Goal: Complete application form

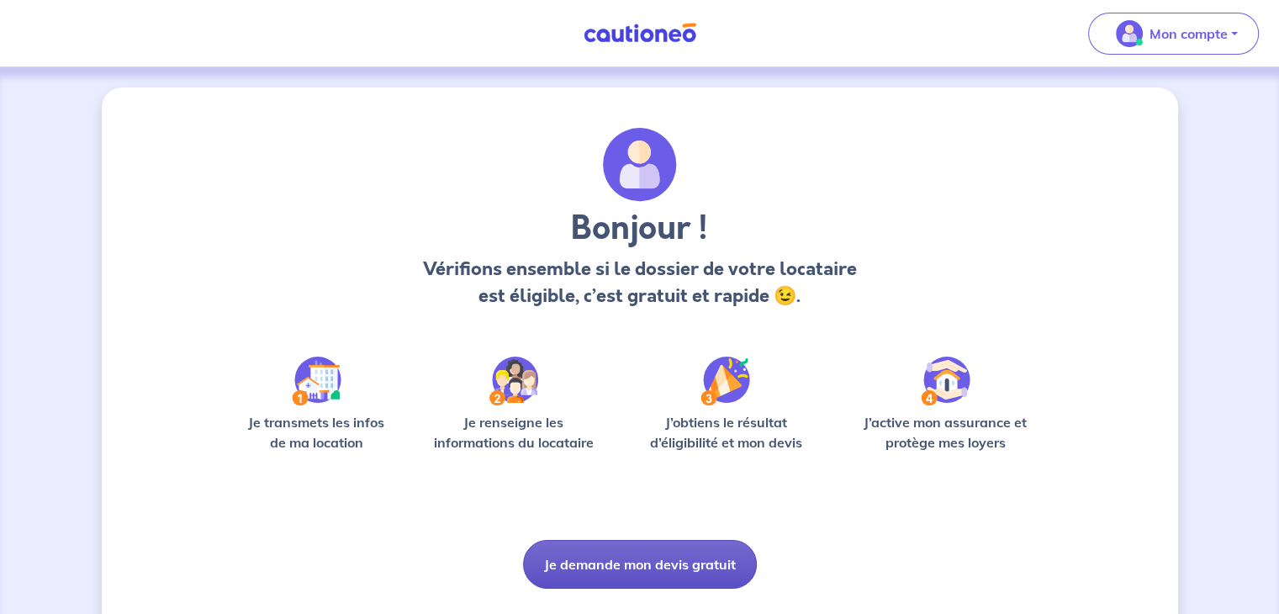
click at [655, 578] on button "Je demande mon devis gratuit" at bounding box center [640, 564] width 234 height 49
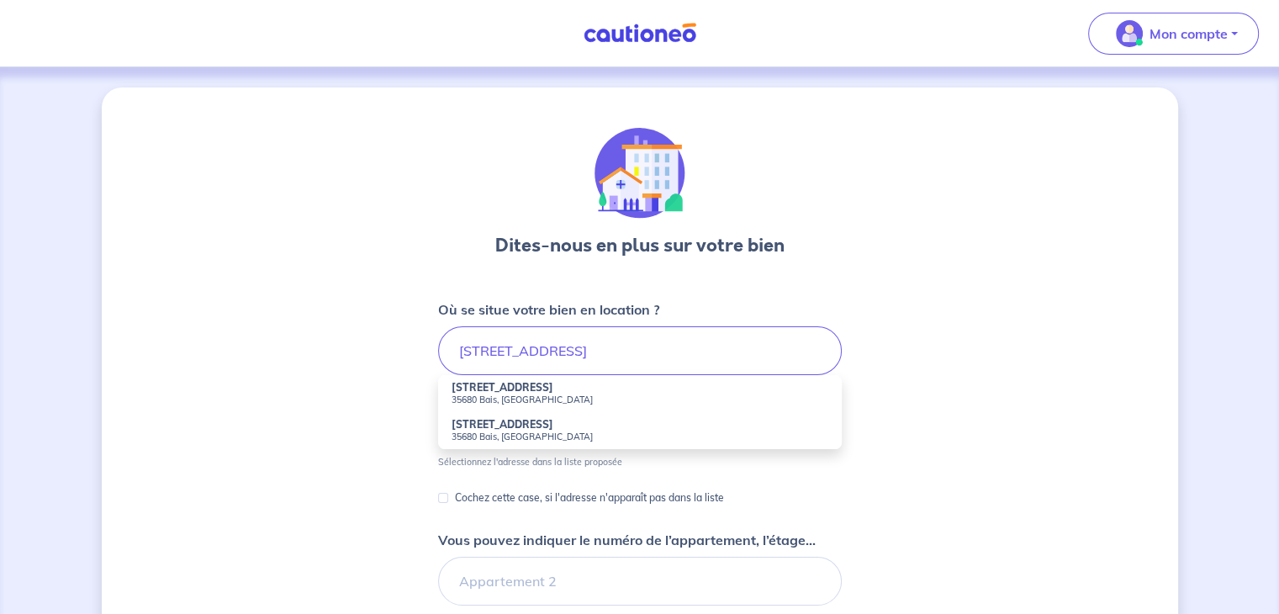
click at [494, 398] on small "35680 Bais, [GEOGRAPHIC_DATA]" at bounding box center [639, 399] width 377 height 12
type input "[STREET_ADDRESS][PERSON_NAME]"
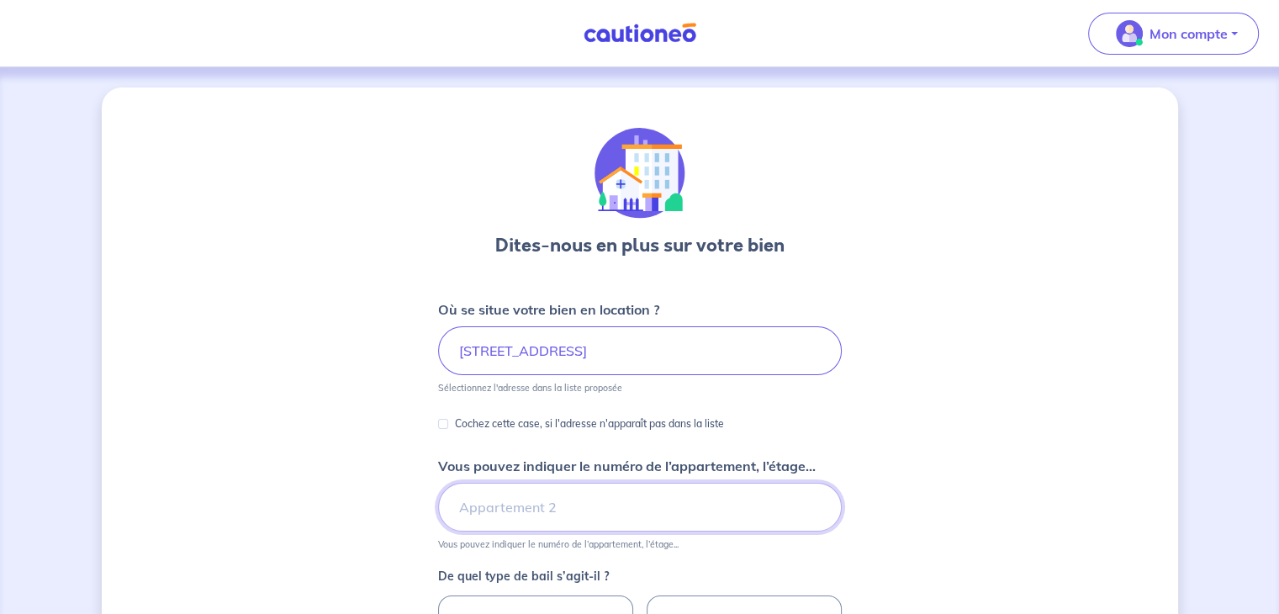
click at [525, 499] on input "Vous pouvez indiquer le numéro de l’appartement, l’étage..." at bounding box center [640, 507] width 404 height 49
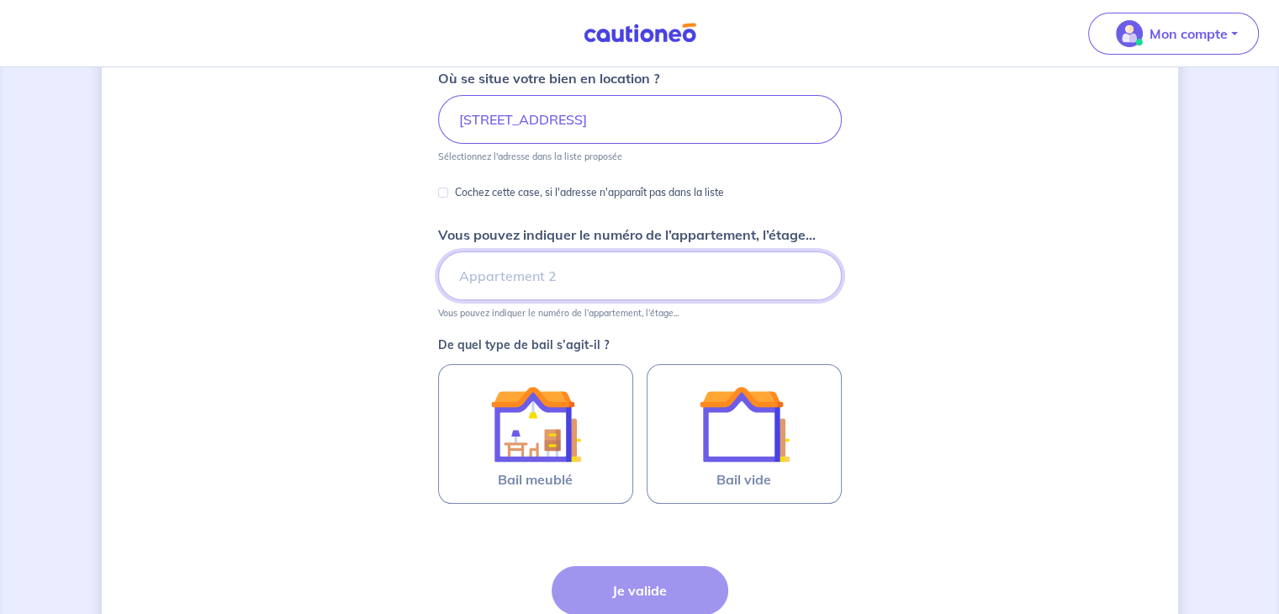
scroll to position [243, 0]
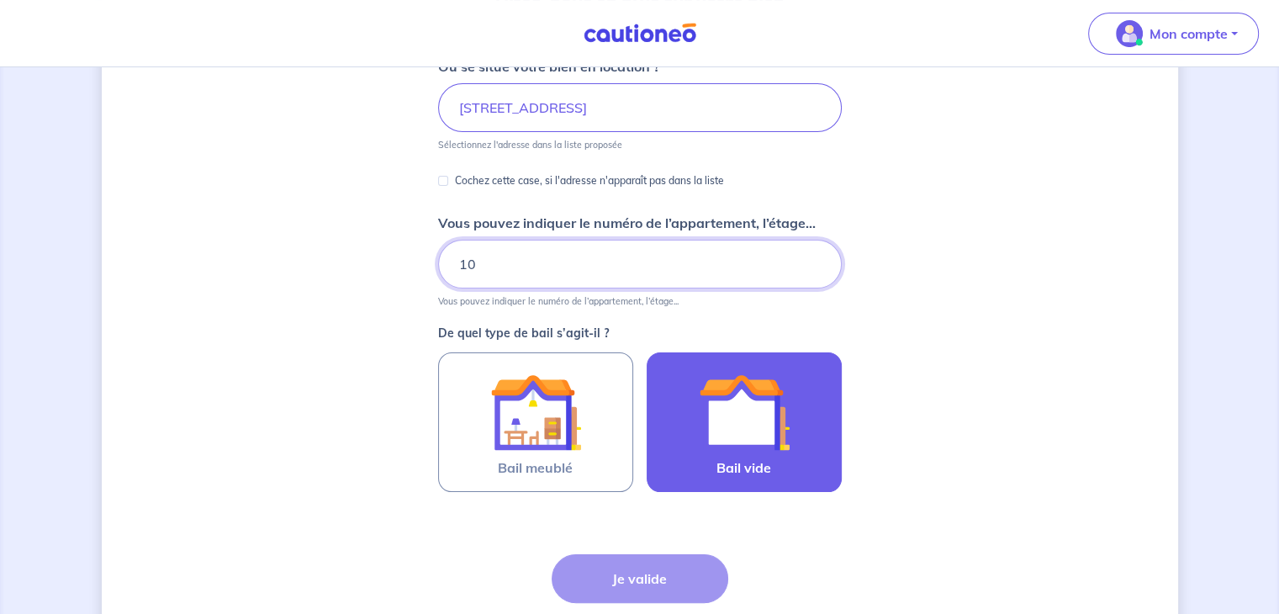
type input "10"
click at [716, 453] on img at bounding box center [744, 412] width 91 height 91
click at [0, 0] on input "Bail vide" at bounding box center [0, 0] width 0 height 0
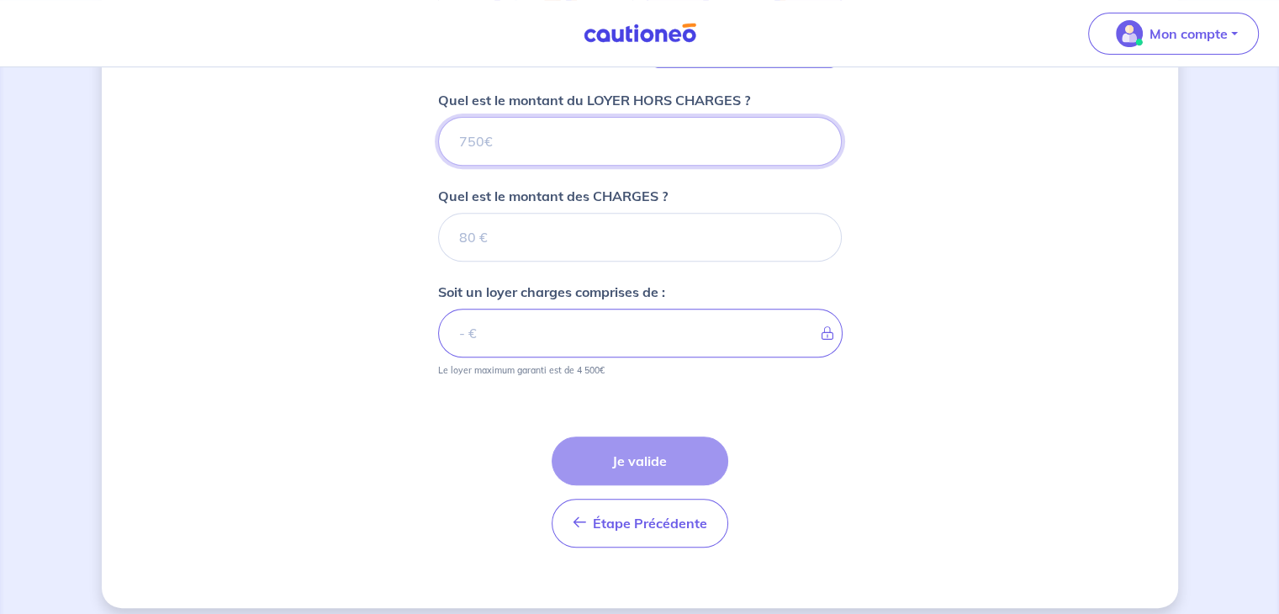
scroll to position [679, 0]
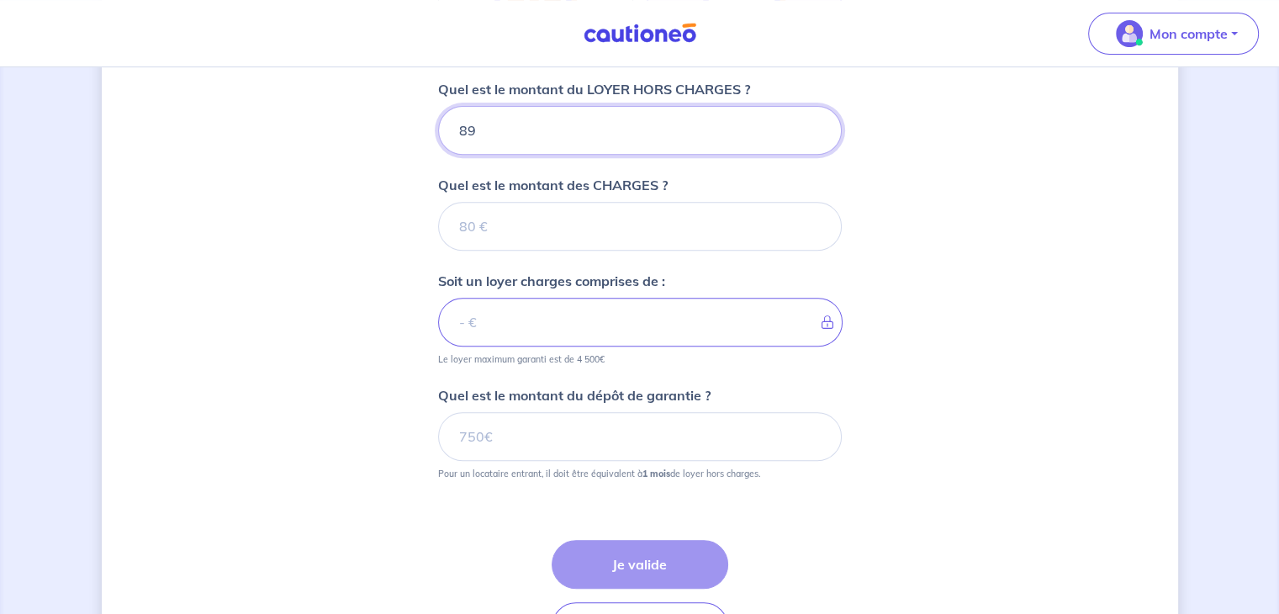
type input "890"
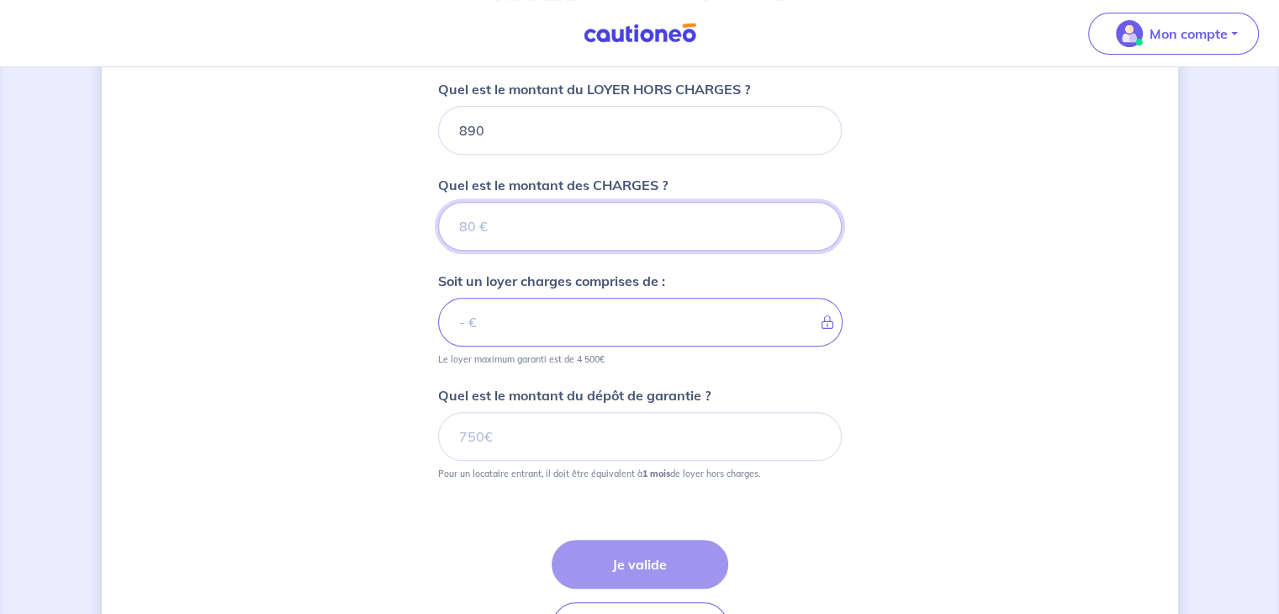
click at [529, 231] on input "Quel est le montant des CHARGES ?" at bounding box center [640, 226] width 404 height 49
type input "17"
type input "907"
type input "17"
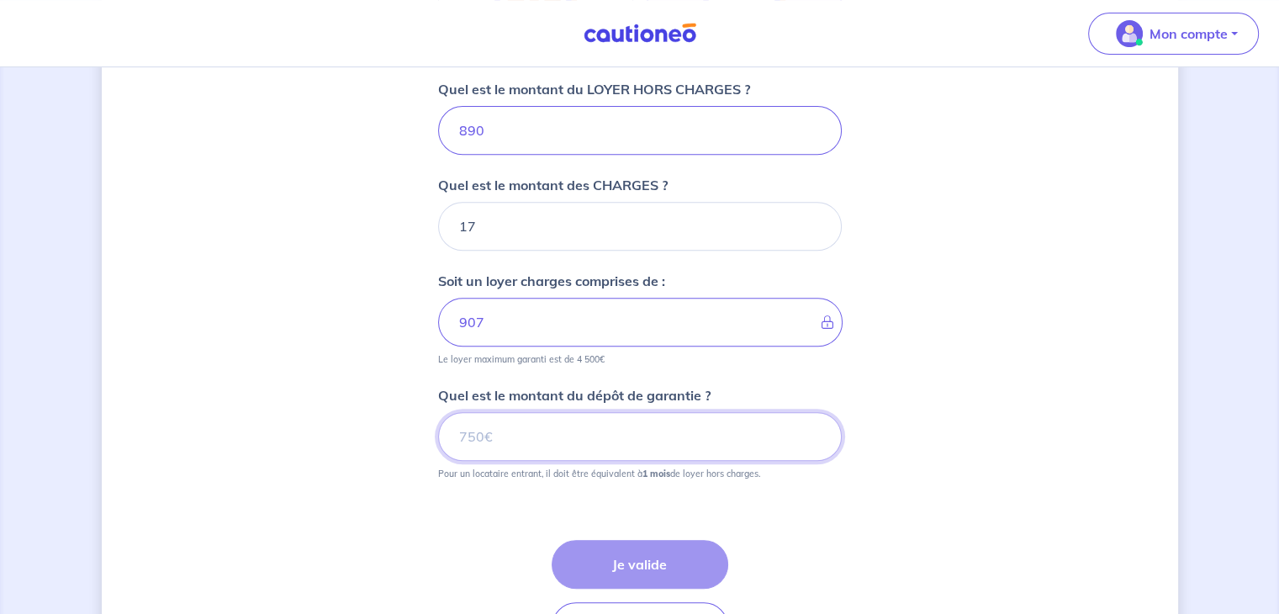
click at [543, 421] on input "Quel est le montant du dépôt de garantie ?" at bounding box center [640, 436] width 404 height 49
type input "890"
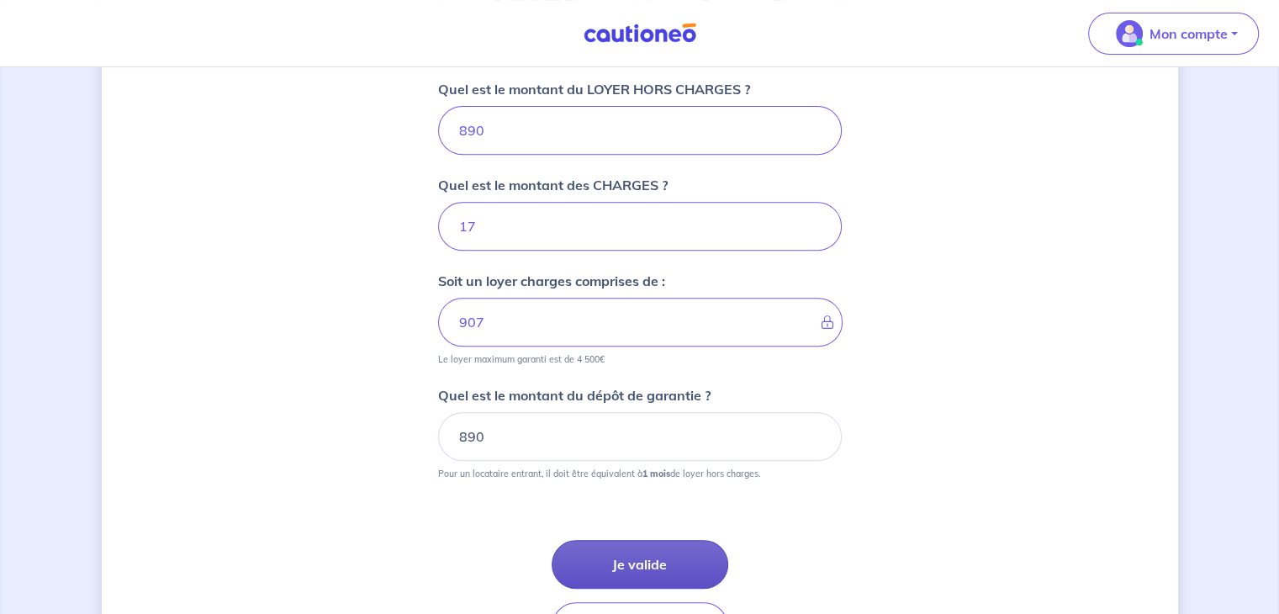
click at [623, 556] on button "Je valide" at bounding box center [639, 564] width 177 height 49
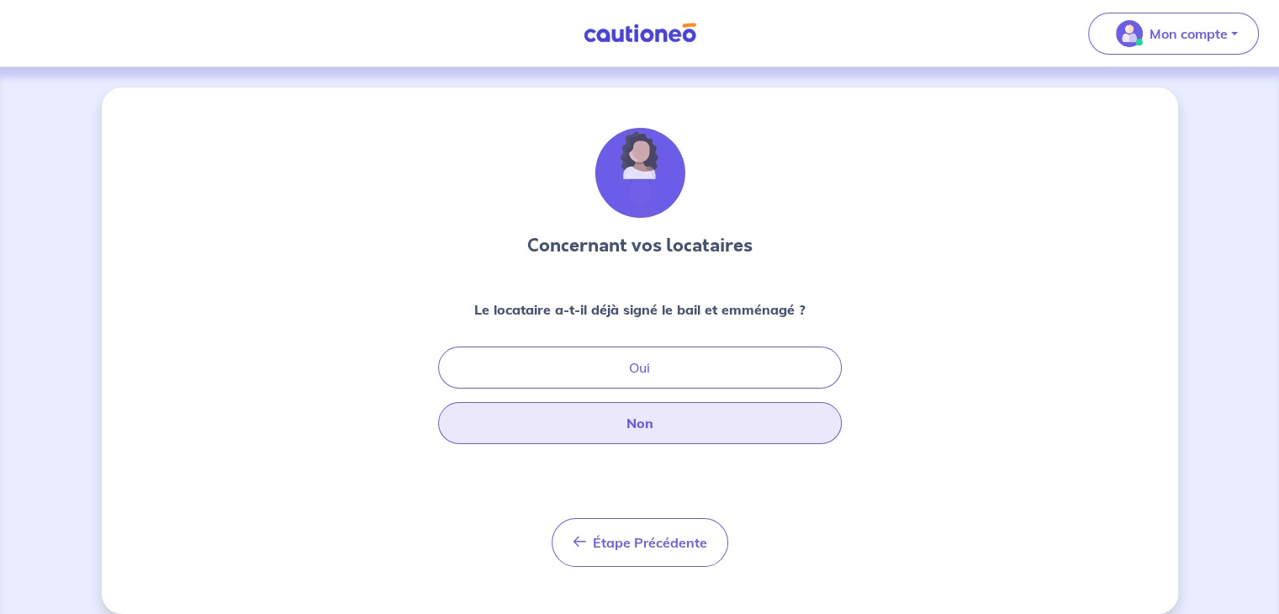
click at [629, 418] on button "Non" at bounding box center [640, 423] width 404 height 42
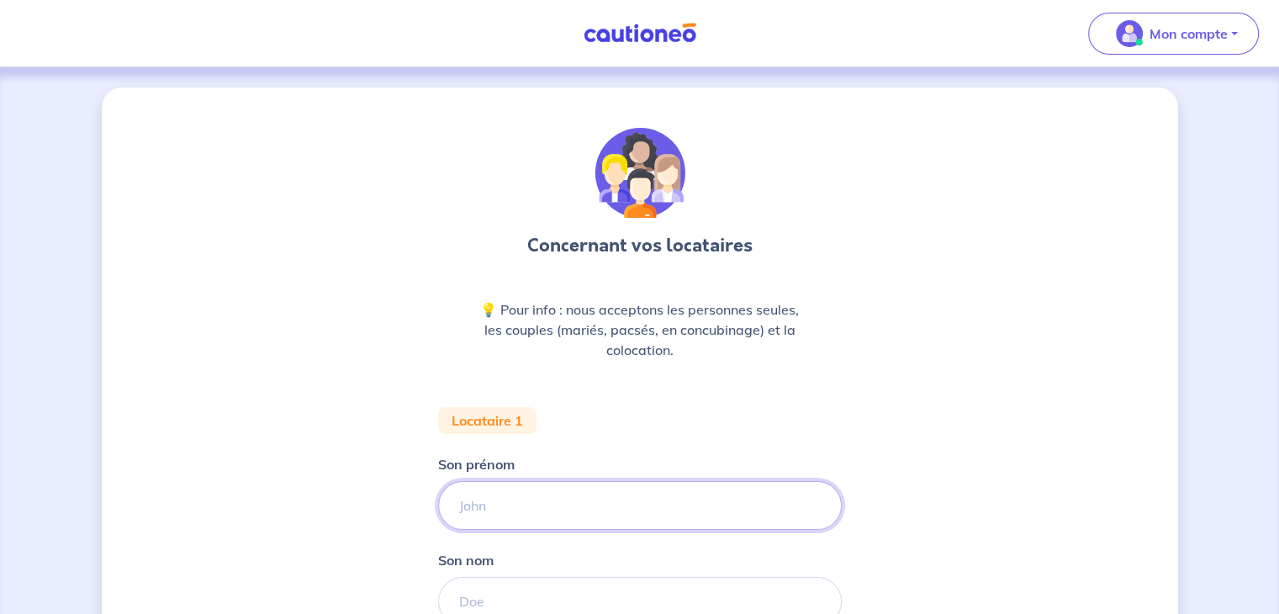
click at [609, 485] on input "Son prénom" at bounding box center [640, 505] width 404 height 49
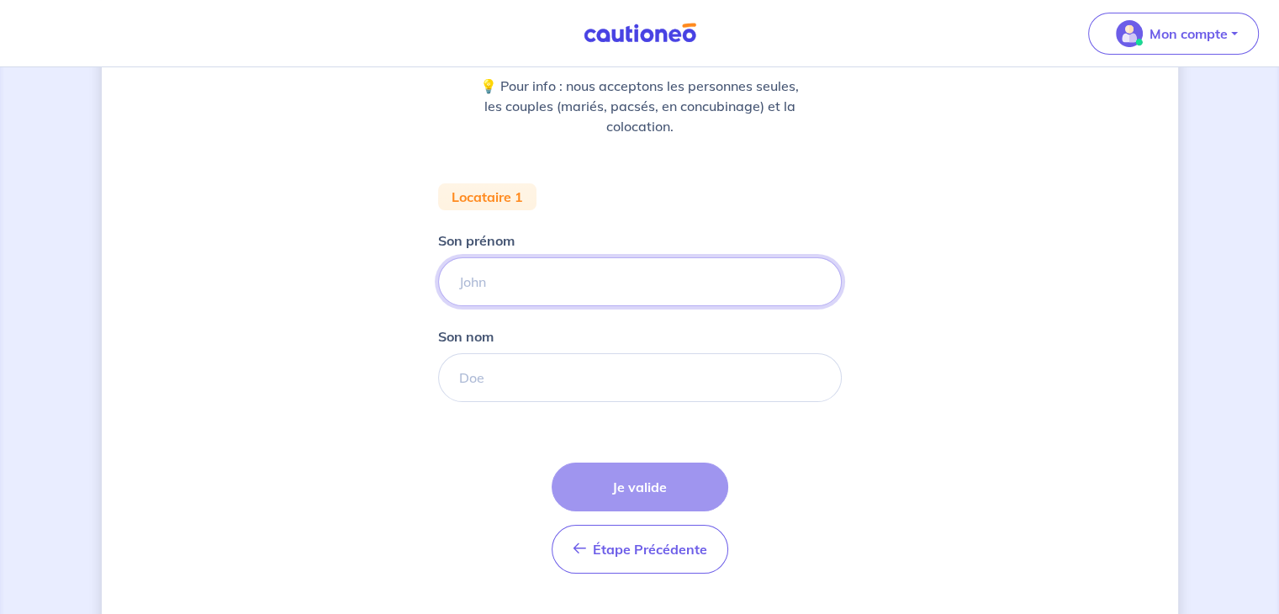
scroll to position [228, 0]
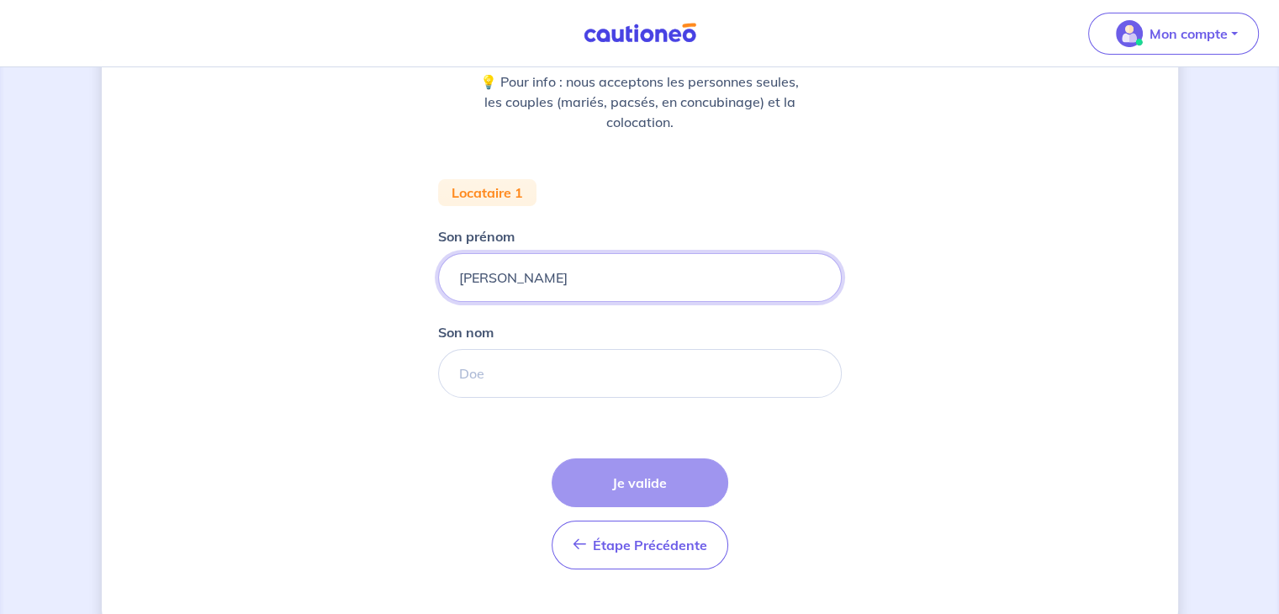
type input "Nathan"
click at [790, 356] on input "Son nom" at bounding box center [640, 373] width 404 height 49
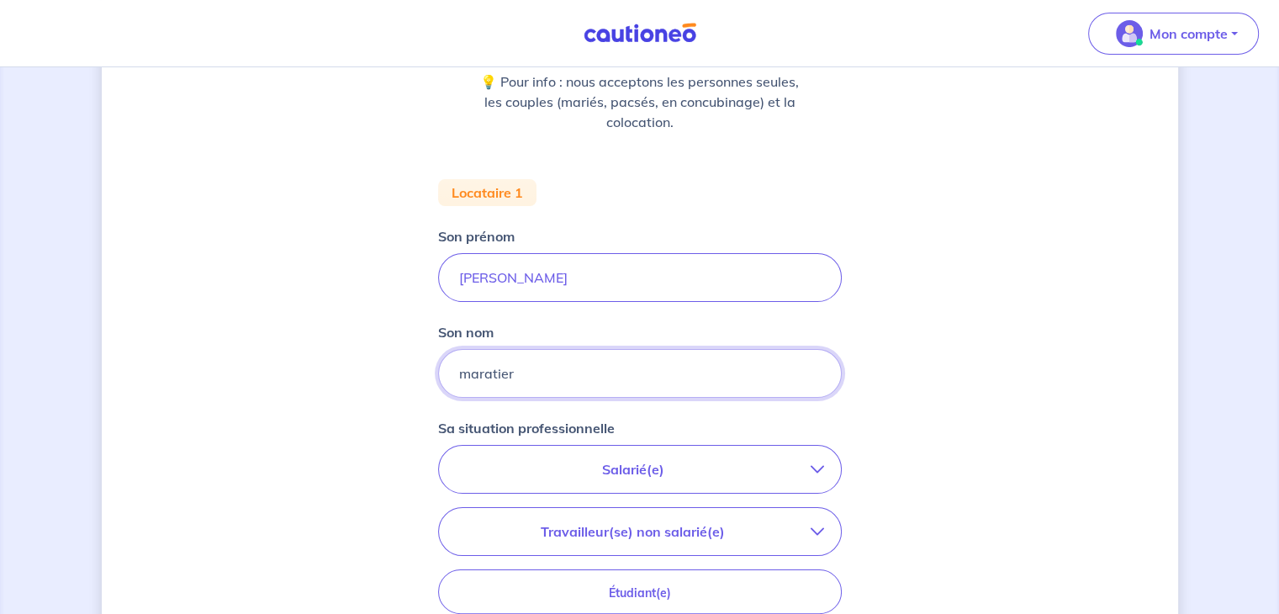
type input "maratier"
click at [676, 481] on button "Salarié(e)" at bounding box center [640, 469] width 402 height 47
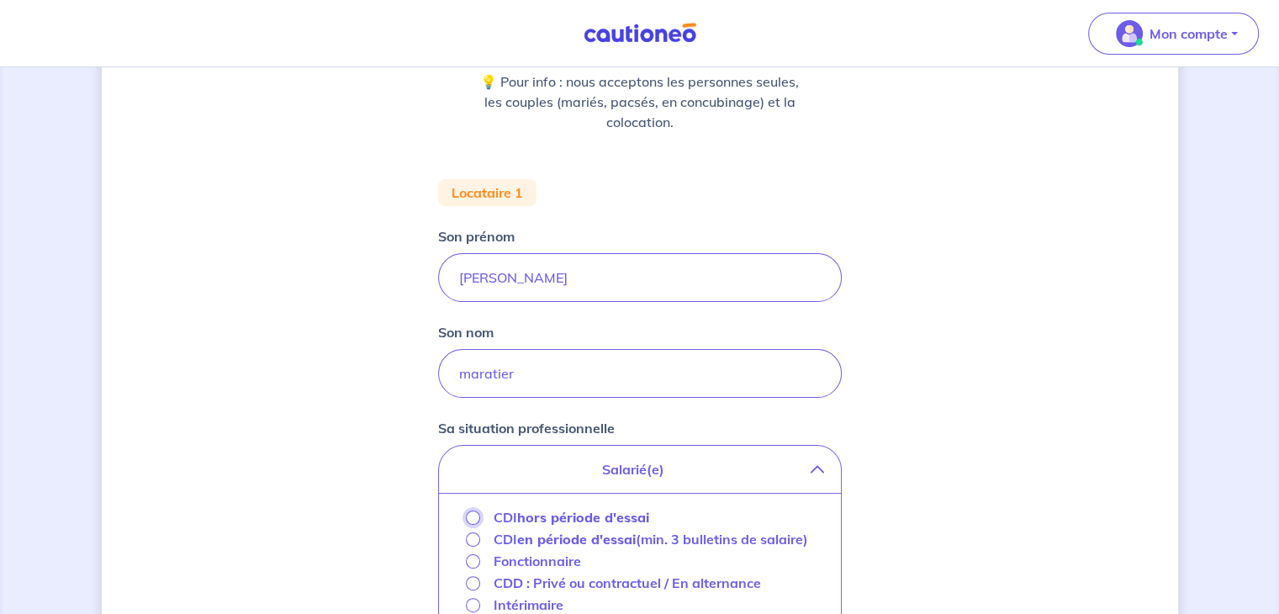
click at [469, 519] on input "CDI hors période d'essai" at bounding box center [473, 517] width 14 height 14
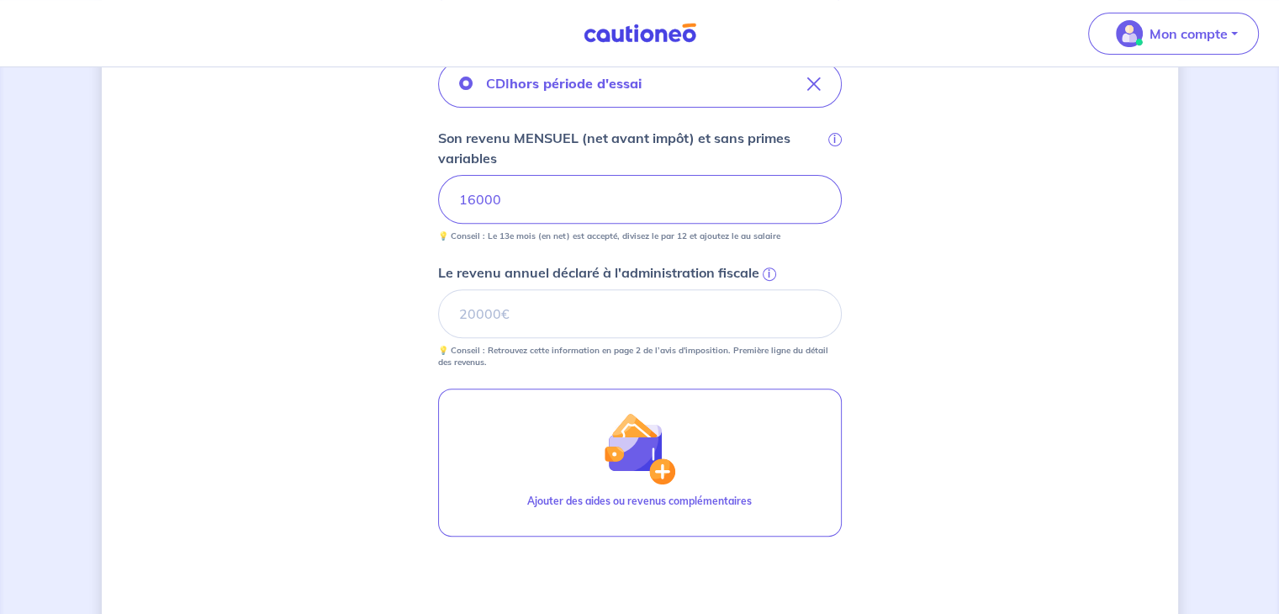
scroll to position [615, 0]
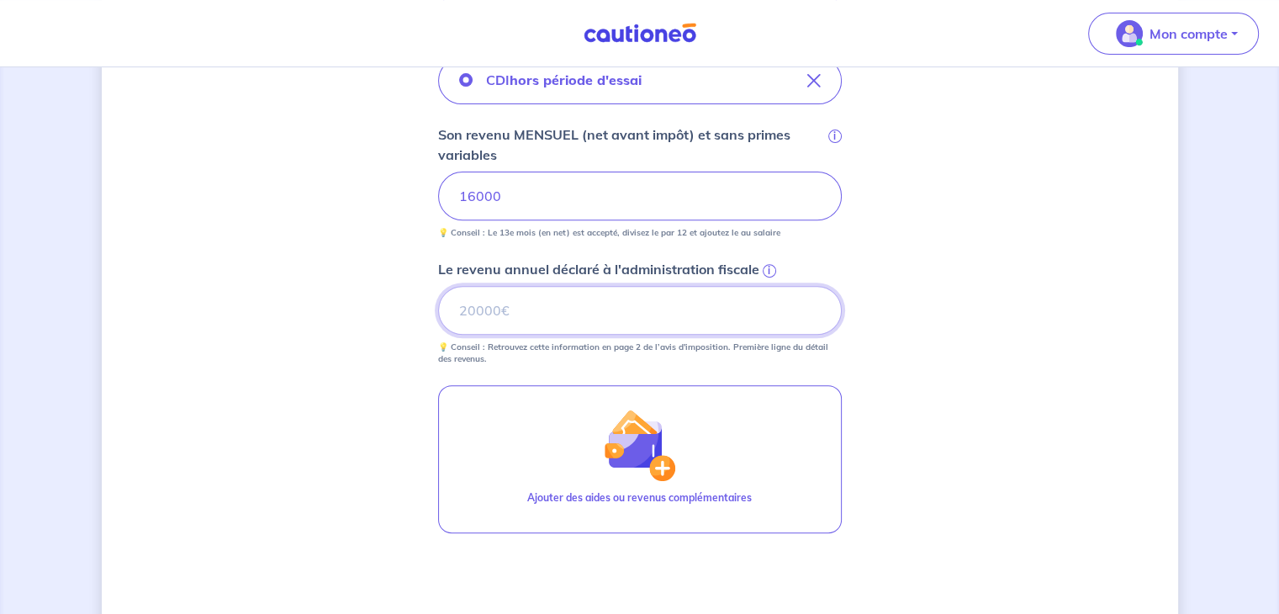
click at [646, 315] on input "Le revenu annuel déclaré à l'administration fiscale i" at bounding box center [640, 310] width 404 height 49
click at [478, 314] on input "159857" at bounding box center [640, 310] width 404 height 49
click at [482, 312] on input "159857" at bounding box center [640, 310] width 404 height 49
click at [492, 312] on input "159857" at bounding box center [640, 310] width 404 height 49
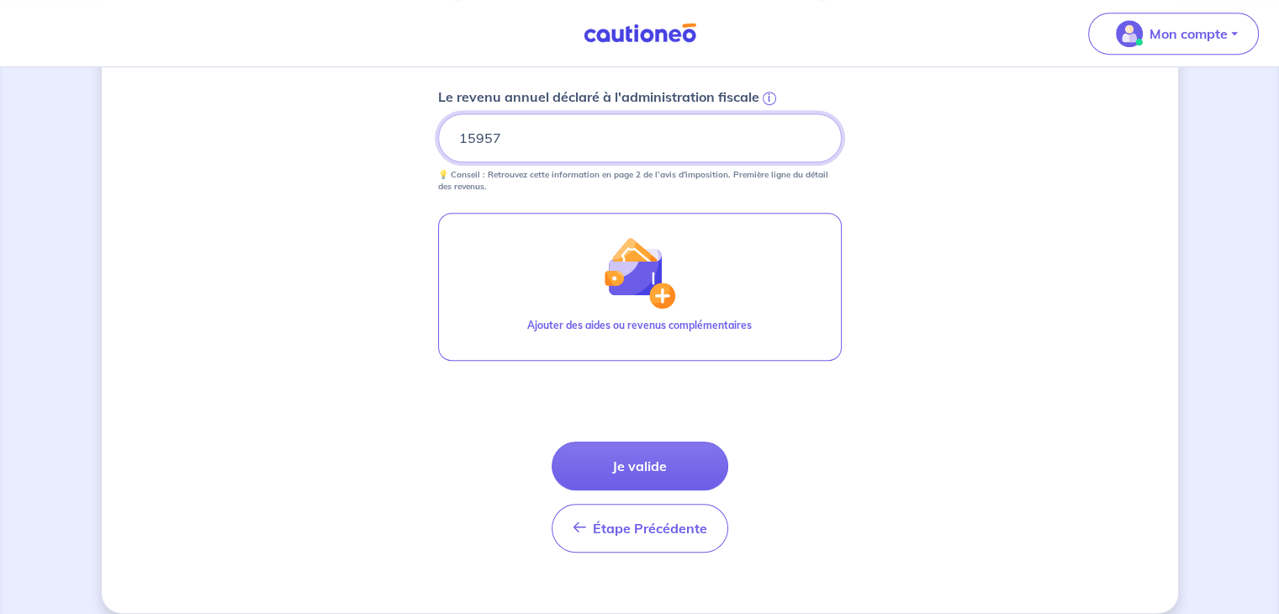
scroll to position [805, 0]
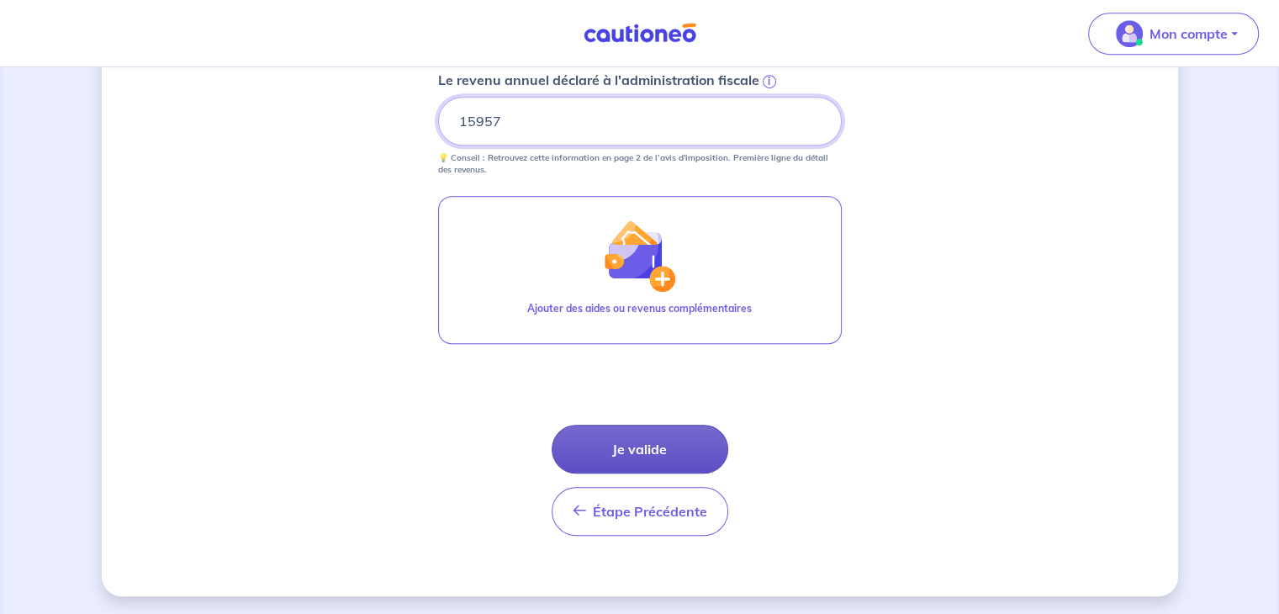
type input "15957"
click at [673, 454] on button "Je valide" at bounding box center [639, 449] width 177 height 49
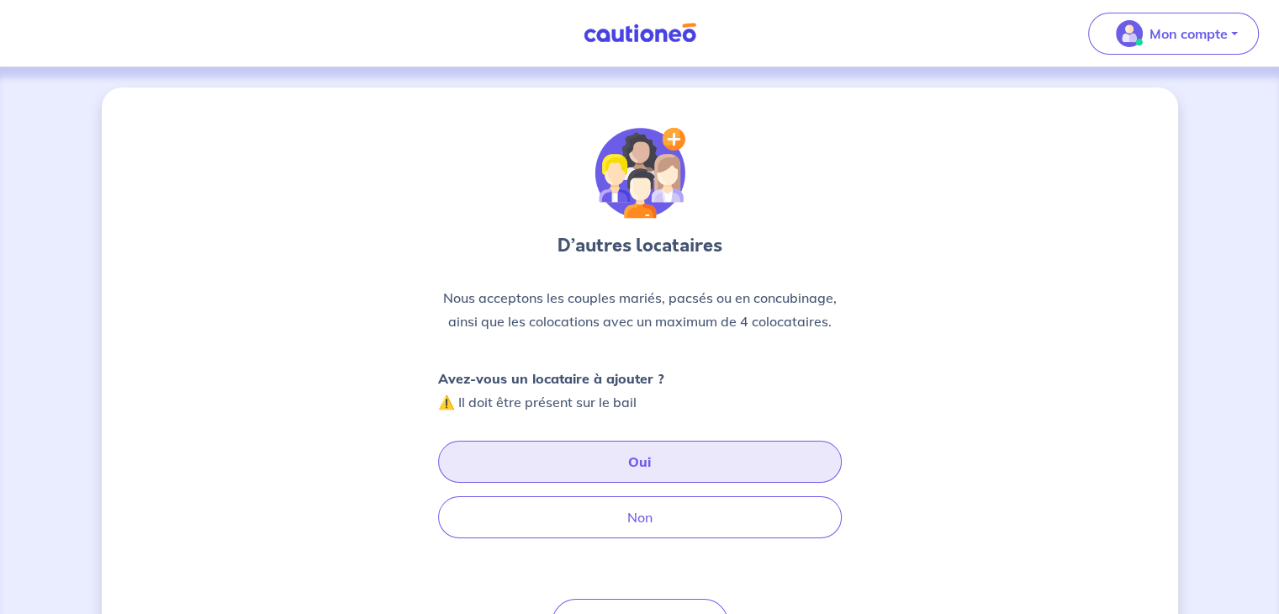
click at [673, 454] on button "Oui" at bounding box center [640, 462] width 404 height 42
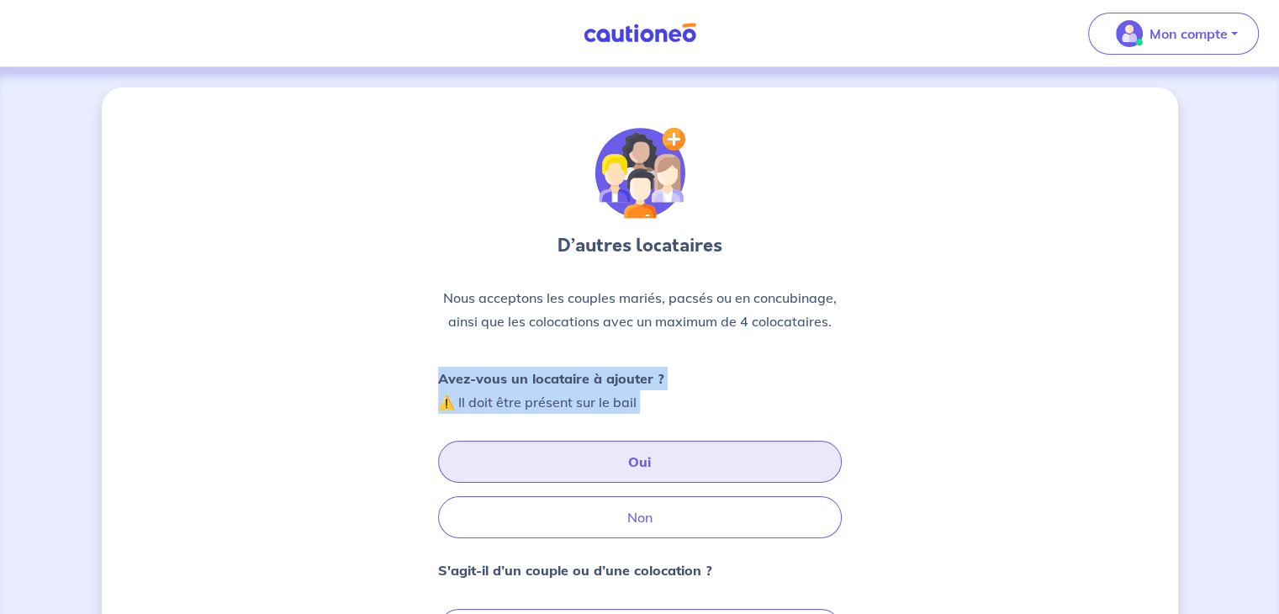
drag, startPoint x: 1278, startPoint y: 354, endPoint x: 1288, endPoint y: 361, distance: 12.1
click at [1278, 361] on html "Mon compte Me déconnecter D’autres locataires Nous acceptons les couples mariés…" at bounding box center [639, 441] width 1279 height 883
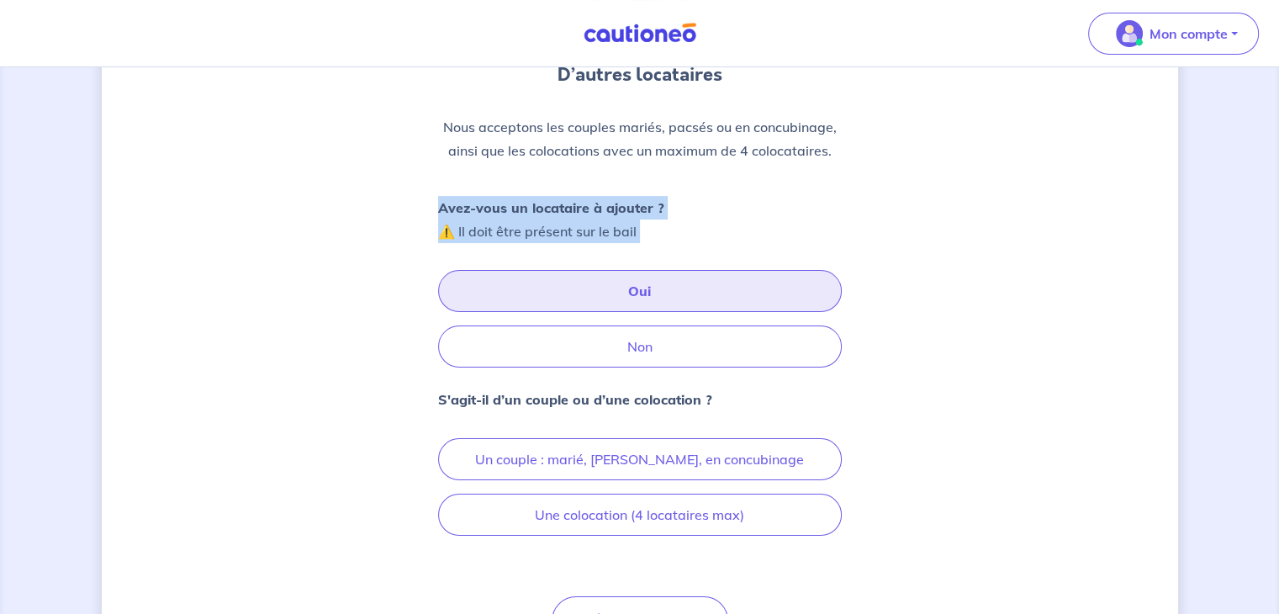
scroll to position [186, 0]
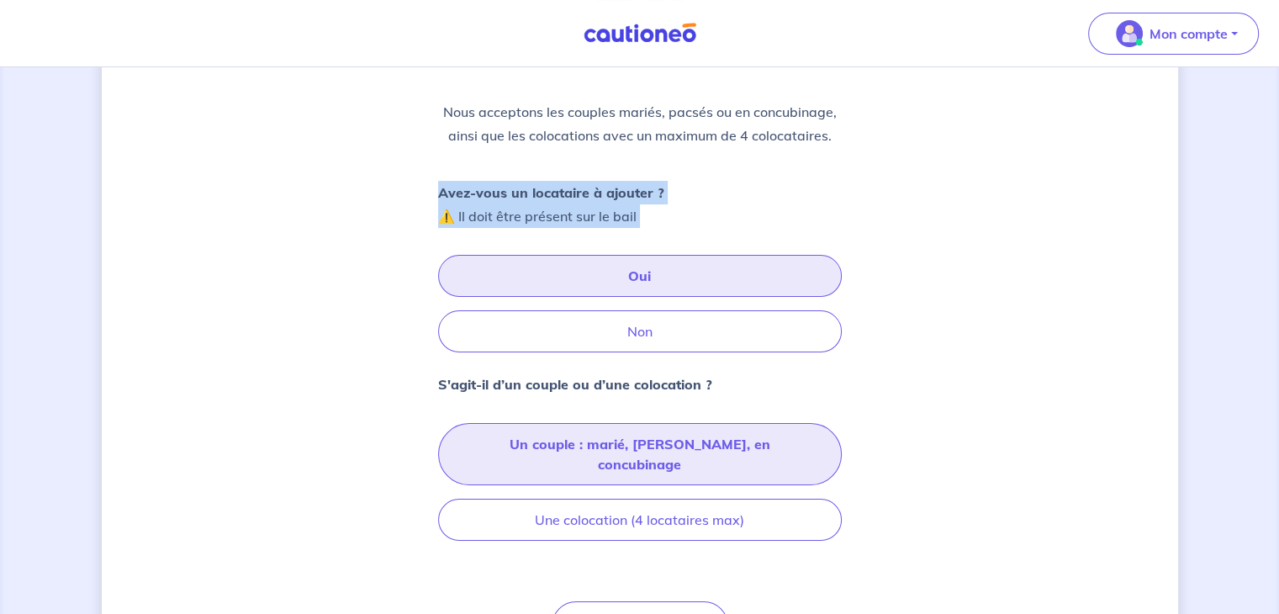
click at [746, 455] on button "Un couple : [PERSON_NAME], [PERSON_NAME], en concubinage" at bounding box center [640, 454] width 404 height 62
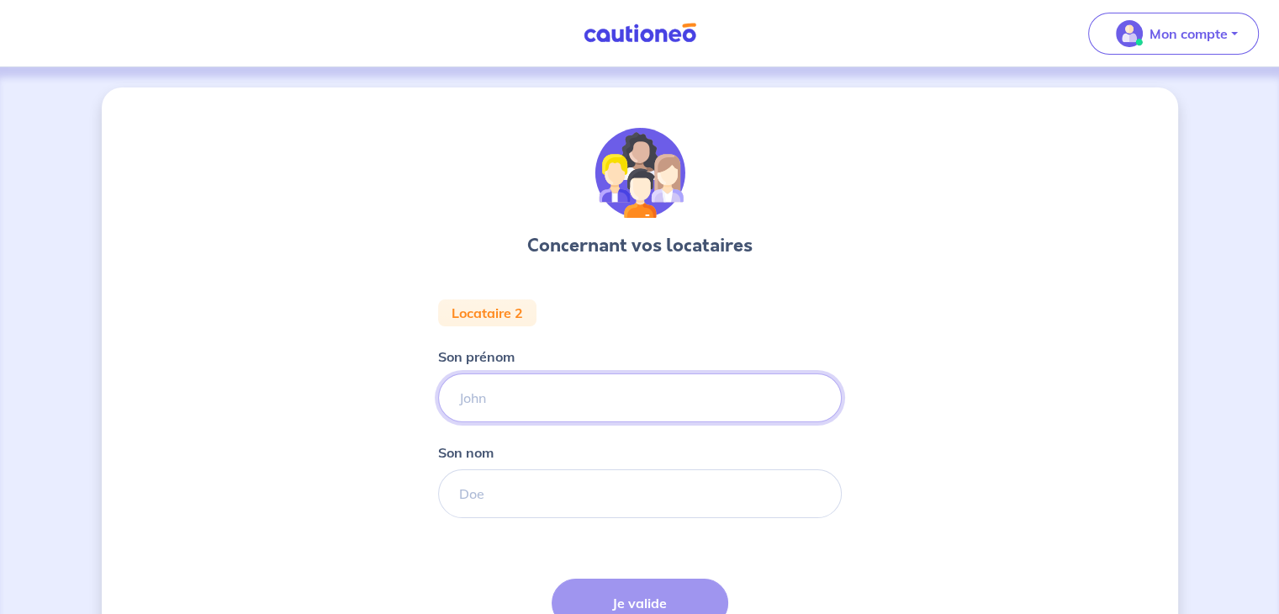
click at [709, 389] on input "Son prénom" at bounding box center [640, 397] width 404 height 49
type input "marina"
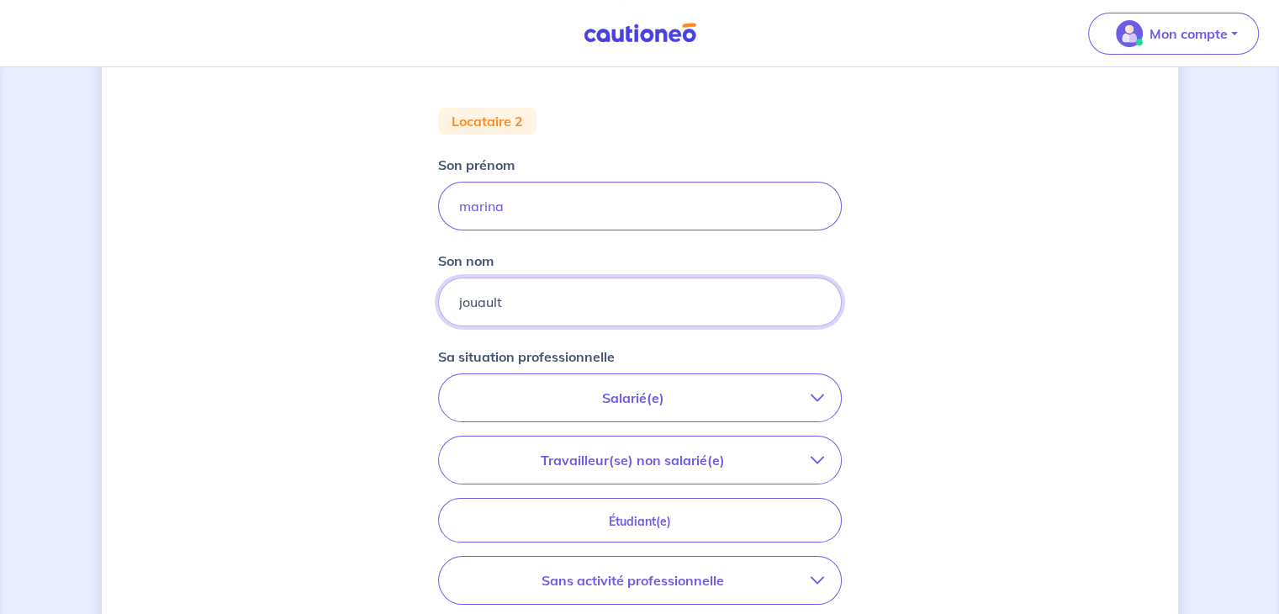
scroll to position [198, 0]
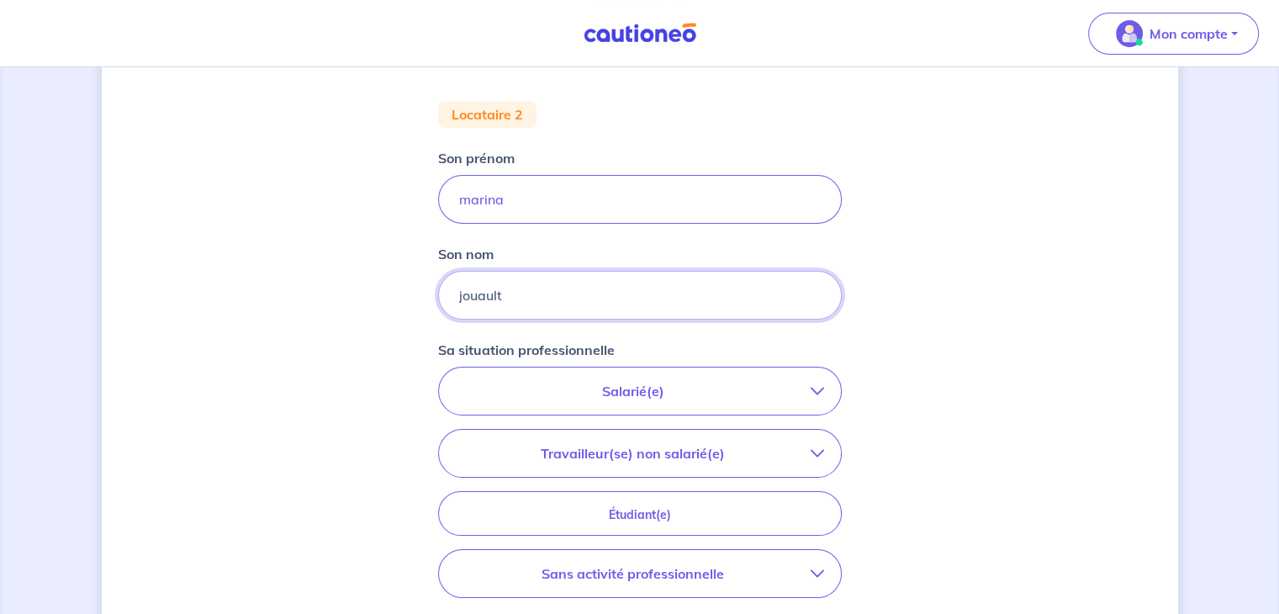
type input "jouault"
click at [690, 565] on p "Sans activité professionnelle" at bounding box center [633, 573] width 355 height 20
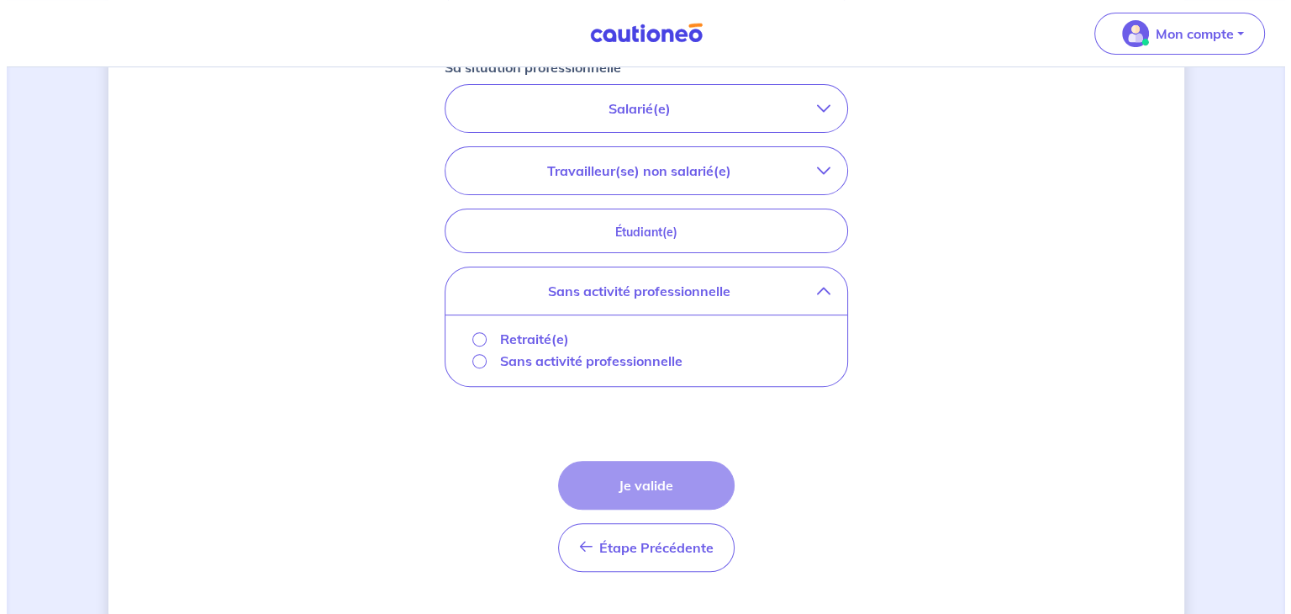
scroll to position [484, 0]
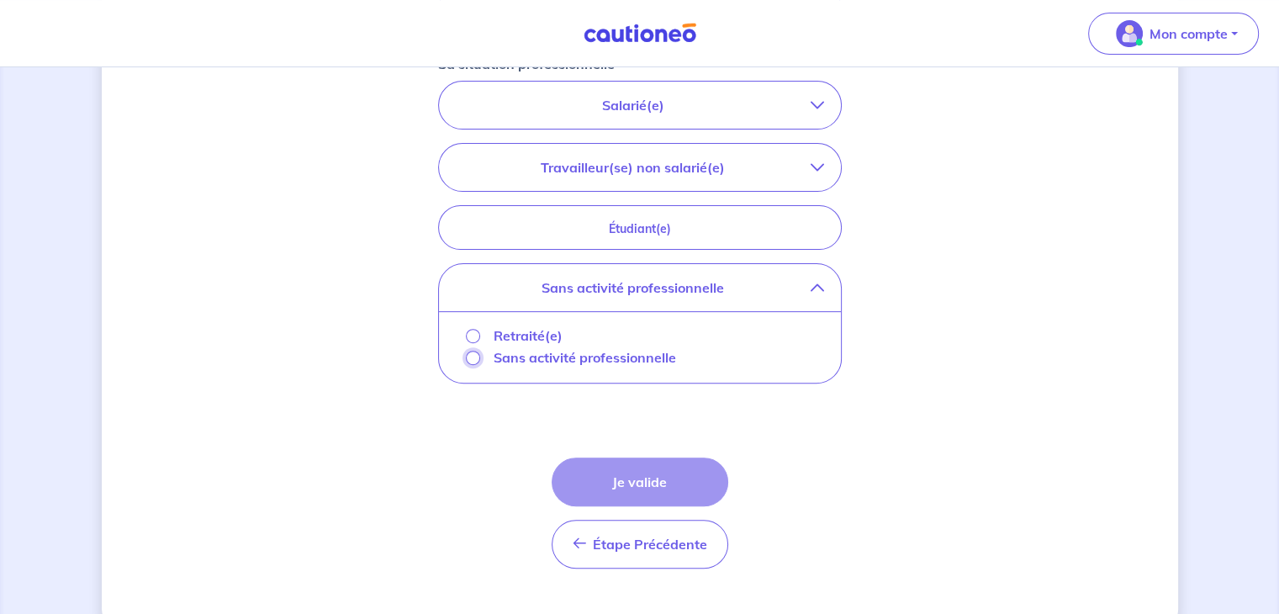
click at [471, 357] on input "Sans activité professionnelle" at bounding box center [473, 358] width 14 height 14
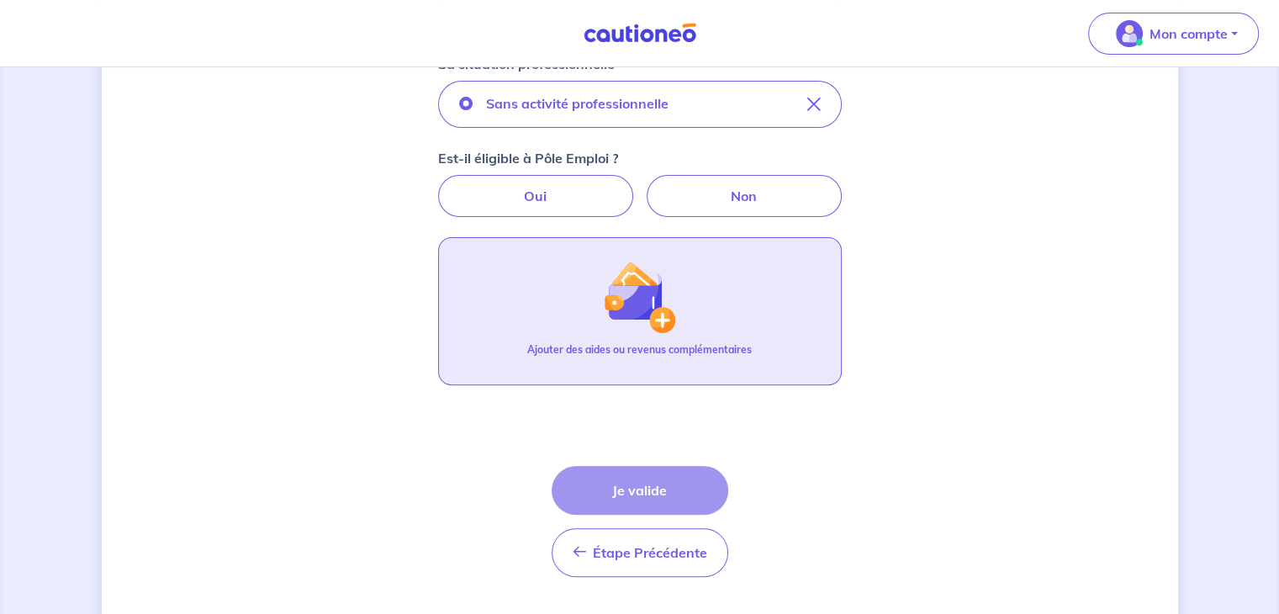
click at [603, 349] on p "Ajouter des aides ou revenus complémentaires" at bounding box center [639, 349] width 224 height 15
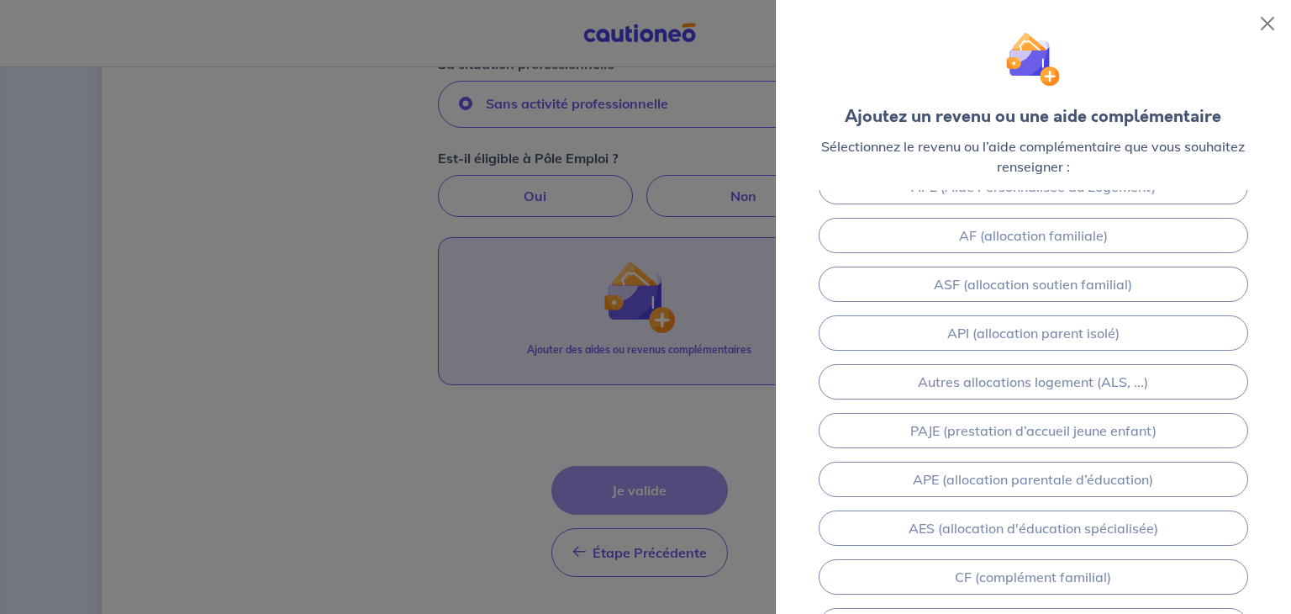
scroll to position [219, 0]
click at [1069, 219] on div "Revenu foncier Pension (alimentaire, invalidité) AAH (Allocations aux adultes h…" at bounding box center [1033, 312] width 515 height 683
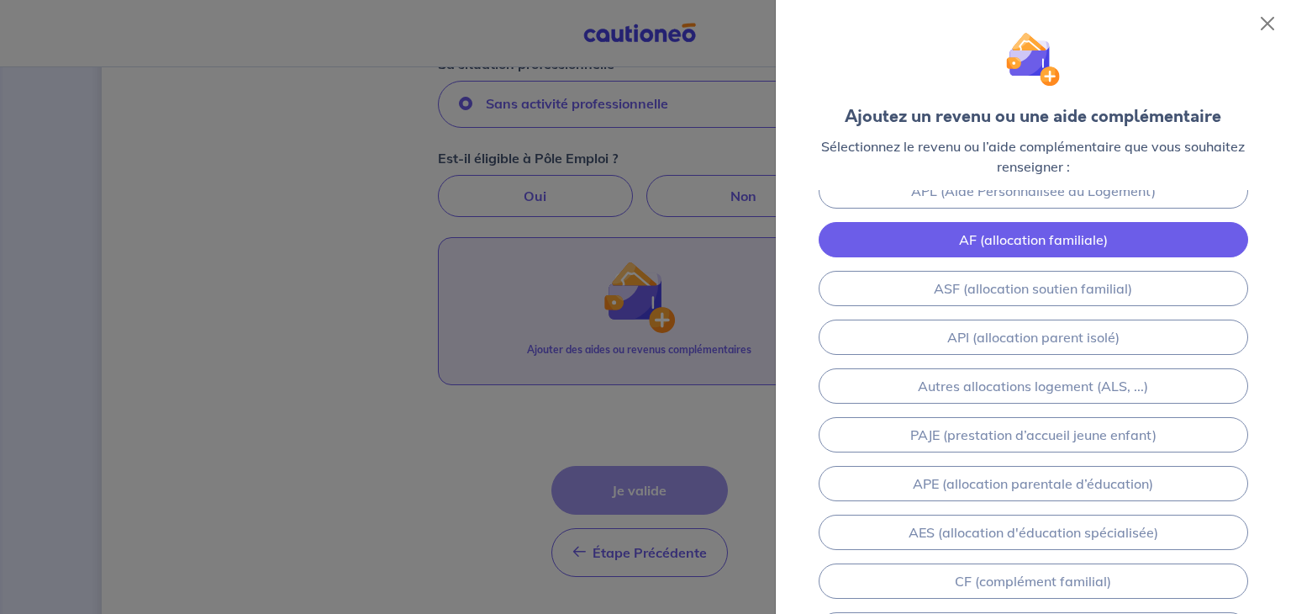
click at [1069, 233] on link "AF (allocation familiale)" at bounding box center [1034, 239] width 430 height 35
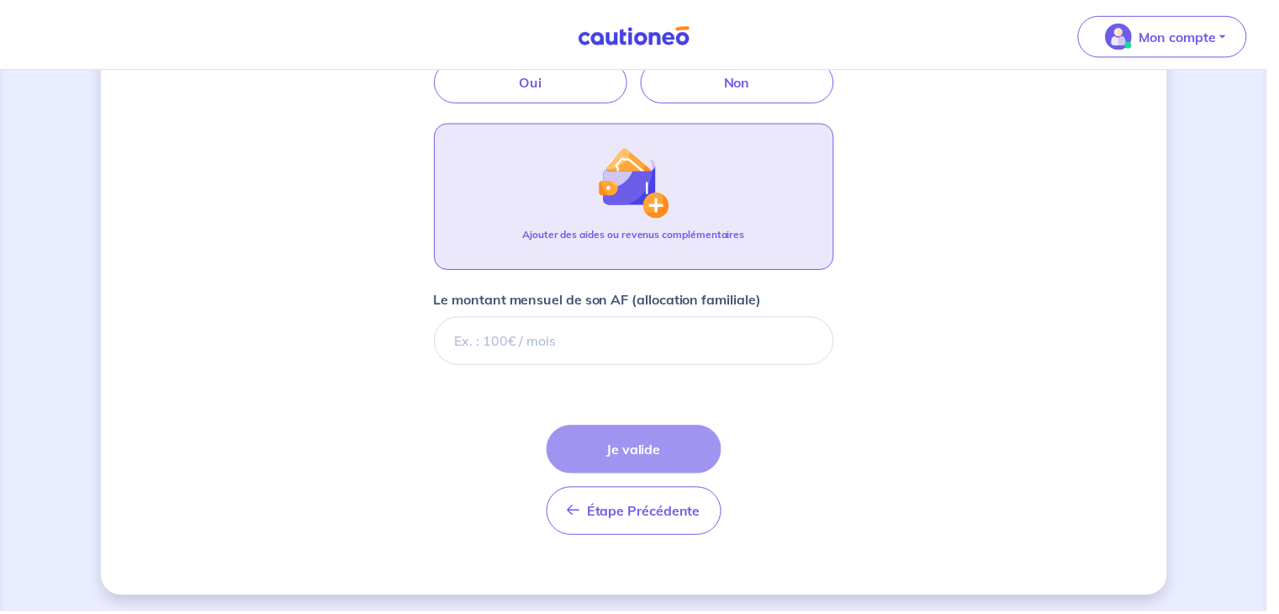
scroll to position [602, 0]
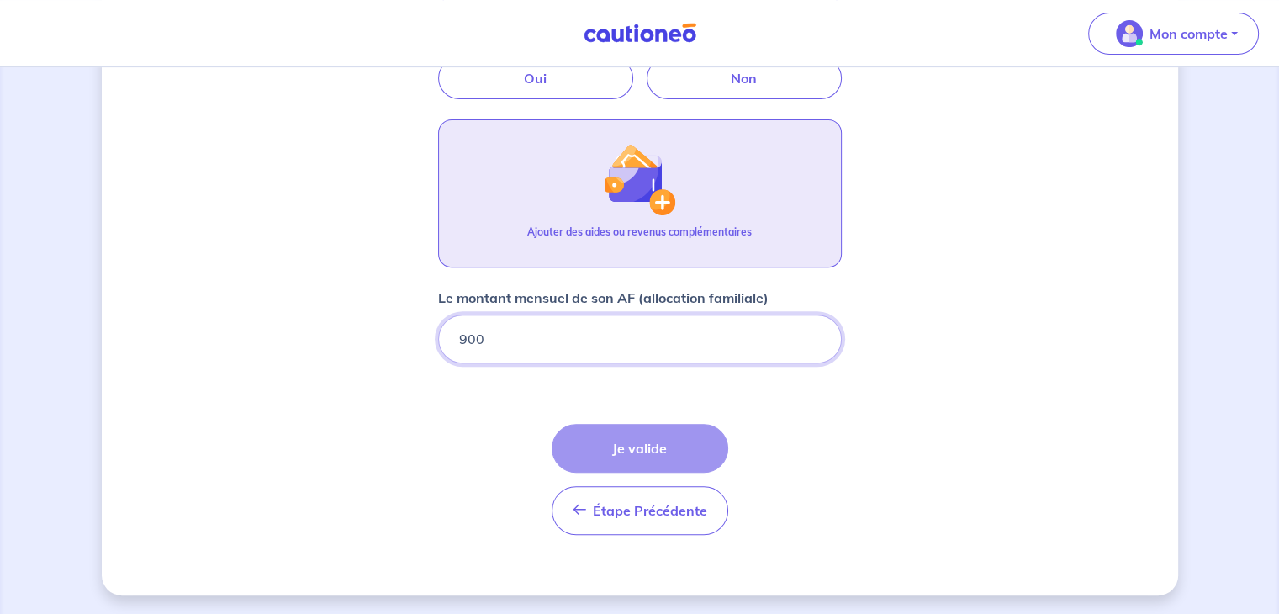
type input "900"
click at [635, 455] on div "Étape Précédente Précédent Je valide Je valide" at bounding box center [639, 479] width 177 height 111
click at [631, 446] on div "Étape Précédente Précédent Je valide Je valide" at bounding box center [639, 479] width 177 height 111
click at [594, 340] on input "900" at bounding box center [640, 338] width 404 height 49
click at [632, 444] on div "Étape Précédente Précédent Je valide Je valide" at bounding box center [639, 479] width 177 height 111
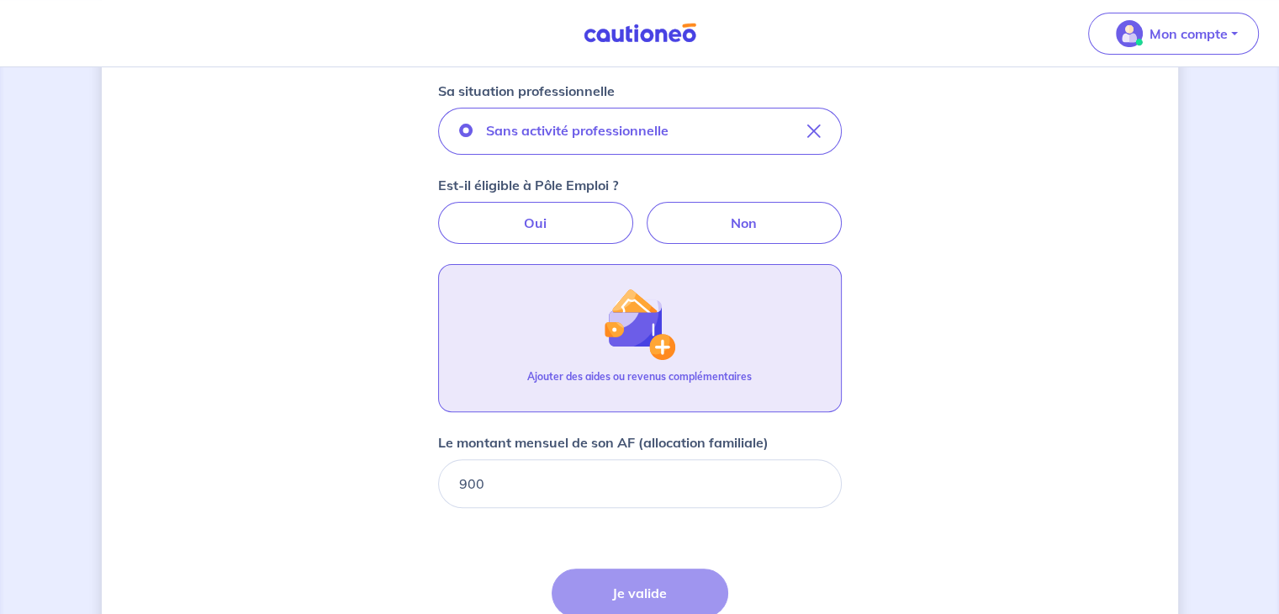
scroll to position [450, 0]
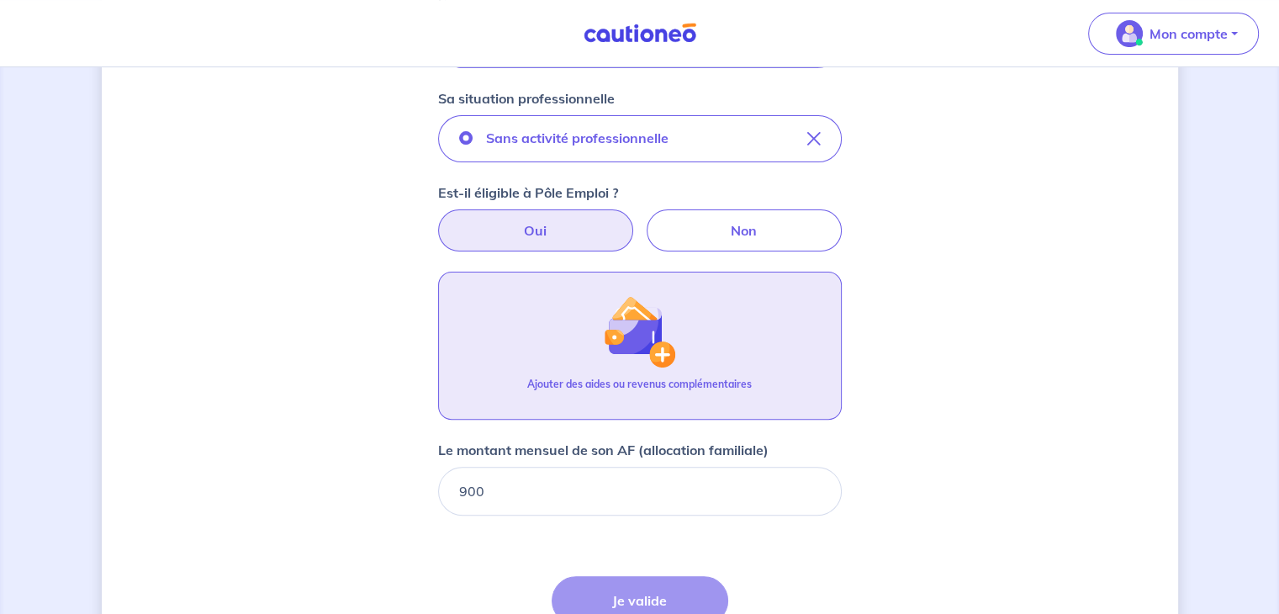
click at [578, 215] on label "Oui" at bounding box center [535, 230] width 195 height 42
click at [634, 215] on input "Oui" at bounding box center [639, 214] width 11 height 11
radio input "true"
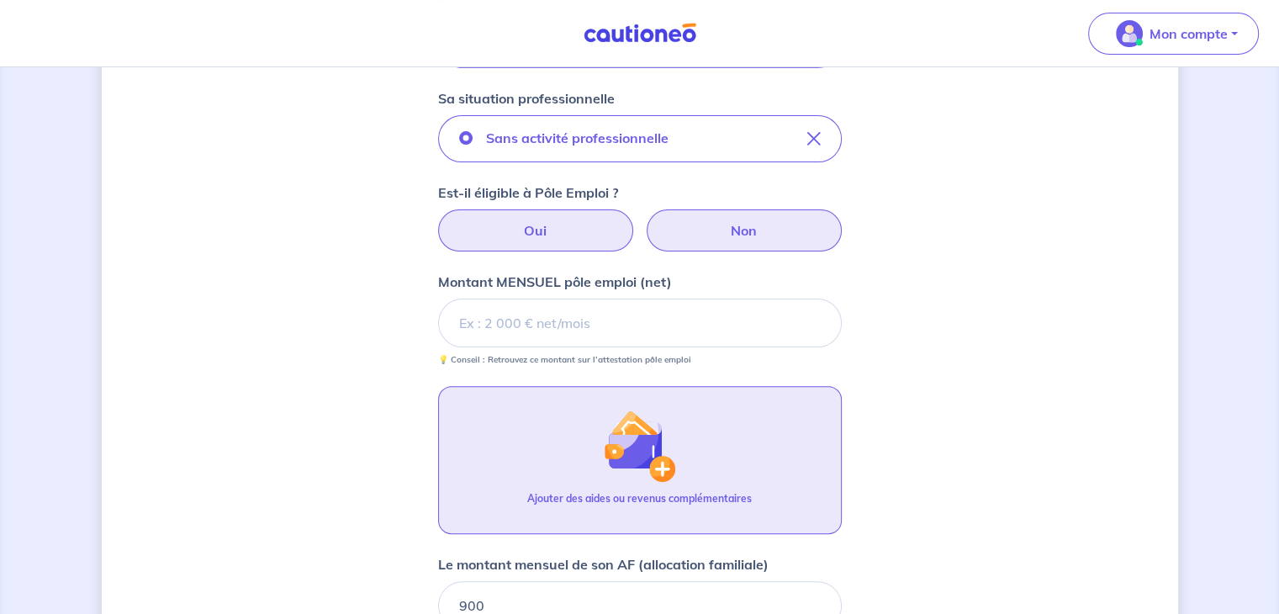
click at [704, 229] on label "Non" at bounding box center [743, 230] width 195 height 42
click at [645, 220] on input "Non" at bounding box center [639, 214] width 11 height 11
radio input "true"
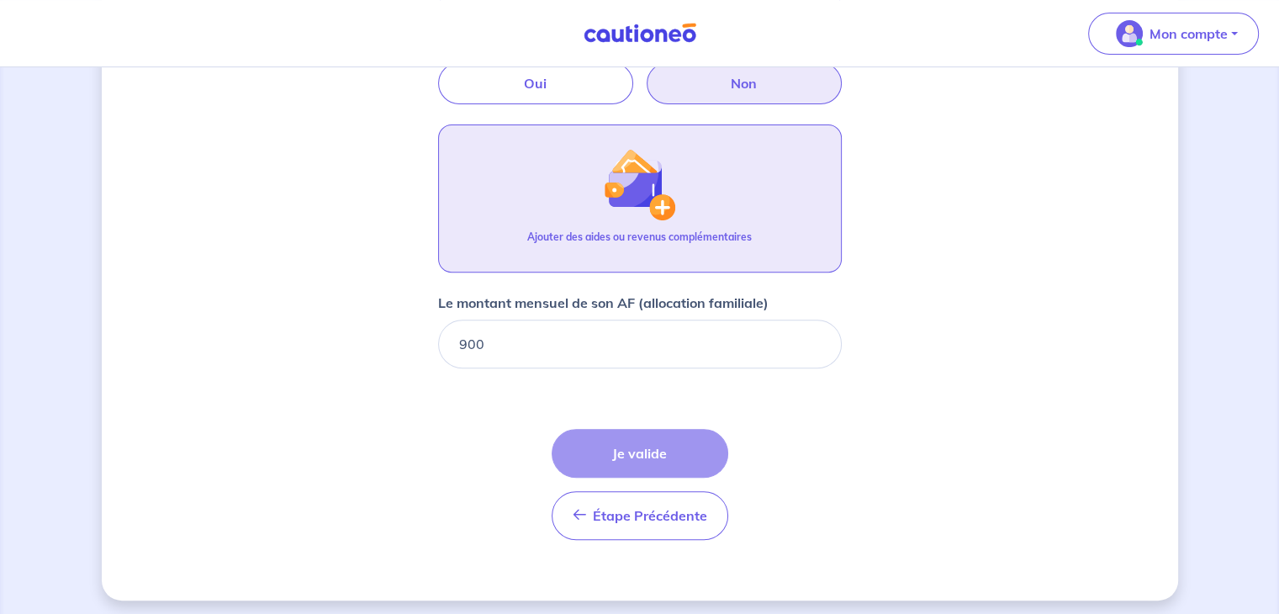
scroll to position [602, 0]
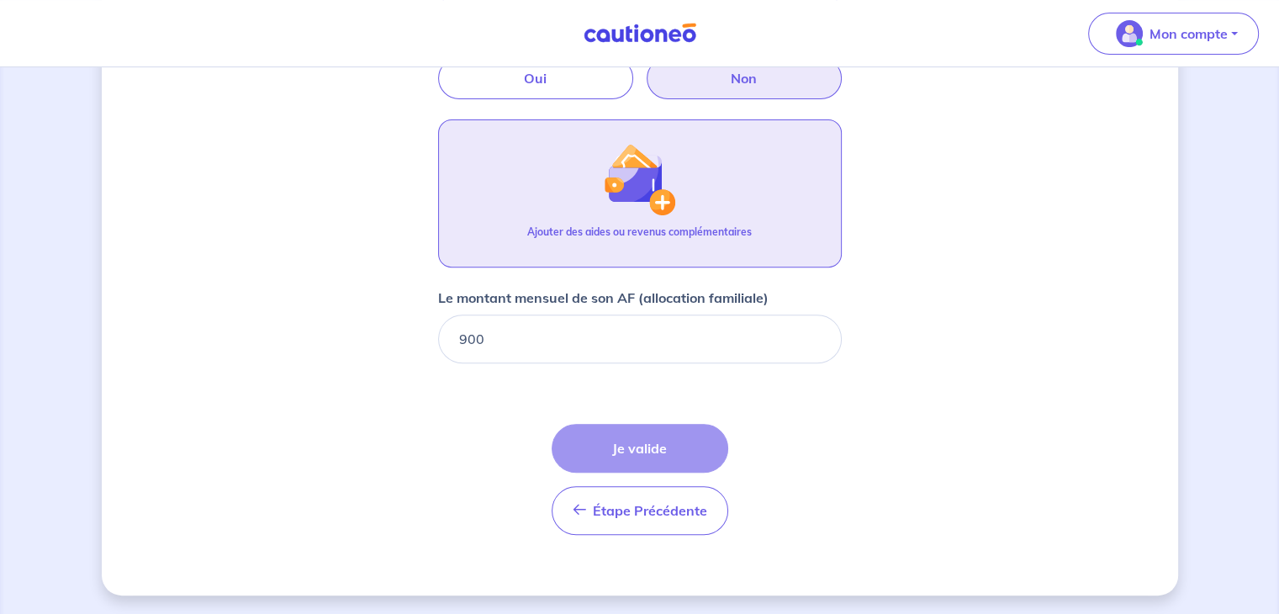
click at [688, 458] on div "Étape Précédente Précédent Je valide Je valide" at bounding box center [639, 479] width 177 height 111
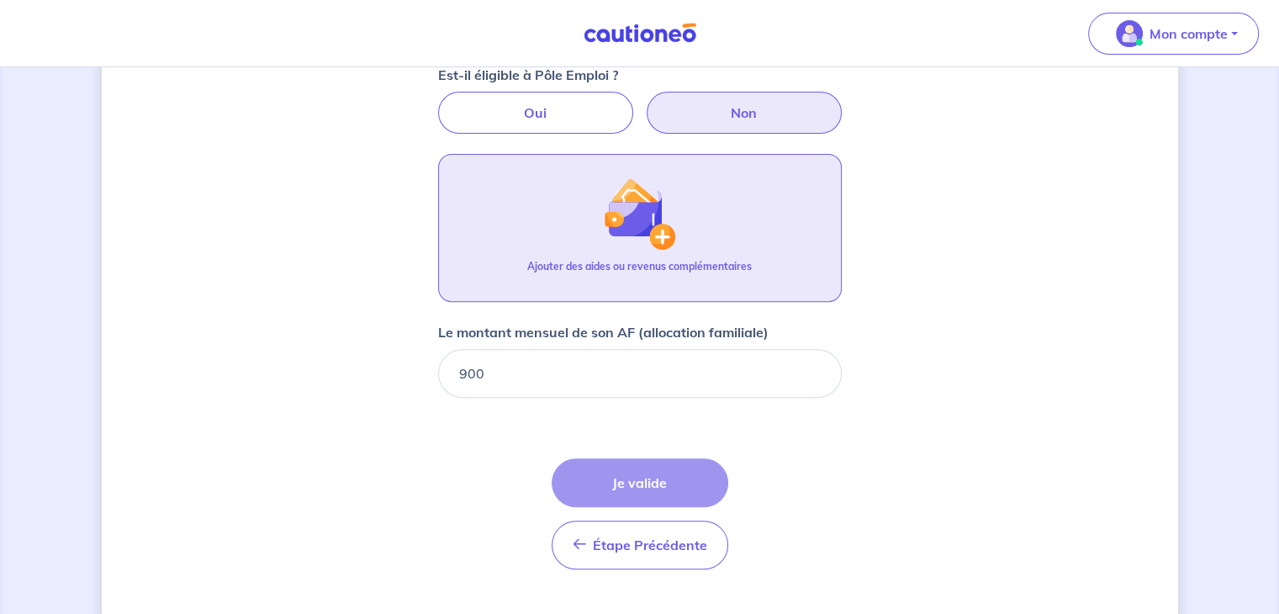
scroll to position [582, 0]
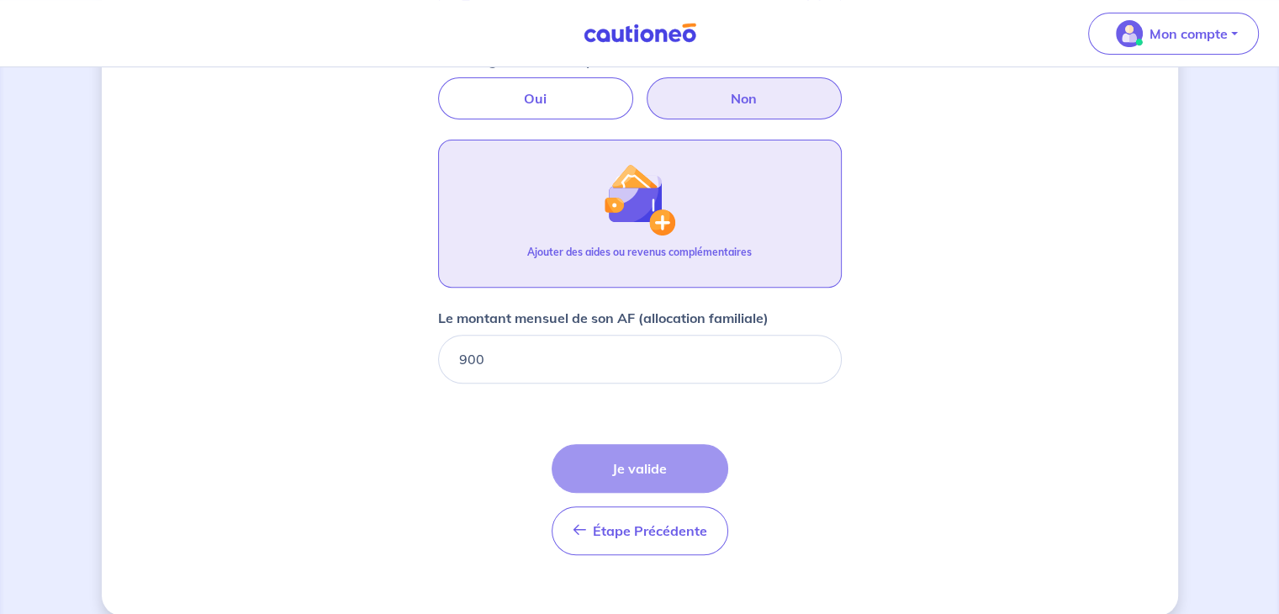
click at [671, 471] on div "Étape Précédente Précédent Je valide Je valide" at bounding box center [639, 499] width 177 height 111
click at [595, 363] on input "900" at bounding box center [640, 359] width 404 height 49
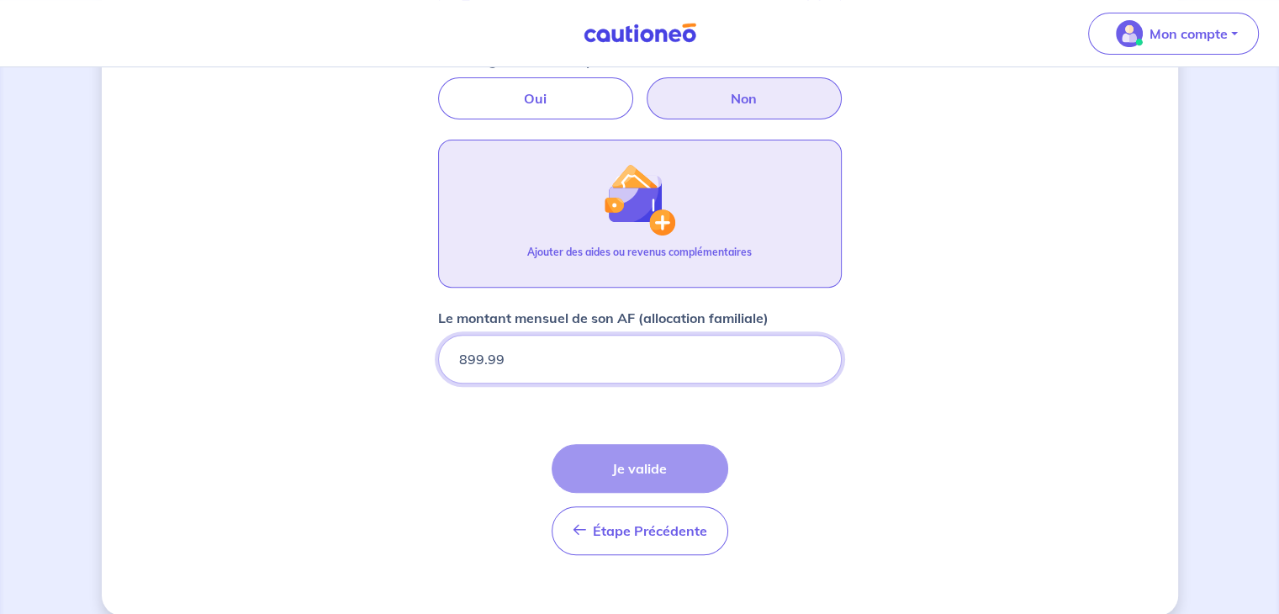
click at [810, 361] on input "899.99" at bounding box center [640, 359] width 404 height 49
click at [636, 468] on div "Étape Précédente Précédent Je valide Je valide" at bounding box center [639, 499] width 177 height 111
click at [585, 372] on input "899.99" at bounding box center [640, 359] width 404 height 49
type input "8"
click at [811, 356] on input "0.01" at bounding box center [640, 359] width 404 height 49
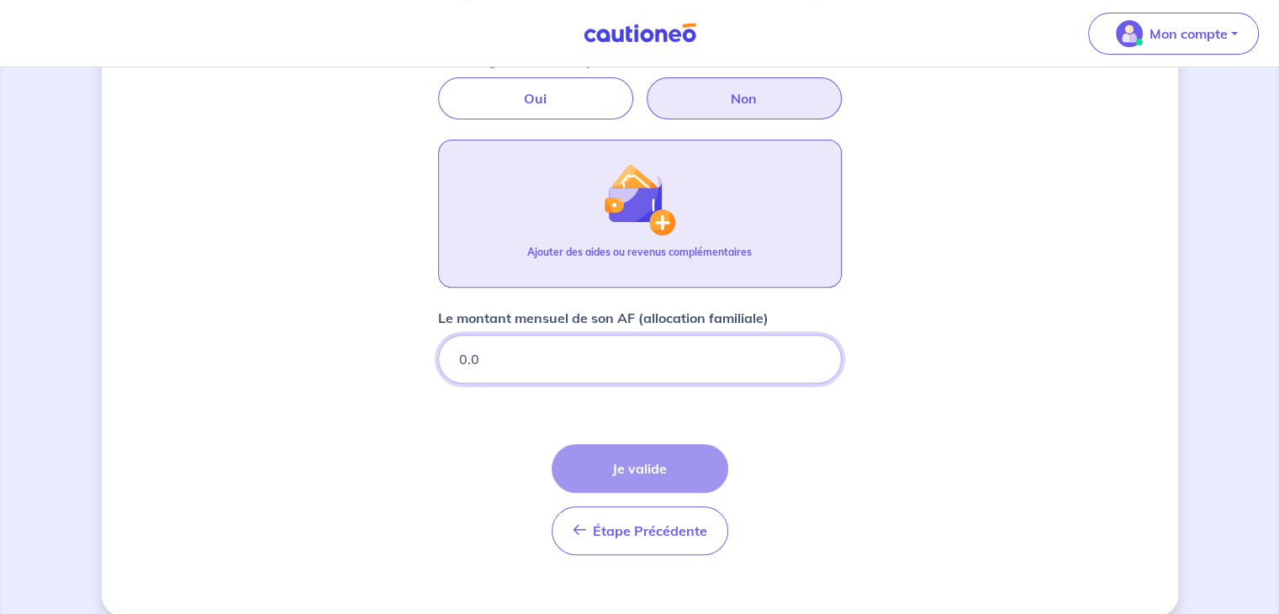
type input "0"
click at [625, 489] on div "Étape Précédente Précédent Je valide Je valide" at bounding box center [639, 499] width 177 height 111
click at [629, 470] on div "Étape Précédente Précédent Je valide Je valide" at bounding box center [639, 499] width 177 height 111
drag, startPoint x: 519, startPoint y: 353, endPoint x: 383, endPoint y: 352, distance: 136.2
click at [383, 352] on div "Concernant vos locataires Locataire 2 Son prénom marina Son nom jouault Sa situ…" at bounding box center [640, 61] width 1076 height 1110
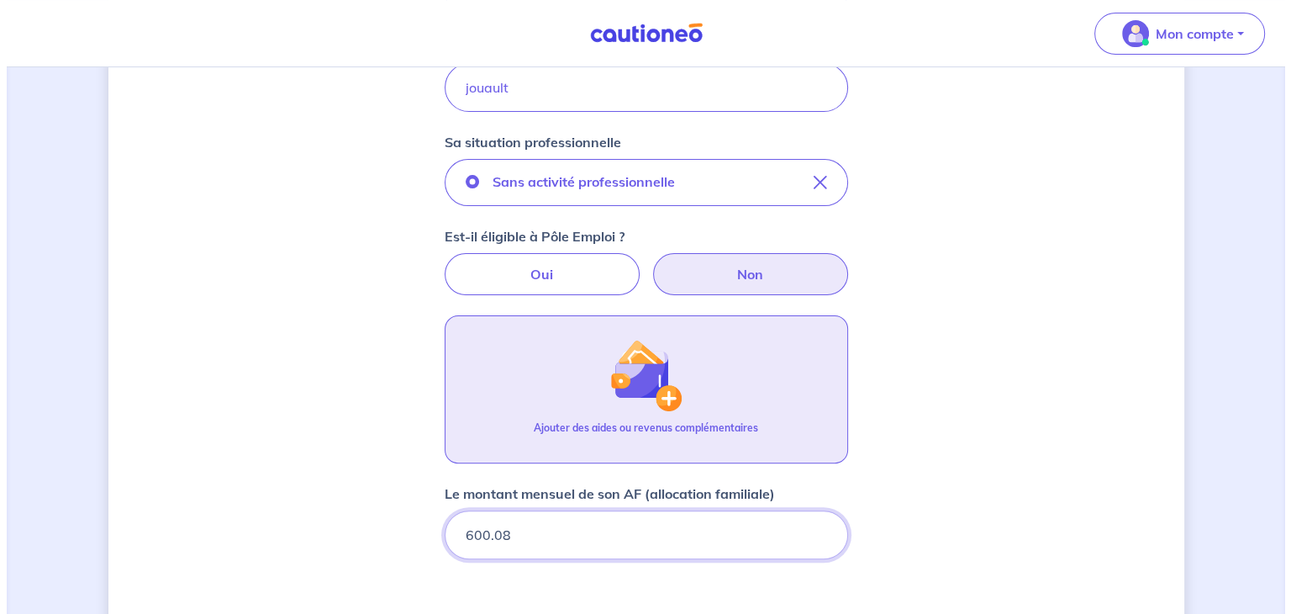
scroll to position [410, 0]
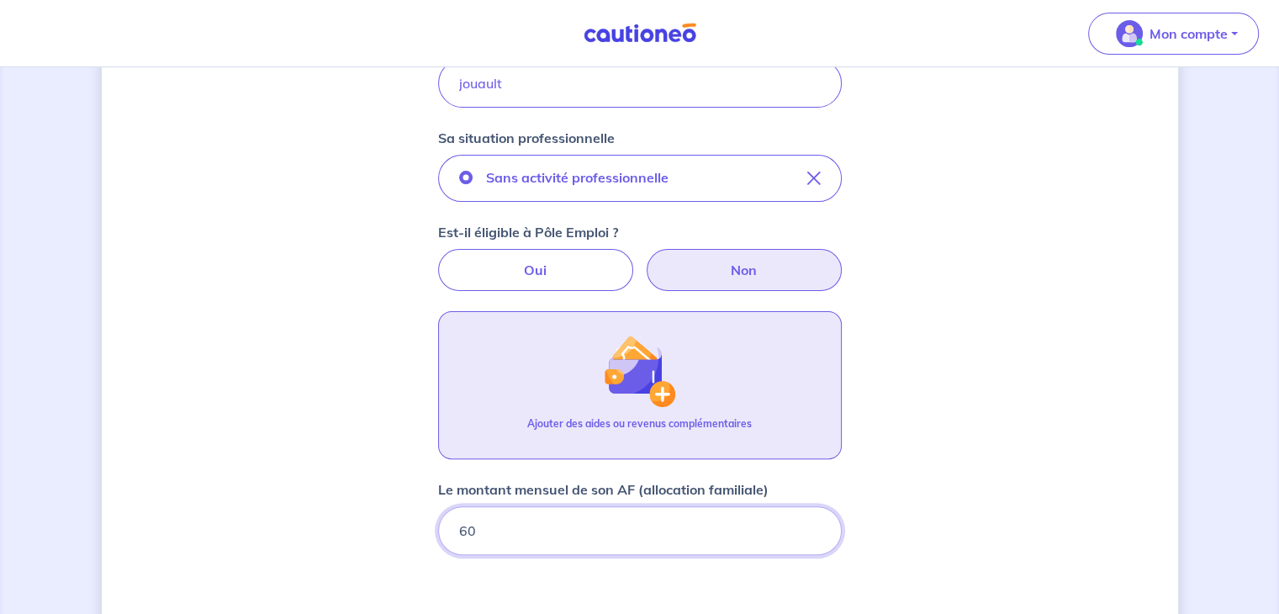
type input "6"
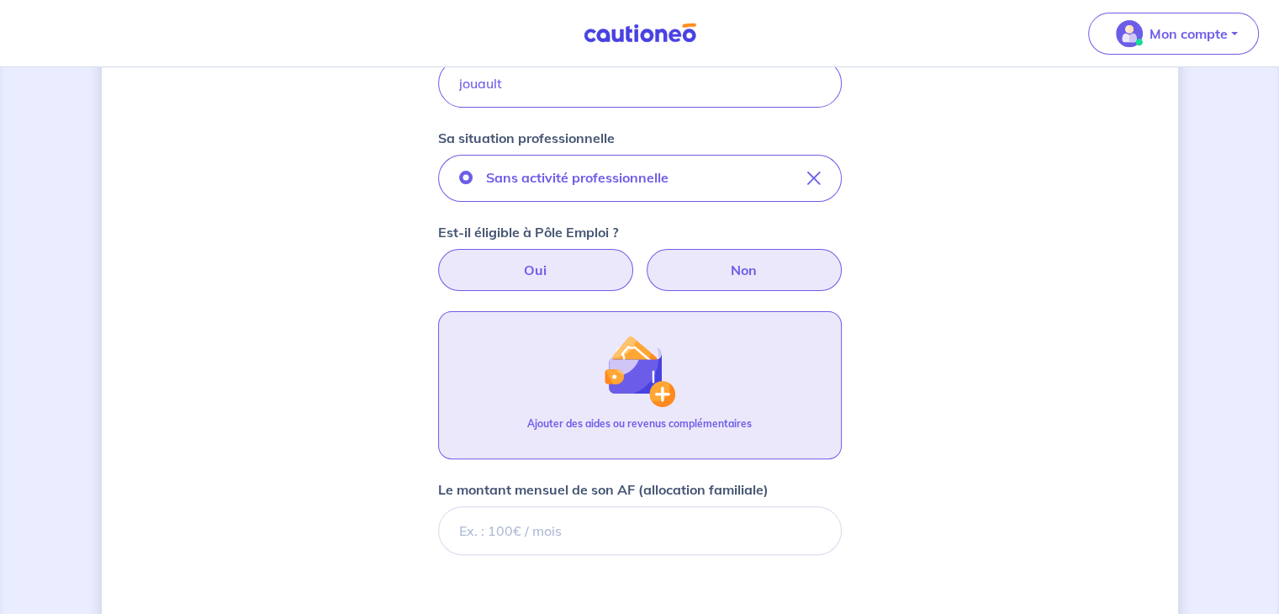
click at [561, 264] on label "Oui" at bounding box center [535, 270] width 195 height 42
click at [634, 260] on input "Oui" at bounding box center [639, 254] width 11 height 11
radio input "true"
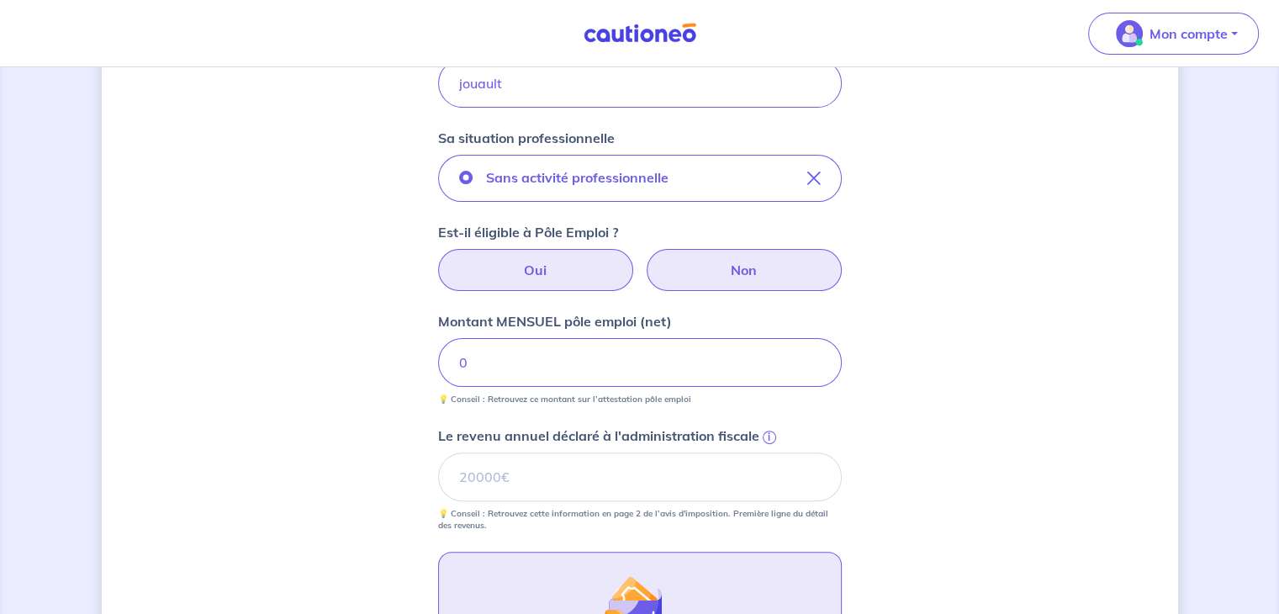
click at [733, 268] on label "Non" at bounding box center [743, 270] width 195 height 42
click at [645, 260] on input "Non" at bounding box center [639, 254] width 11 height 11
radio input "true"
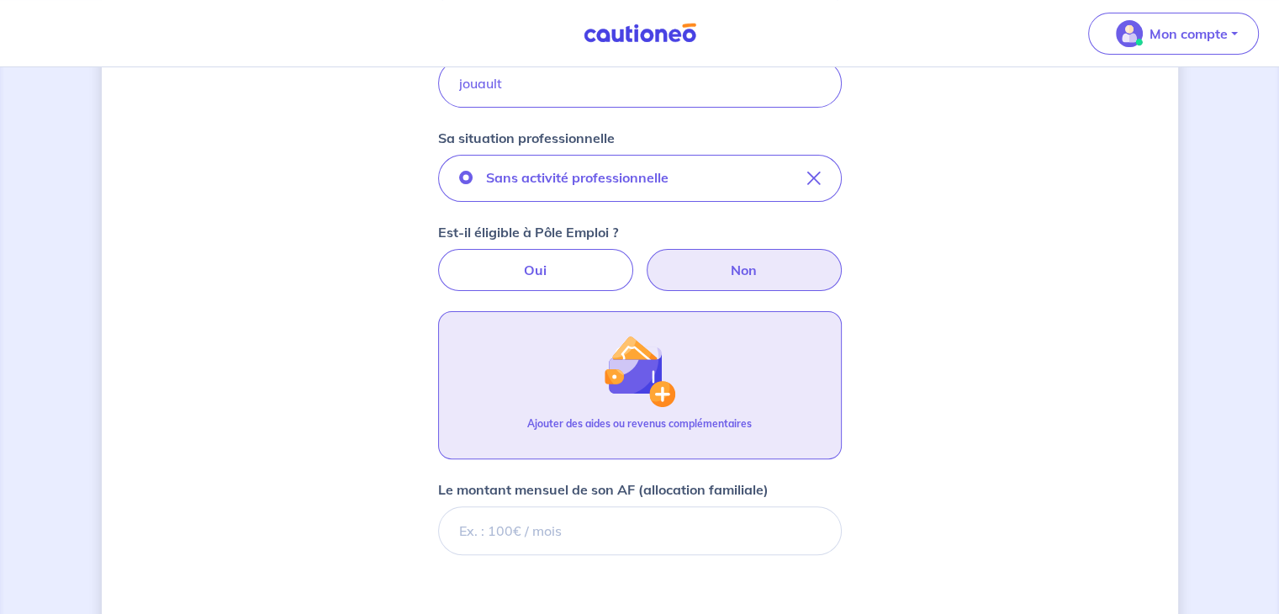
click at [643, 425] on p "Ajouter des aides ou revenus complémentaires" at bounding box center [639, 423] width 224 height 15
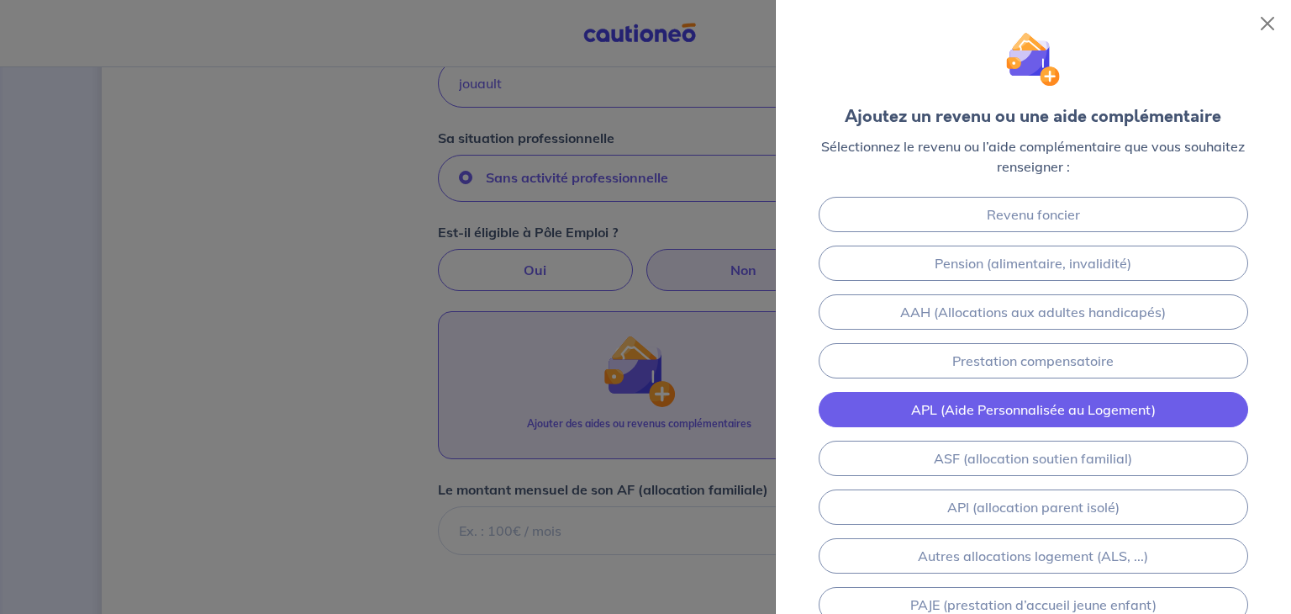
click at [937, 414] on link "APL (Aide Personnalisée au Logement)" at bounding box center [1034, 409] width 430 height 35
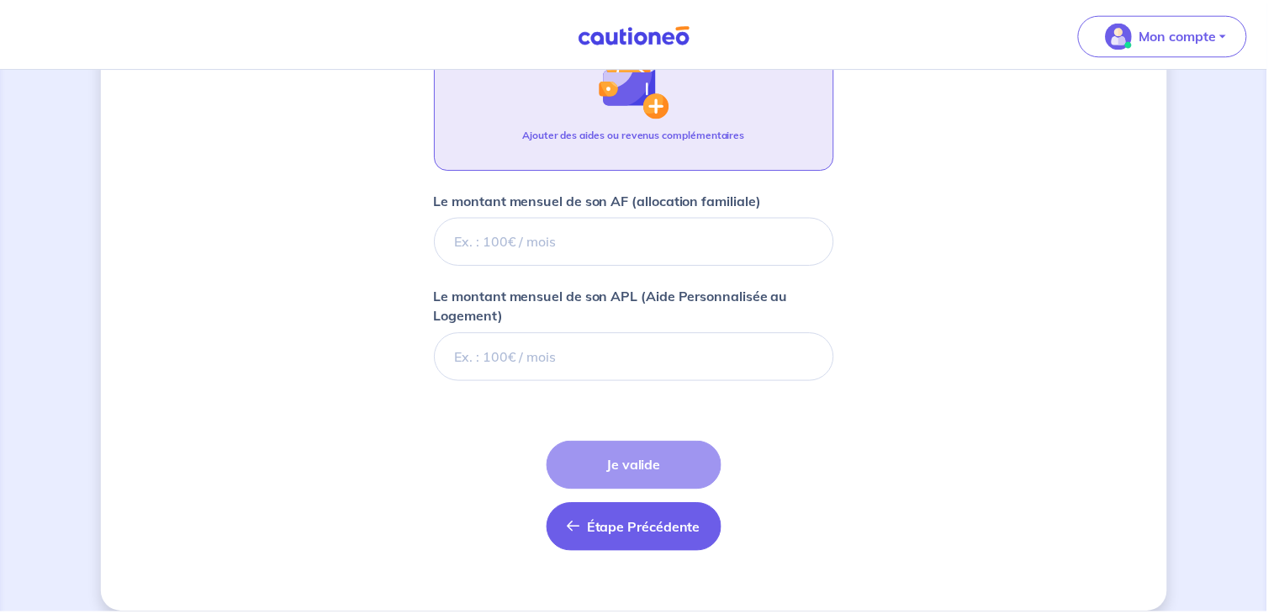
scroll to position [717, 0]
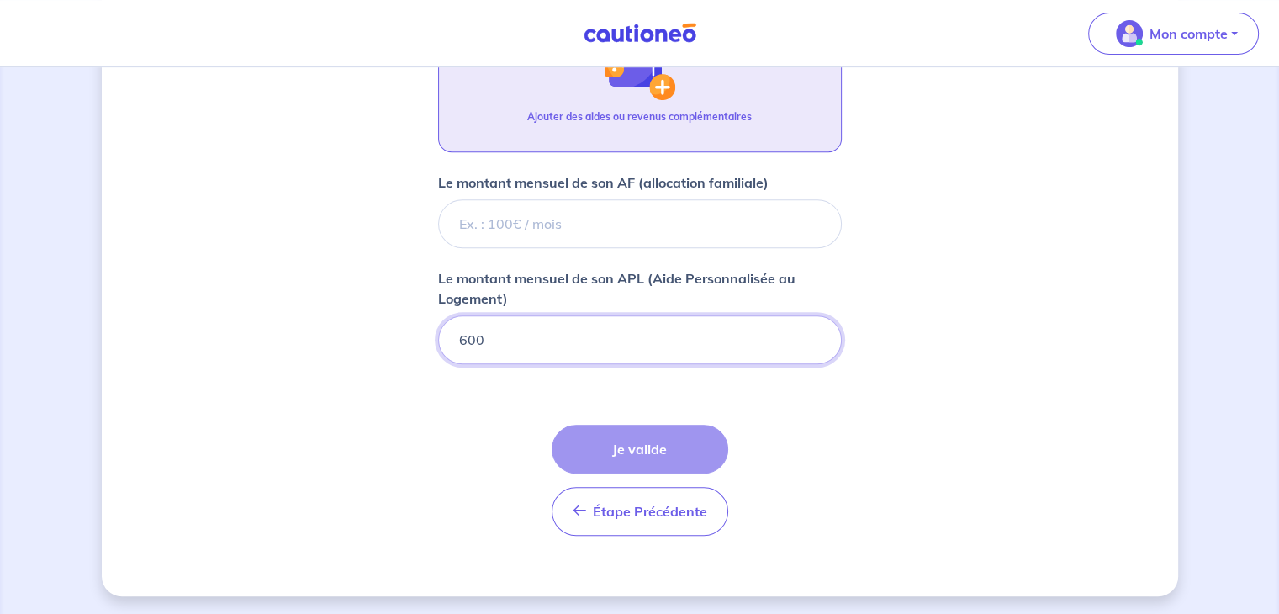
type input "600"
click at [634, 459] on div "Étape Précédente Précédent Je valide Je valide" at bounding box center [639, 480] width 177 height 111
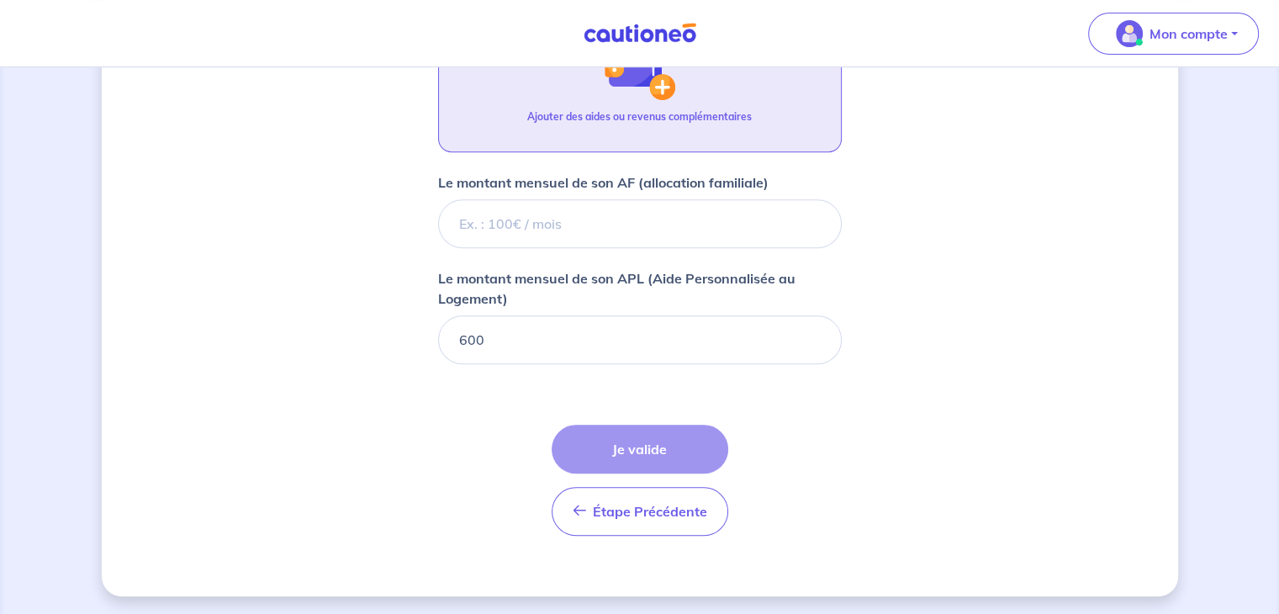
click at [634, 459] on div "Étape Précédente Précédent Je valide Je valide" at bounding box center [639, 480] width 177 height 111
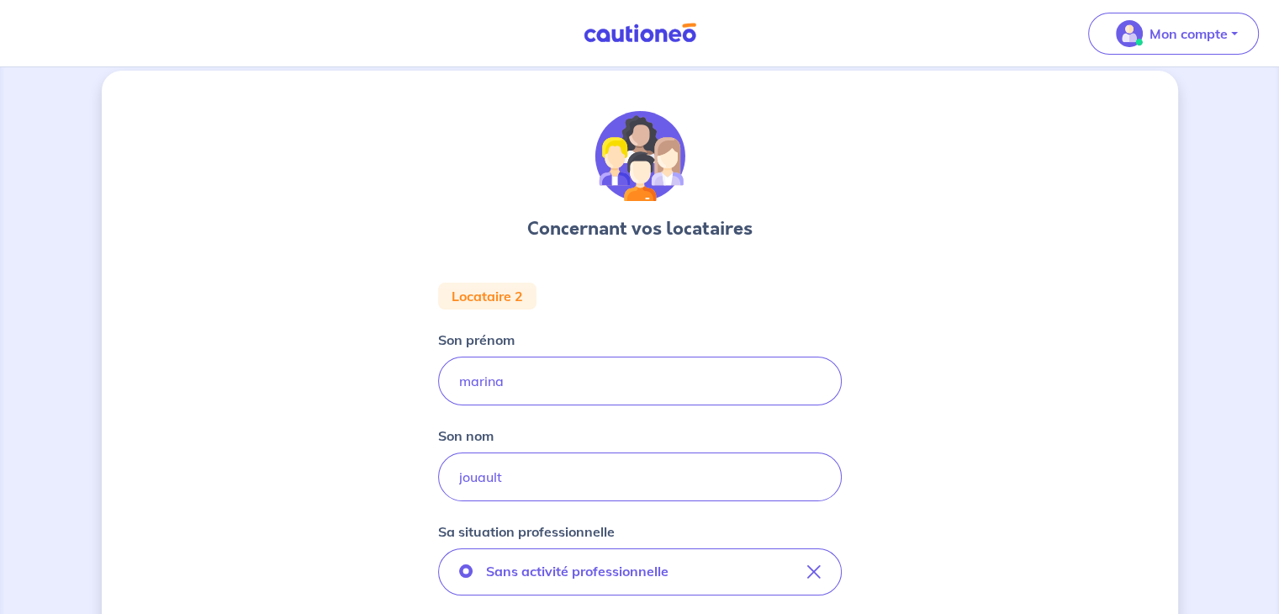
scroll to position [0, 0]
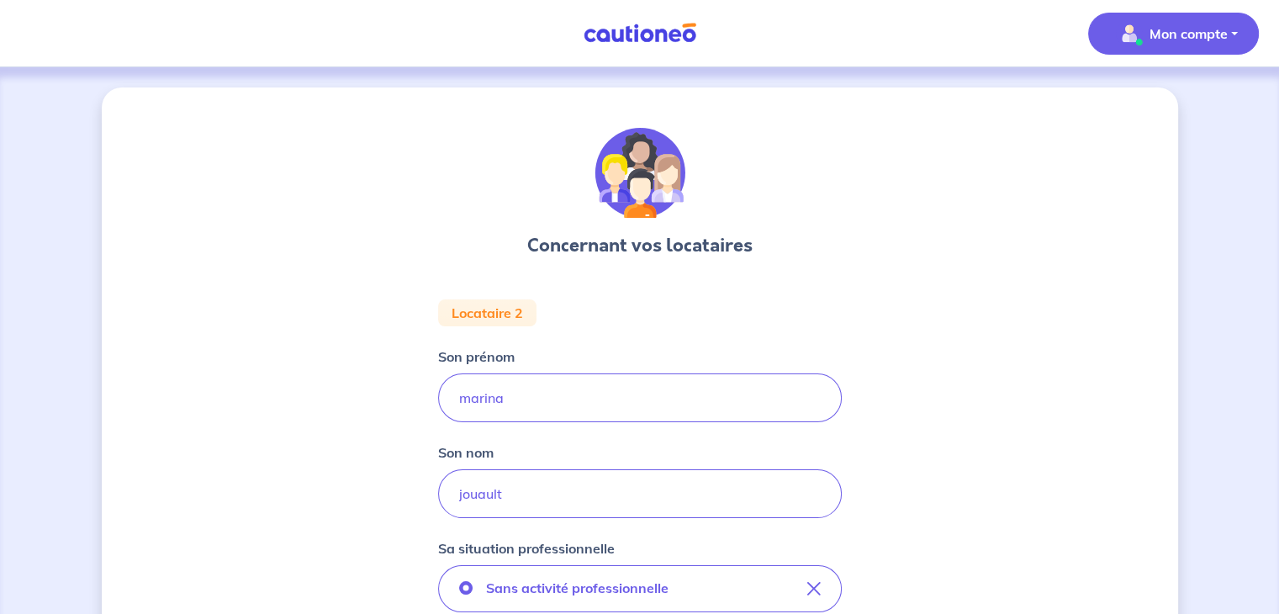
click at [1225, 38] on p "Mon compte" at bounding box center [1188, 34] width 78 height 20
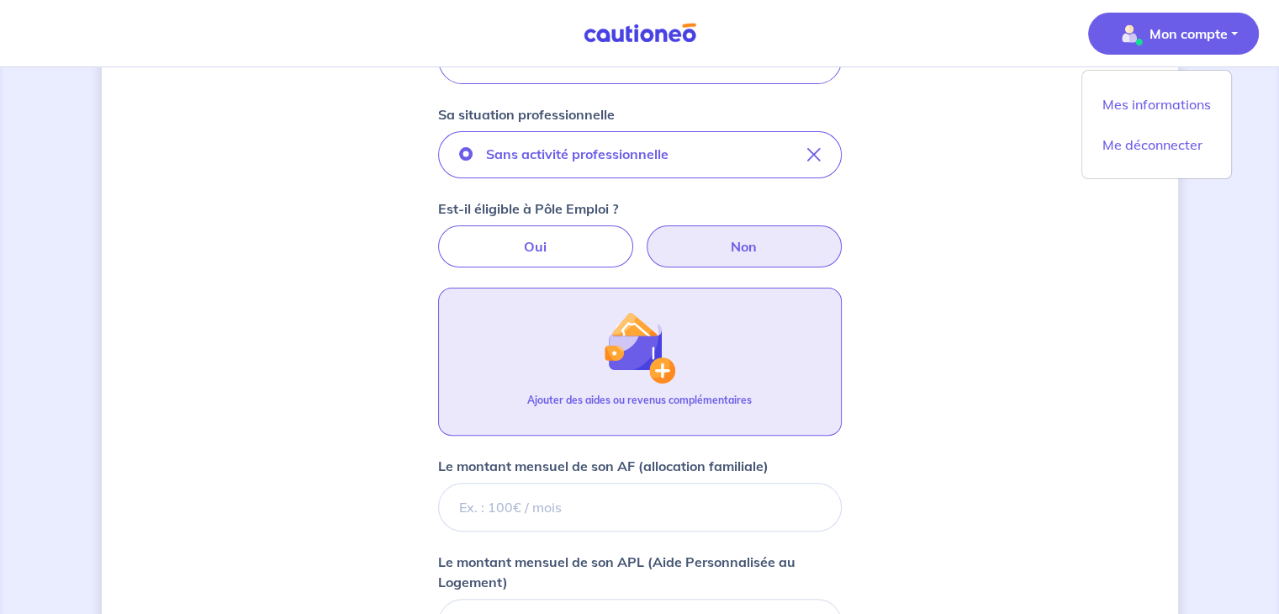
scroll to position [452, 0]
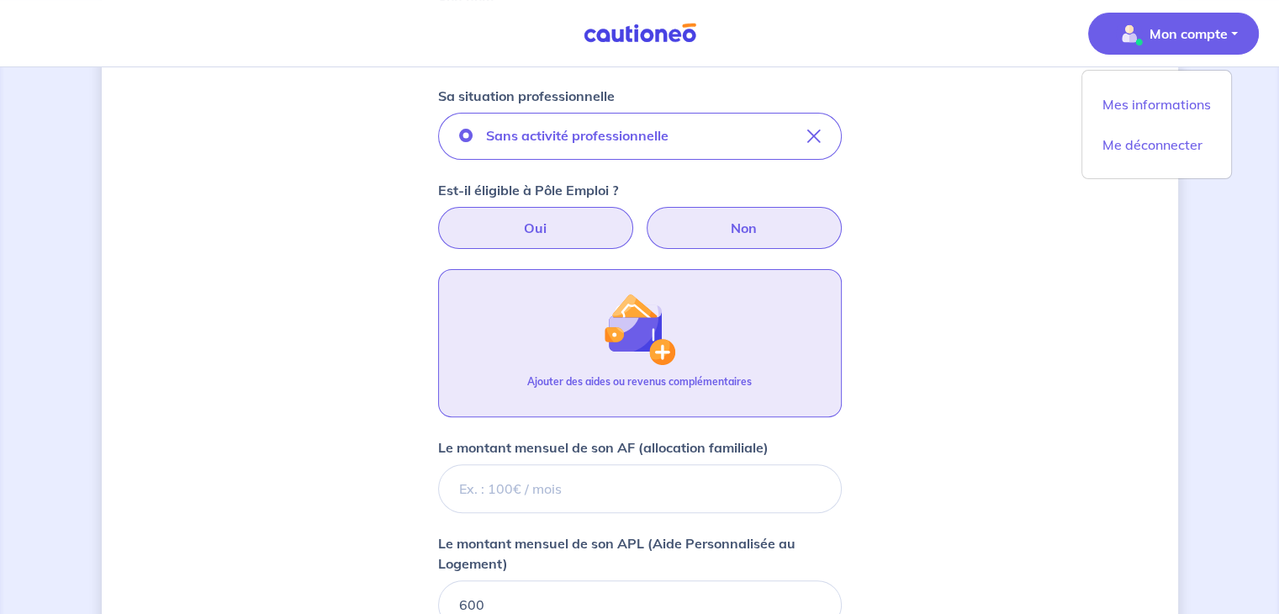
click at [521, 232] on label "Oui" at bounding box center [535, 228] width 195 height 42
click at [634, 218] on input "Oui" at bounding box center [639, 212] width 11 height 11
radio input "true"
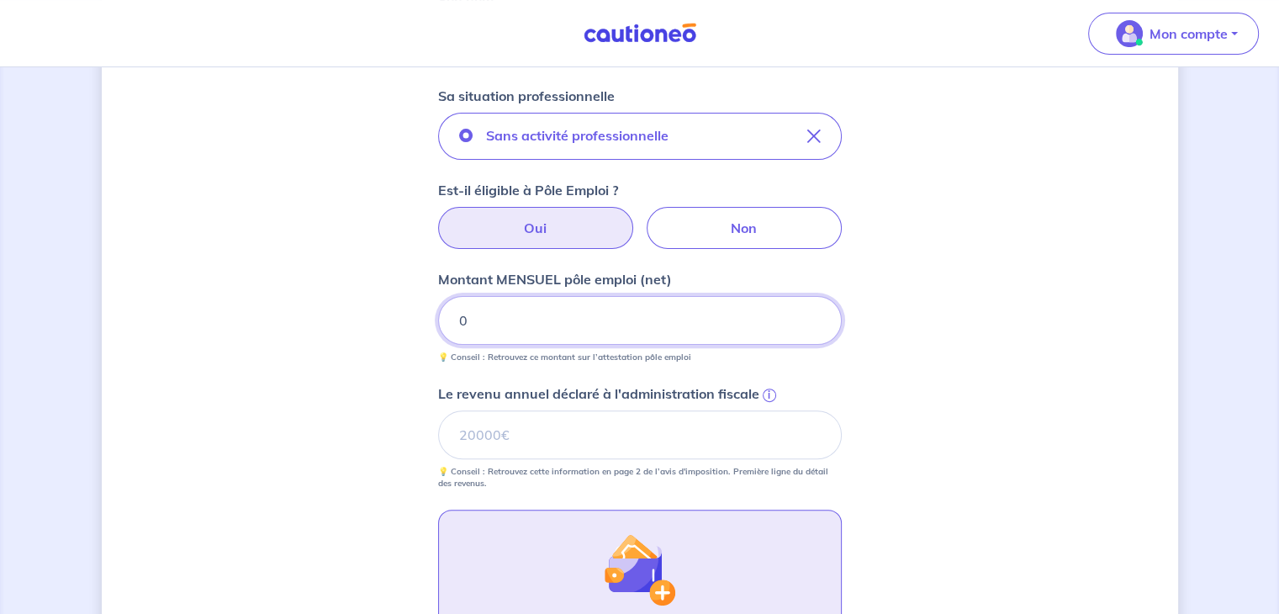
click at [569, 321] on input "0" at bounding box center [640, 320] width 404 height 49
click at [504, 441] on input "Le revenu annuel déclaré à l'administration fiscale i" at bounding box center [640, 434] width 404 height 49
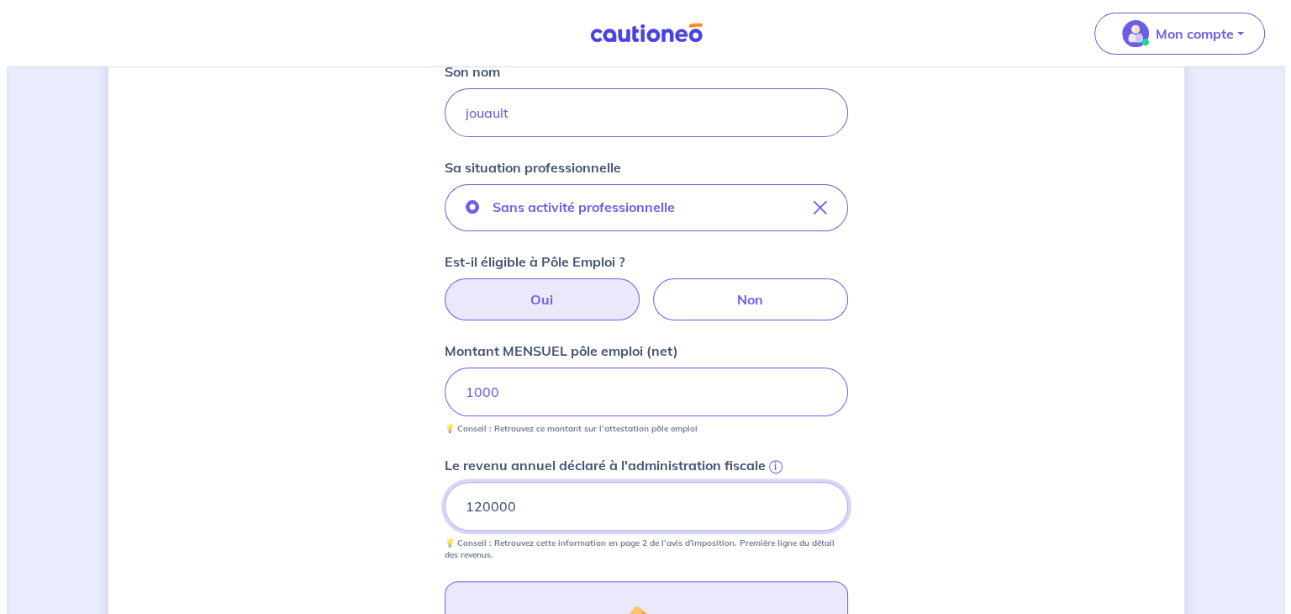
scroll to position [372, 0]
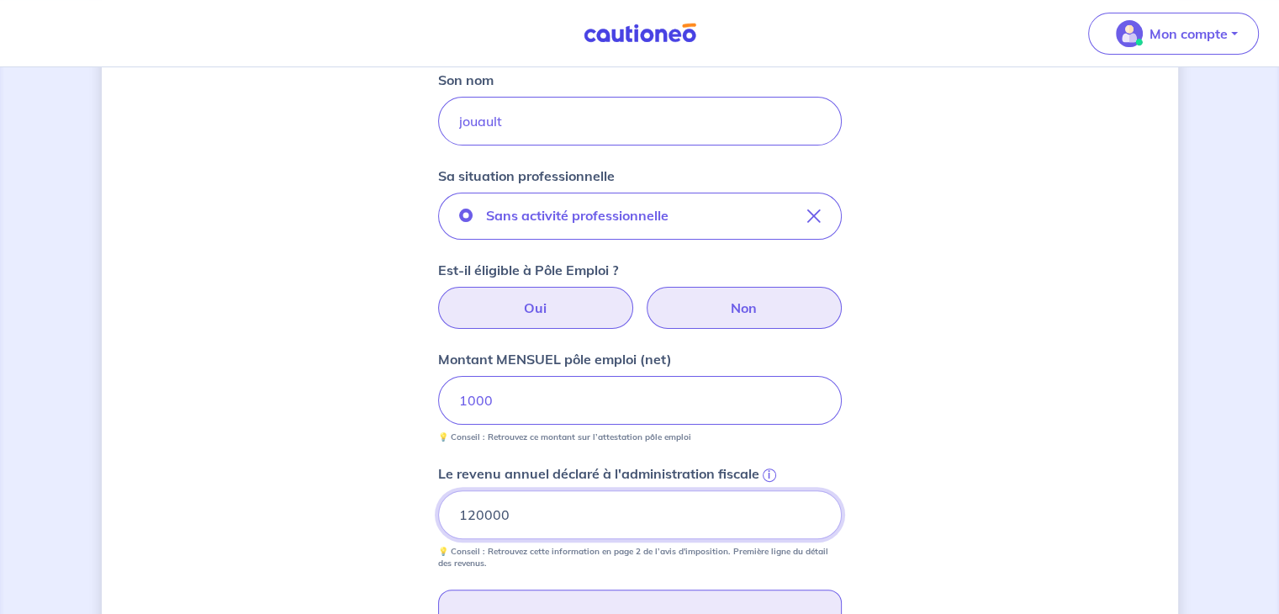
type input "120000"
click at [747, 317] on label "Non" at bounding box center [743, 308] width 195 height 42
click at [645, 298] on input "Non" at bounding box center [639, 292] width 11 height 11
radio input "true"
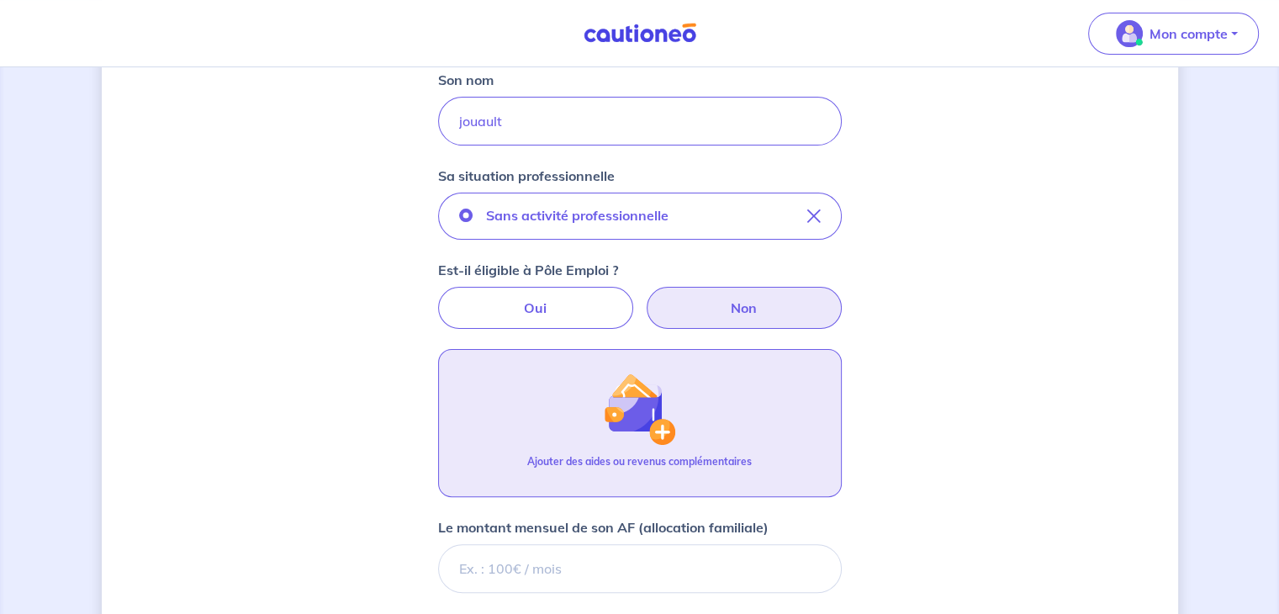
click at [715, 432] on button "Ajouter des aides ou revenus complémentaires" at bounding box center [640, 423] width 404 height 148
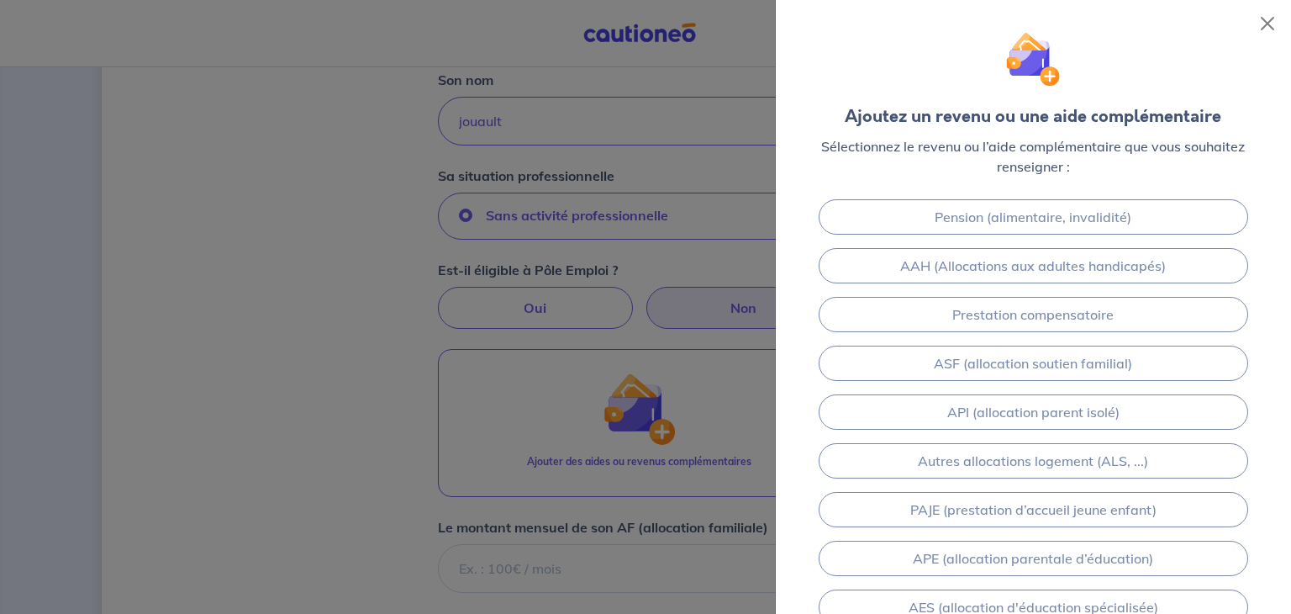
scroll to position [64, 0]
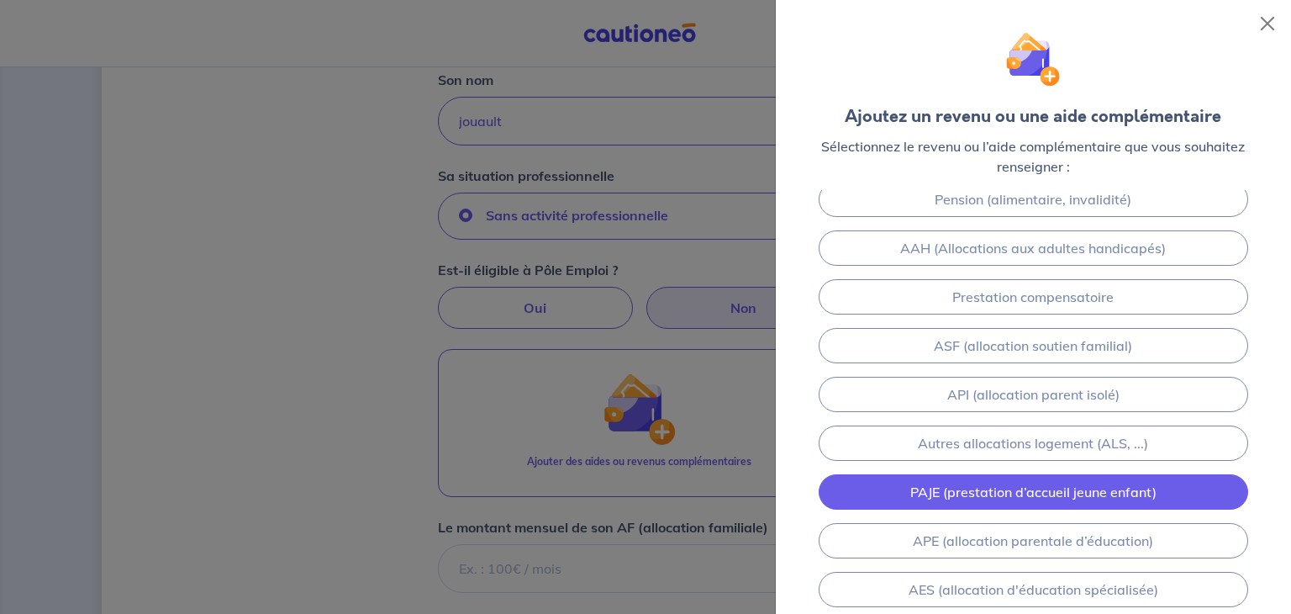
click at [1137, 495] on link "PAJE (prestation d’accueil jeune enfant)" at bounding box center [1034, 491] width 430 height 35
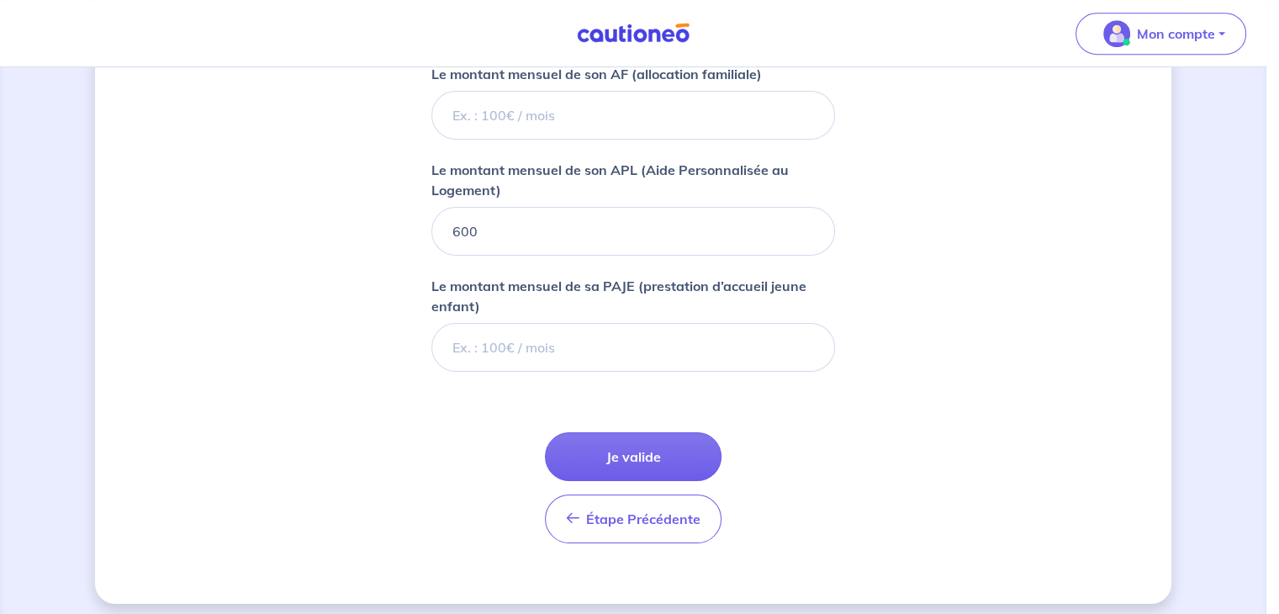
scroll to position [833, 0]
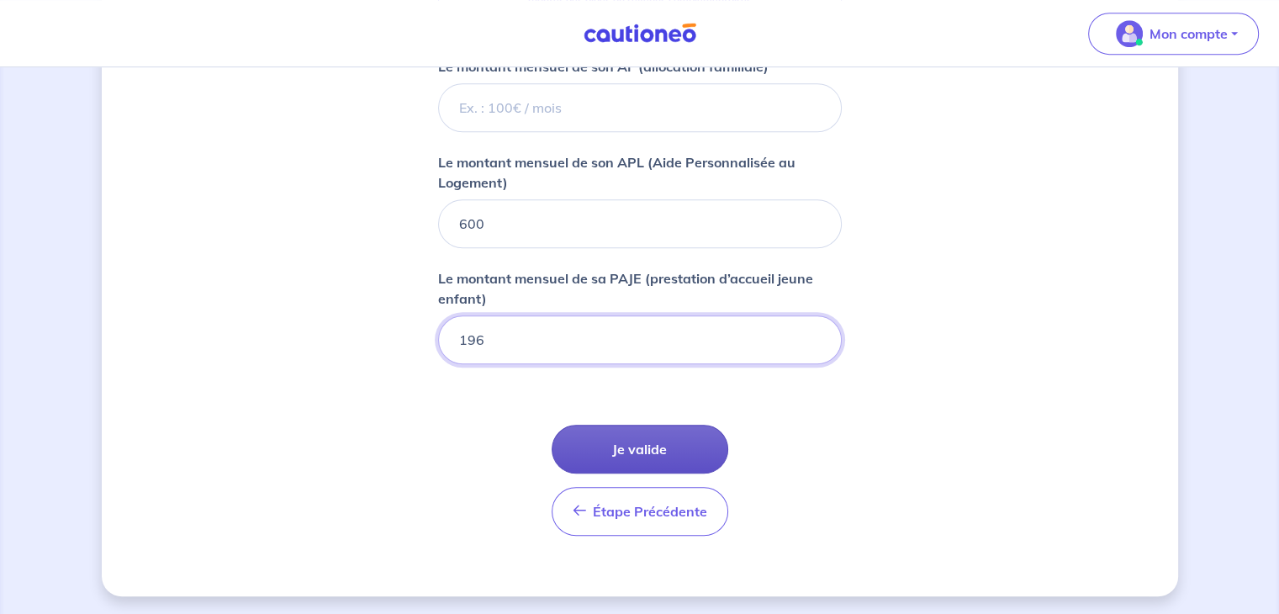
type input "196"
click at [672, 448] on button "Je valide" at bounding box center [639, 449] width 177 height 49
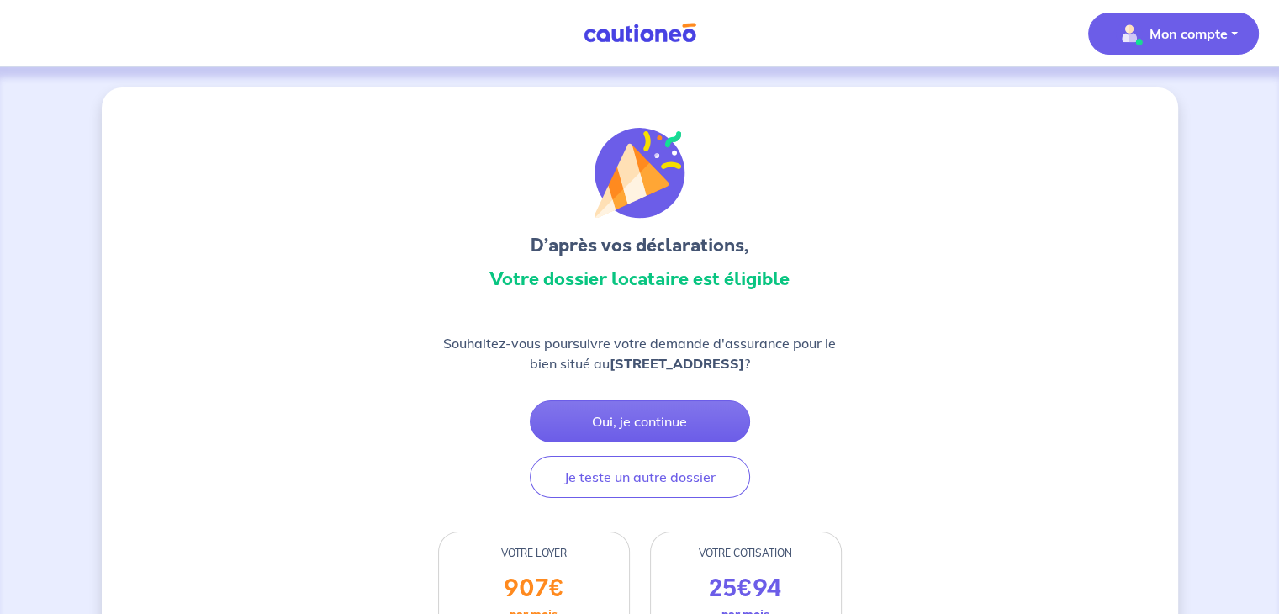
click at [1200, 33] on p "Mon compte" at bounding box center [1188, 34] width 78 height 20
click at [1170, 147] on link "Me déconnecter" at bounding box center [1156, 144] width 135 height 27
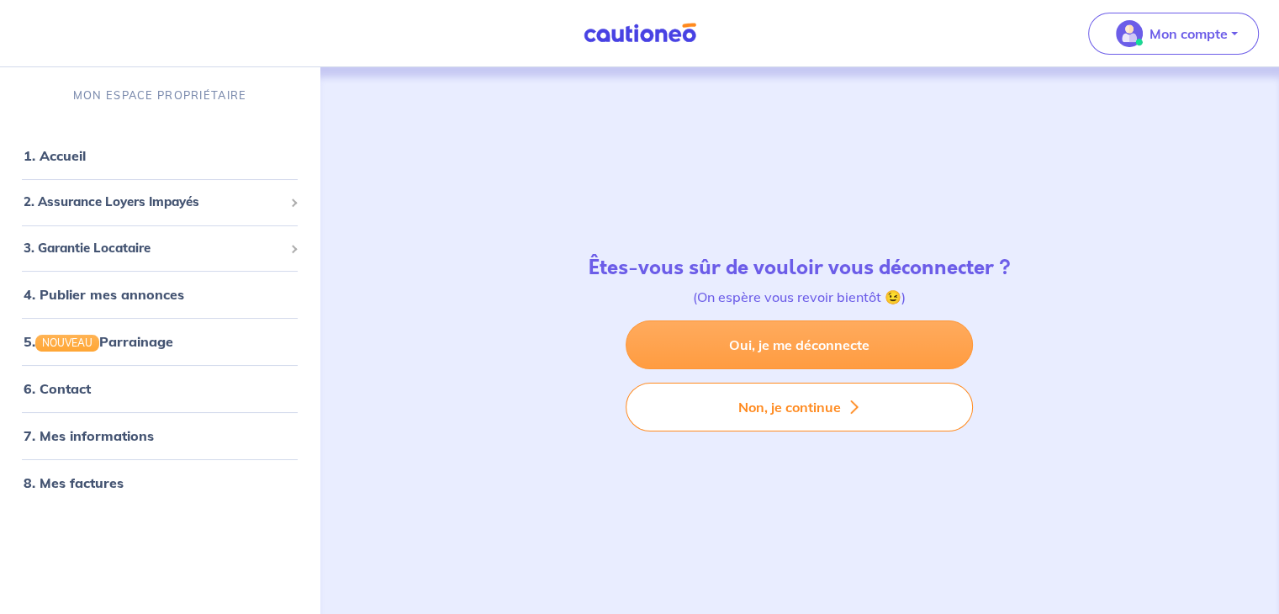
click at [852, 349] on link "Oui, je me déconnecte" at bounding box center [798, 344] width 347 height 49
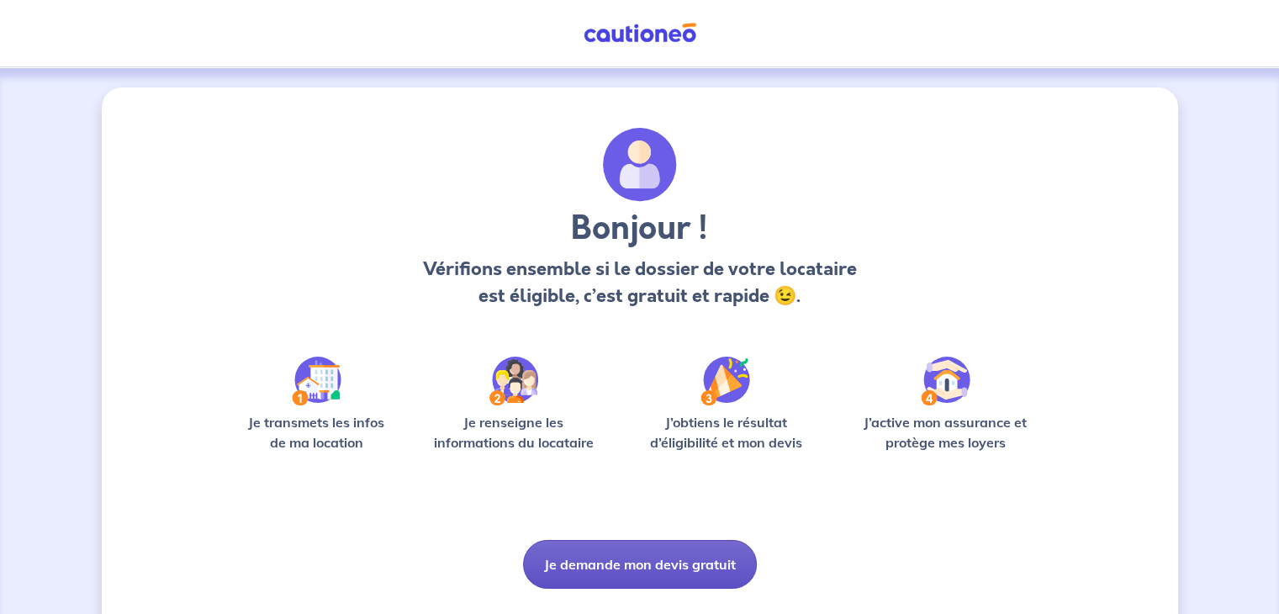
click at [636, 556] on button "Je demande mon devis gratuit" at bounding box center [640, 564] width 234 height 49
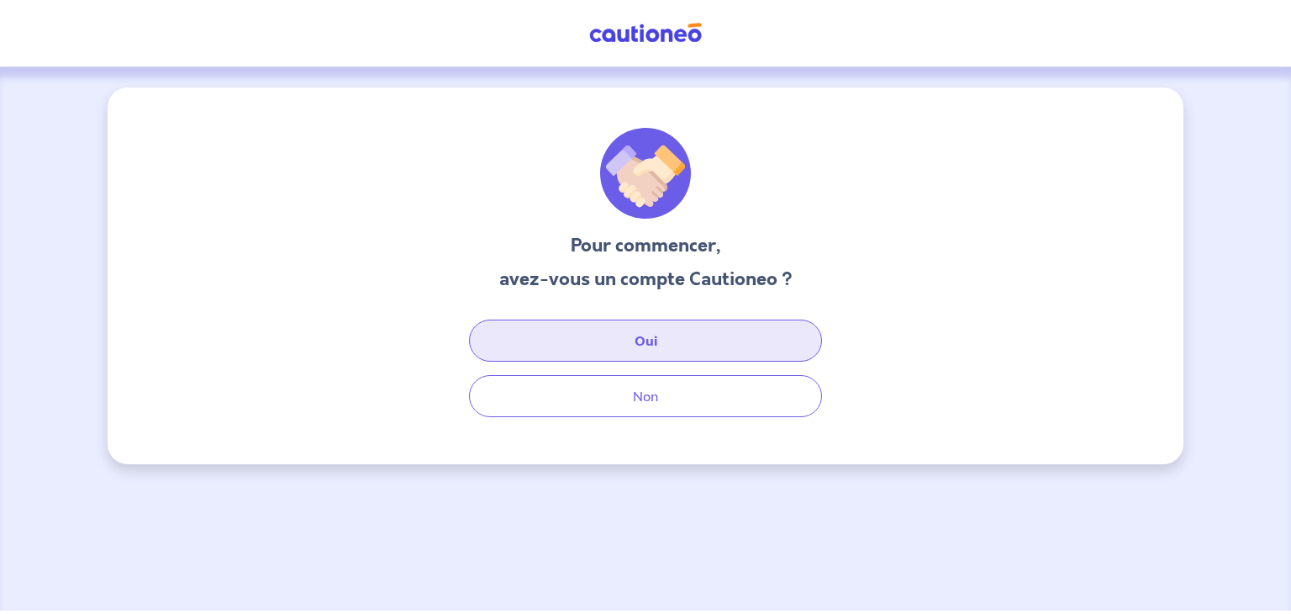
click at [640, 331] on button "Oui" at bounding box center [645, 340] width 353 height 42
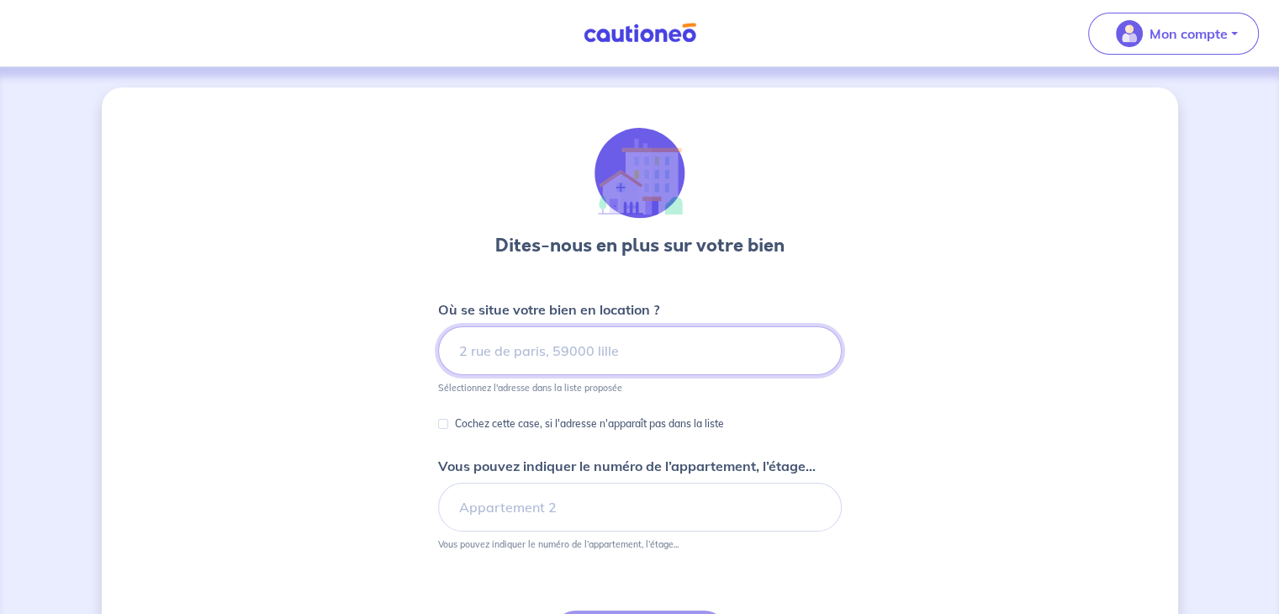
click at [738, 335] on input at bounding box center [640, 350] width 404 height 49
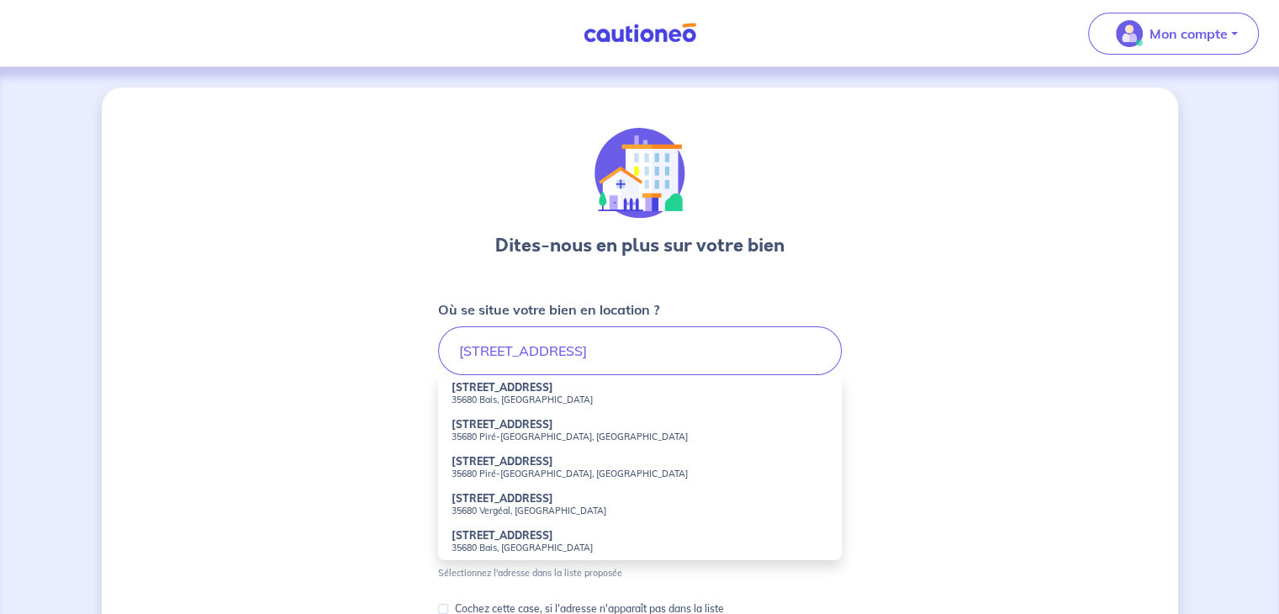
click at [475, 404] on small "35680 Bais, [GEOGRAPHIC_DATA]" at bounding box center [639, 399] width 377 height 12
type input "[STREET_ADDRESS]"
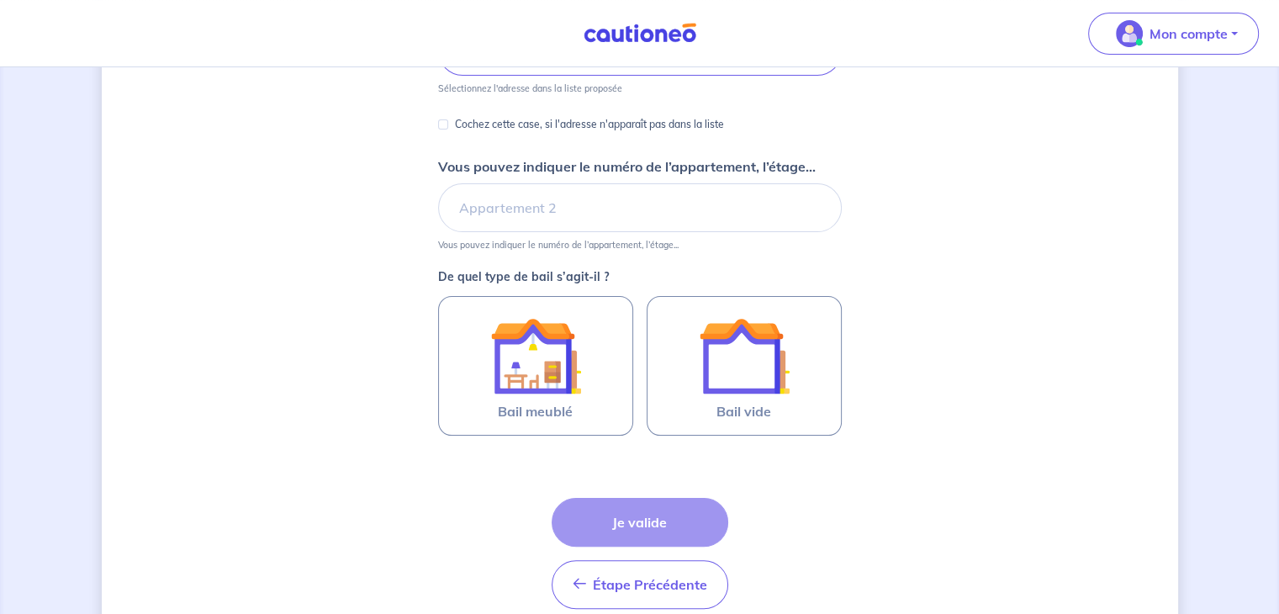
scroll to position [302, 0]
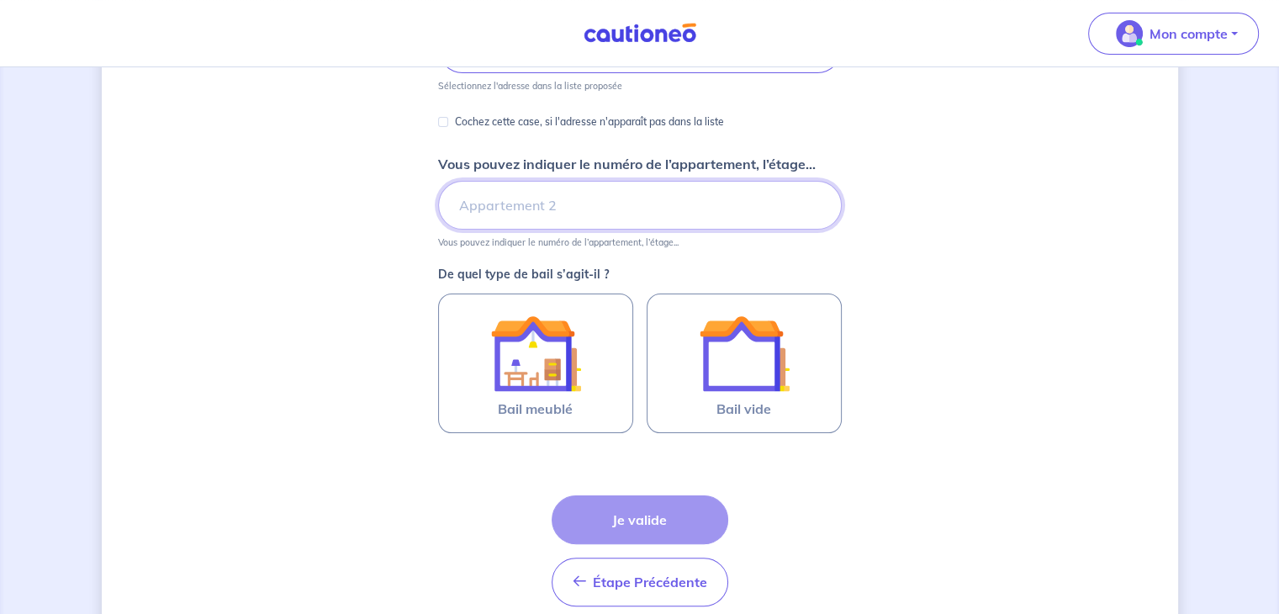
click at [608, 207] on input "Vous pouvez indiquer le numéro de l’appartement, l’étage..." at bounding box center [640, 205] width 404 height 49
type input "10"
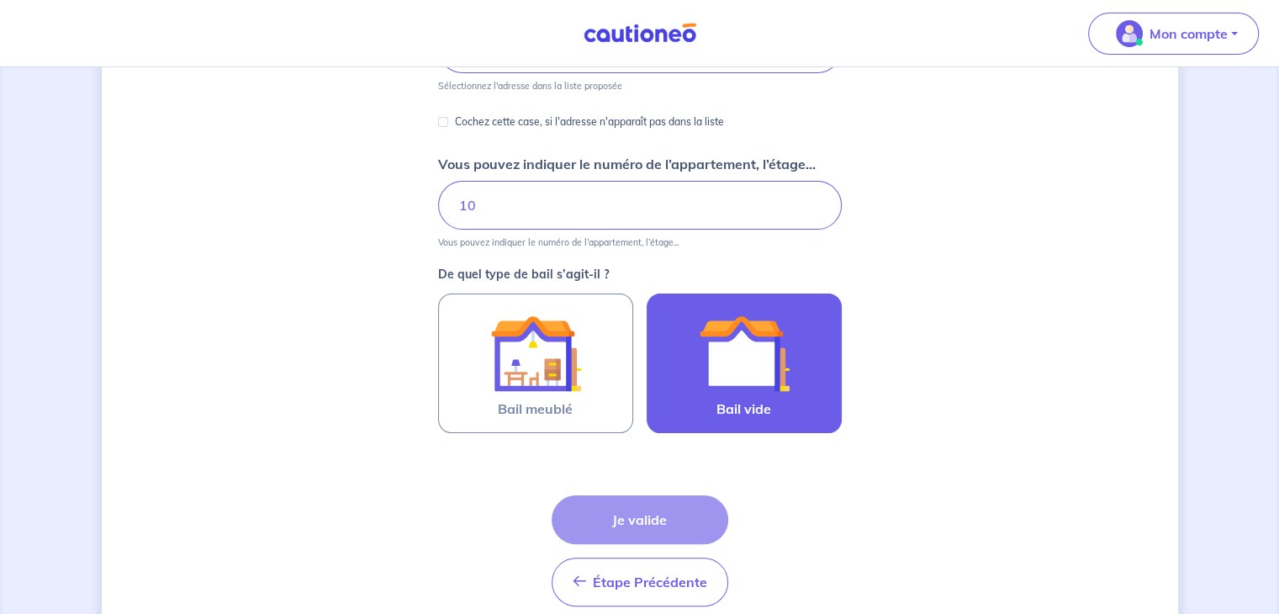
click at [762, 384] on img at bounding box center [744, 353] width 91 height 91
click at [0, 0] on input "Bail vide" at bounding box center [0, 0] width 0 height 0
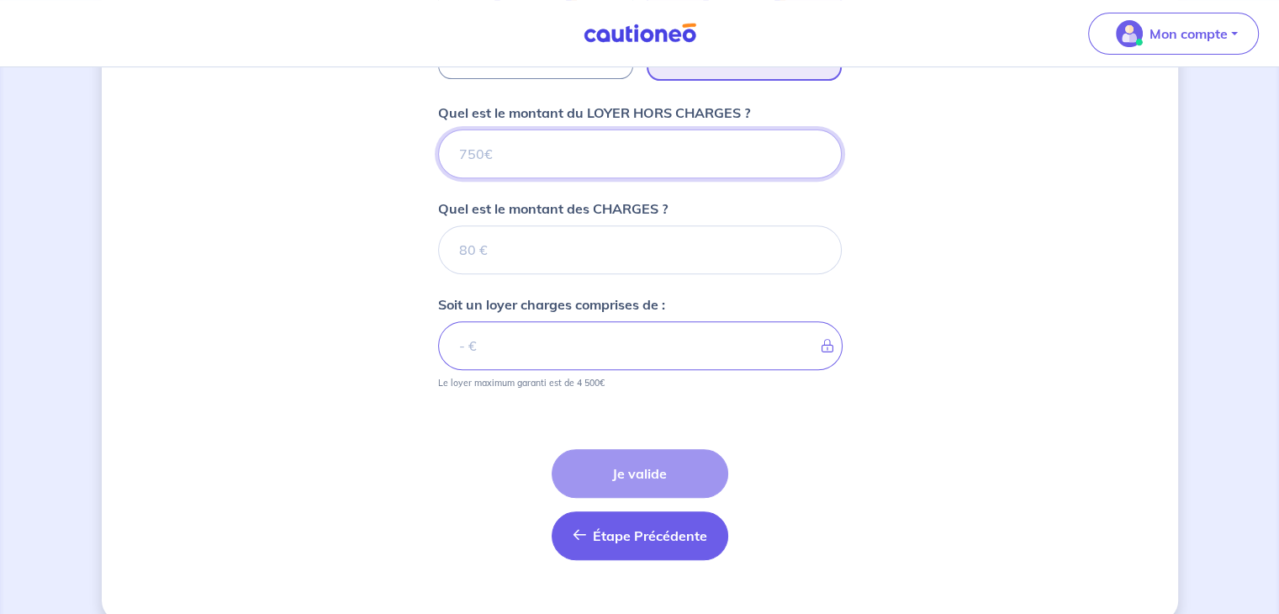
scroll to position [679, 0]
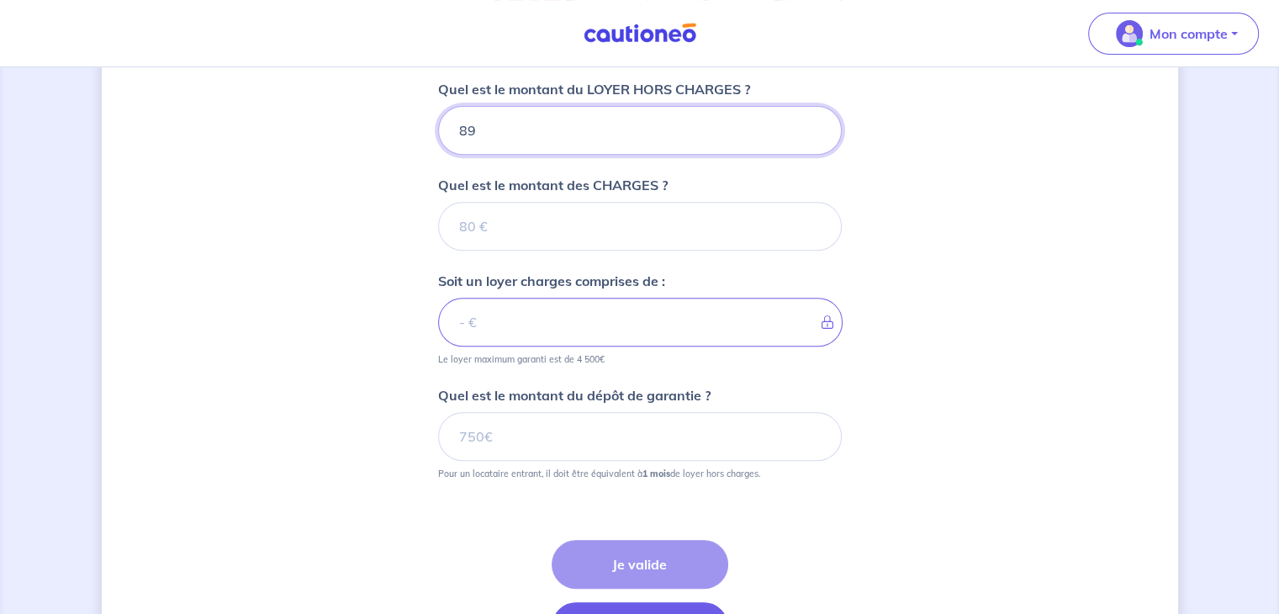
type input "890"
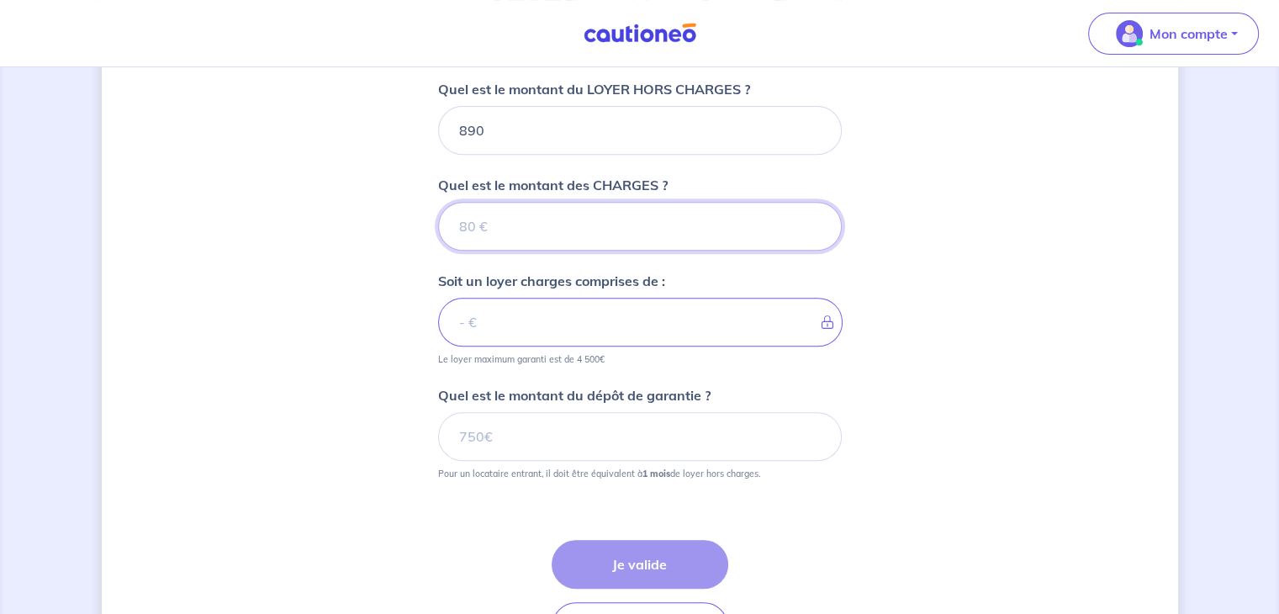
click at [649, 226] on input "Quel est le montant des CHARGES ?" at bounding box center [640, 226] width 404 height 49
type input "17"
type input "907"
type input "17"
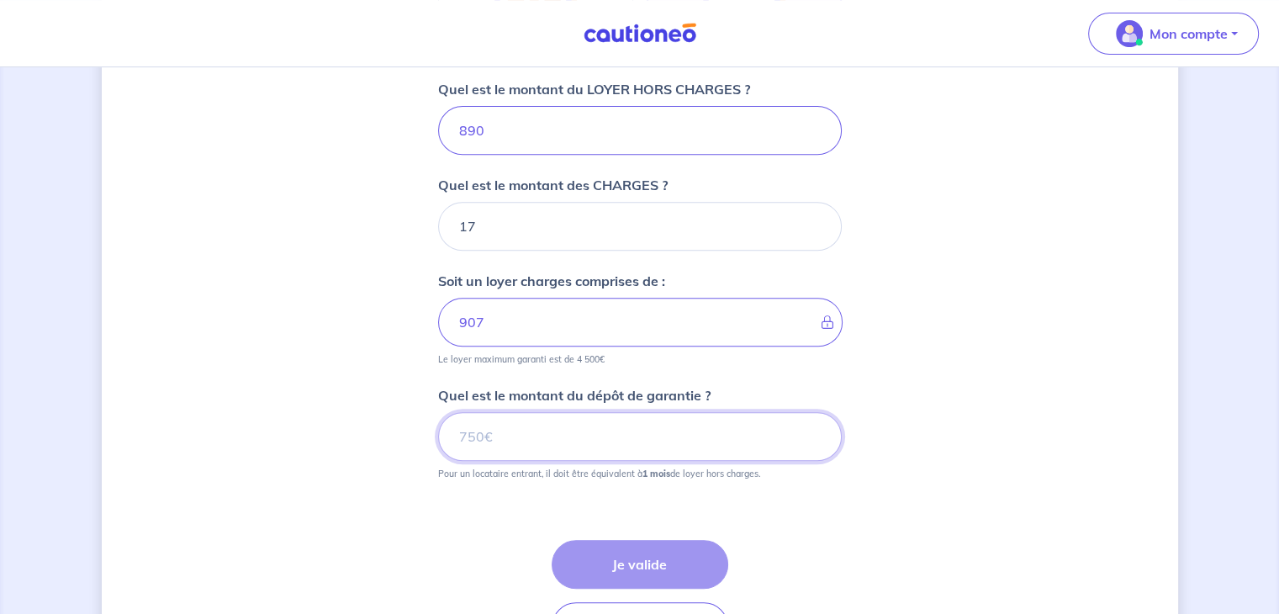
click at [548, 429] on input "Quel est le montant du dépôt de garantie ?" at bounding box center [640, 436] width 404 height 49
type input "890"
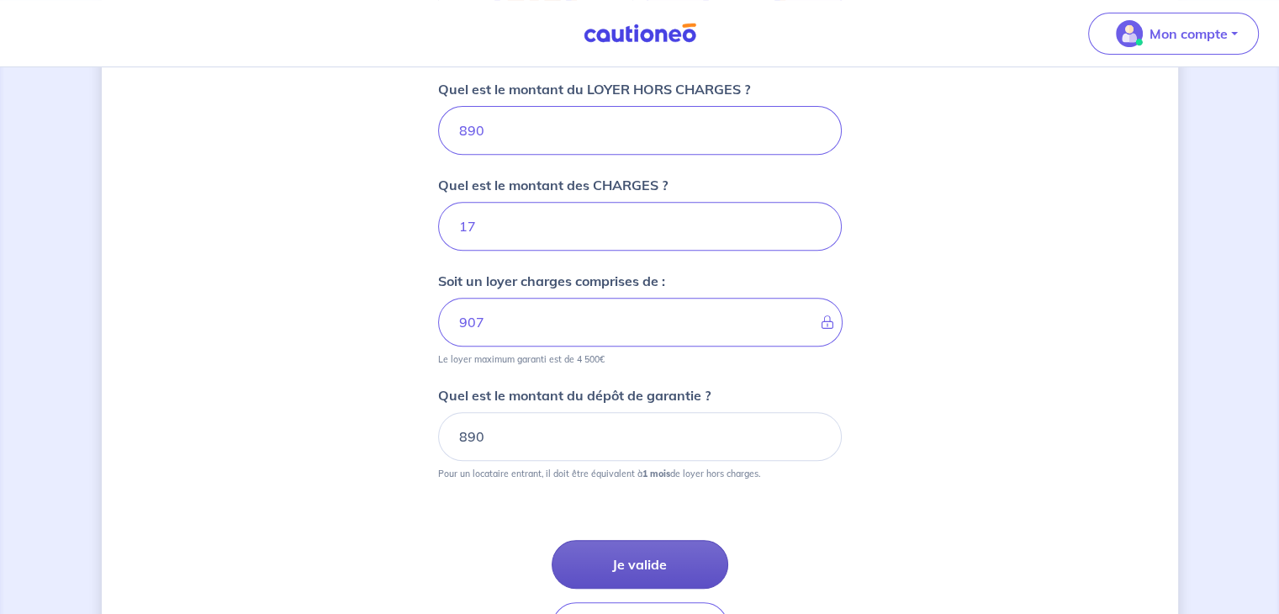
click at [619, 552] on button "Je valide" at bounding box center [639, 564] width 177 height 49
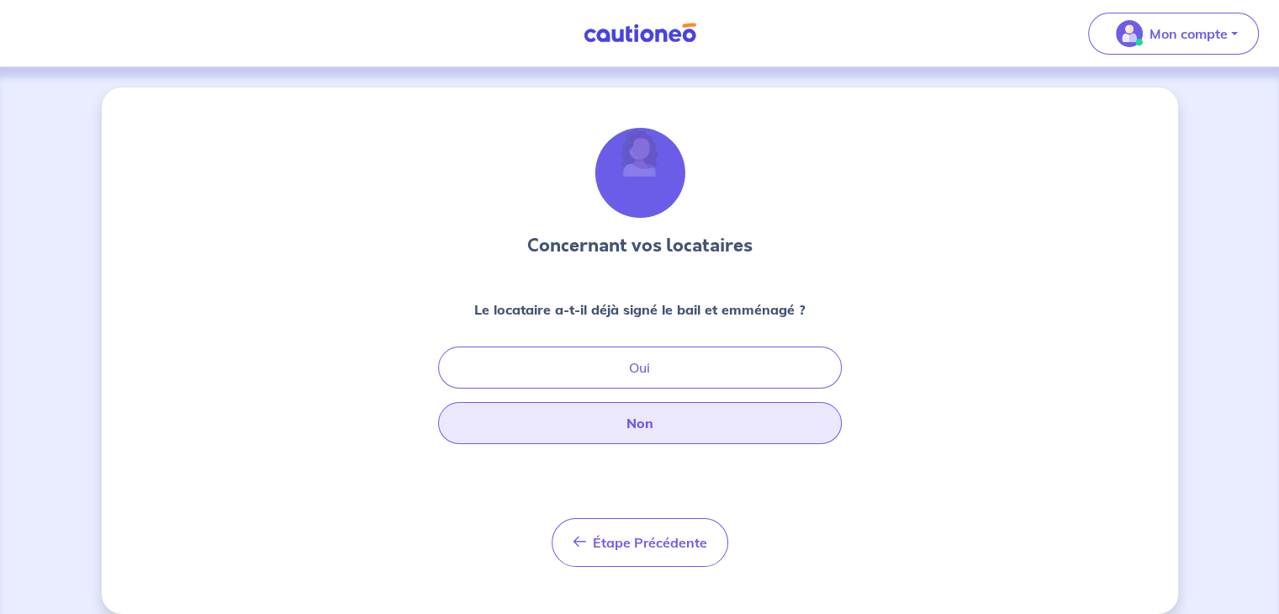
click at [626, 430] on button "Non" at bounding box center [640, 423] width 404 height 42
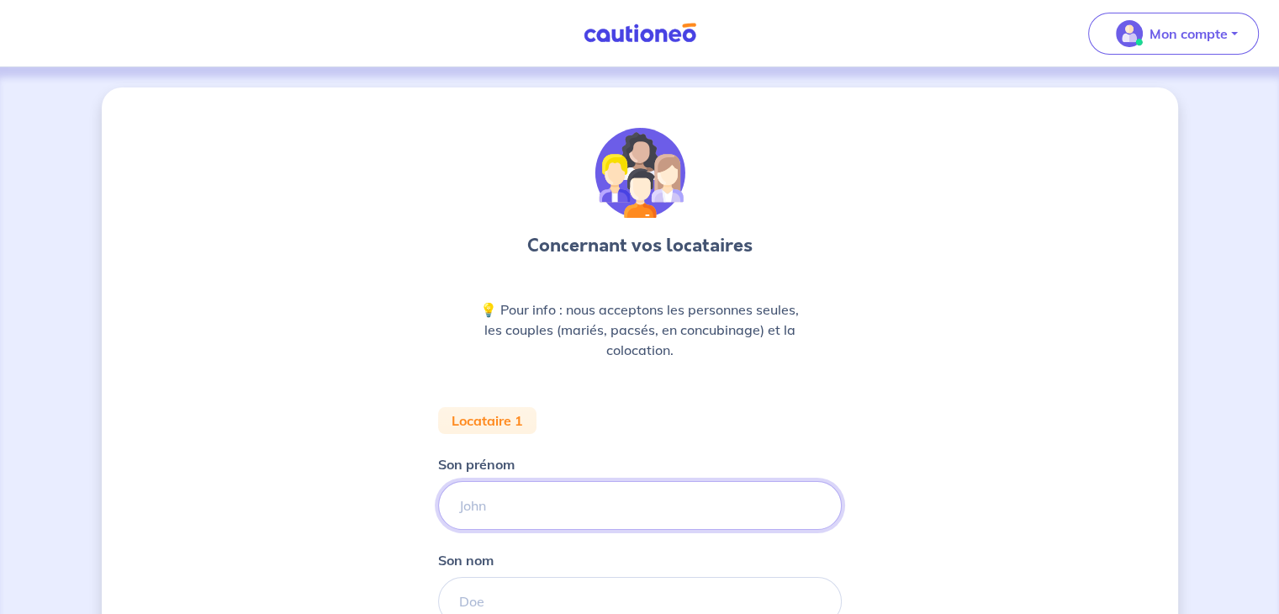
click at [585, 504] on input "Son prénom" at bounding box center [640, 505] width 404 height 49
type input "[PERSON_NAME]"
click at [553, 599] on input "Son nom" at bounding box center [640, 601] width 404 height 49
type input "maratier"
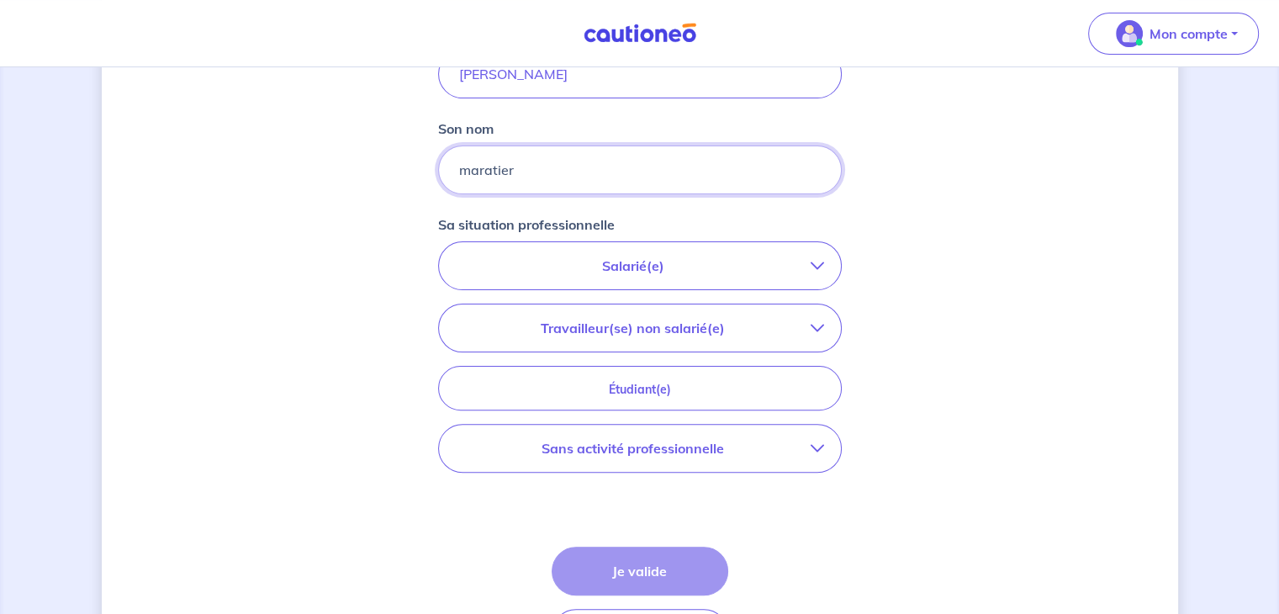
scroll to position [435, 0]
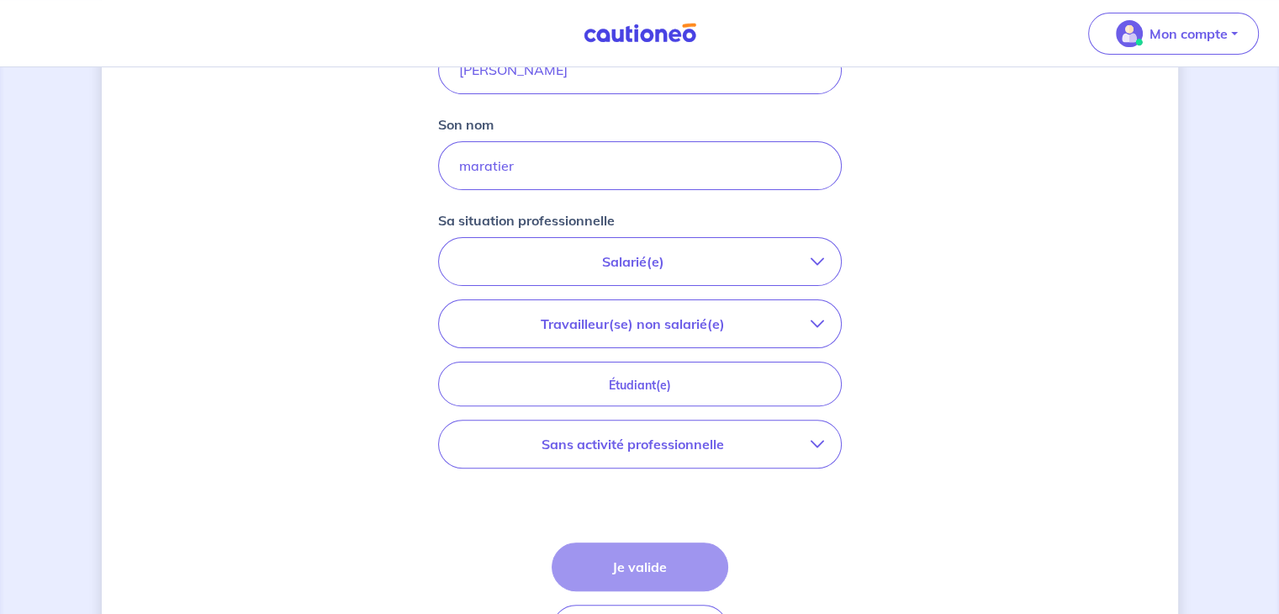
click at [642, 276] on button "Salarié(e)" at bounding box center [640, 261] width 402 height 47
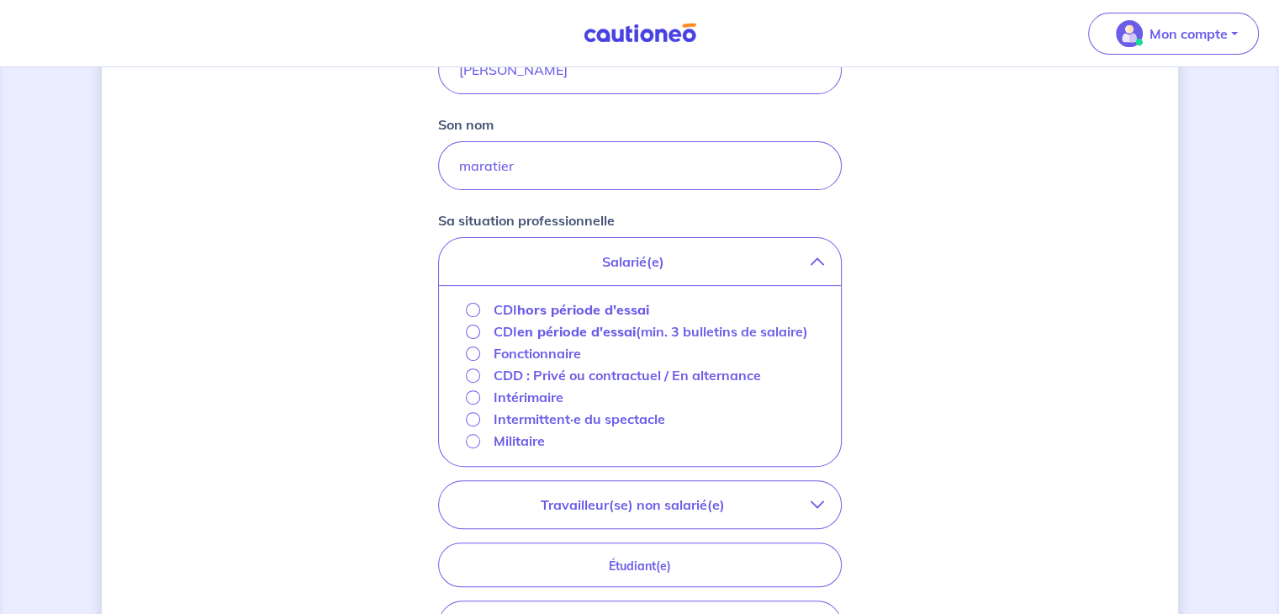
click at [601, 310] on strong "hors période d'essai" at bounding box center [583, 309] width 132 height 17
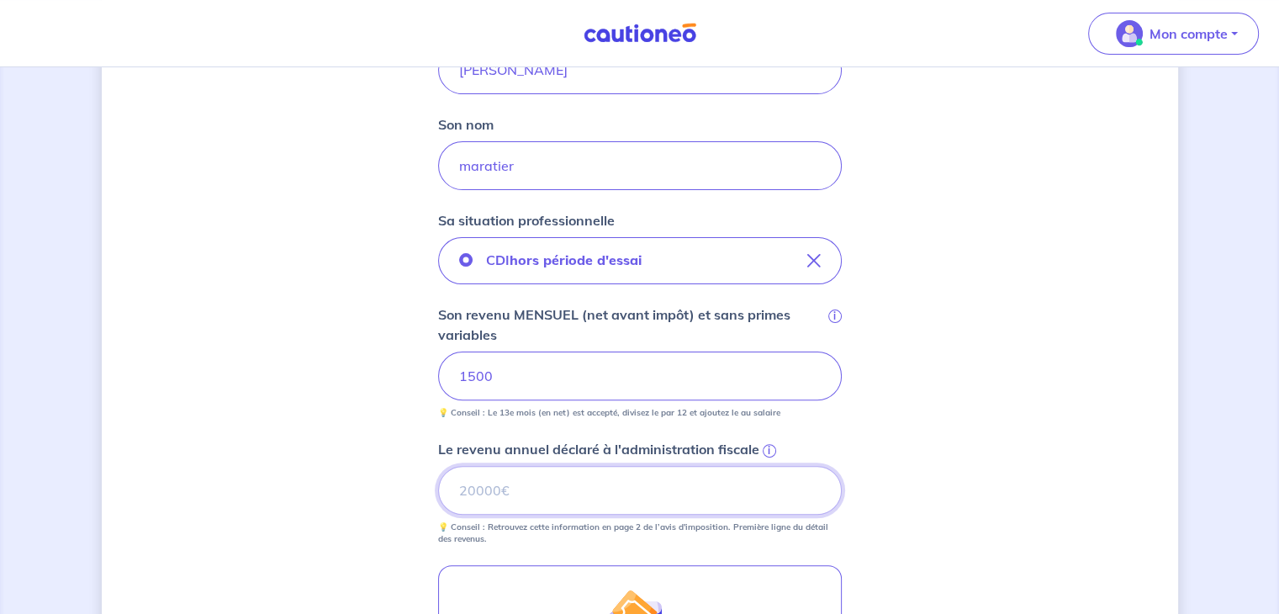
click at [504, 496] on input "Le revenu annuel déclaré à l'administration fiscale i" at bounding box center [640, 490] width 404 height 49
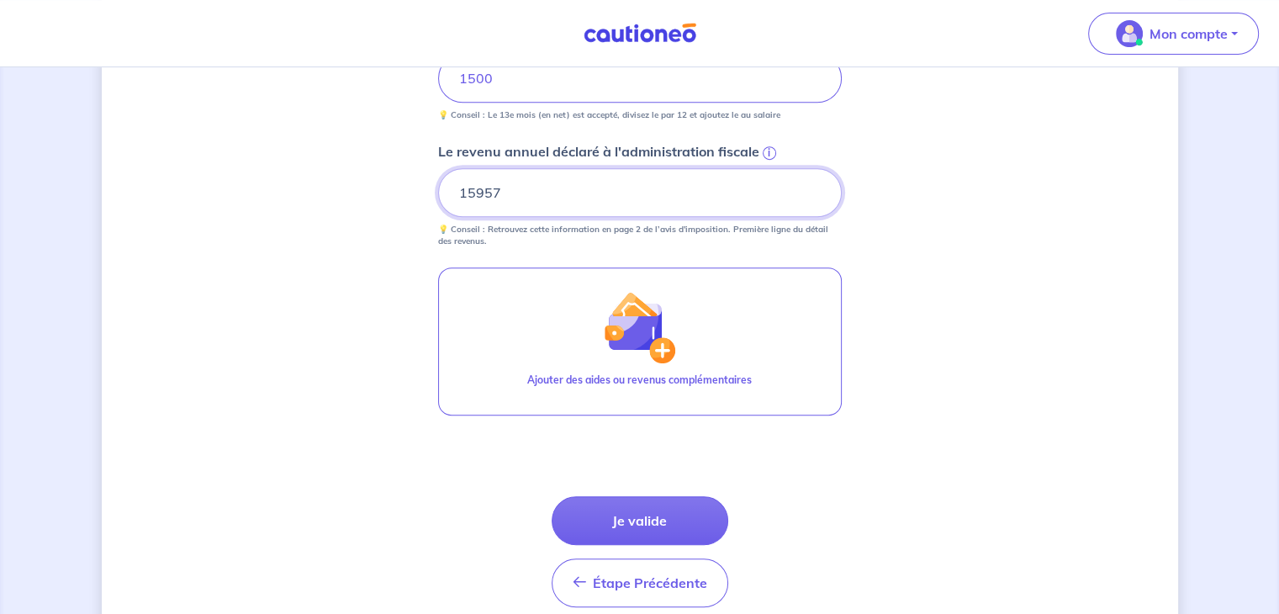
scroll to position [735, 0]
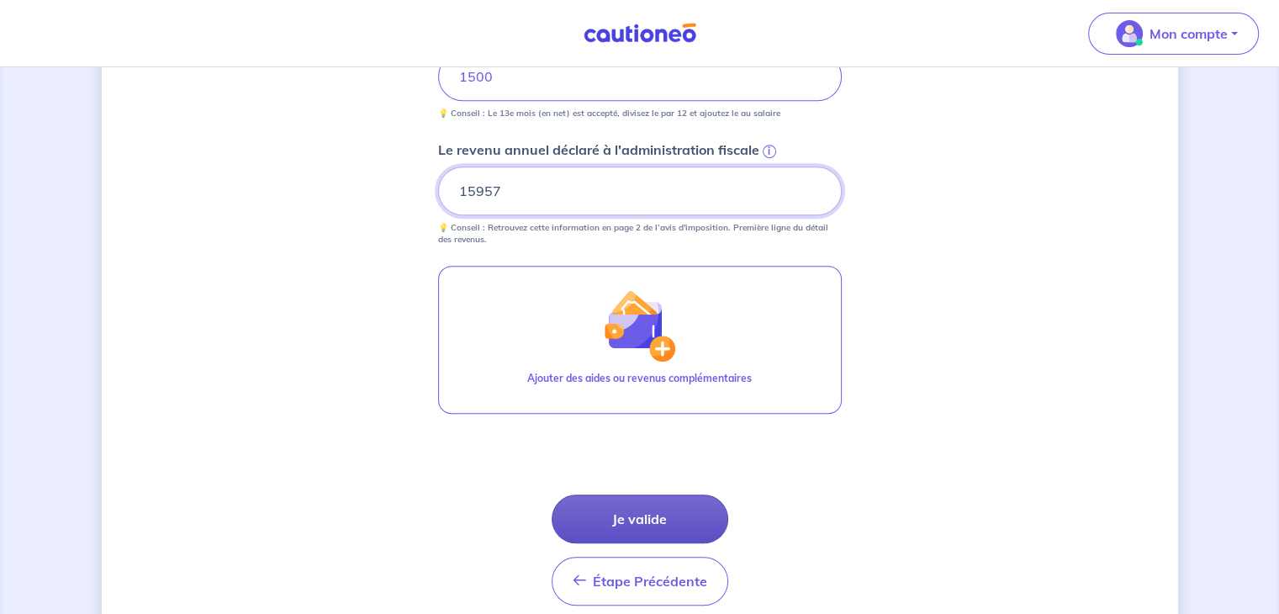
type input "15957"
click at [699, 504] on button "Je valide" at bounding box center [639, 518] width 177 height 49
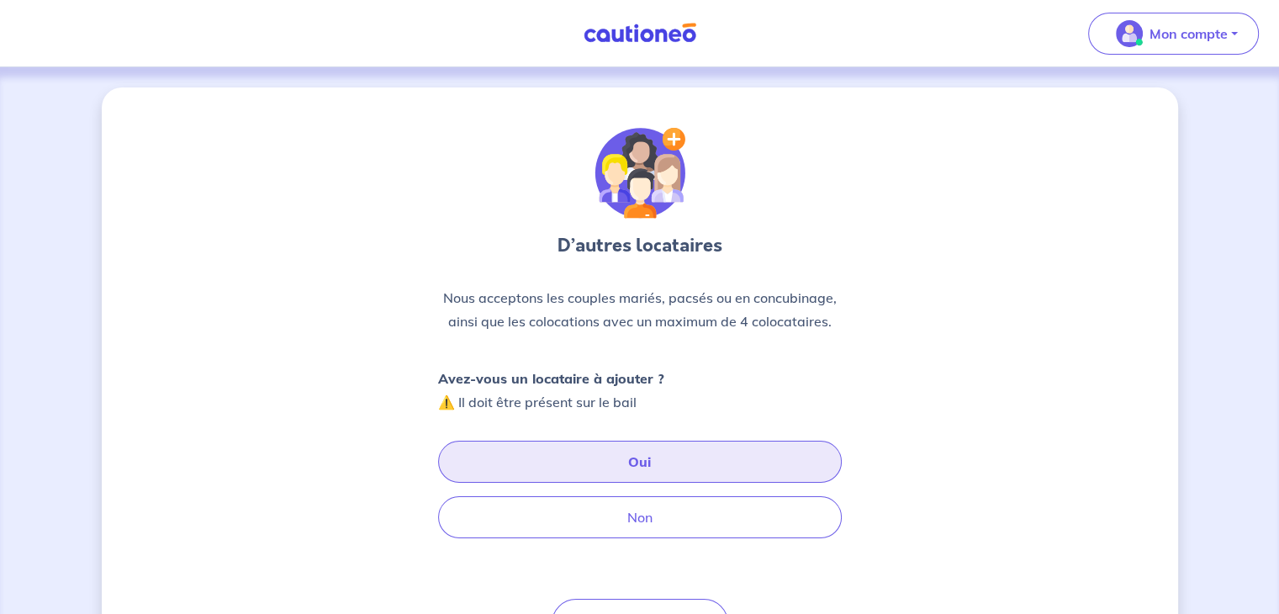
click at [690, 472] on button "Oui" at bounding box center [640, 462] width 404 height 42
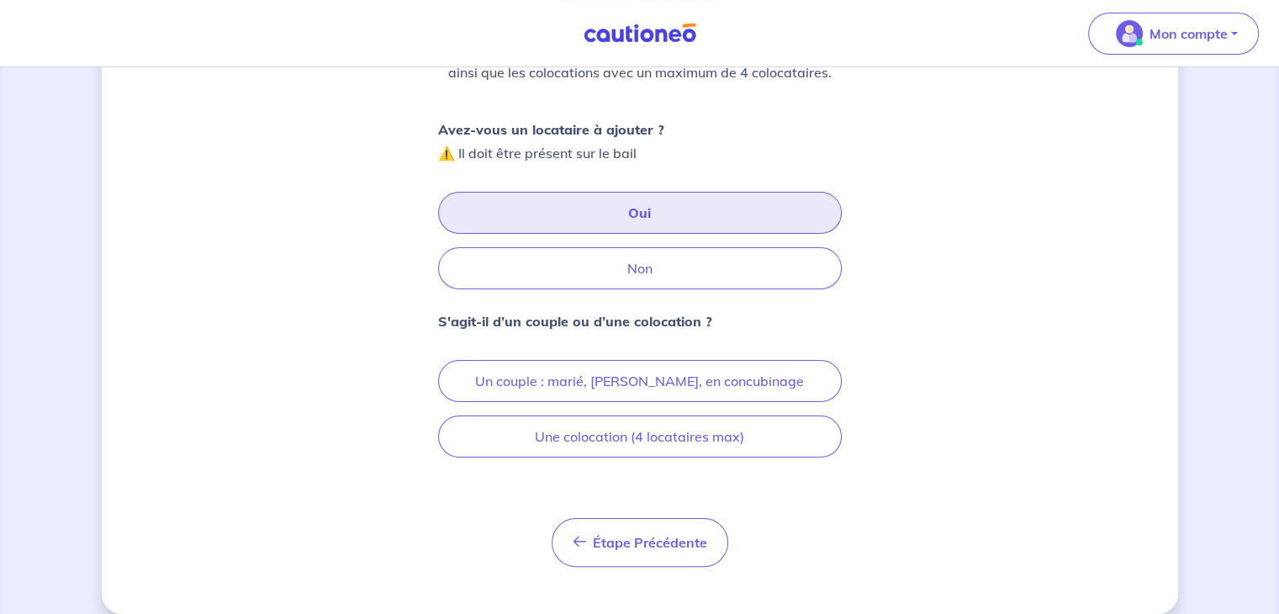
scroll to position [267, 0]
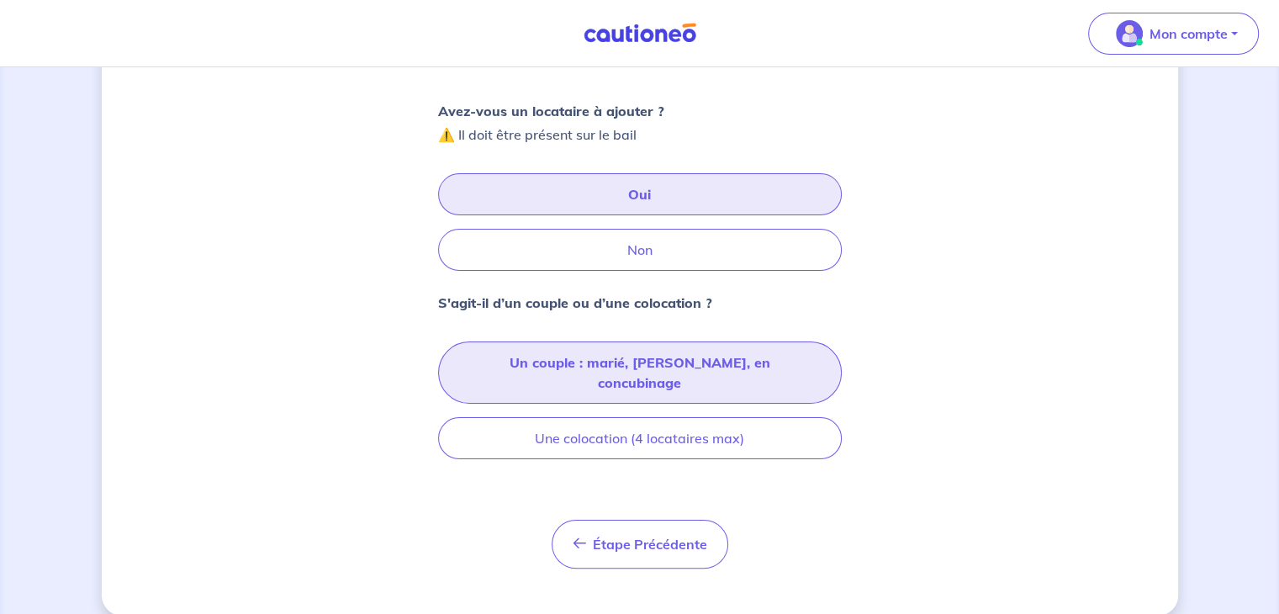
click at [694, 361] on button "Un couple : [PERSON_NAME], [PERSON_NAME], en concubinage" at bounding box center [640, 372] width 404 height 62
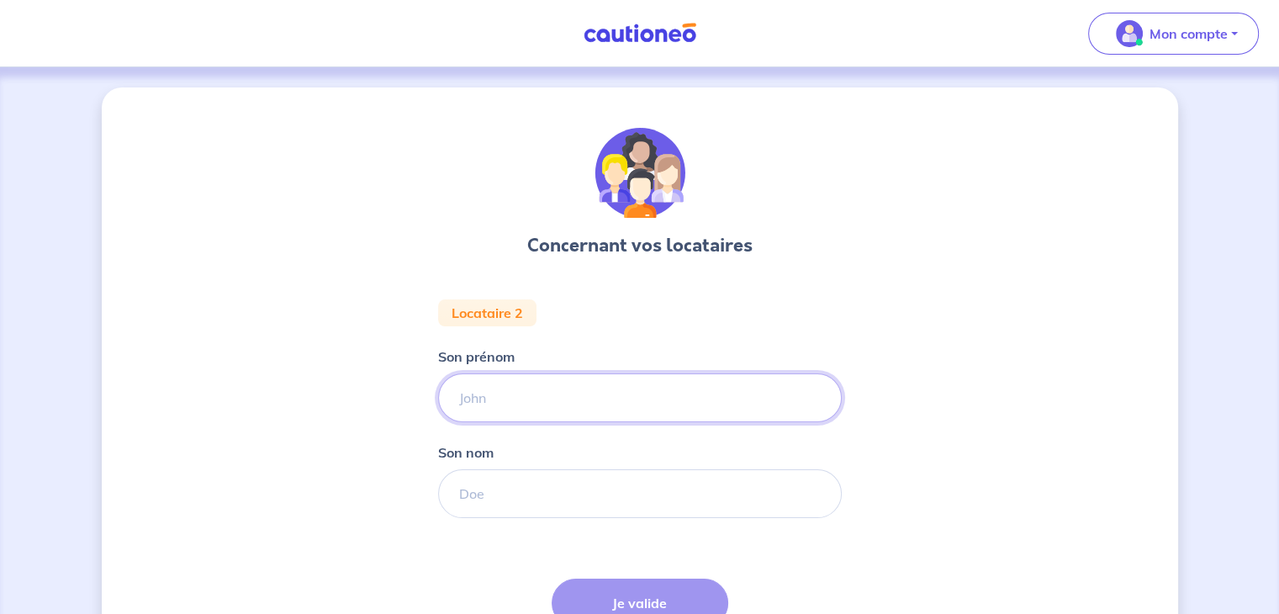
click at [581, 387] on input "Son prénom" at bounding box center [640, 397] width 404 height 49
type input "marina"
click at [575, 489] on input "Son nom" at bounding box center [640, 493] width 404 height 49
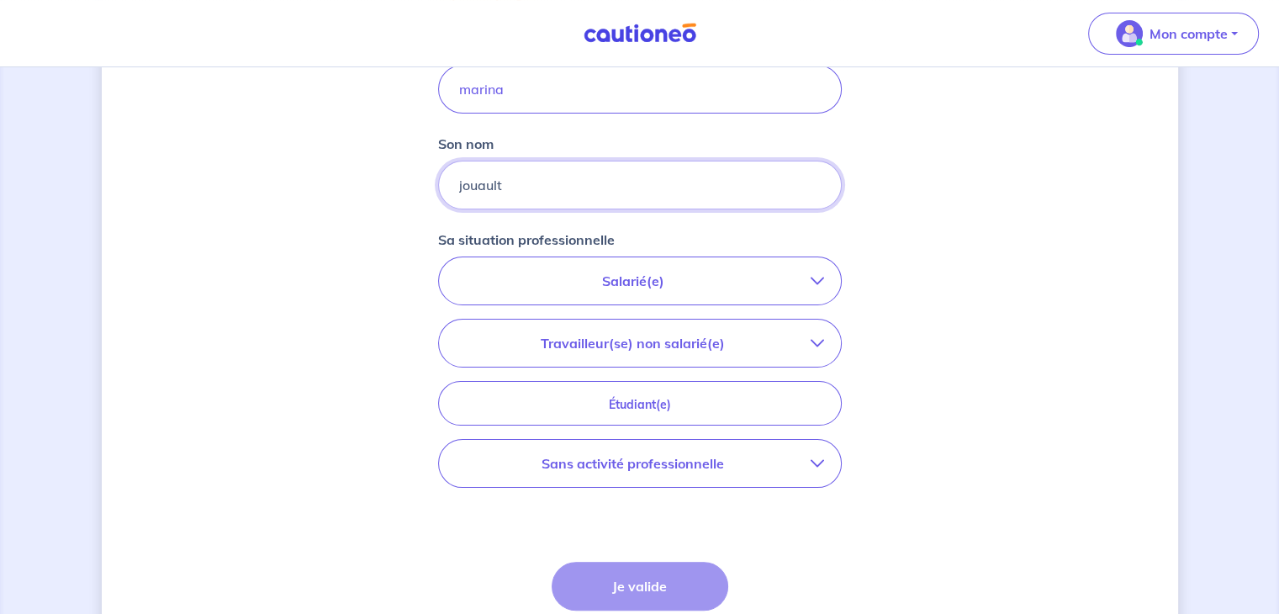
scroll to position [347, 0]
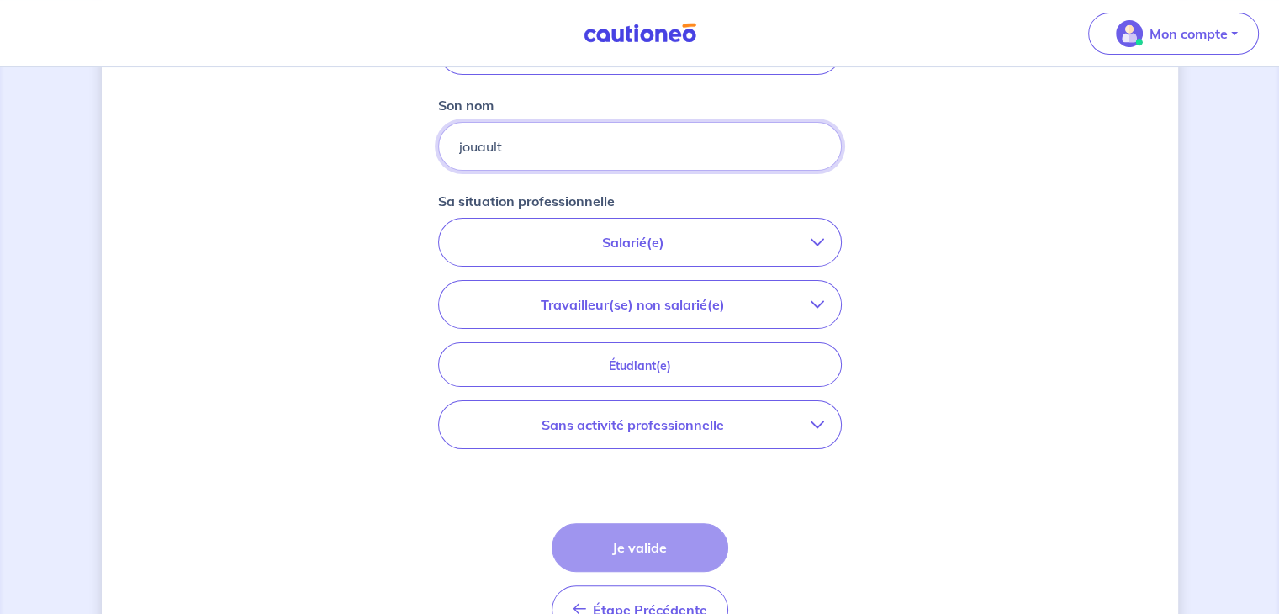
type input "jouault"
click at [750, 434] on button "Sans activité professionnelle" at bounding box center [640, 424] width 402 height 47
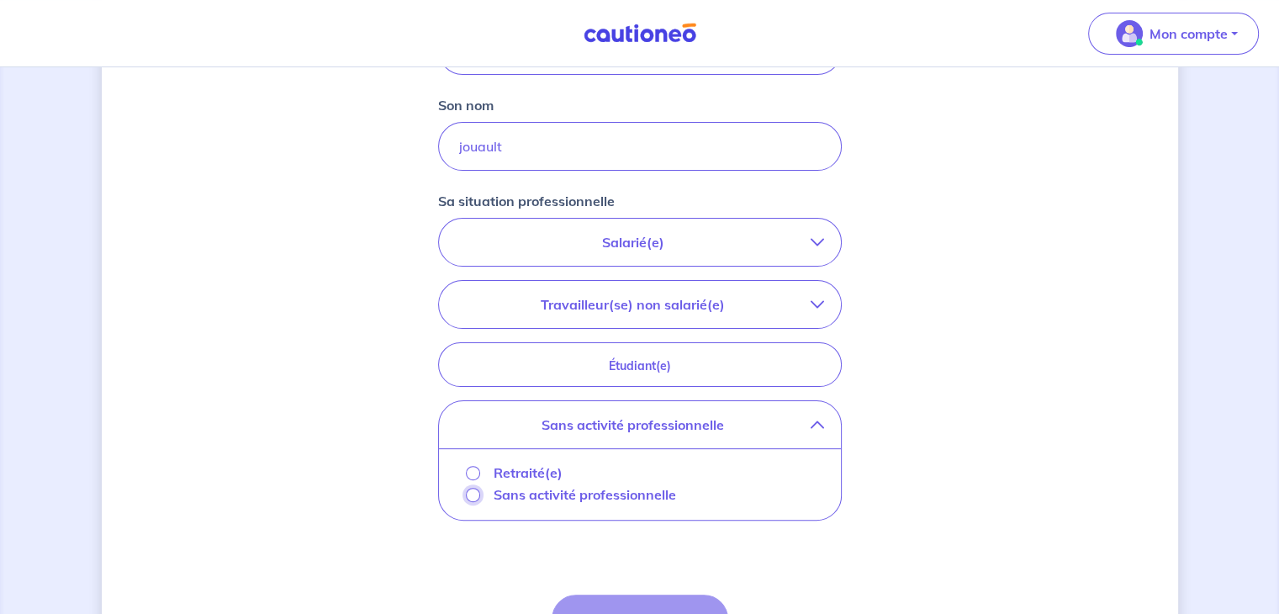
click at [471, 493] on input "Sans activité professionnelle" at bounding box center [473, 495] width 14 height 14
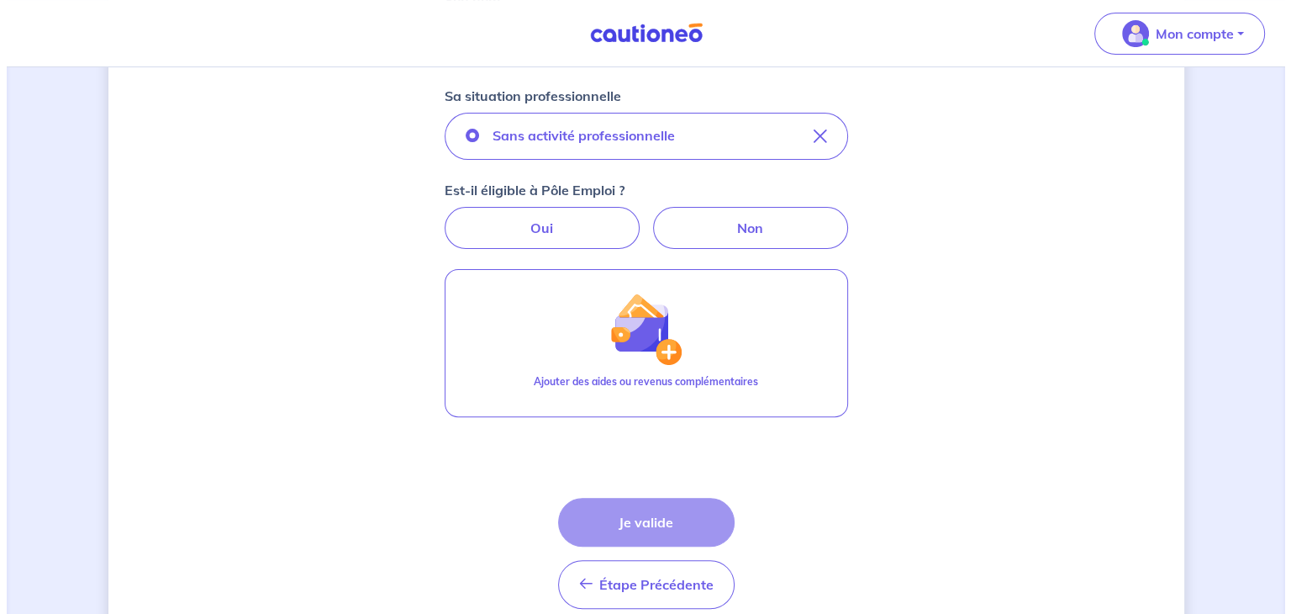
scroll to position [526, 0]
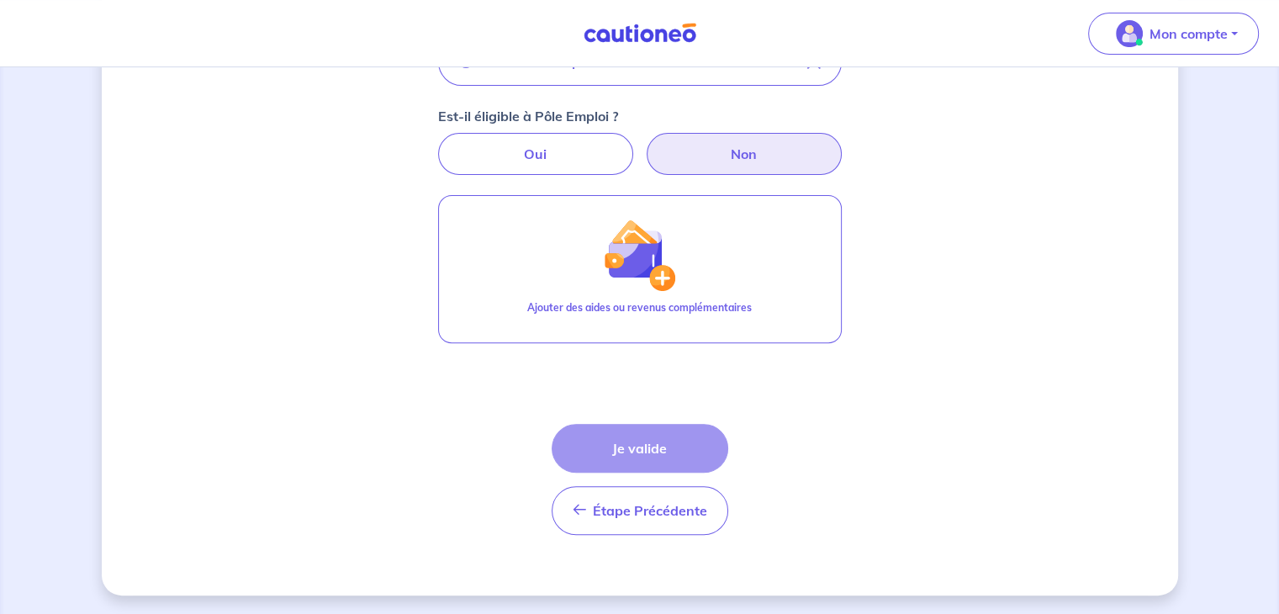
click at [706, 156] on label "Non" at bounding box center [743, 154] width 195 height 42
click at [645, 144] on input "Non" at bounding box center [639, 138] width 11 height 11
radio input "true"
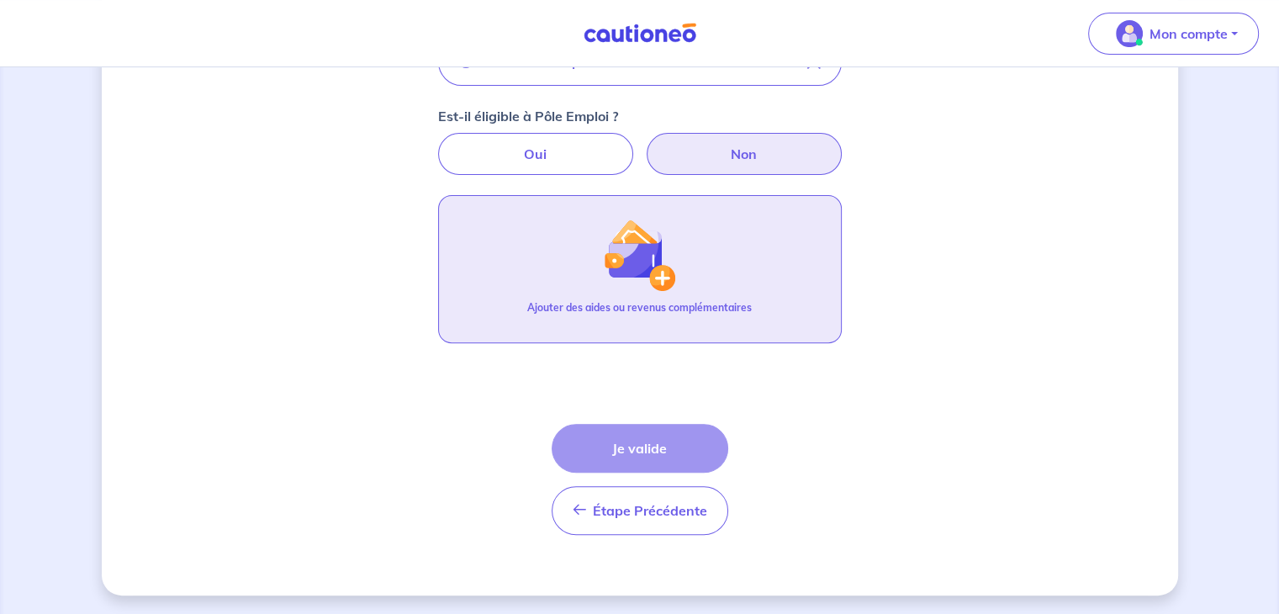
click at [691, 297] on button "Ajouter des aides ou revenus complémentaires" at bounding box center [640, 269] width 404 height 148
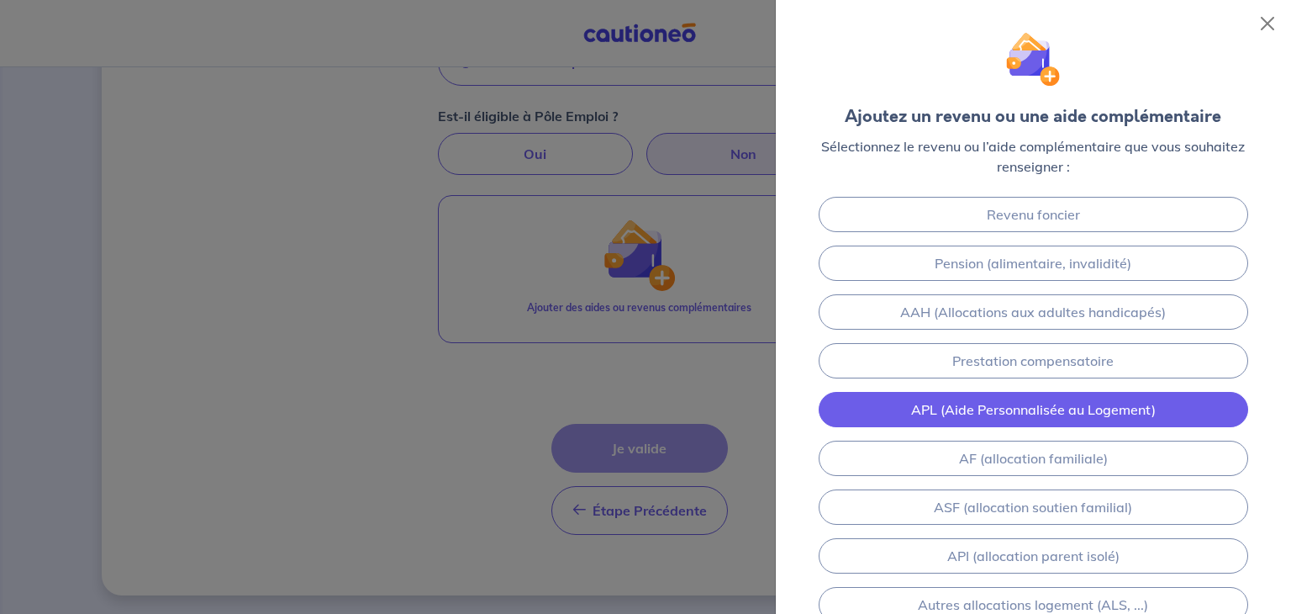
click at [1009, 410] on link "APL (Aide Personnalisée au Logement)" at bounding box center [1034, 409] width 430 height 35
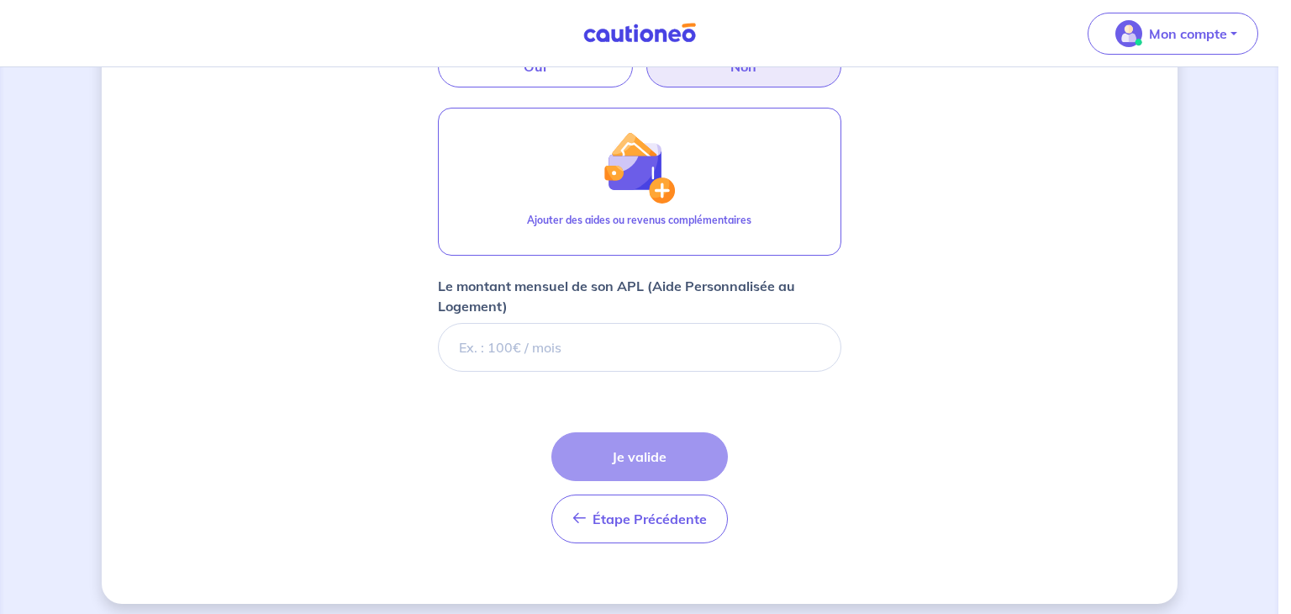
scroll to position [622, 0]
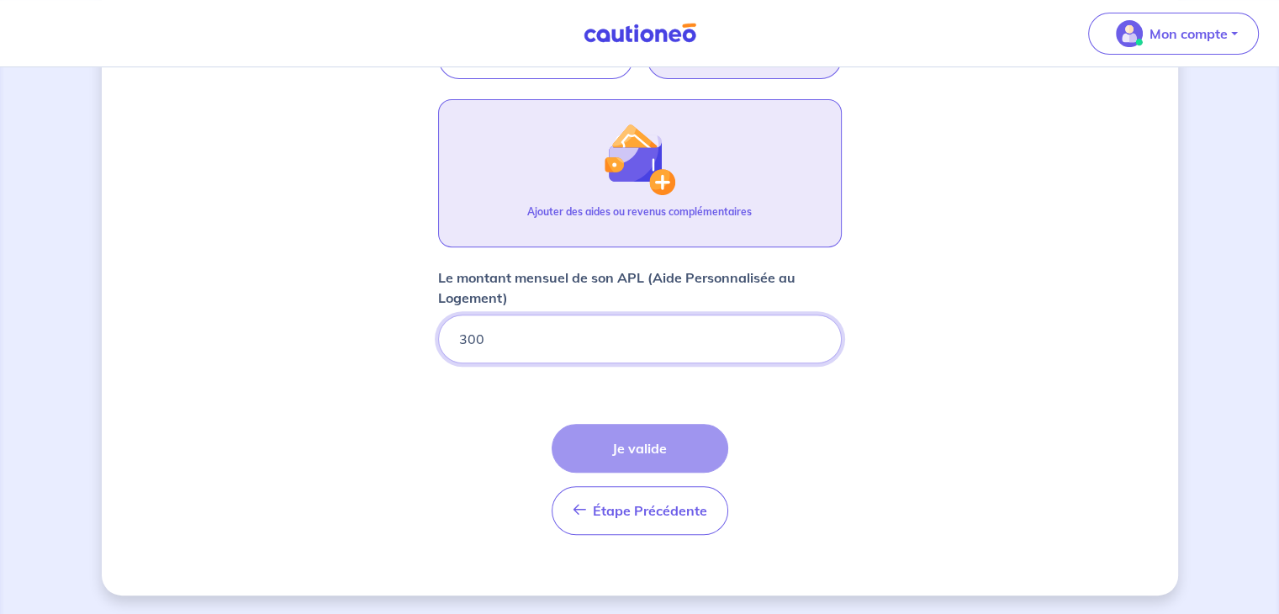
type input "300"
click at [714, 182] on button "Ajouter des aides ou revenus complémentaires" at bounding box center [640, 173] width 404 height 148
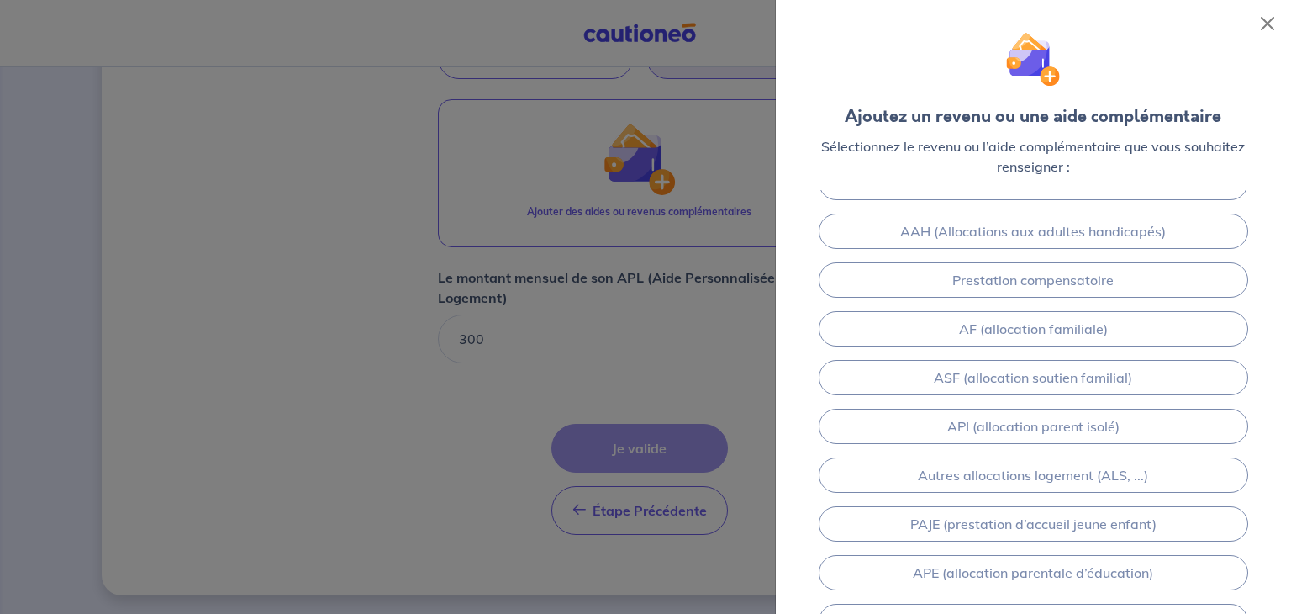
scroll to position [67, 0]
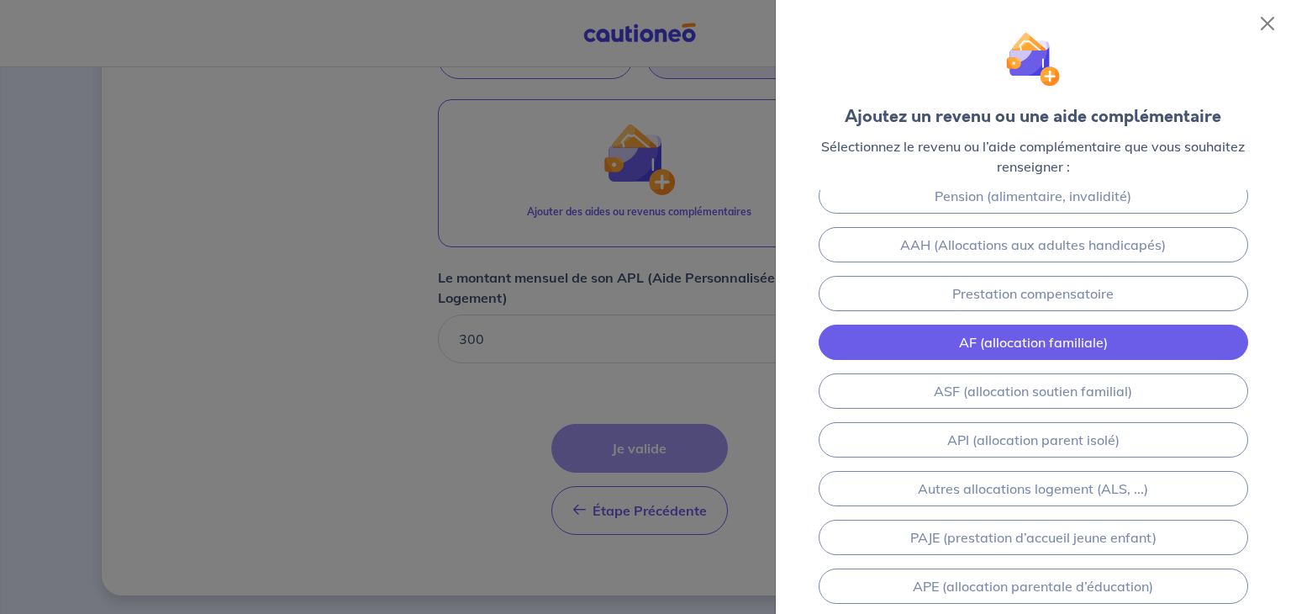
click at [1116, 344] on link "AF (allocation familiale)" at bounding box center [1034, 342] width 430 height 35
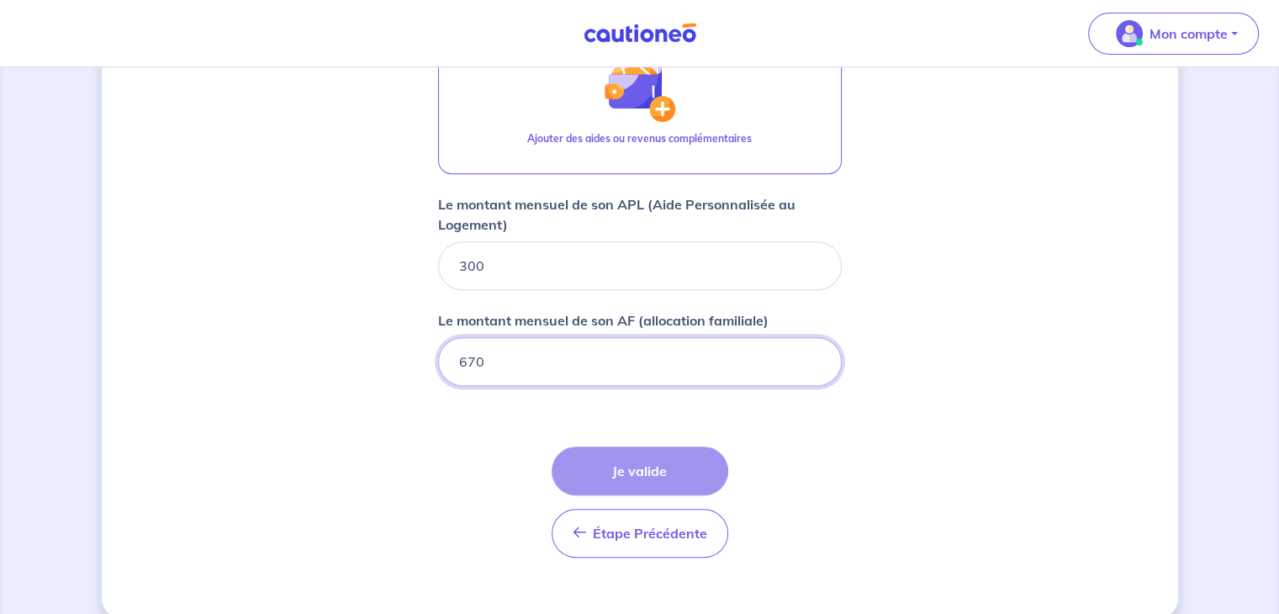
scroll to position [699, 0]
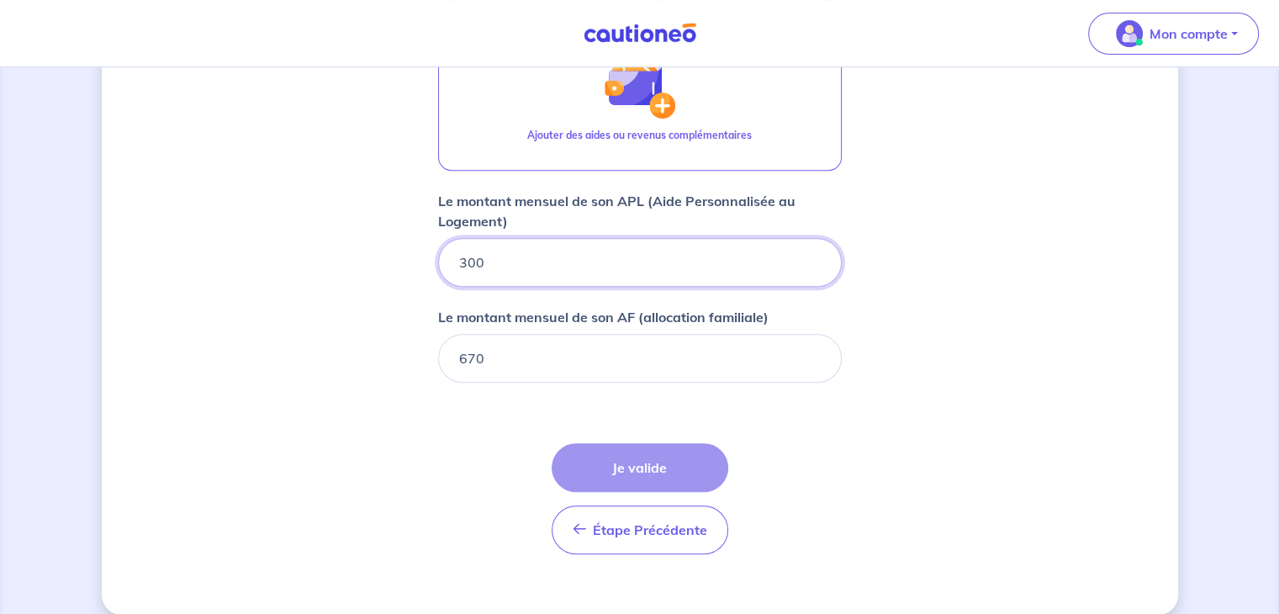
click at [604, 251] on input "300" at bounding box center [640, 262] width 404 height 49
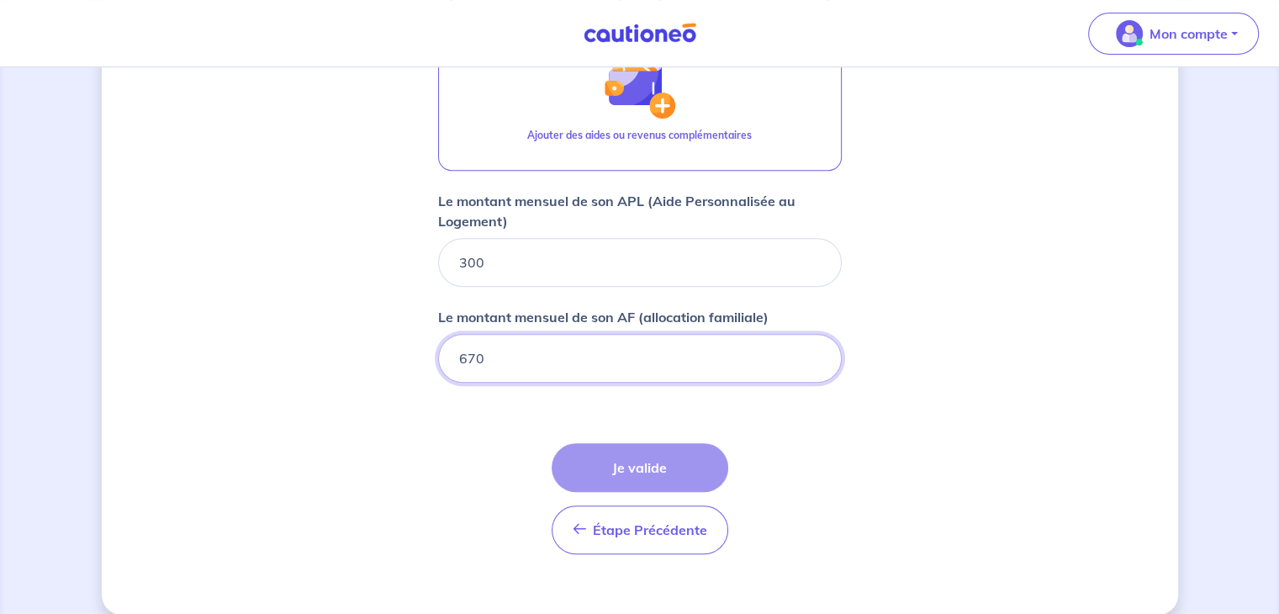
click at [496, 352] on input "670" at bounding box center [640, 358] width 404 height 49
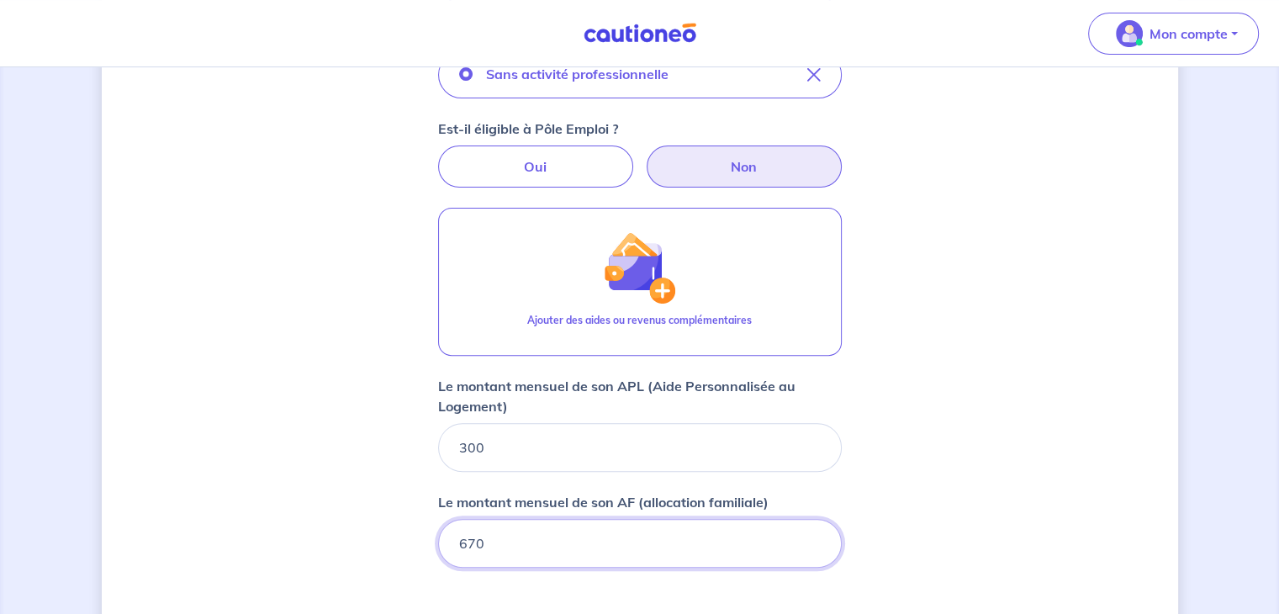
scroll to position [717, 0]
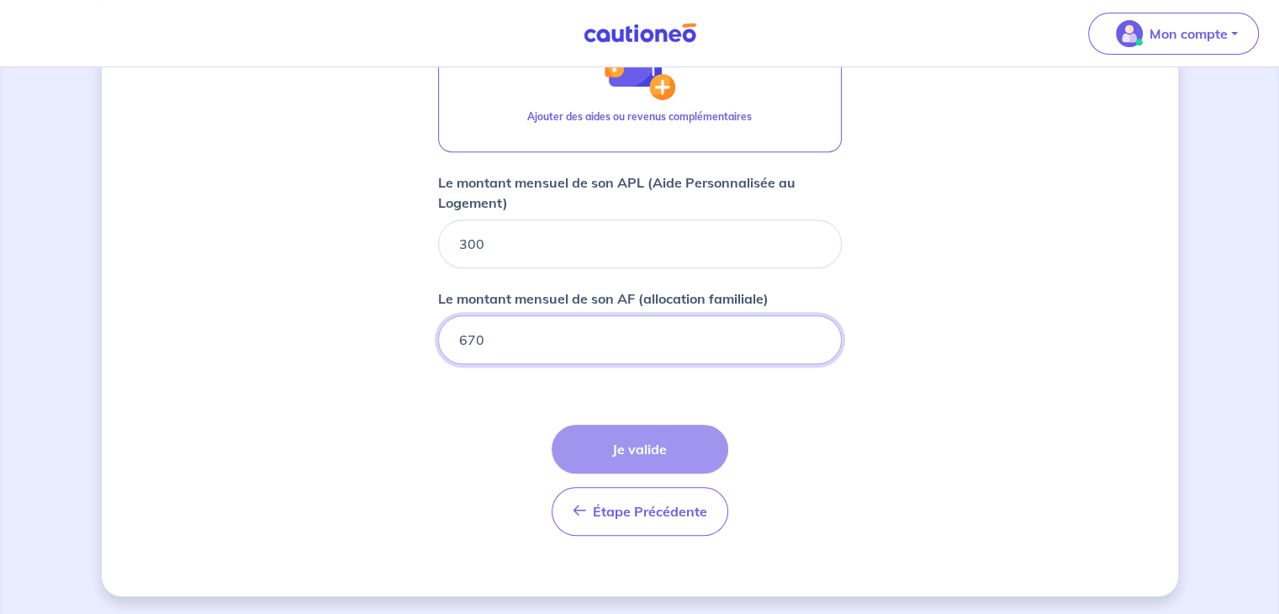
drag, startPoint x: 492, startPoint y: 337, endPoint x: 384, endPoint y: 343, distance: 107.8
click at [787, 429] on form "Locataire 2 Son prénom marina Son nom jouault Sa situation professionnelle Sans…" at bounding box center [640, 65] width 404 height 967
drag, startPoint x: 490, startPoint y: 346, endPoint x: 402, endPoint y: 330, distance: 89.7
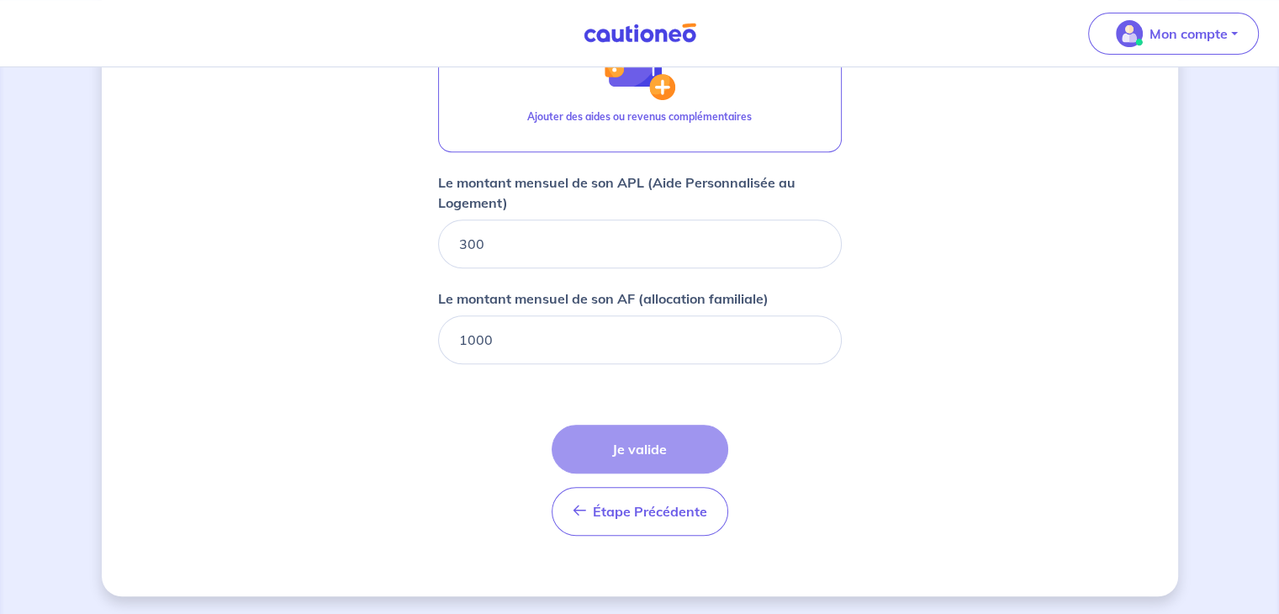
click at [700, 347] on input "1000" at bounding box center [640, 339] width 404 height 49
type input "1"
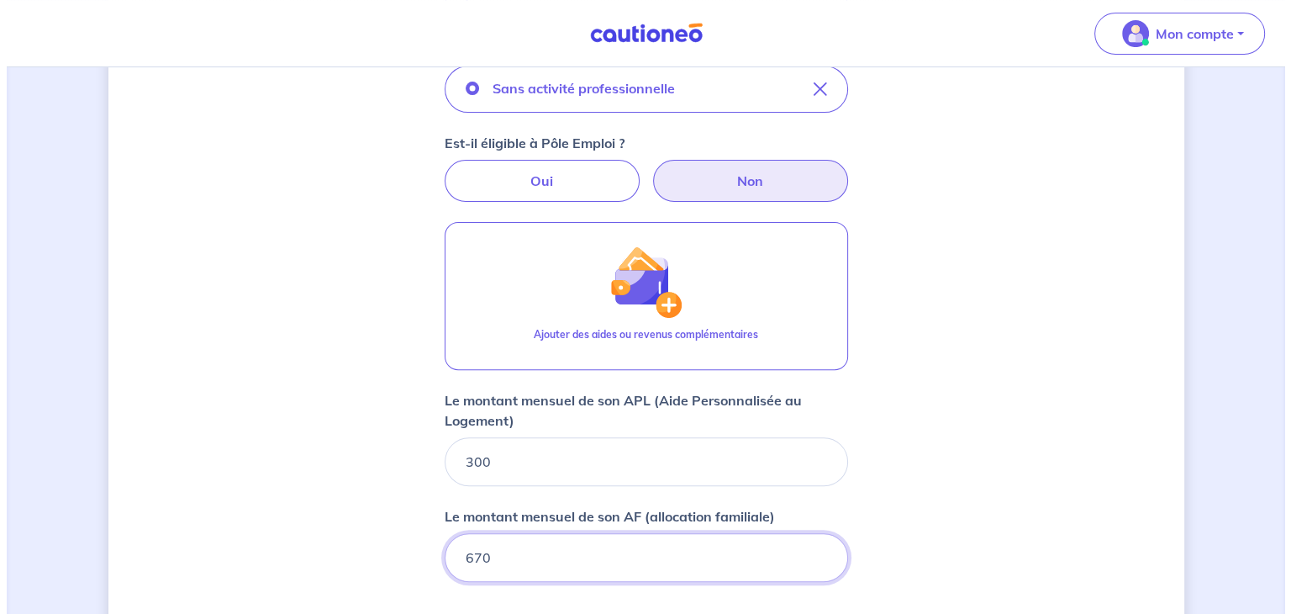
scroll to position [514, 0]
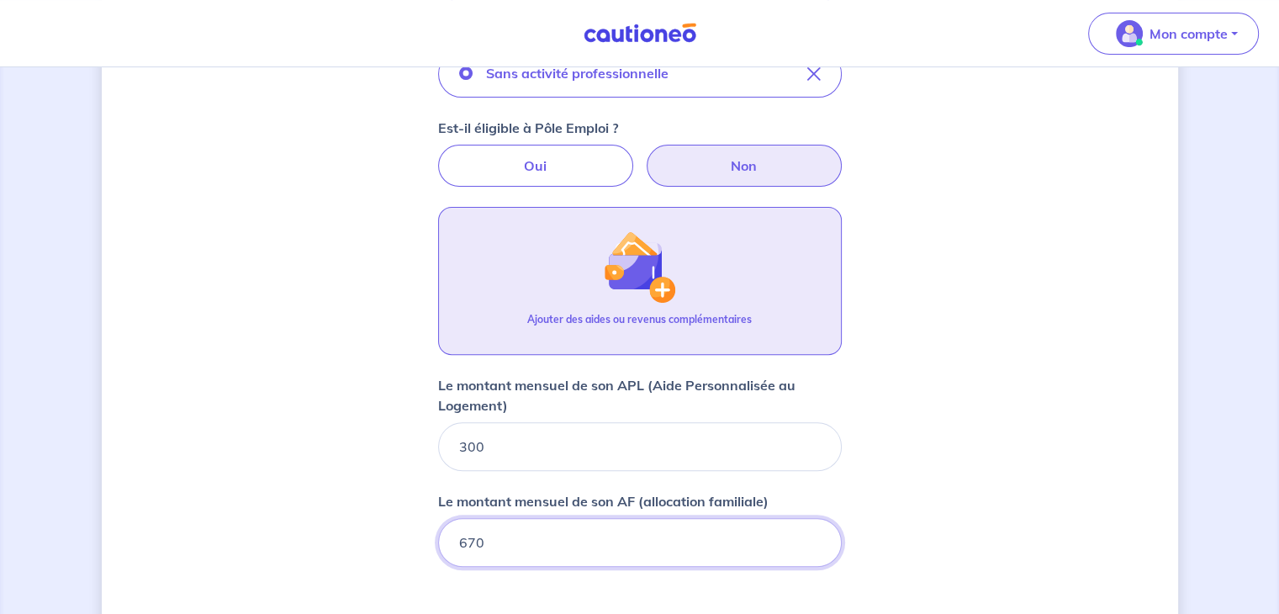
type input "670"
click at [678, 288] on button "Ajouter des aides ou revenus complémentaires" at bounding box center [640, 281] width 404 height 148
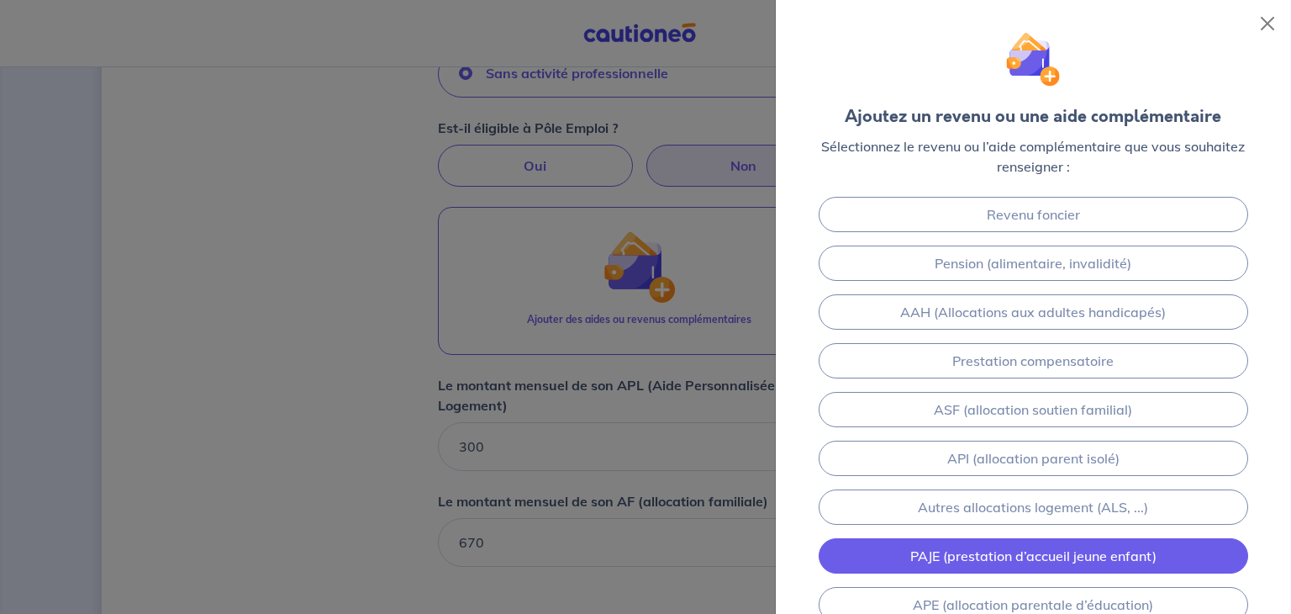
click at [1096, 554] on link "PAJE (prestation d’accueil jeune enfant)" at bounding box center [1034, 555] width 430 height 35
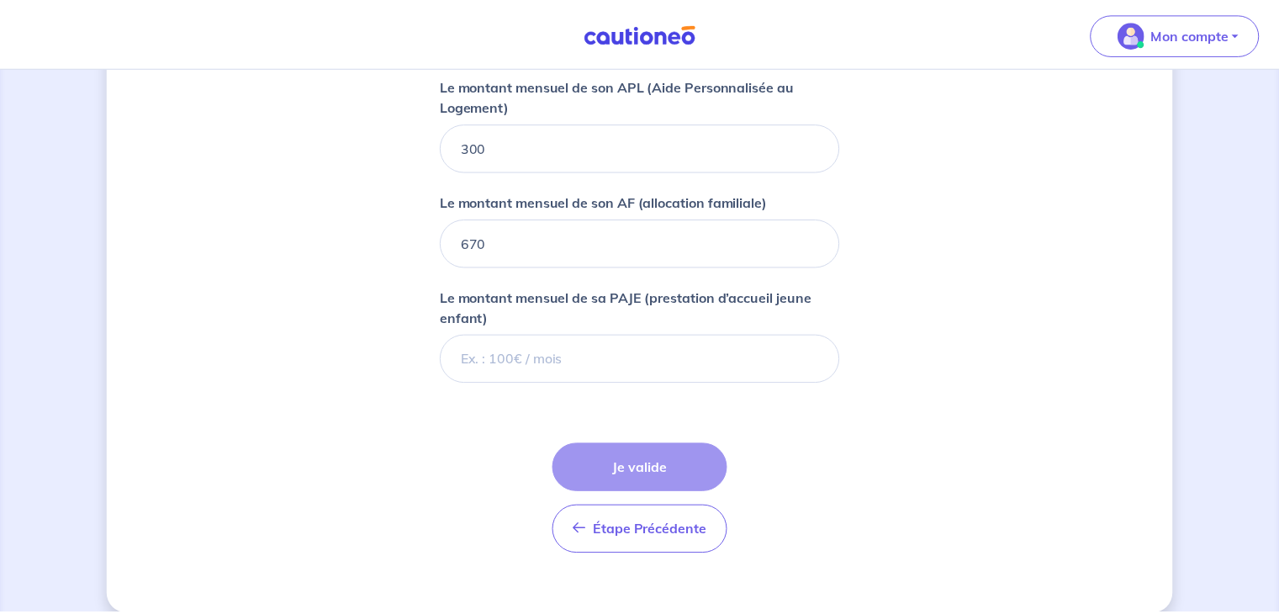
scroll to position [833, 0]
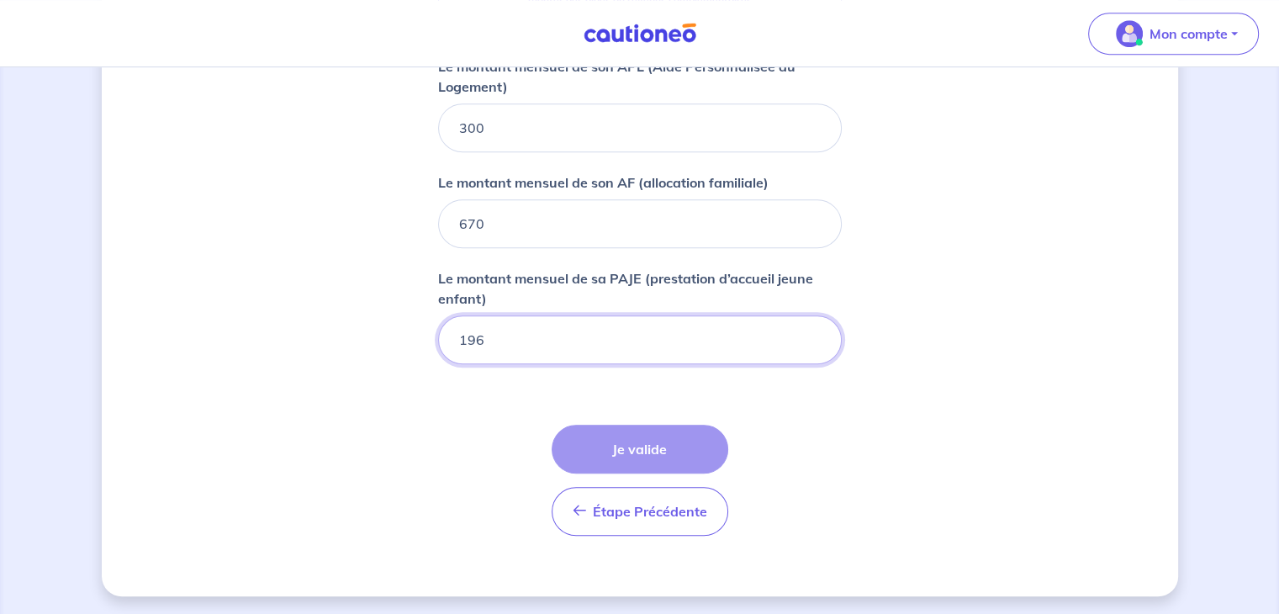
type input "196"
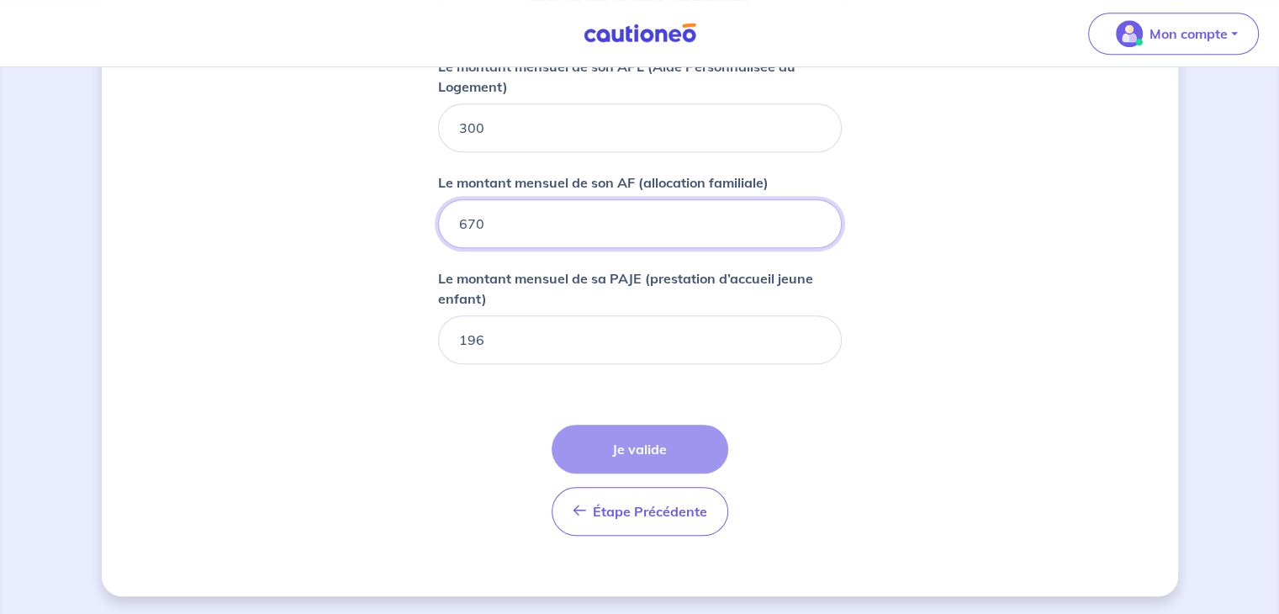
click at [606, 224] on input "670" at bounding box center [640, 223] width 404 height 49
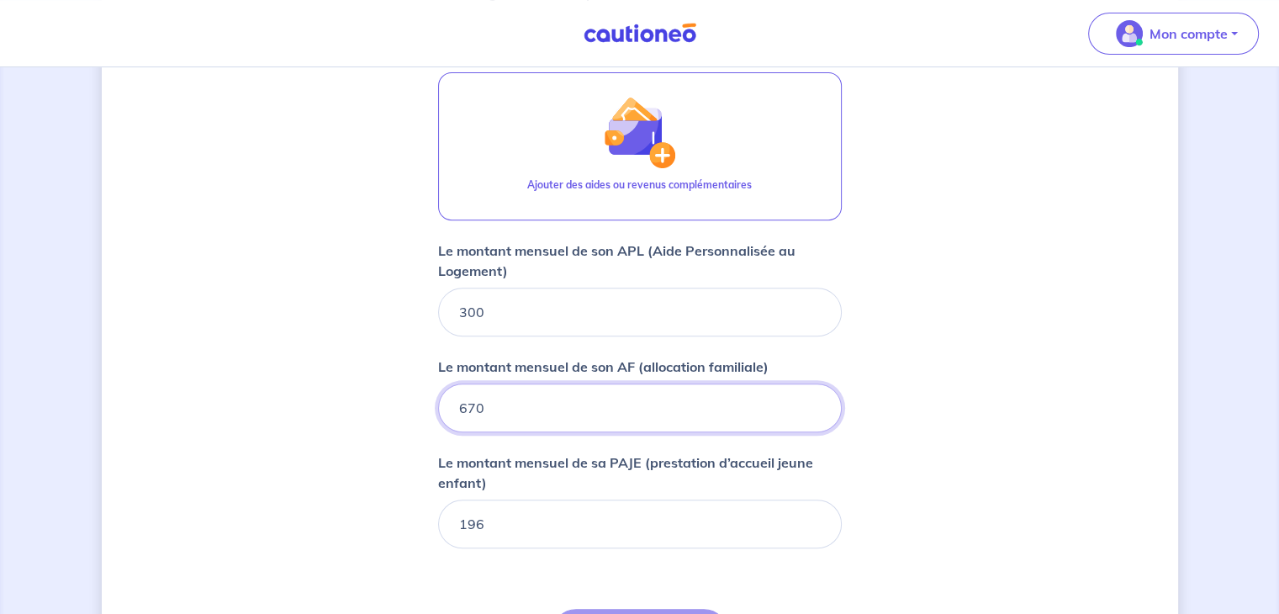
scroll to position [637, 0]
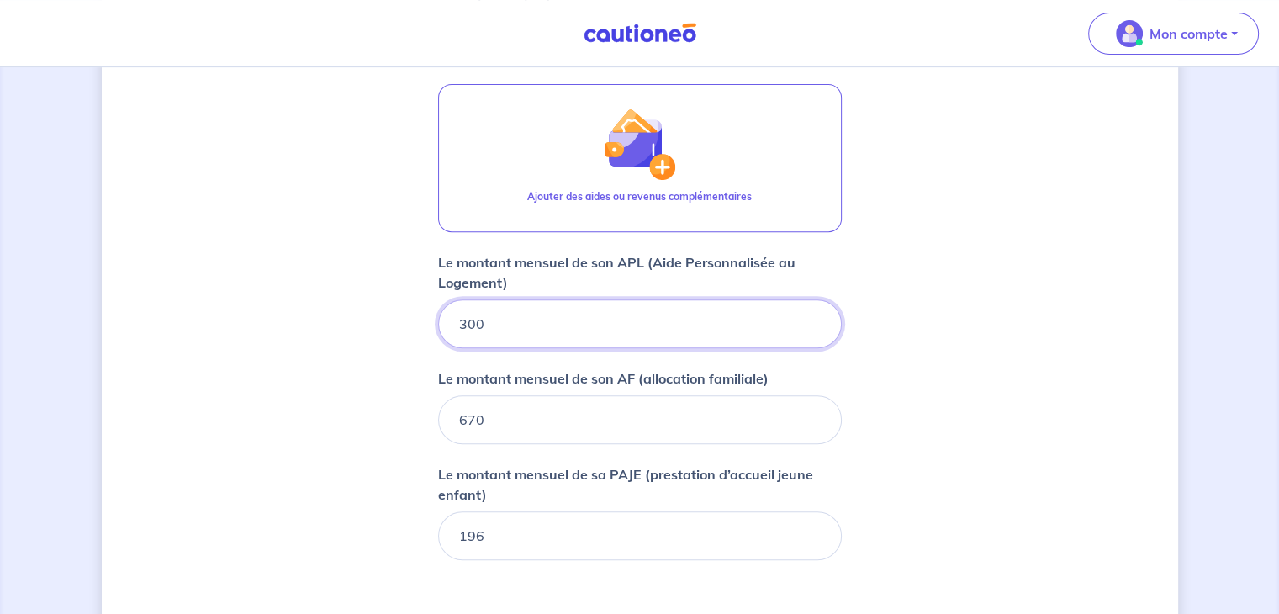
click at [597, 326] on input "300" at bounding box center [640, 323] width 404 height 49
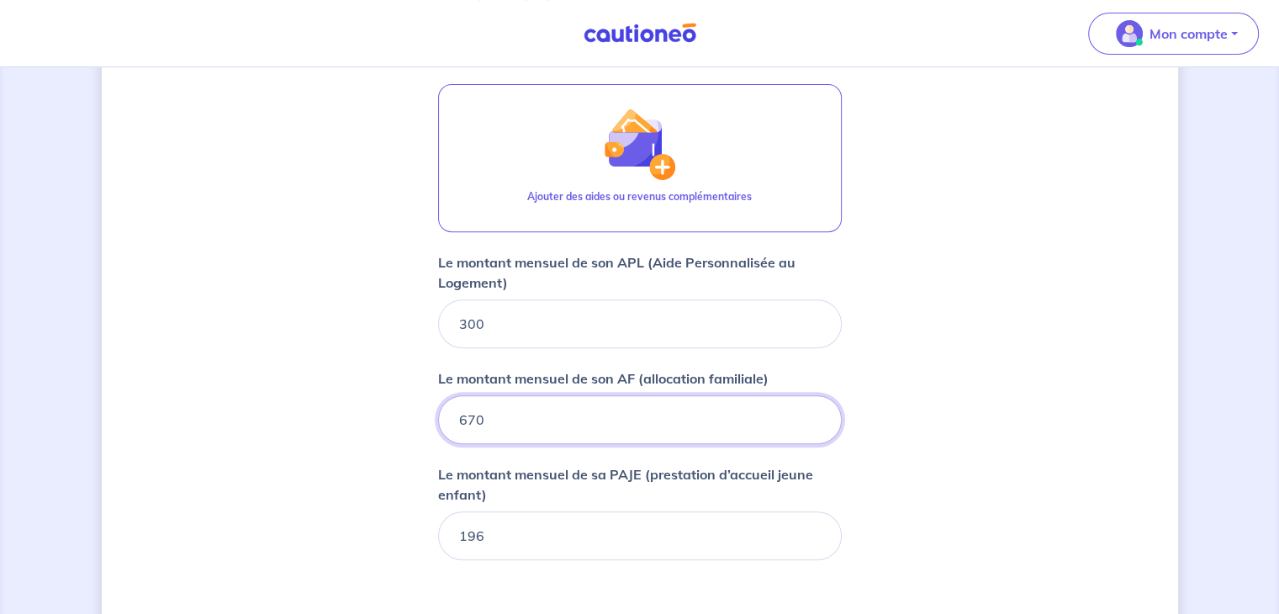
click at [578, 435] on input "670" at bounding box center [640, 419] width 404 height 49
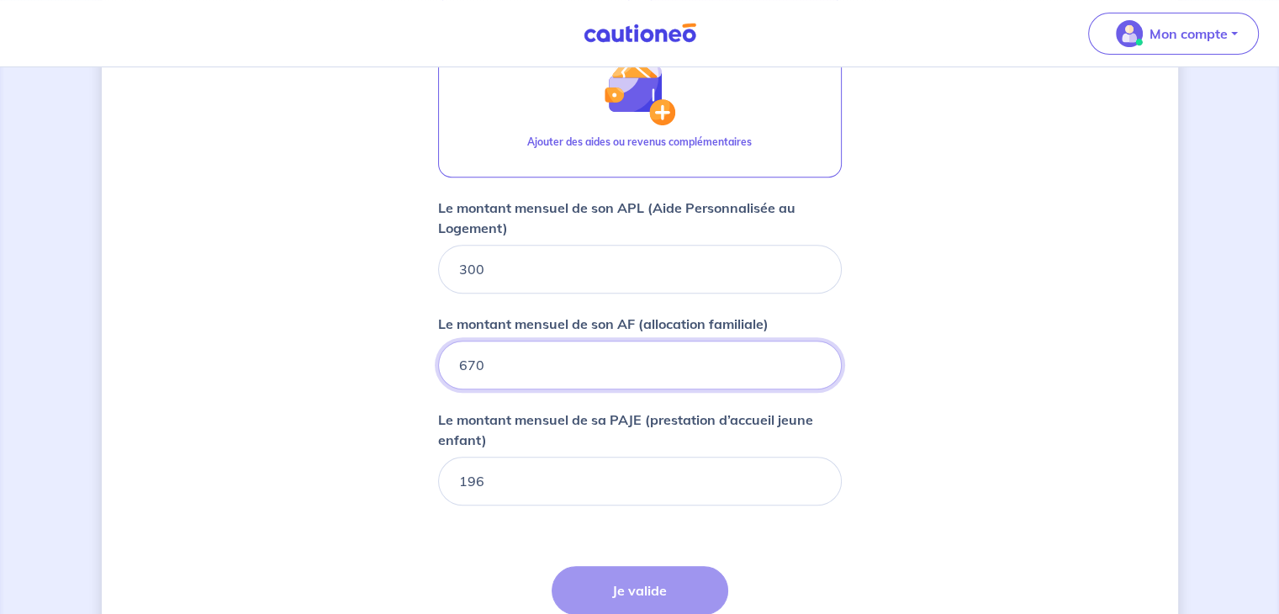
scroll to position [833, 0]
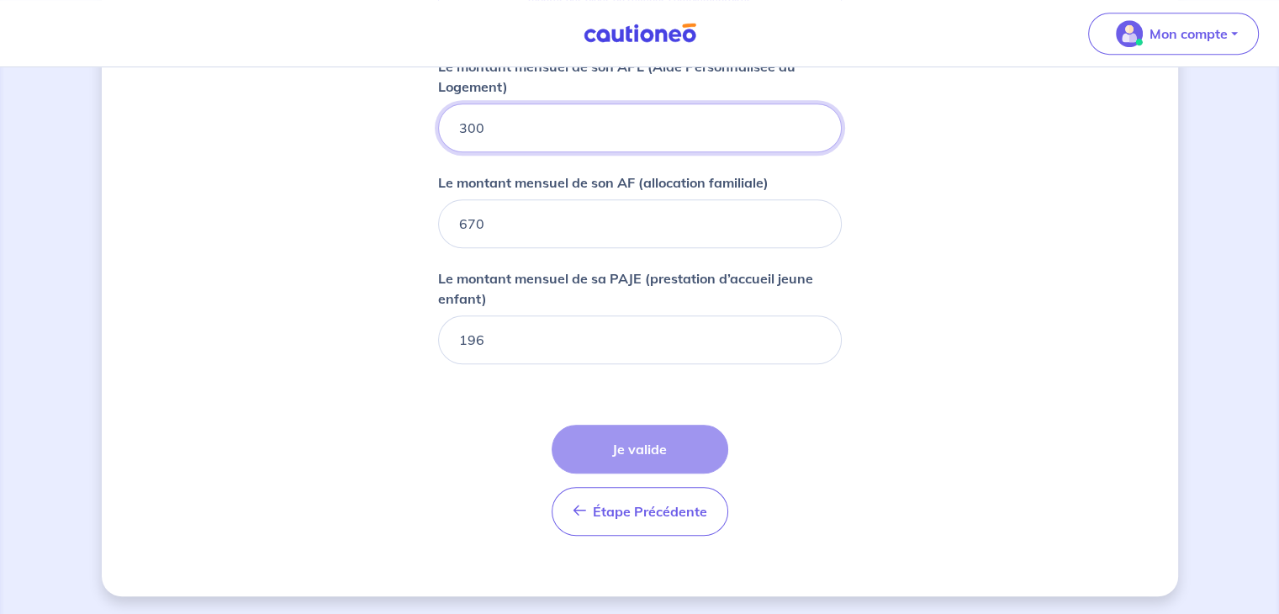
drag, startPoint x: 491, startPoint y: 135, endPoint x: 393, endPoint y: 108, distance: 100.9
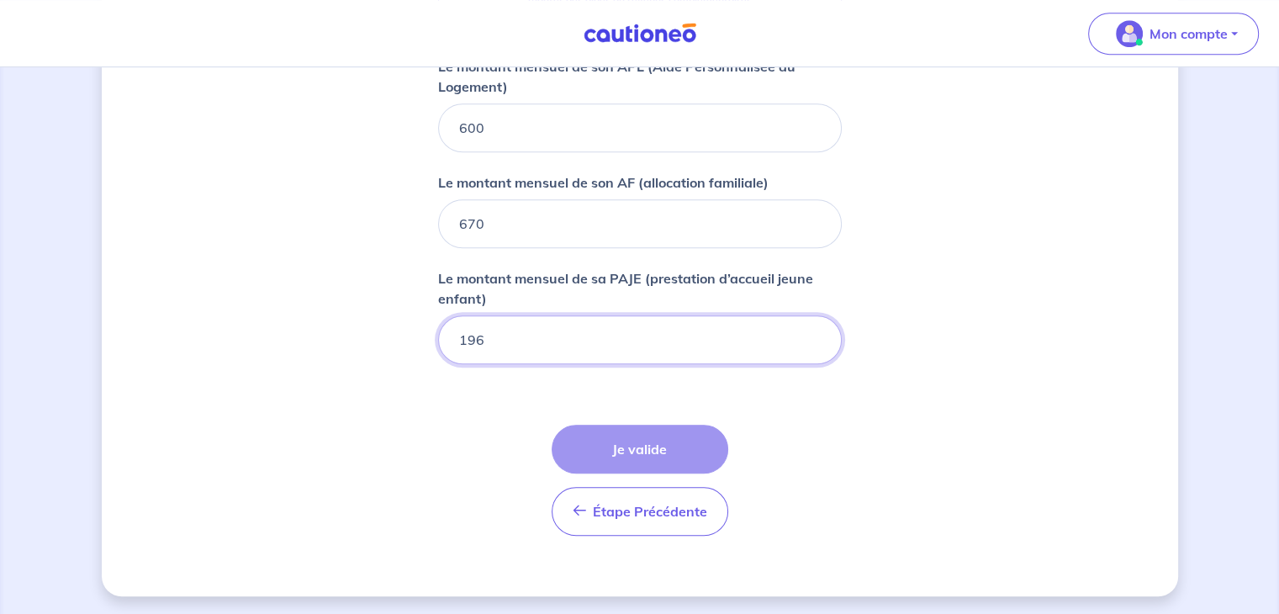
click at [677, 333] on input "196" at bounding box center [640, 339] width 404 height 49
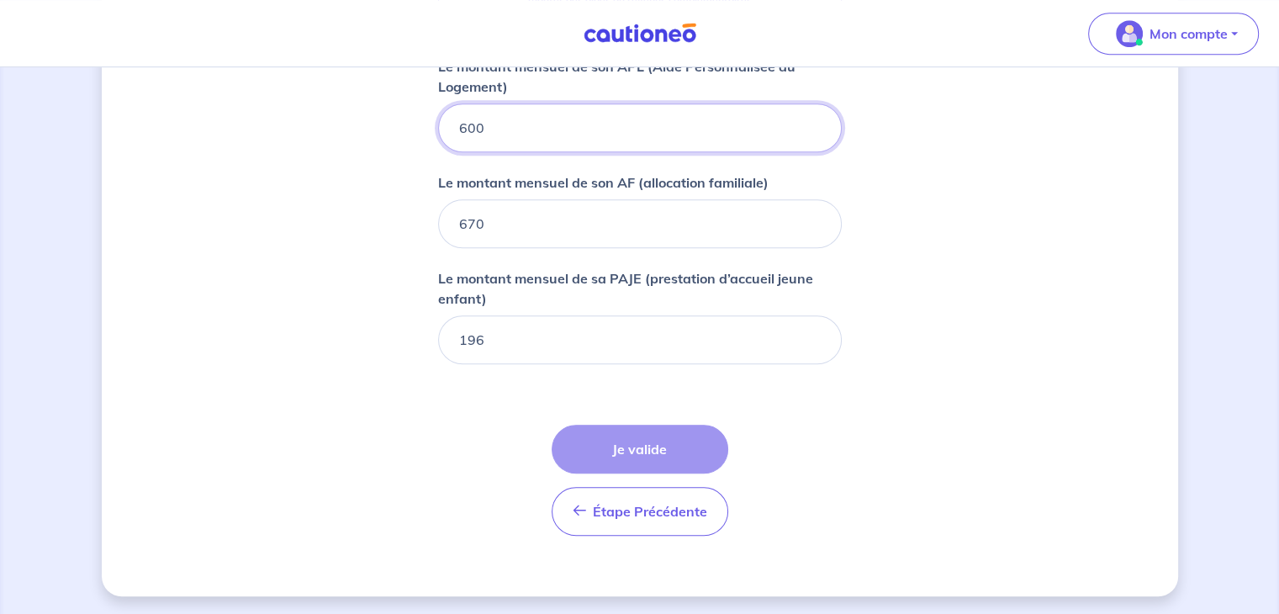
click at [556, 121] on input "600" at bounding box center [640, 127] width 404 height 49
type input "6"
type input "300"
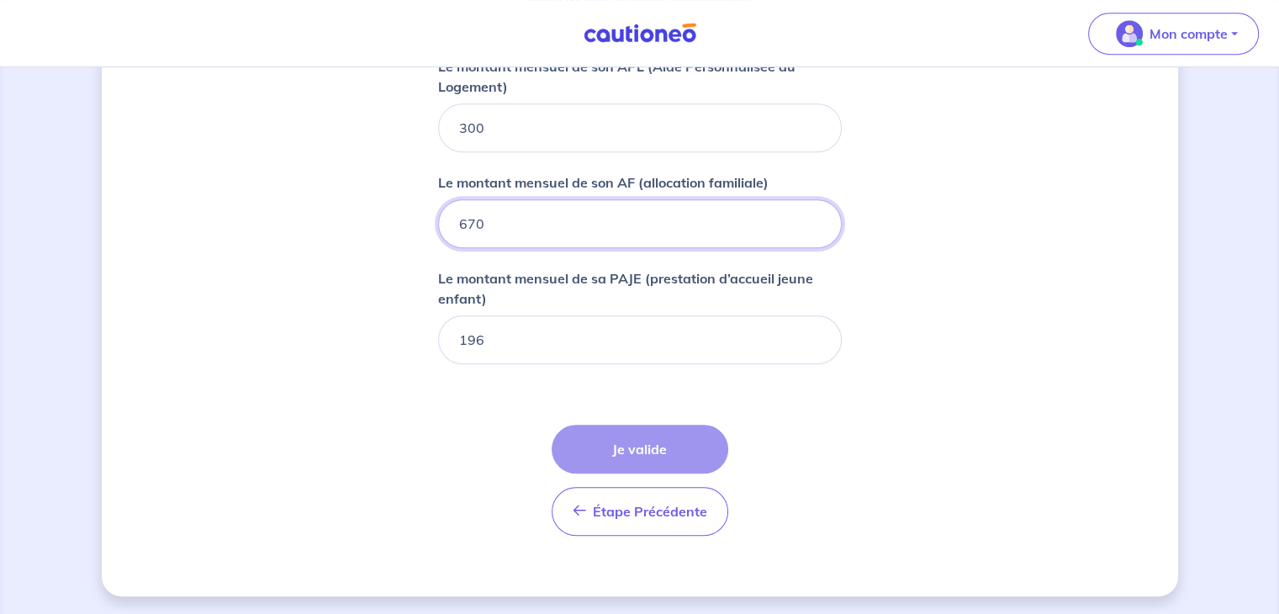
click at [507, 239] on input "670" at bounding box center [640, 223] width 404 height 49
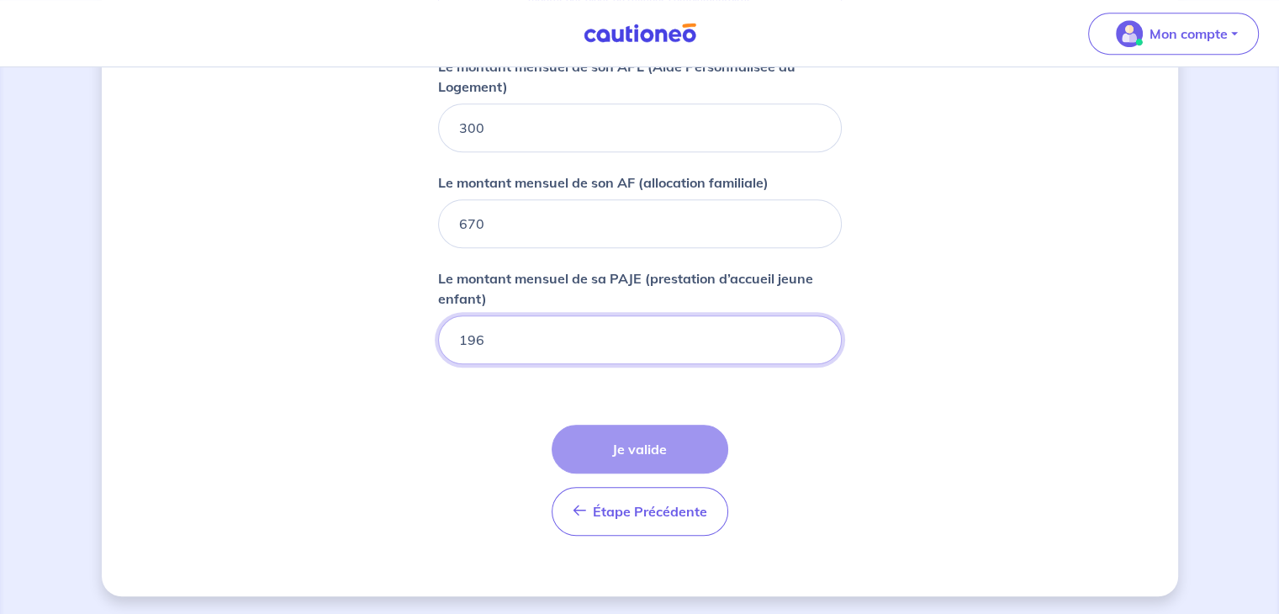
click at [517, 352] on input "196" at bounding box center [640, 339] width 404 height 49
type input "1"
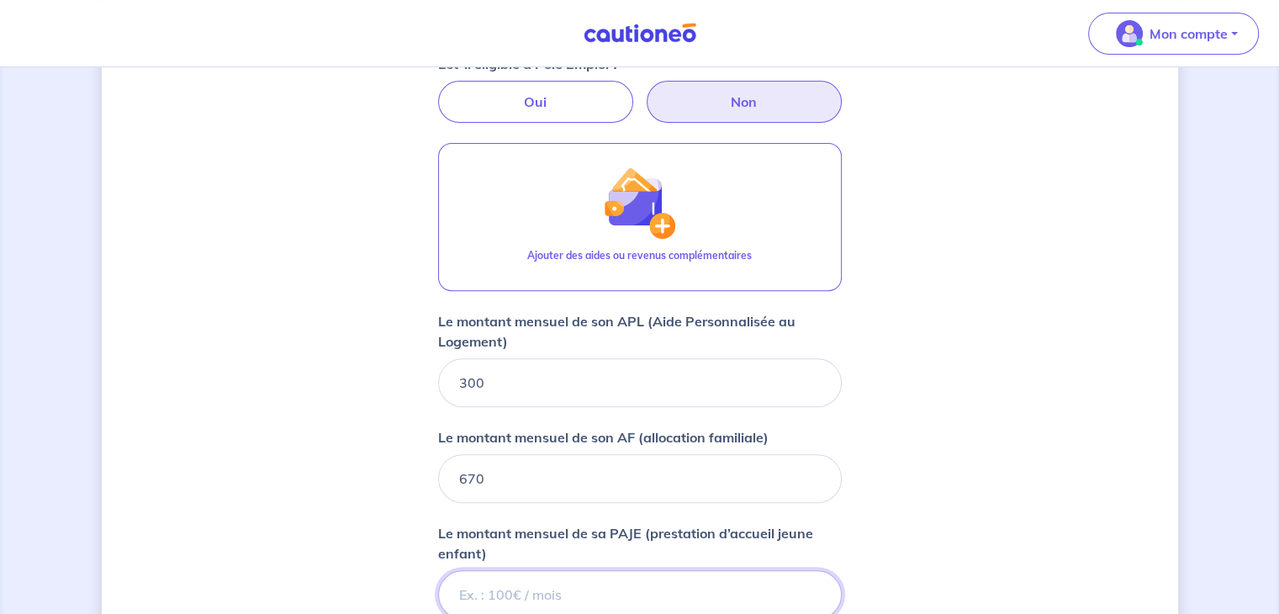
scroll to position [579, 0]
type input "196"
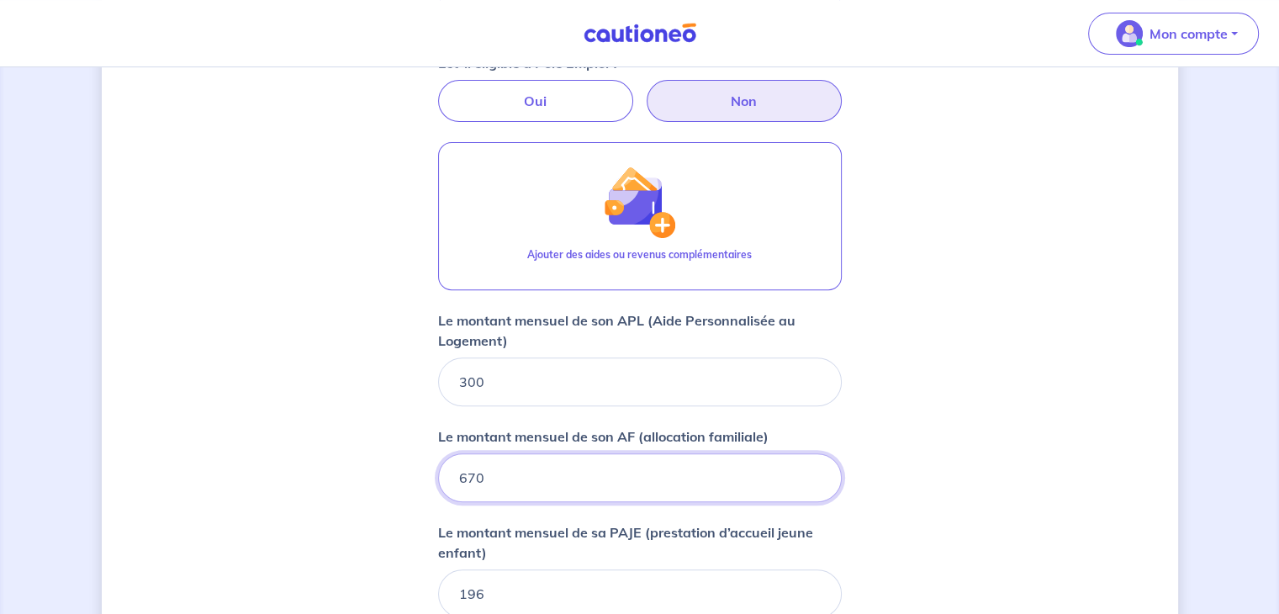
click at [505, 474] on input "670" at bounding box center [640, 477] width 404 height 49
type input "6"
type input "474"
click at [1021, 340] on div "Concernant vos locataires Locataire 2 Son prénom marina Son nom jouault Sa situ…" at bounding box center [640, 179] width 1076 height 1342
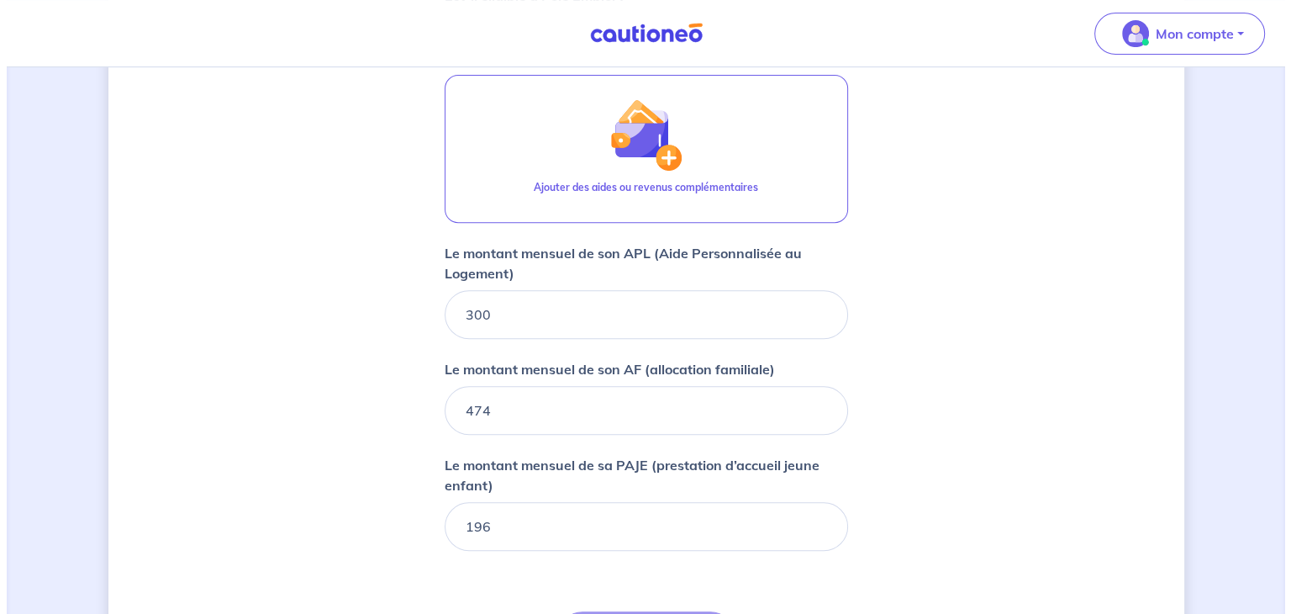
scroll to position [652, 0]
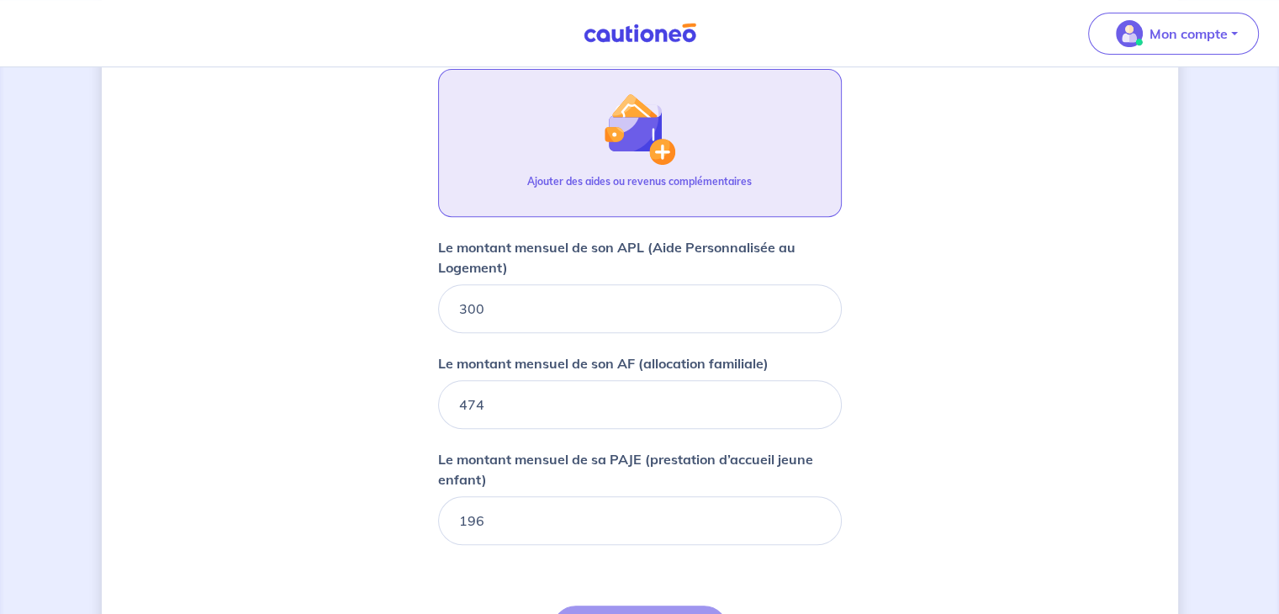
click at [724, 166] on button "Ajouter des aides ou revenus complémentaires" at bounding box center [640, 143] width 404 height 148
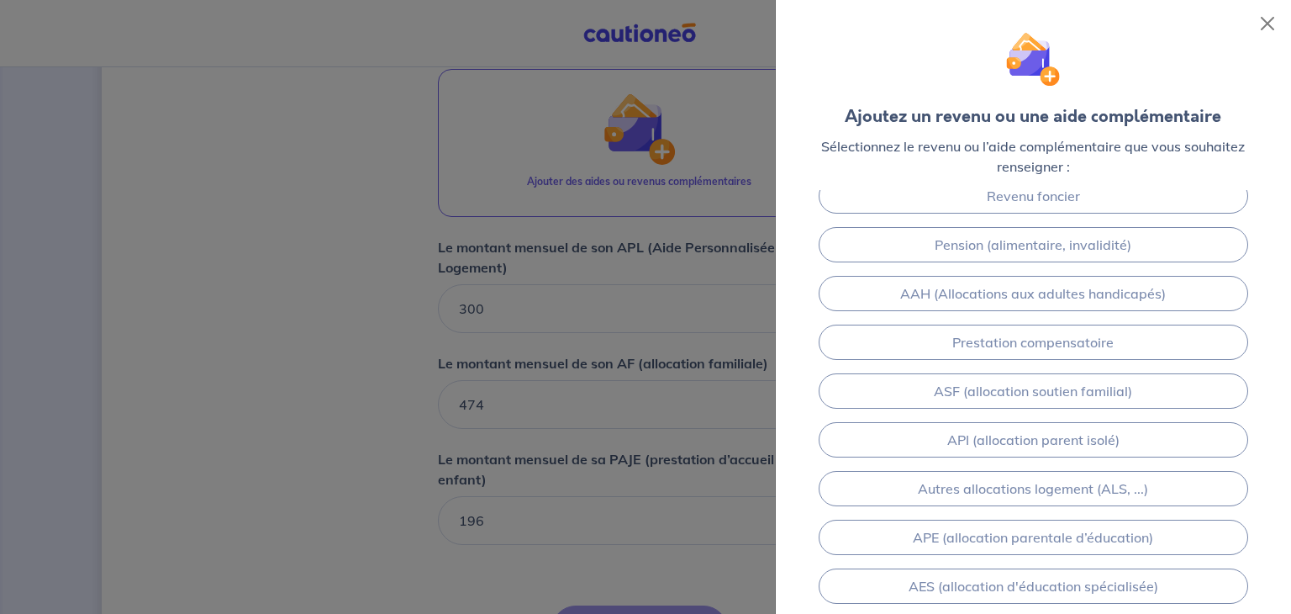
scroll to position [0, 0]
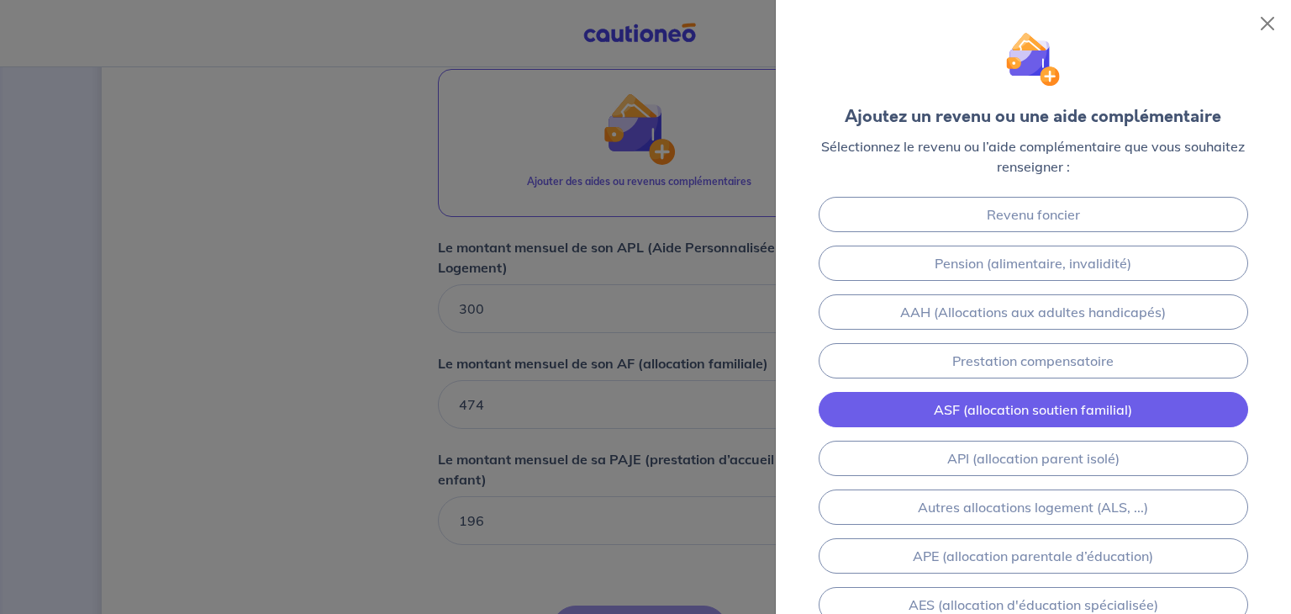
click at [1119, 409] on link "ASF (allocation soutien familial)" at bounding box center [1034, 409] width 430 height 35
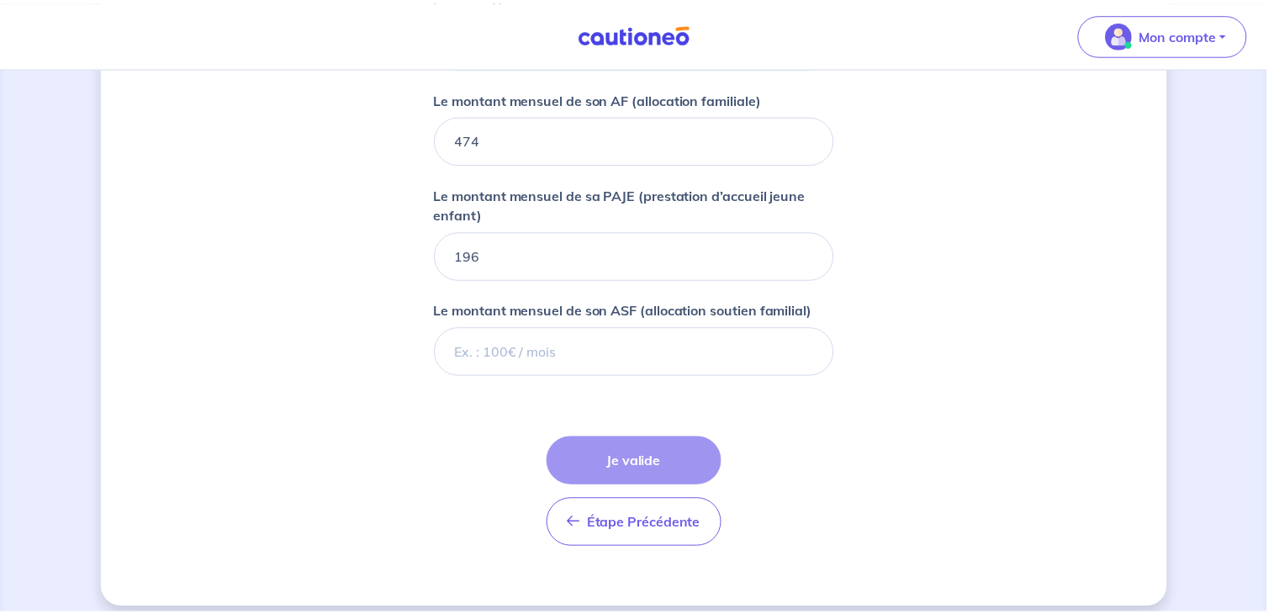
scroll to position [928, 0]
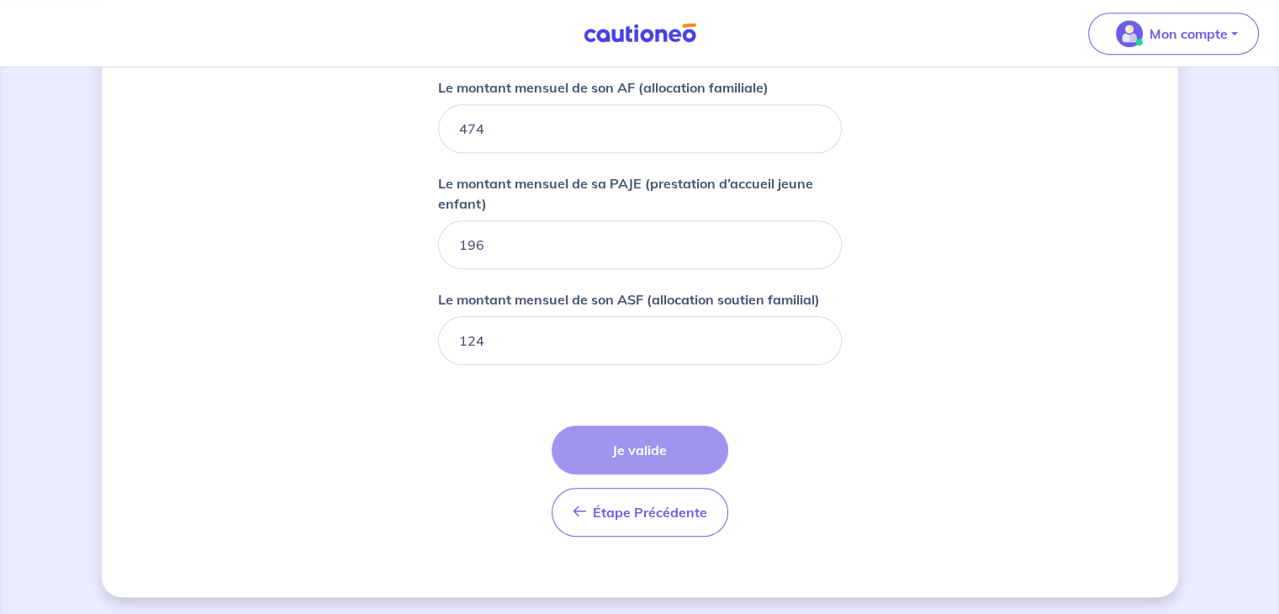
click at [737, 358] on input "124" at bounding box center [640, 340] width 404 height 49
type input "1"
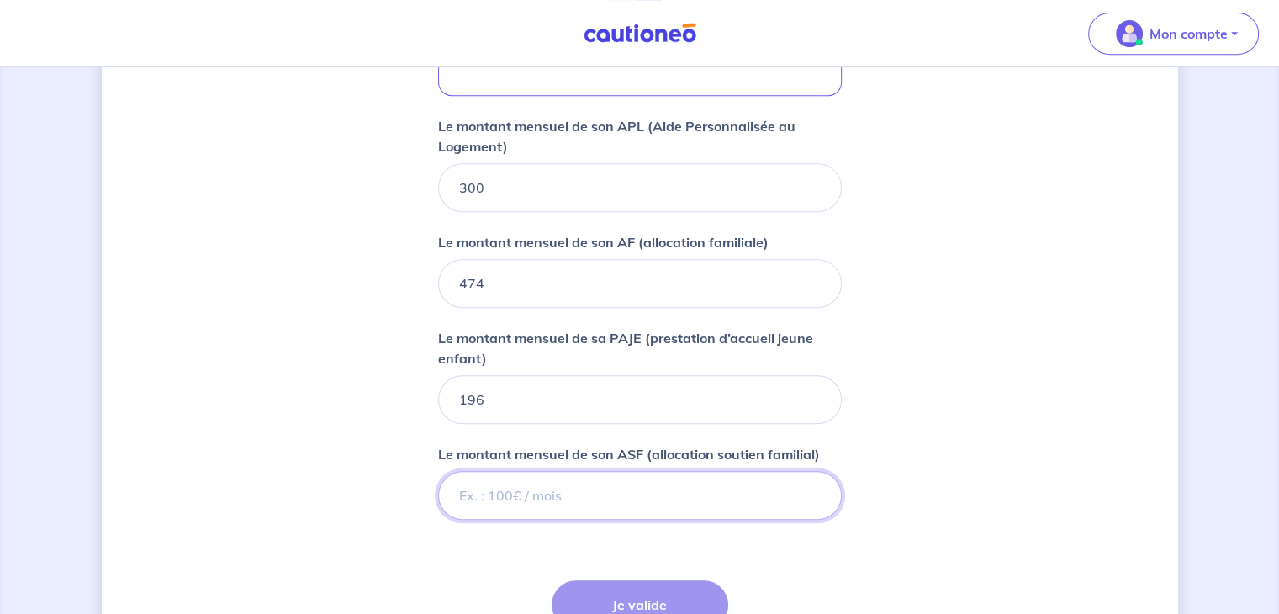
scroll to position [771, 0]
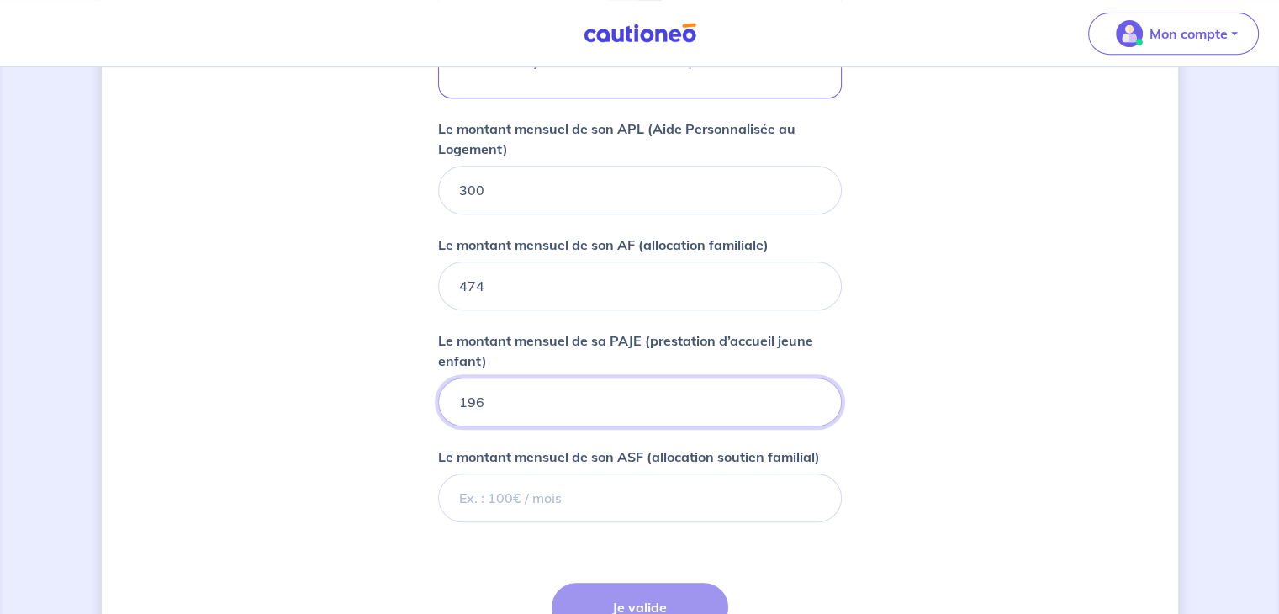
click at [495, 398] on input "196" at bounding box center [640, 401] width 404 height 49
type input "197"
click at [651, 530] on form "Locataire 2 Son prénom marina Son nom jouault Sa situation professionnelle Sans…" at bounding box center [640, 117] width 404 height 1179
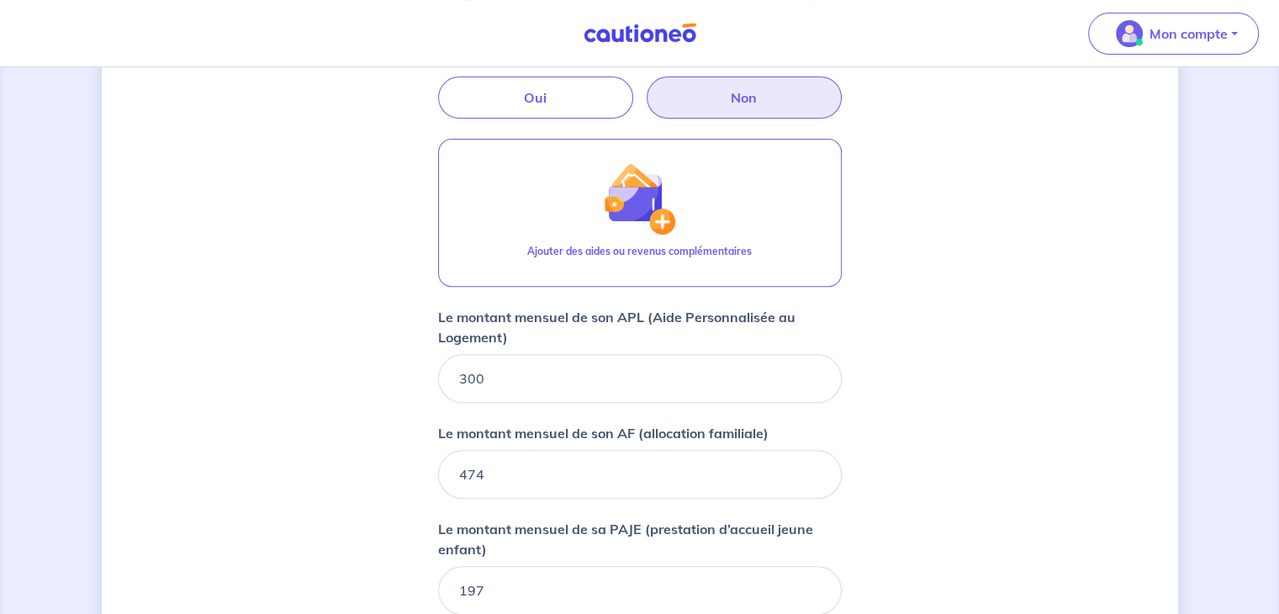
scroll to position [544, 0]
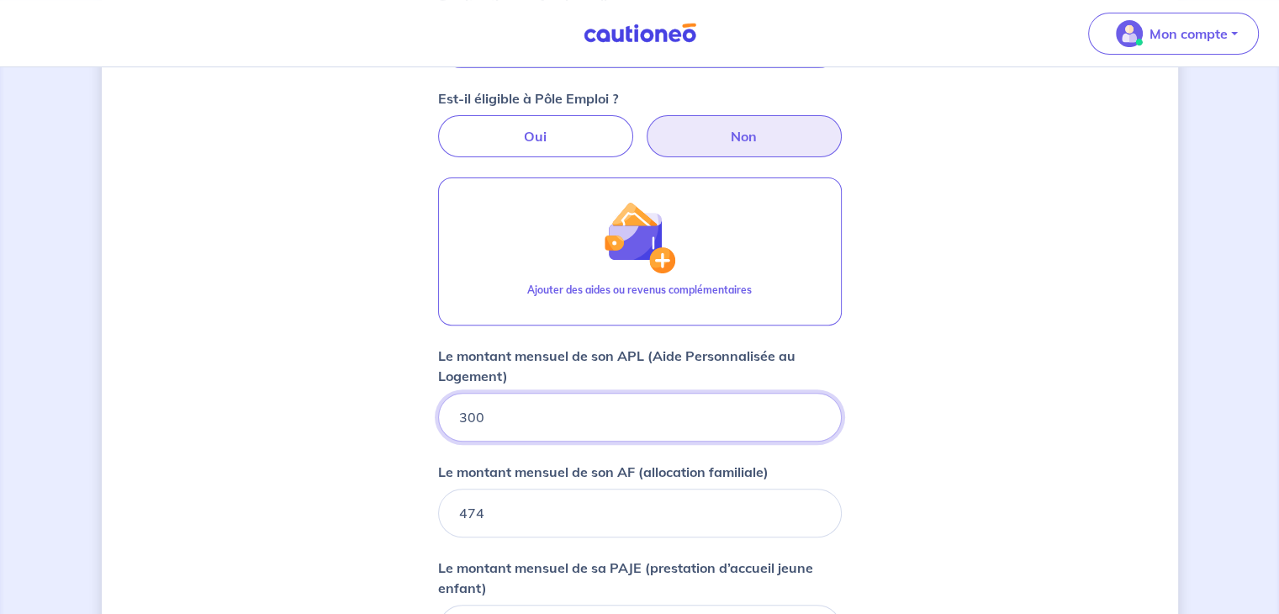
drag, startPoint x: 487, startPoint y: 408, endPoint x: 420, endPoint y: 406, distance: 66.4
click at [420, 406] on div "Concernant vos locataires Locataire 2 Son prénom marina Son nom jouault Sa situ…" at bounding box center [640, 263] width 1076 height 1438
type input "300"
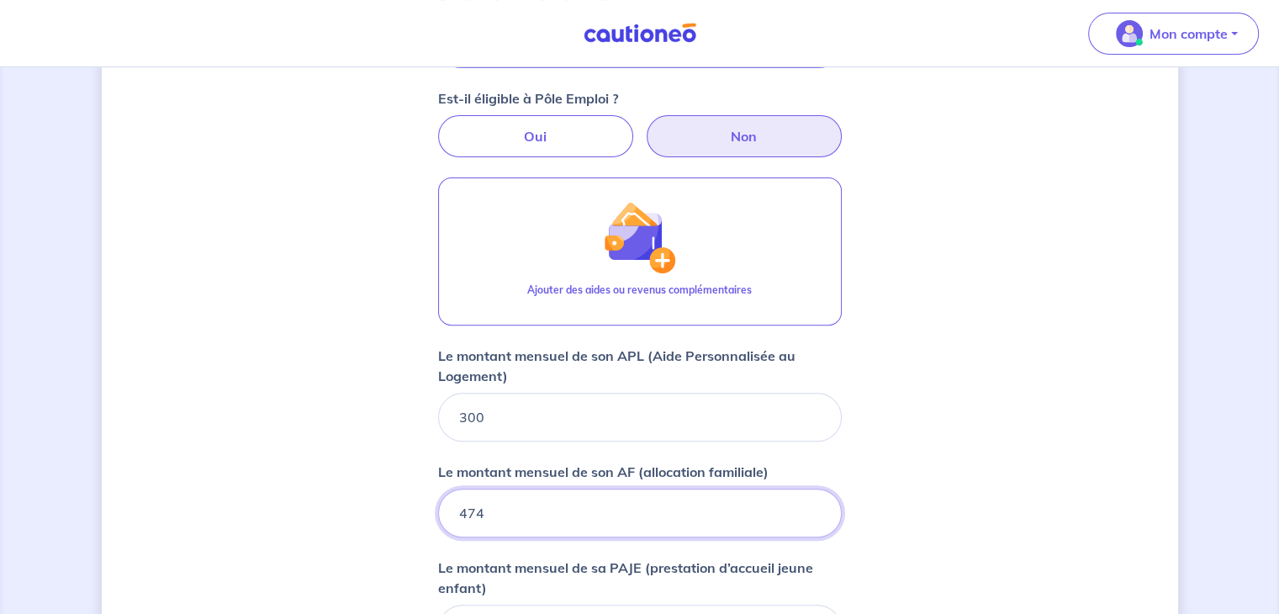
drag, startPoint x: 492, startPoint y: 519, endPoint x: 446, endPoint y: 525, distance: 45.8
click at [446, 525] on input "474" at bounding box center [640, 512] width 404 height 49
type input "474"
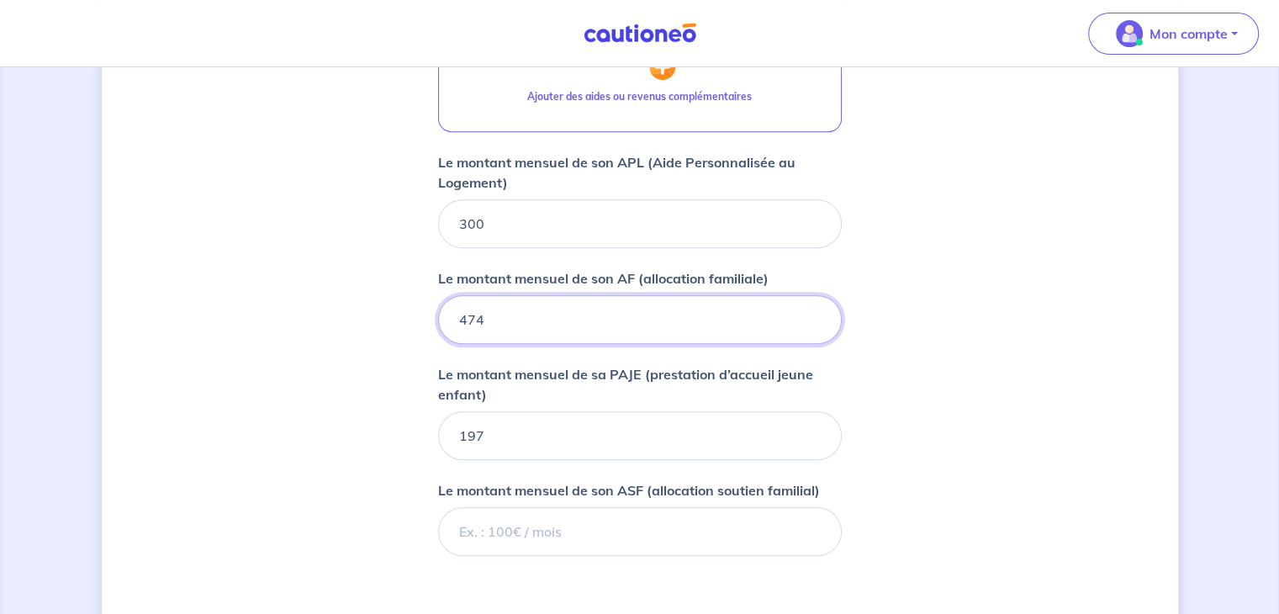
scroll to position [782, 0]
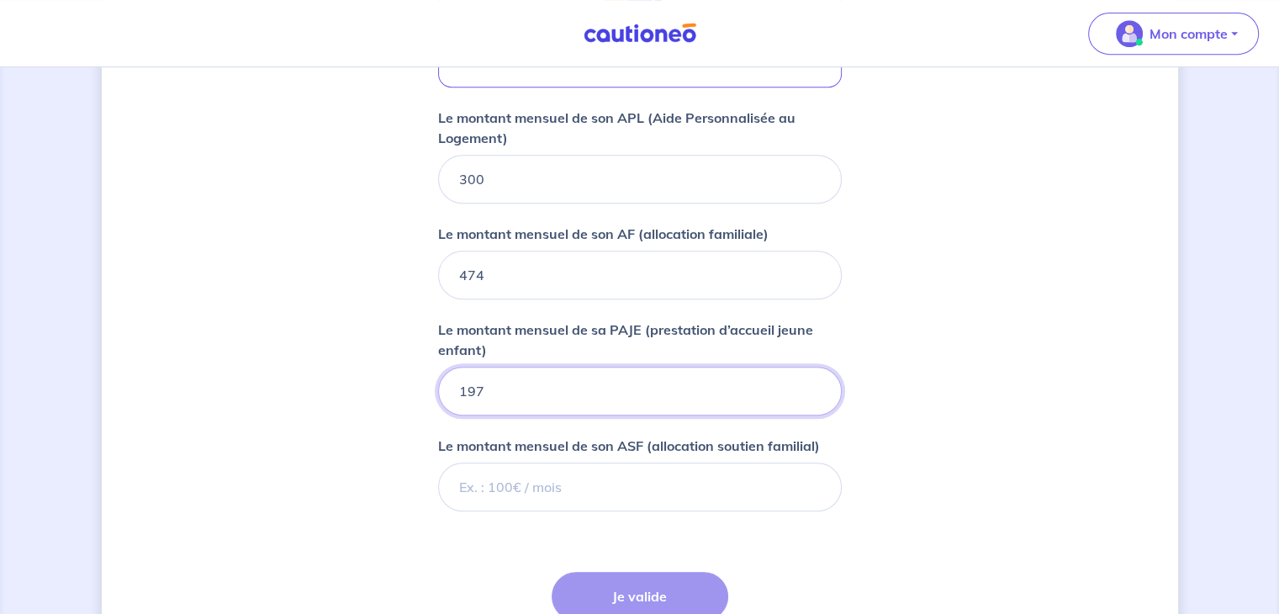
click at [609, 367] on input "197" at bounding box center [640, 391] width 404 height 49
type input "1"
type input "197"
click at [900, 500] on div "Concernant vos locataires Locataire 2 Son prénom marina Son nom jouault Sa situ…" at bounding box center [640, 25] width 1076 height 1438
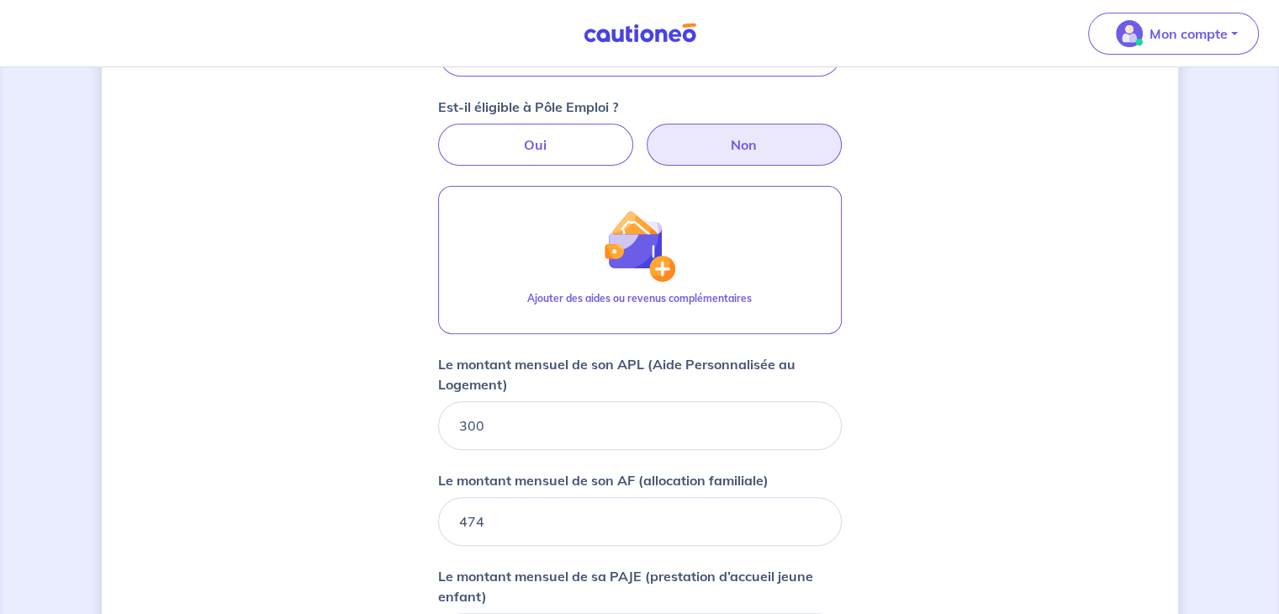
scroll to position [551, 0]
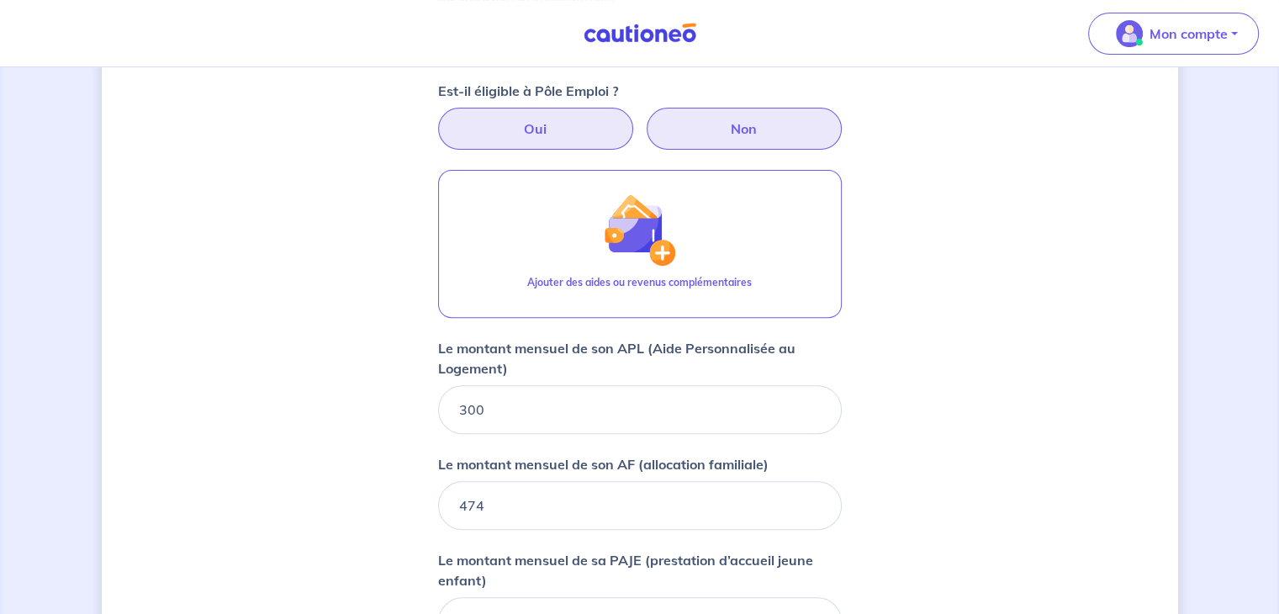
click at [543, 113] on label "Oui" at bounding box center [535, 129] width 195 height 42
click at [634, 113] on input "Oui" at bounding box center [639, 113] width 11 height 11
radio input "true"
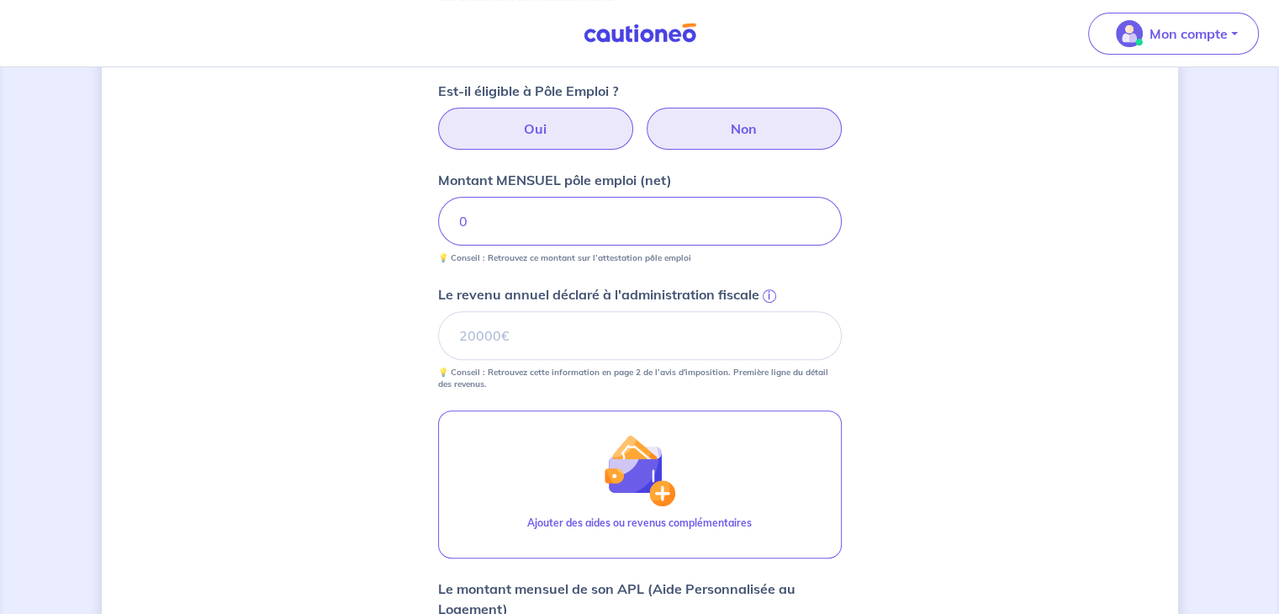
click at [678, 120] on label "Non" at bounding box center [743, 129] width 195 height 42
click at [645, 119] on input "Non" at bounding box center [639, 113] width 11 height 11
radio input "true"
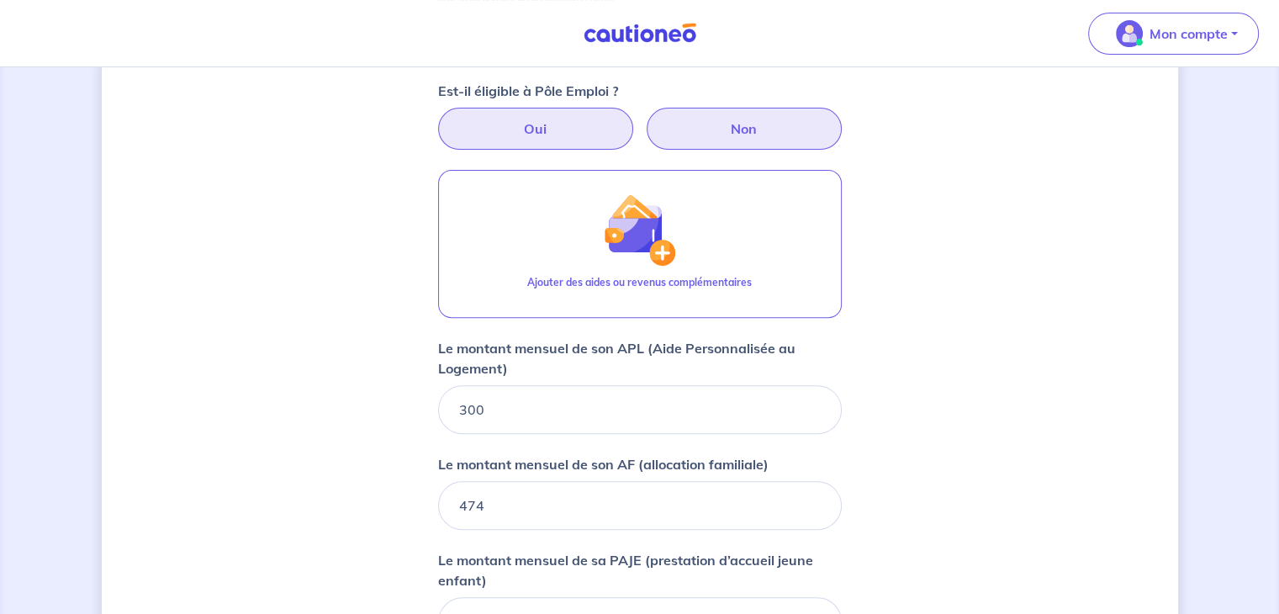
click at [608, 115] on label "Oui" at bounding box center [535, 129] width 195 height 42
click at [634, 115] on input "Oui" at bounding box center [639, 113] width 11 height 11
radio input "true"
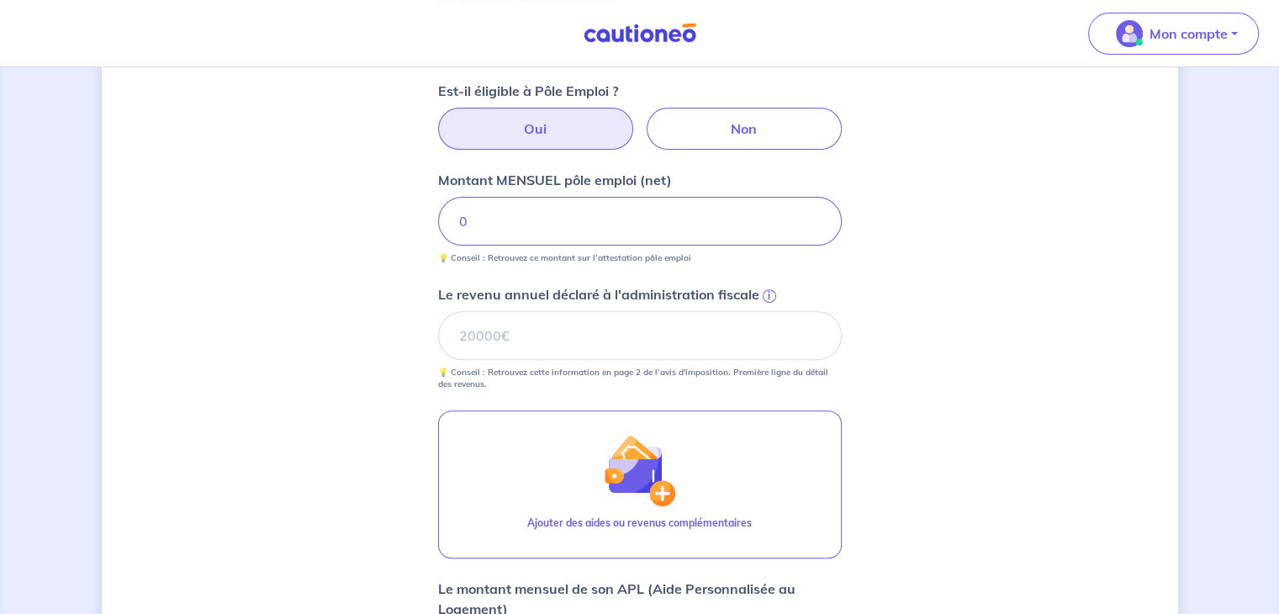
scroll to position [442, 0]
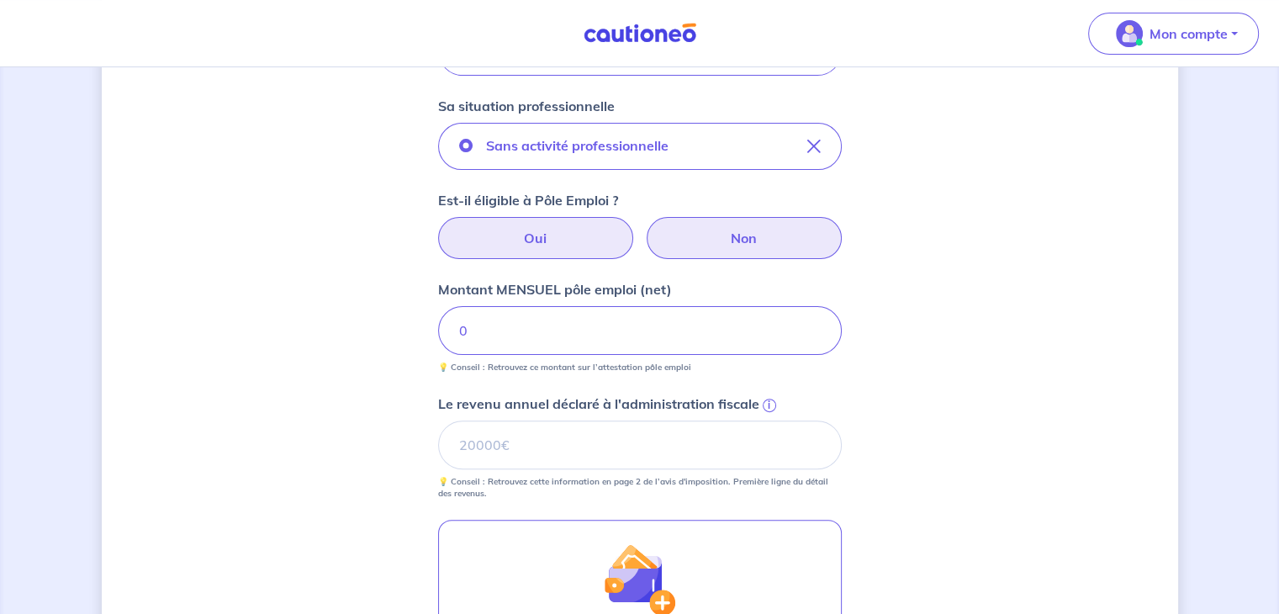
click at [741, 223] on label "Non" at bounding box center [743, 238] width 195 height 42
click at [645, 223] on input "Non" at bounding box center [639, 222] width 11 height 11
radio input "true"
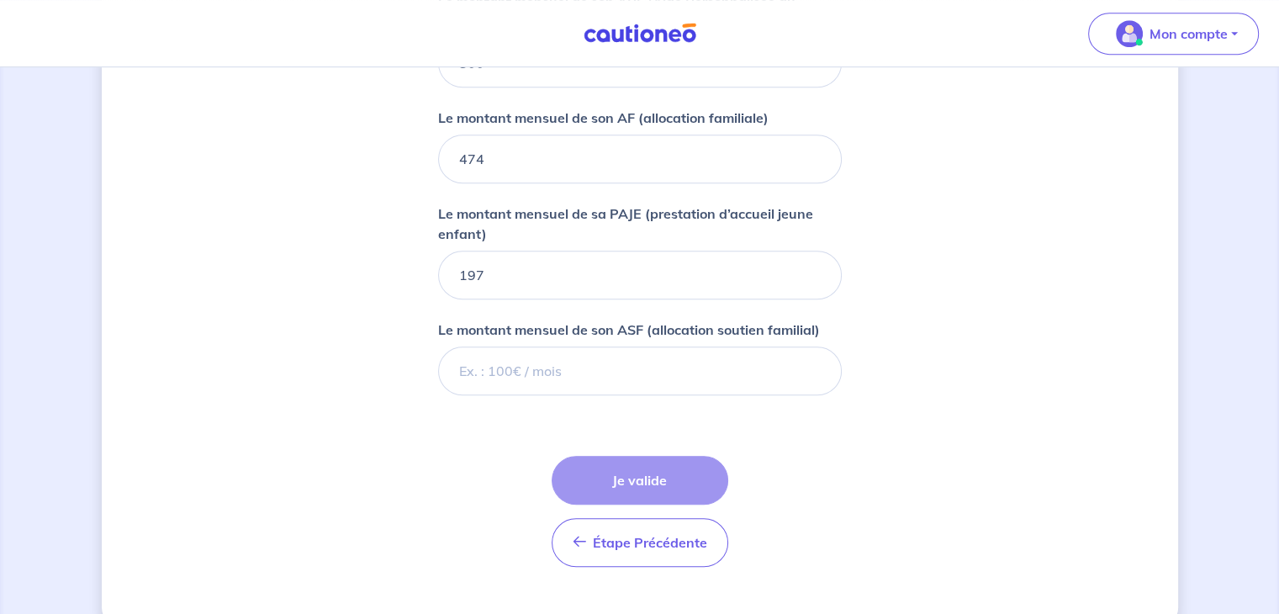
scroll to position [928, 0]
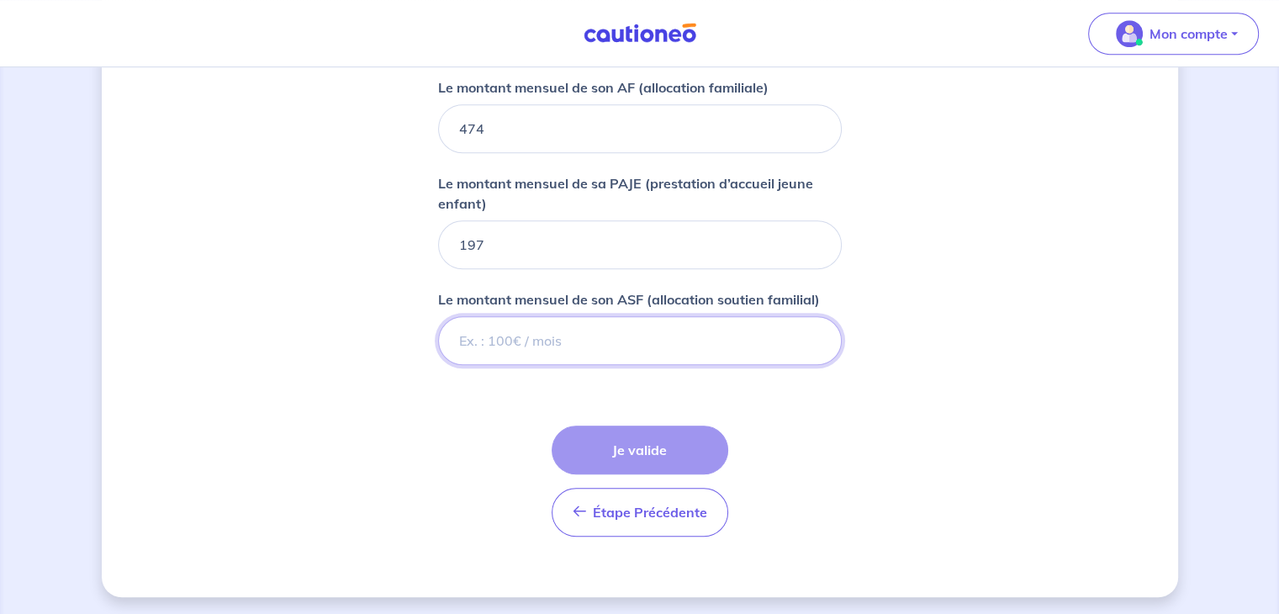
click at [761, 350] on input "Le montant mensuel de son ASF (allocation soutien familial)" at bounding box center [640, 340] width 404 height 49
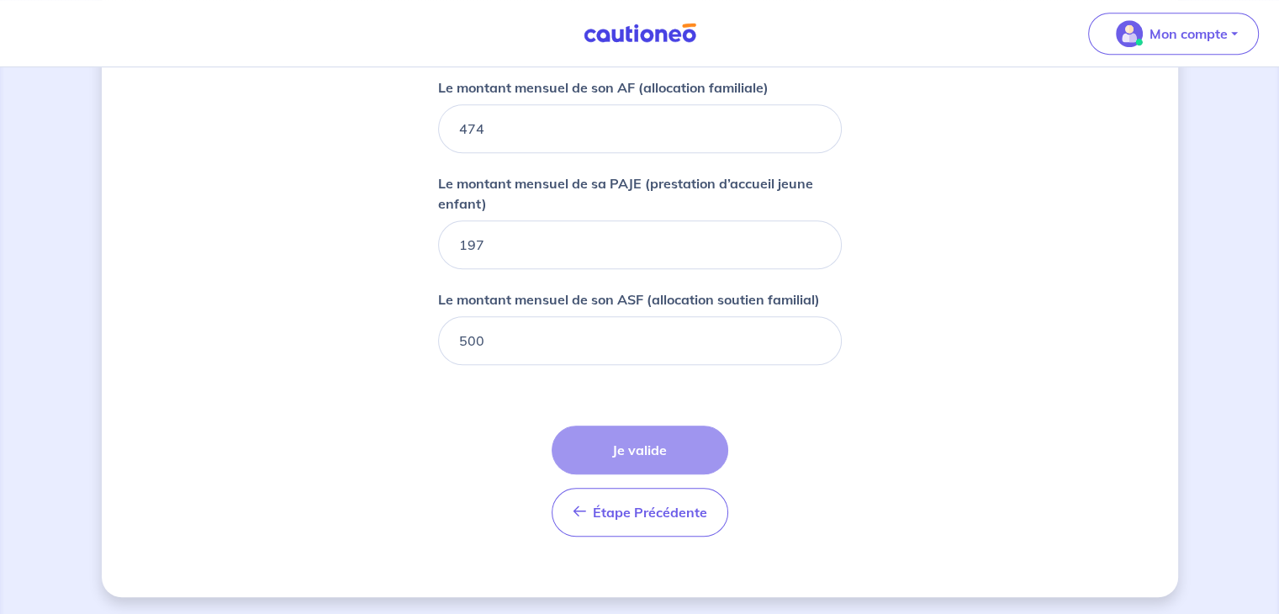
drag, startPoint x: 629, startPoint y: 361, endPoint x: 615, endPoint y: 346, distance: 20.9
type input "5"
type input "1500"
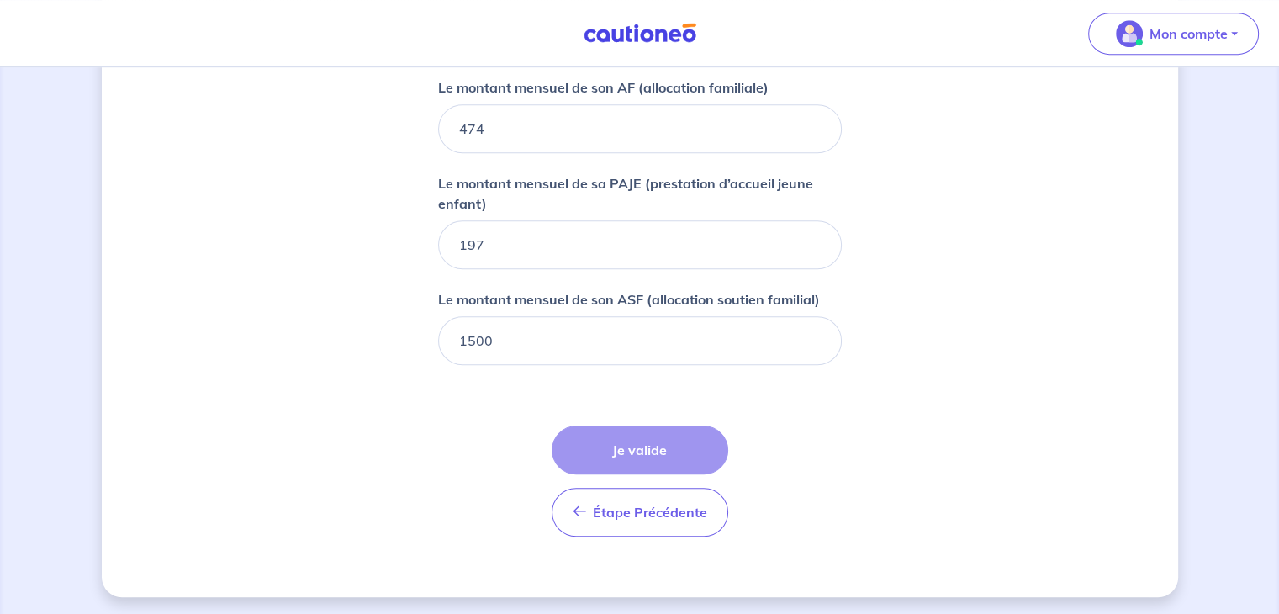
drag, startPoint x: 517, startPoint y: 337, endPoint x: 356, endPoint y: 335, distance: 160.6
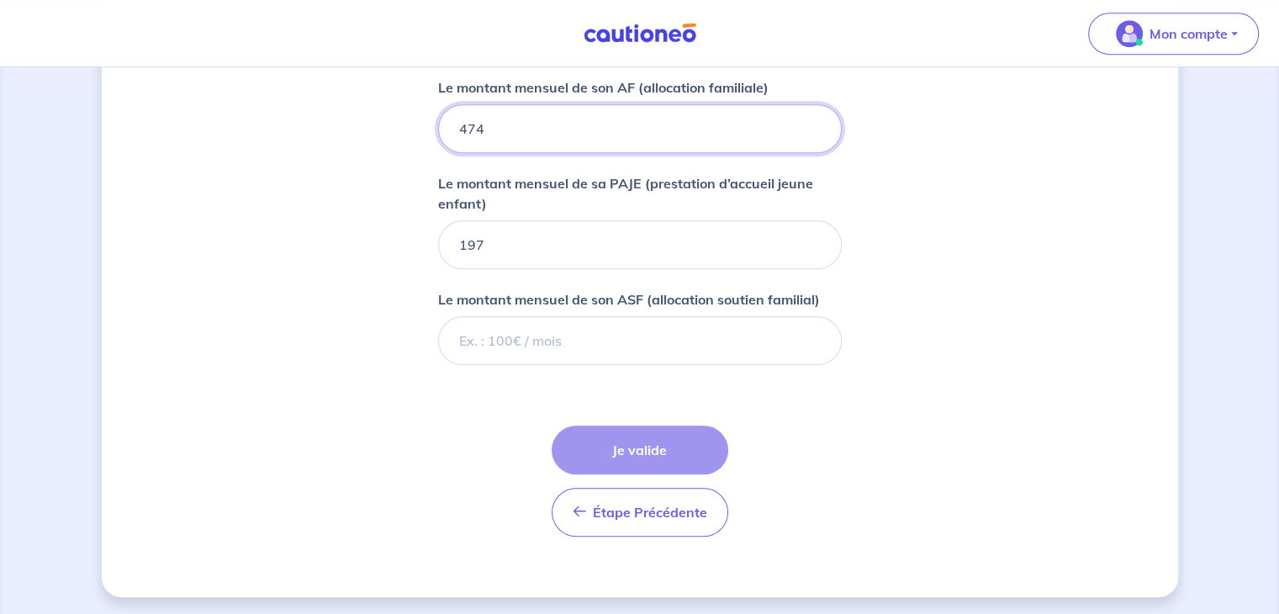
drag, startPoint x: 485, startPoint y: 129, endPoint x: 424, endPoint y: 122, distance: 61.7
drag, startPoint x: 495, startPoint y: 129, endPoint x: 421, endPoint y: 125, distance: 74.1
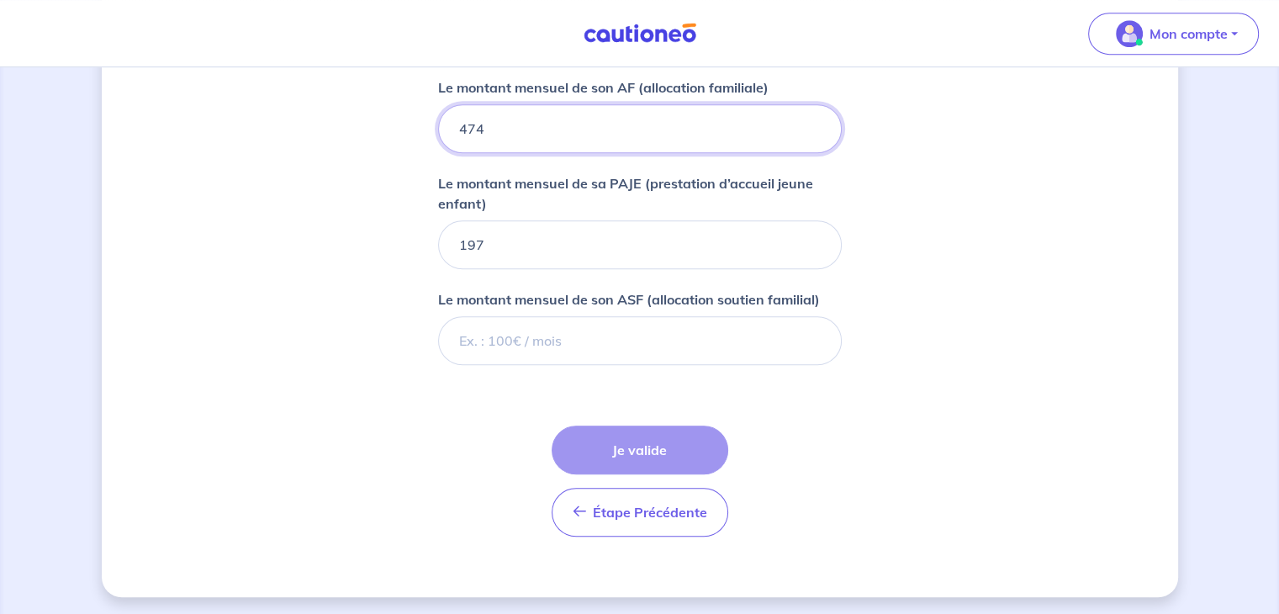
type input "474"
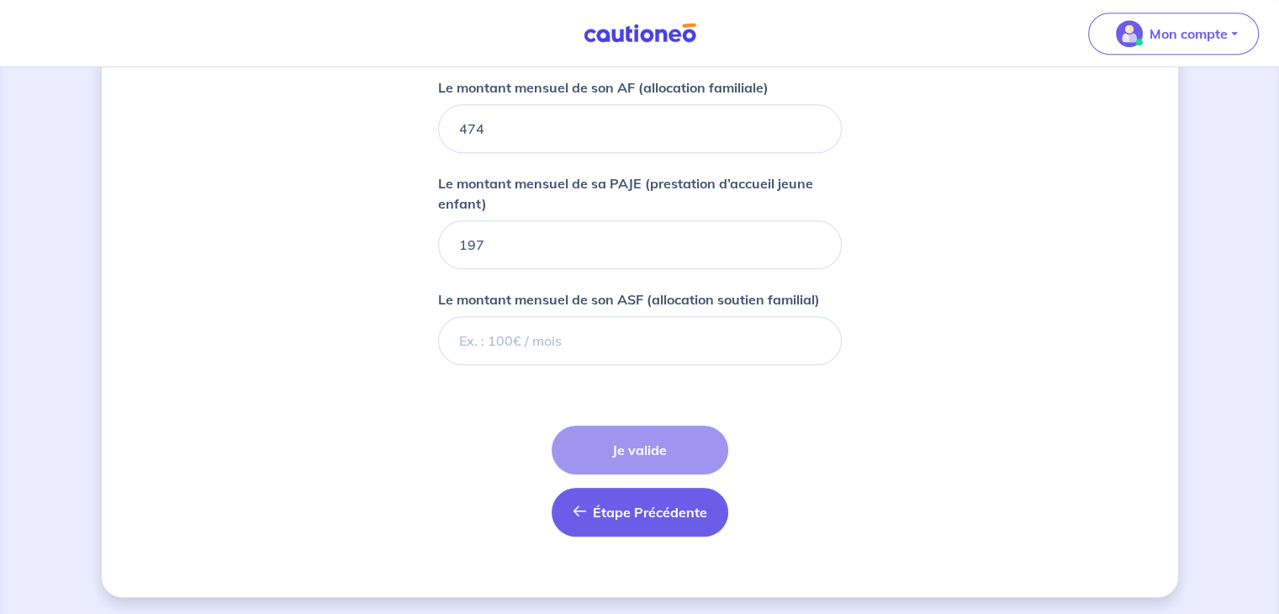
click at [608, 516] on button "Étape Précédente Précédent" at bounding box center [639, 512] width 177 height 49
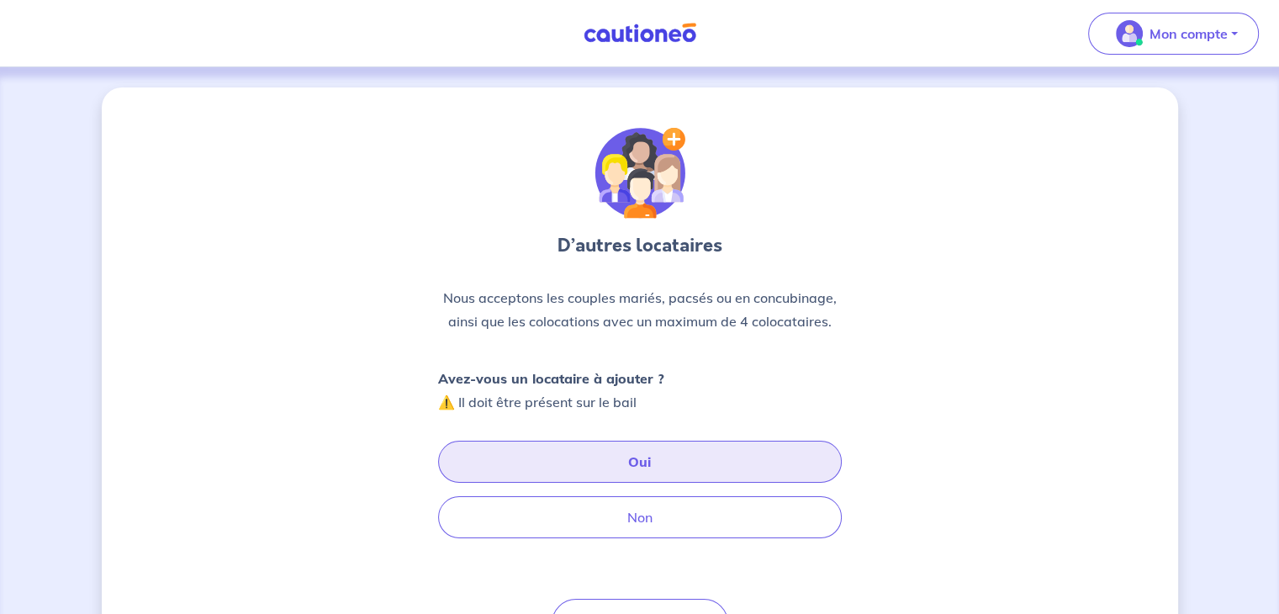
click at [600, 469] on button "Oui" at bounding box center [640, 462] width 404 height 42
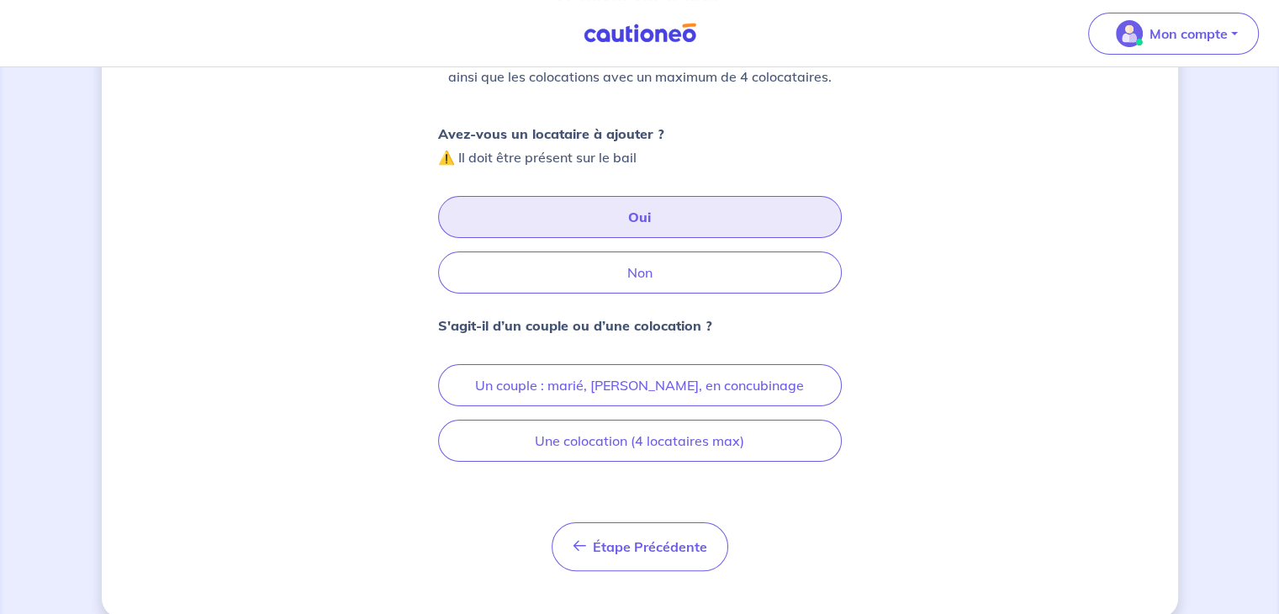
scroll to position [249, 0]
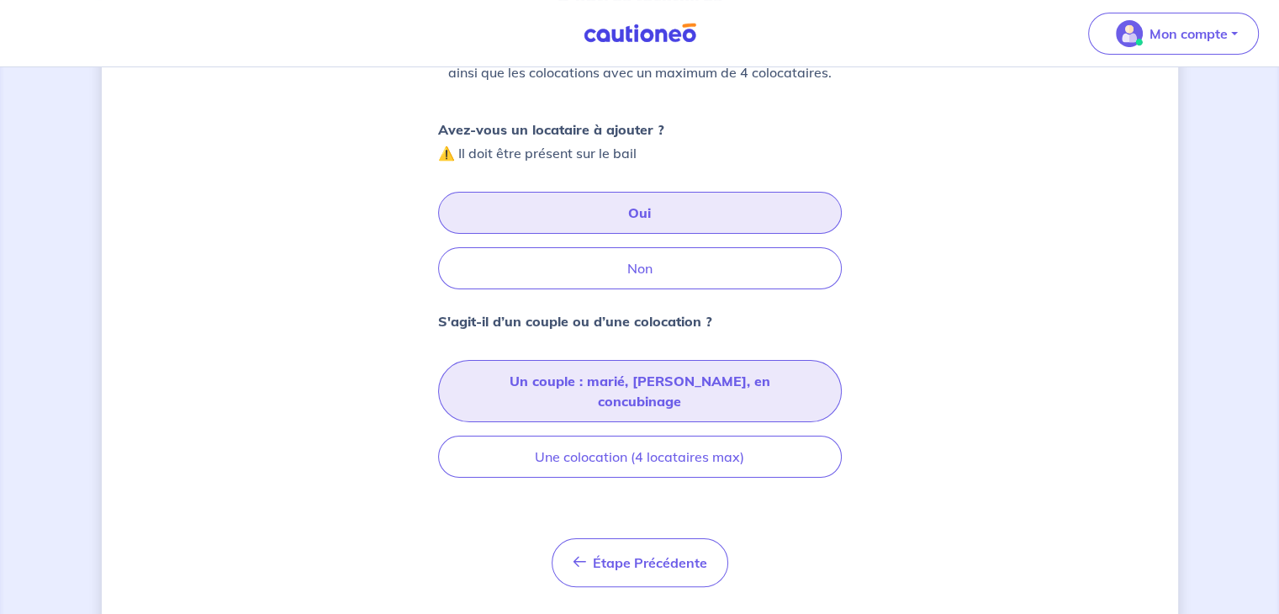
click at [741, 376] on button "Un couple : [PERSON_NAME], [PERSON_NAME], en concubinage" at bounding box center [640, 391] width 404 height 62
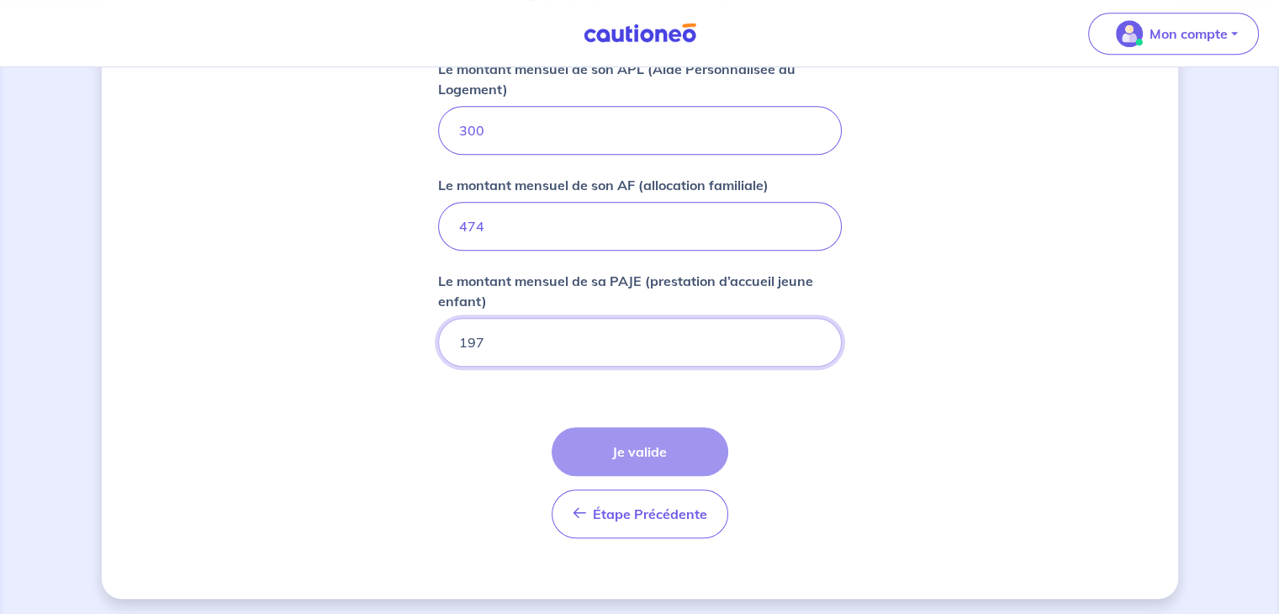
scroll to position [833, 0]
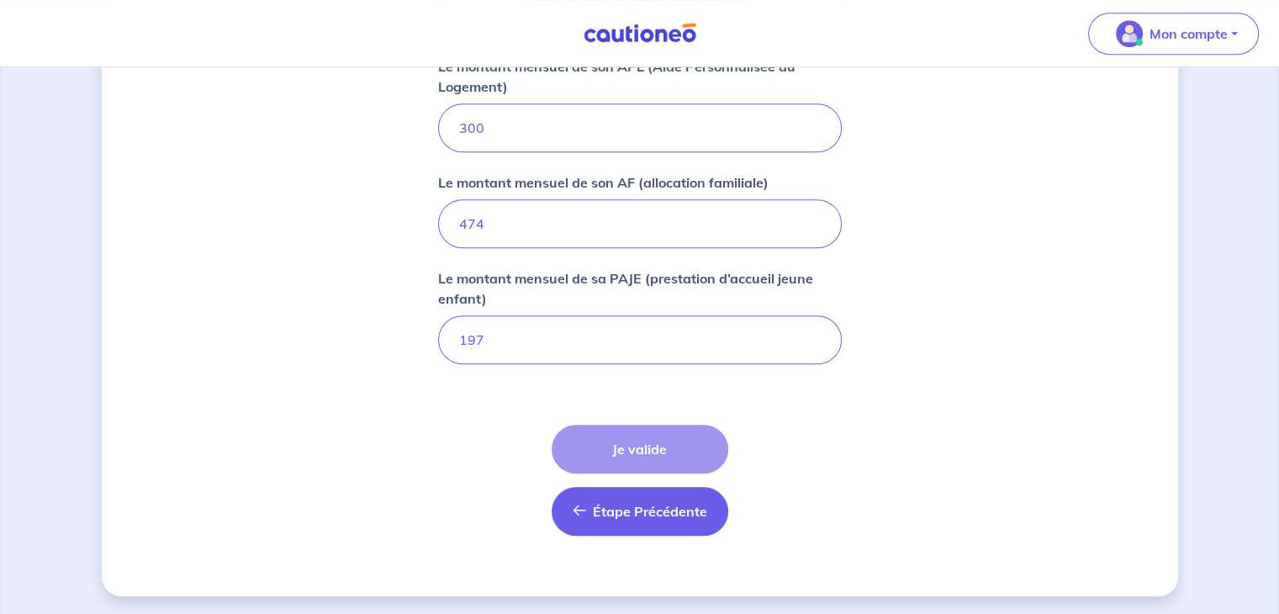
click at [673, 488] on button "Étape Précédente Précédent" at bounding box center [639, 511] width 177 height 49
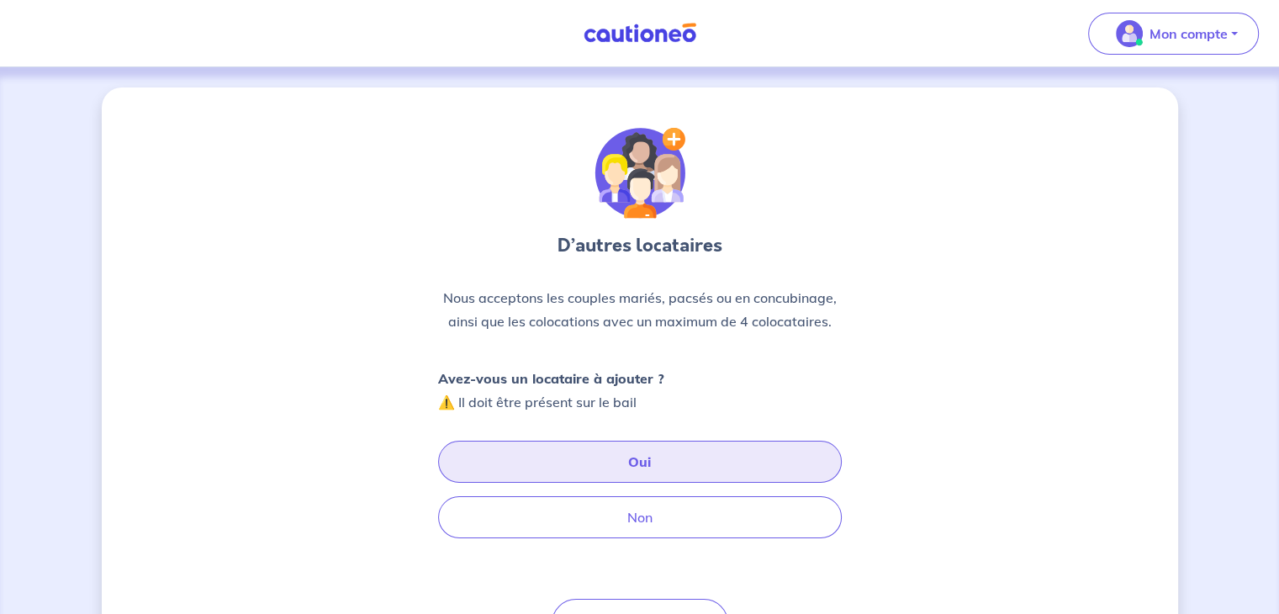
click at [672, 477] on button "Oui" at bounding box center [640, 462] width 404 height 42
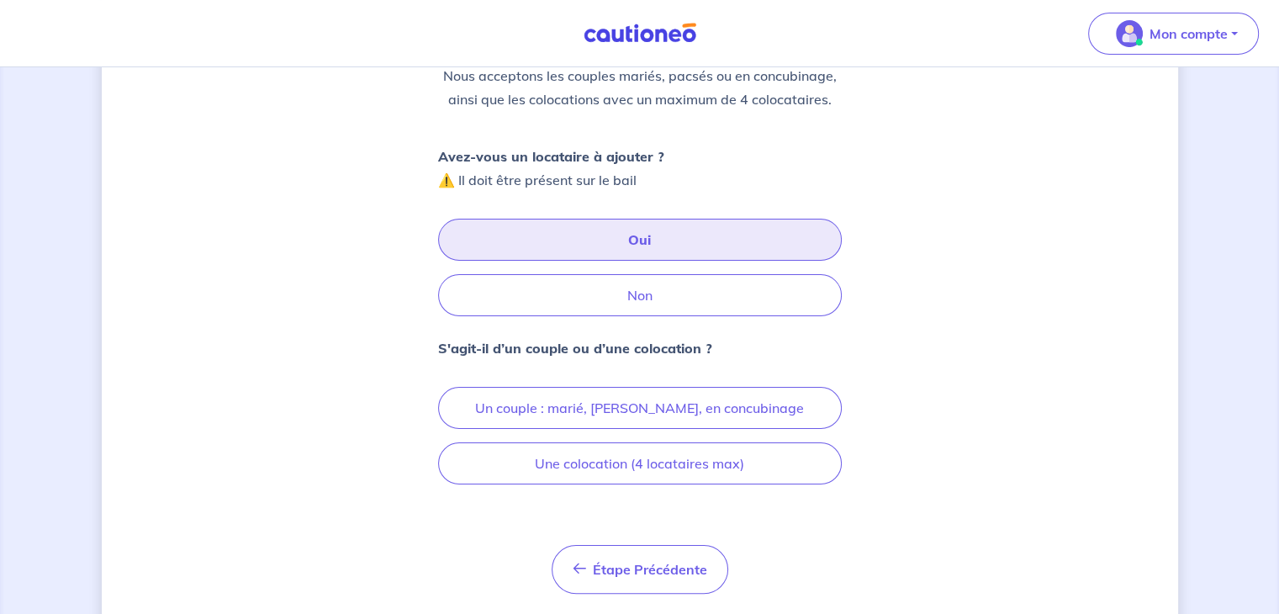
scroll to position [222, 0]
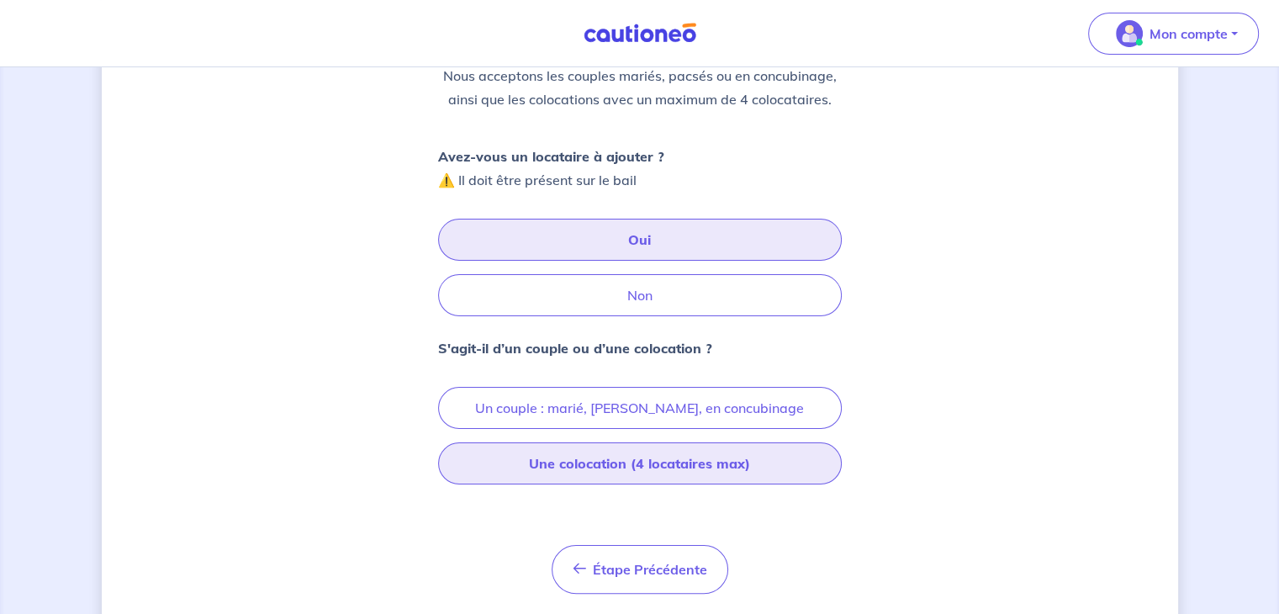
click at [703, 472] on button "Une colocation (4 locataires max)" at bounding box center [640, 463] width 404 height 42
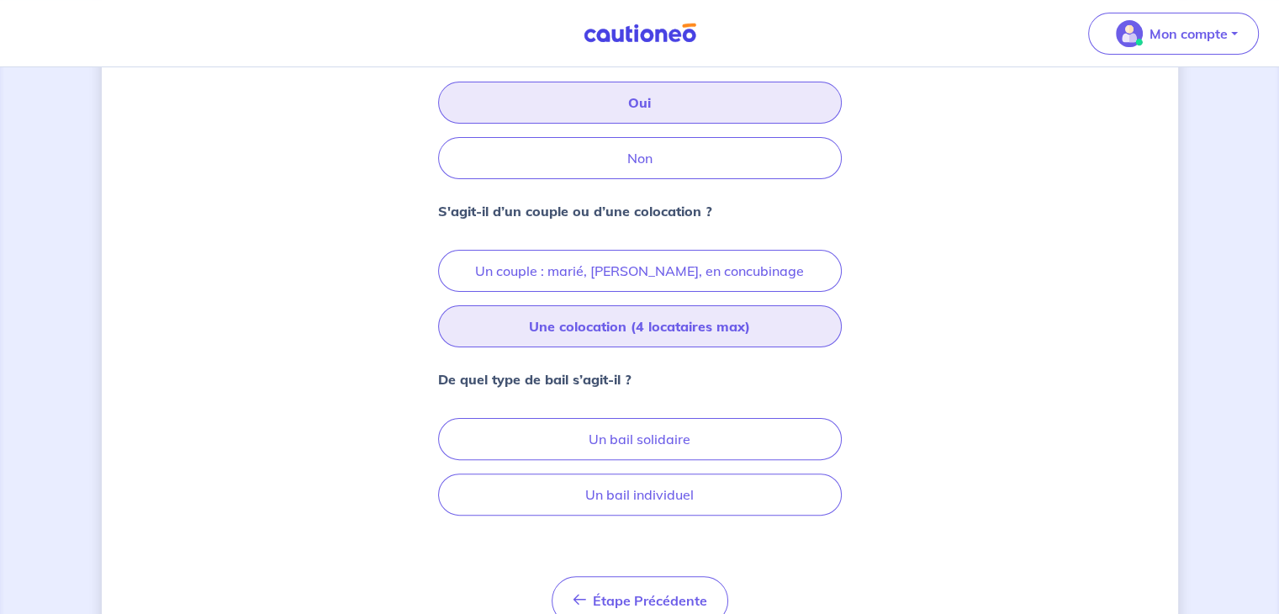
scroll to position [360, 0]
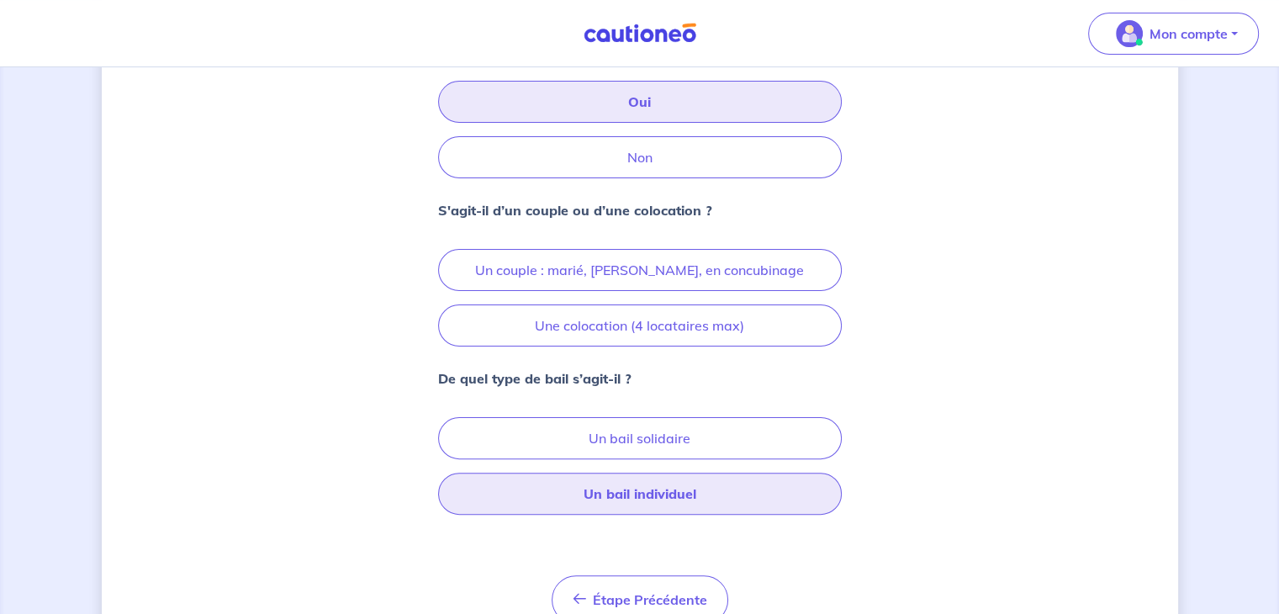
click at [734, 478] on button "Un bail individuel" at bounding box center [640, 493] width 404 height 42
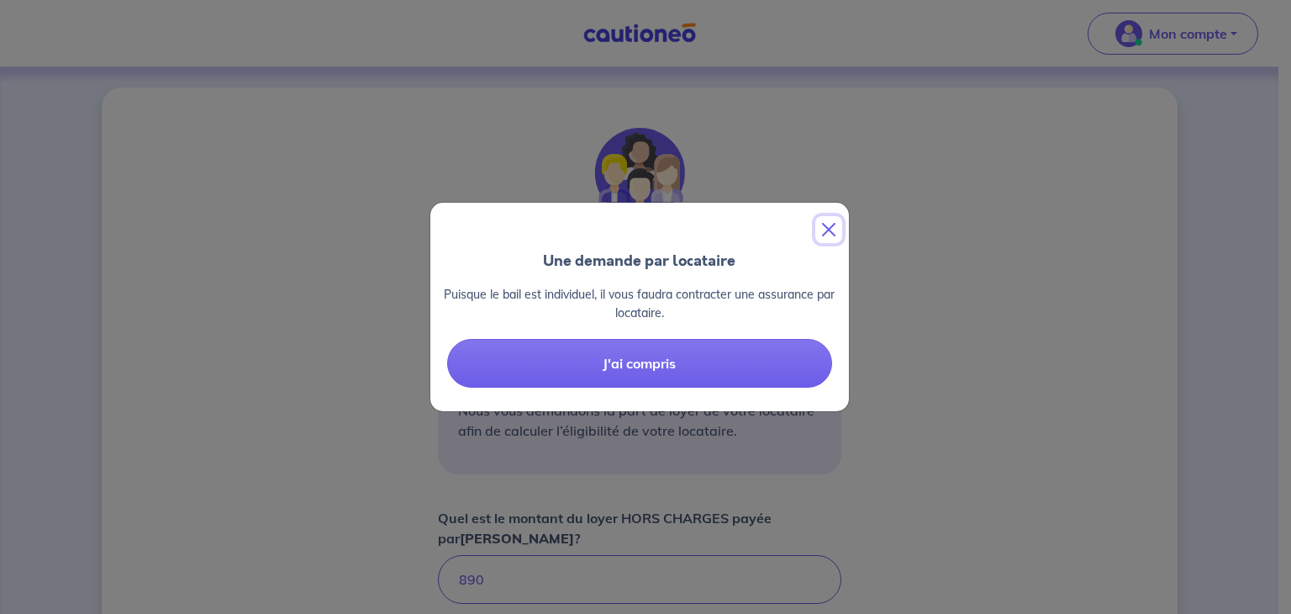
click at [831, 229] on button "Close" at bounding box center [828, 229] width 27 height 27
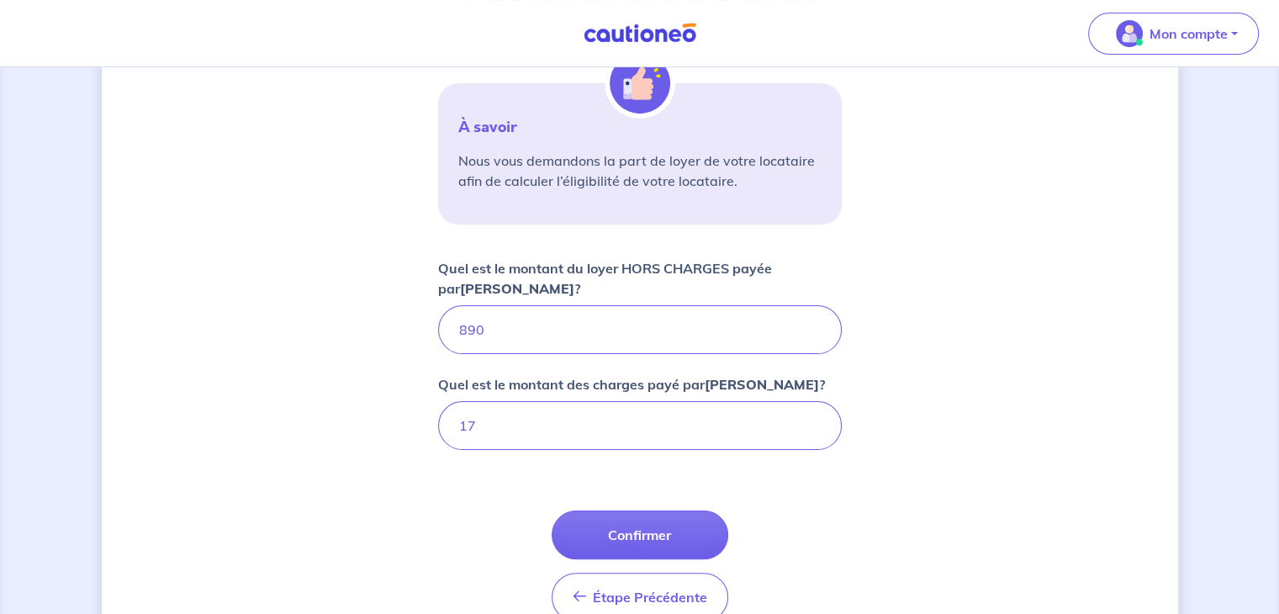
scroll to position [256, 0]
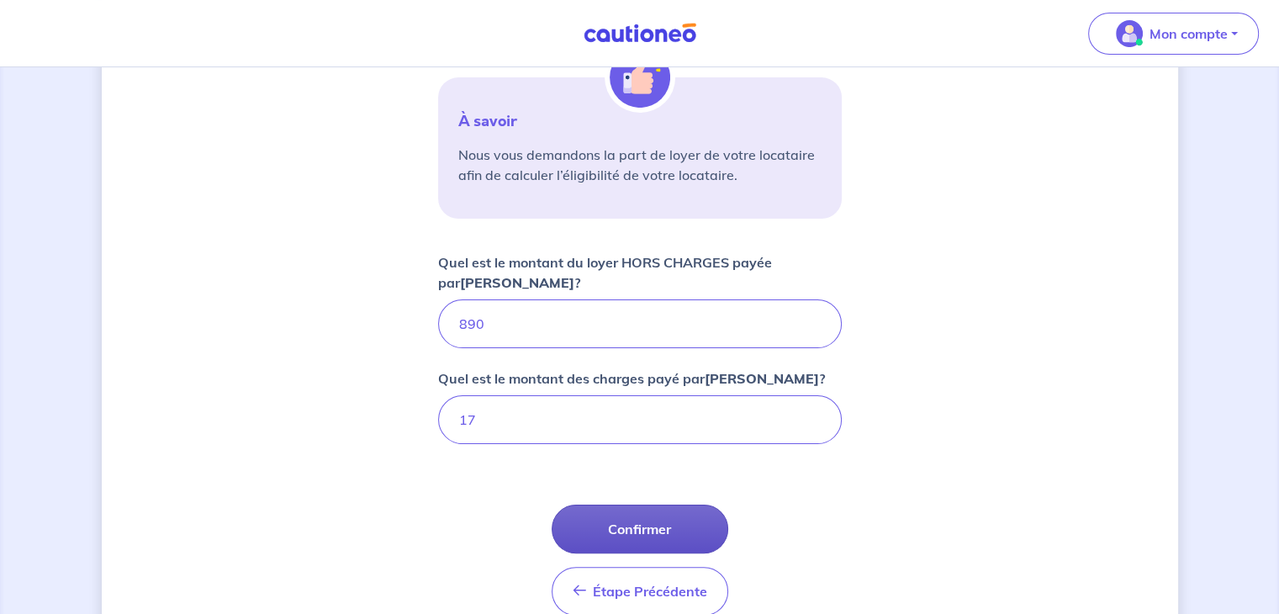
click at [617, 536] on button "Confirmer" at bounding box center [639, 528] width 177 height 49
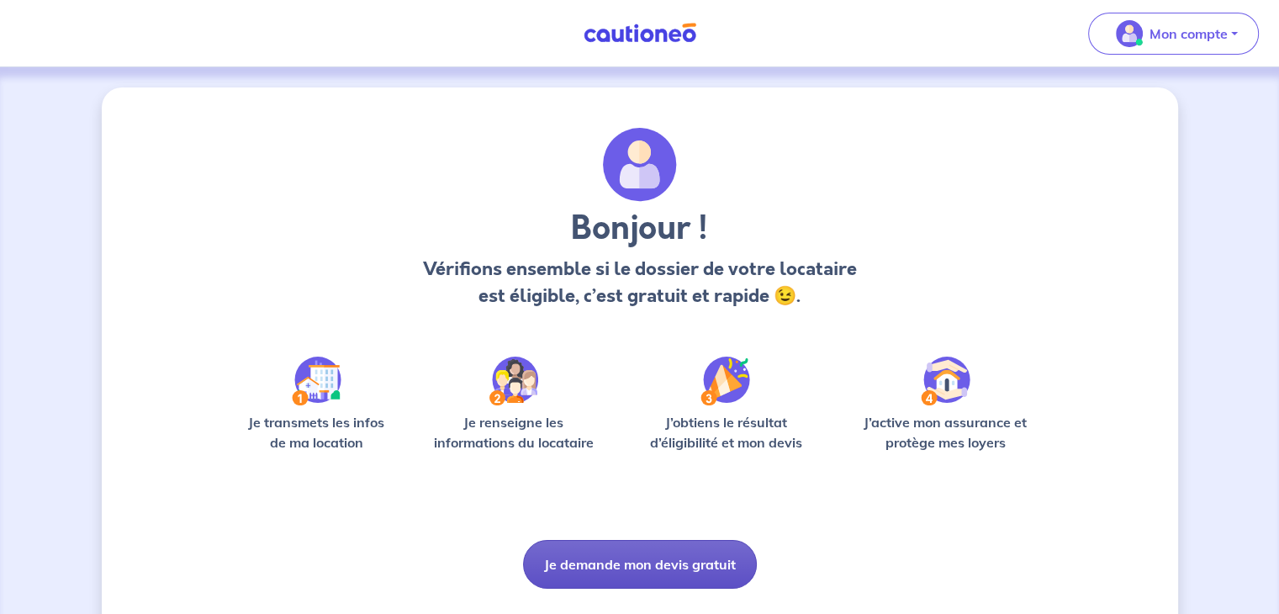
click at [713, 564] on button "Je demande mon devis gratuit" at bounding box center [640, 564] width 234 height 49
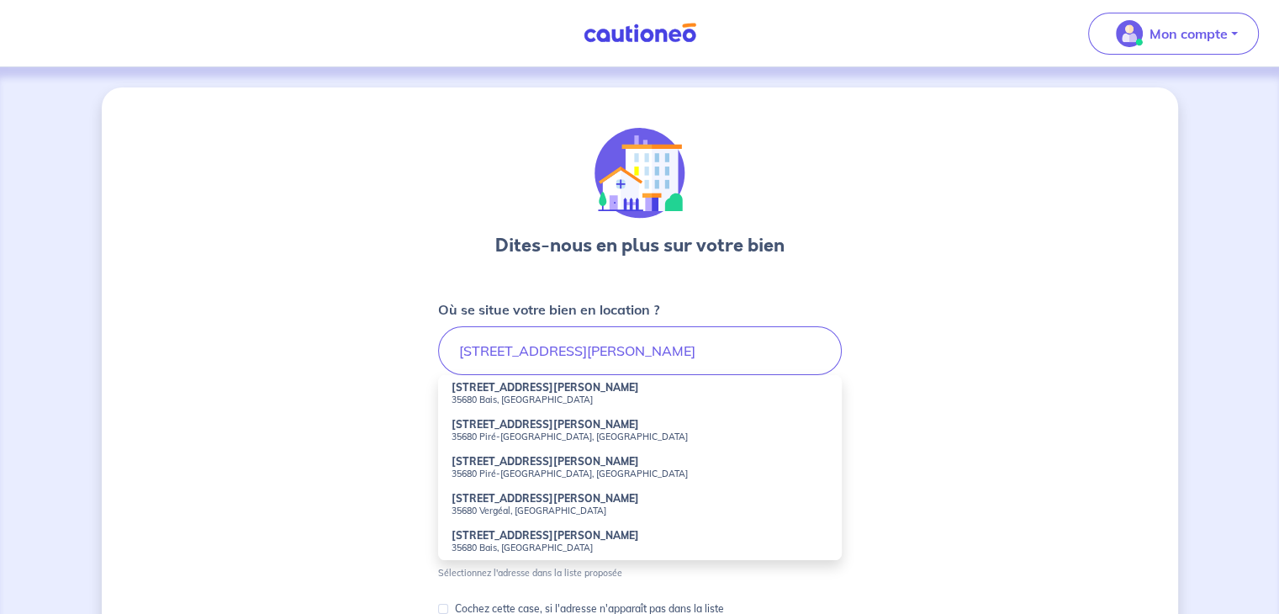
click at [538, 398] on small "35680 Bais, [GEOGRAPHIC_DATA]" at bounding box center [639, 399] width 377 height 12
type input "[STREET_ADDRESS][PERSON_NAME]"
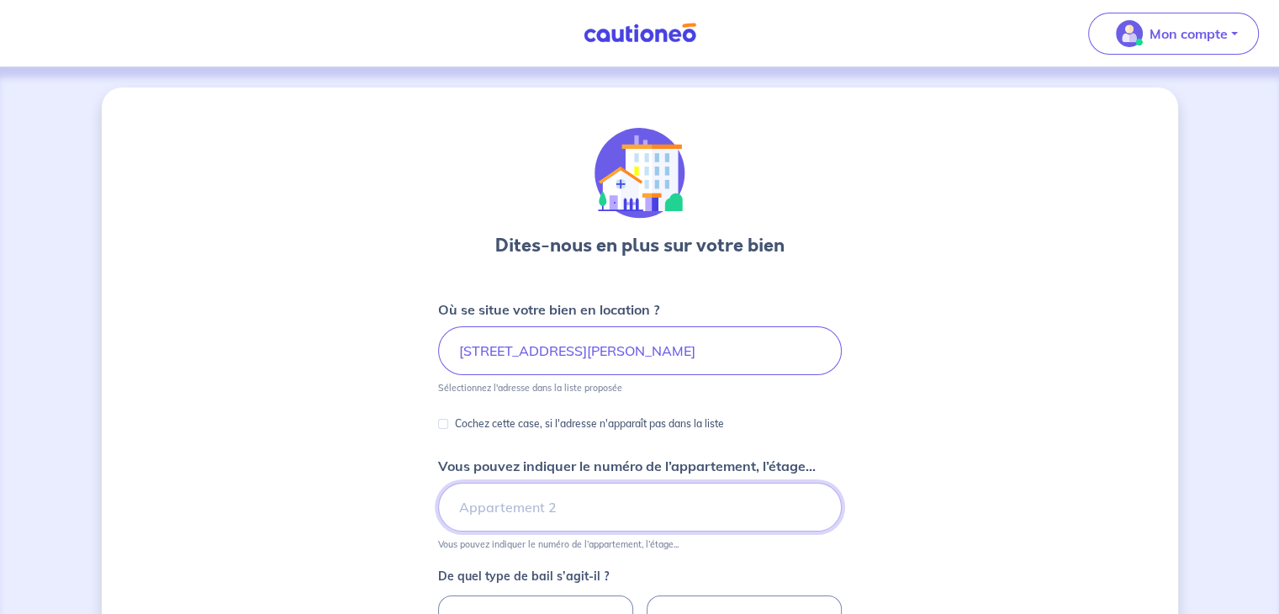
click at [575, 503] on input "Vous pouvez indiquer le numéro de l’appartement, l’étage..." at bounding box center [640, 507] width 404 height 49
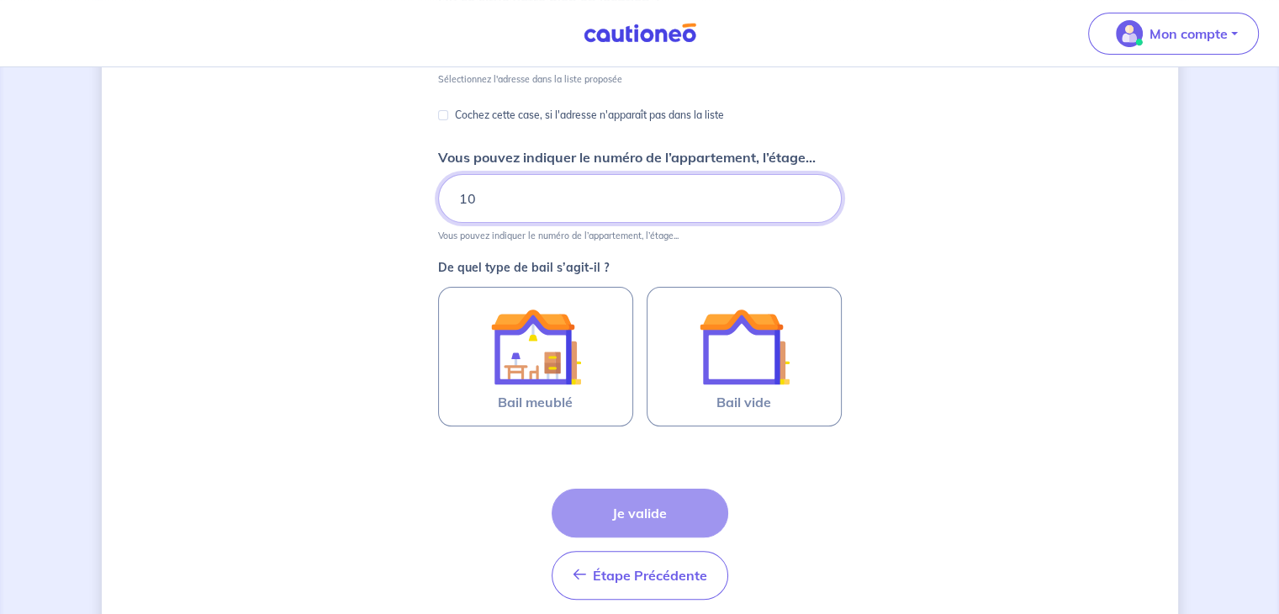
scroll to position [316, 0]
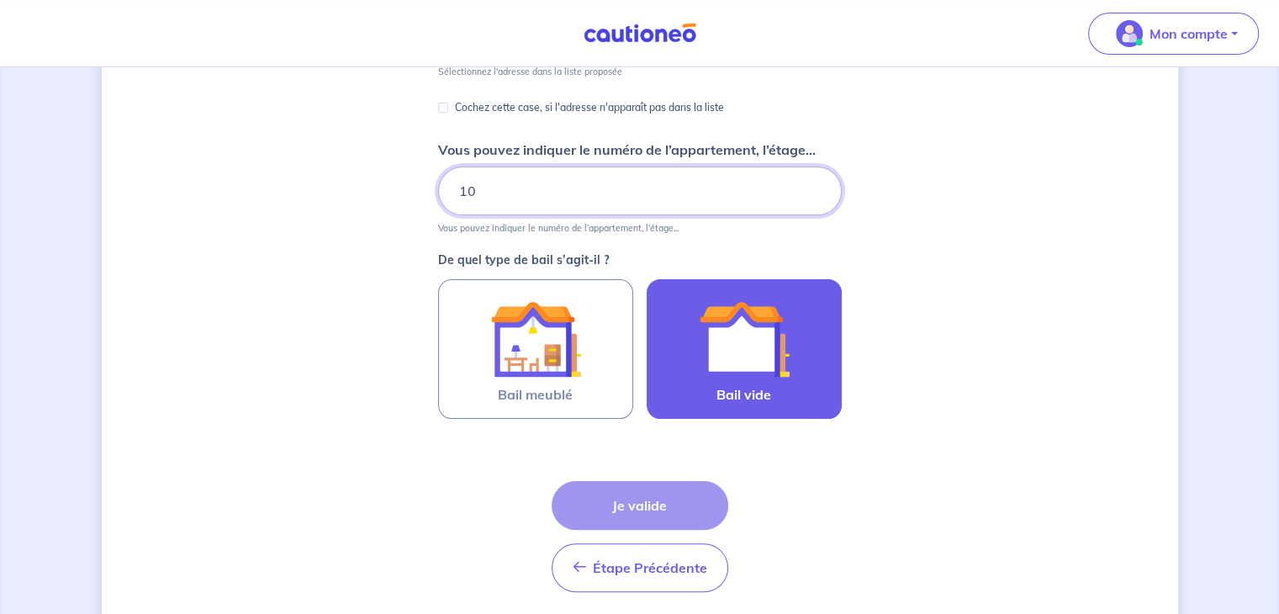
type input "10"
click at [715, 373] on img at bounding box center [744, 338] width 91 height 91
click at [0, 0] on input "Bail vide" at bounding box center [0, 0] width 0 height 0
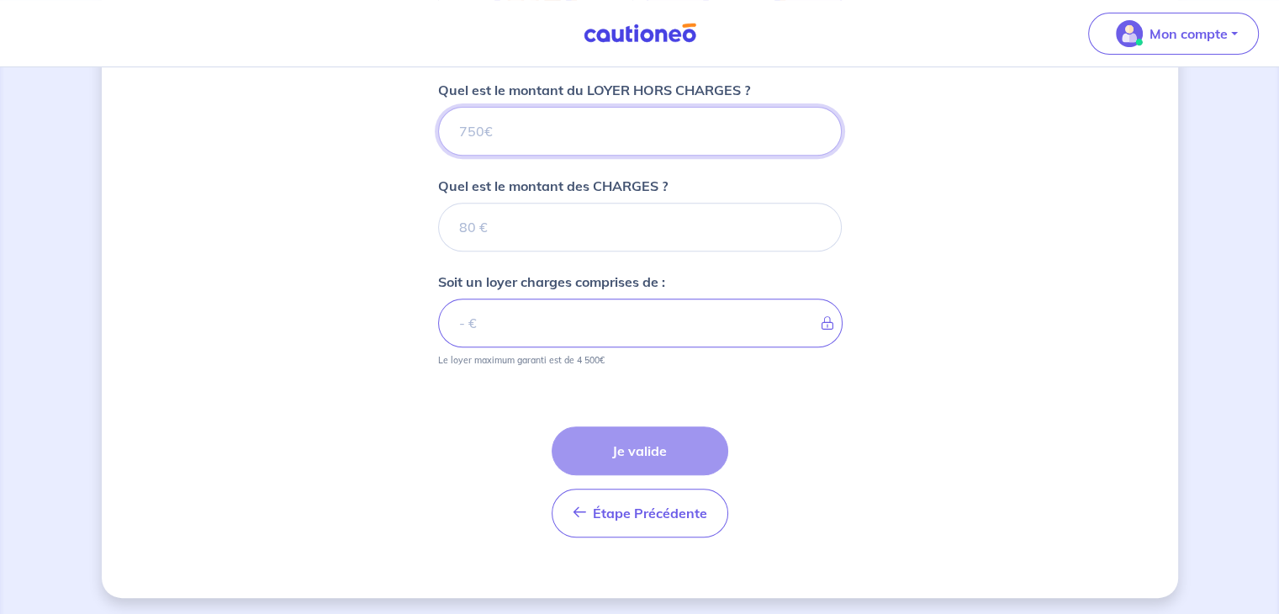
scroll to position [679, 0]
type input "89"
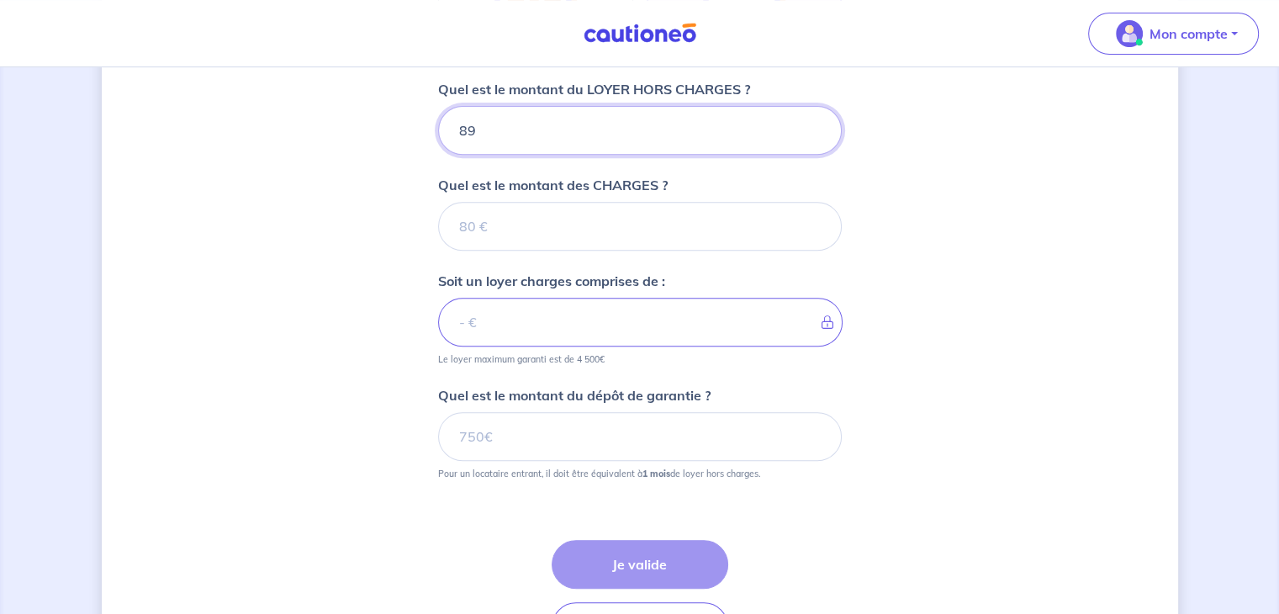
type input "890"
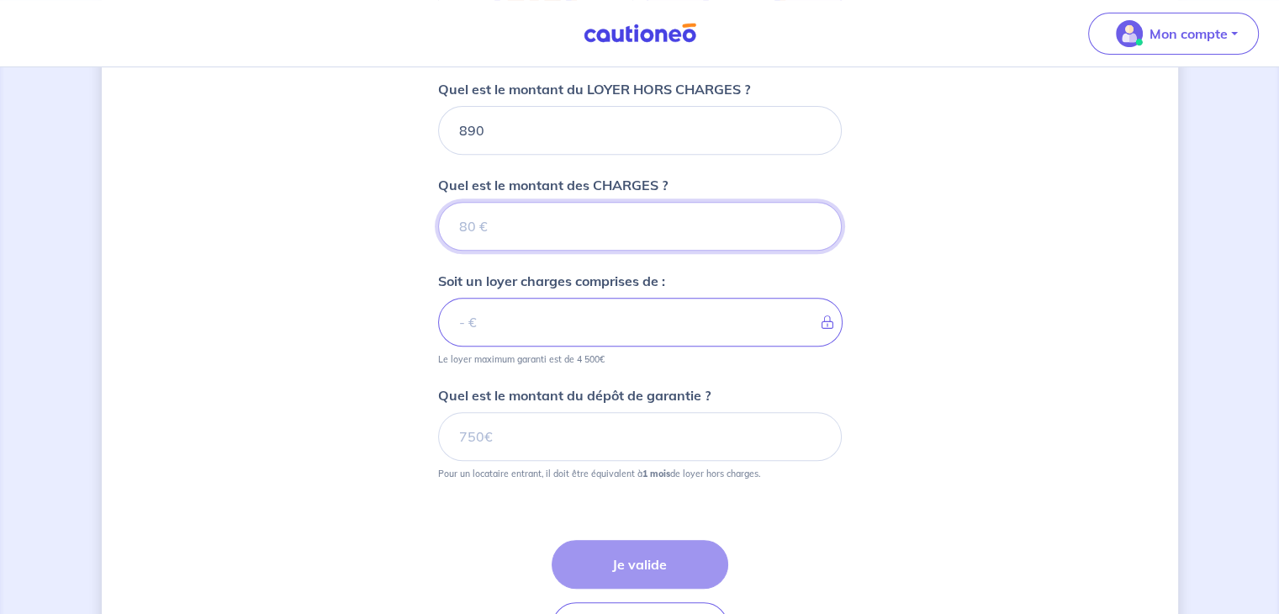
click at [522, 223] on input "Quel est le montant des CHARGES ?" at bounding box center [640, 226] width 404 height 49
type input "17"
type input "907"
type input "17"
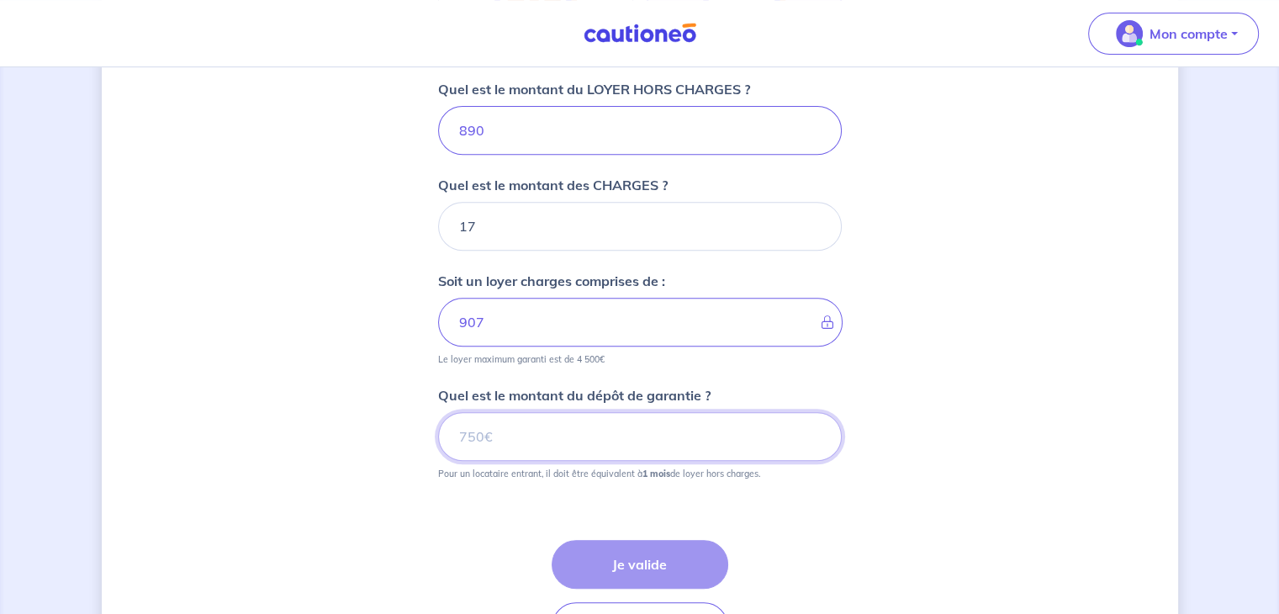
click at [520, 432] on input "Quel est le montant du dépôt de garantie ?" at bounding box center [640, 436] width 404 height 49
type input "890"
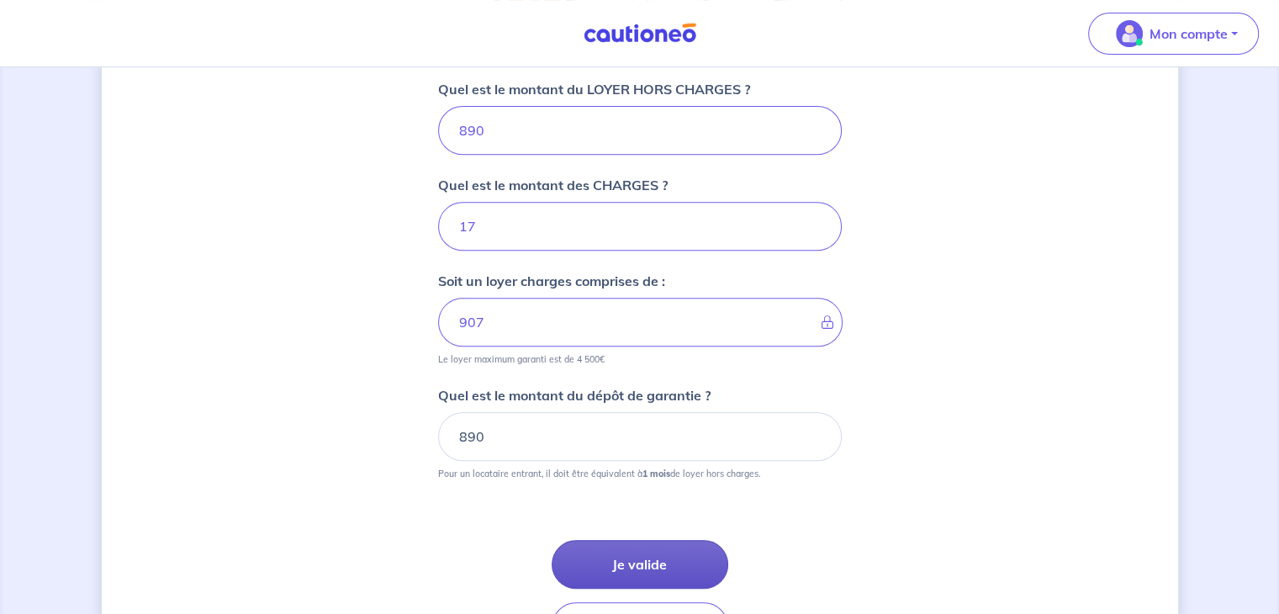
click at [631, 557] on button "Je valide" at bounding box center [639, 564] width 177 height 49
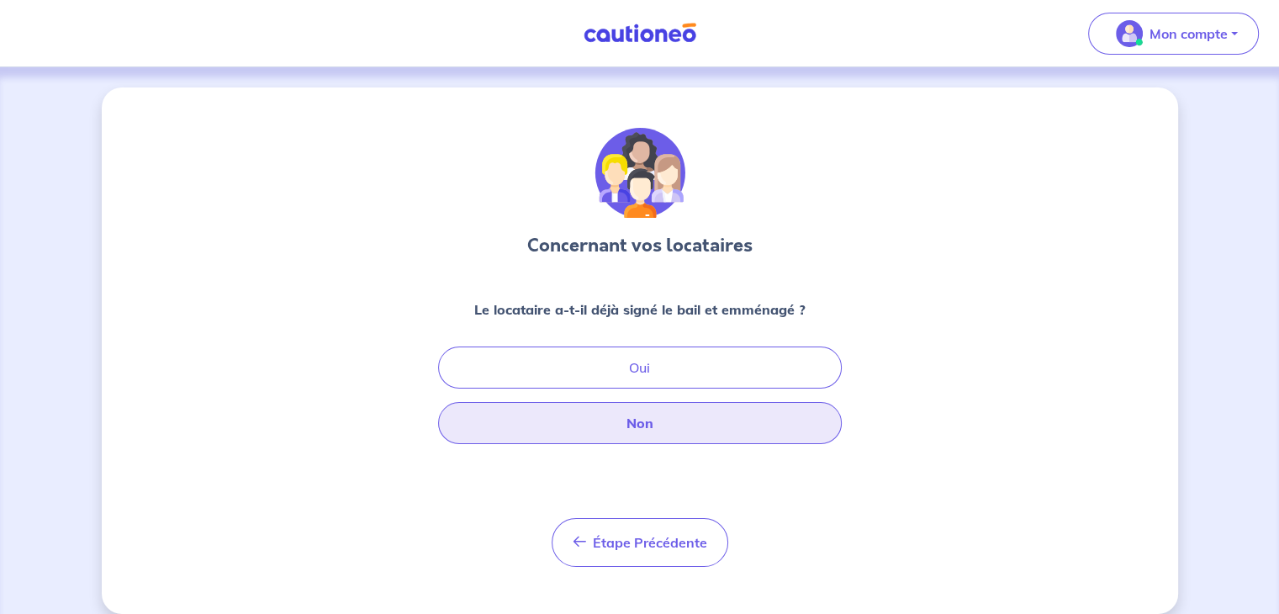
click at [639, 423] on button "Non" at bounding box center [640, 423] width 404 height 42
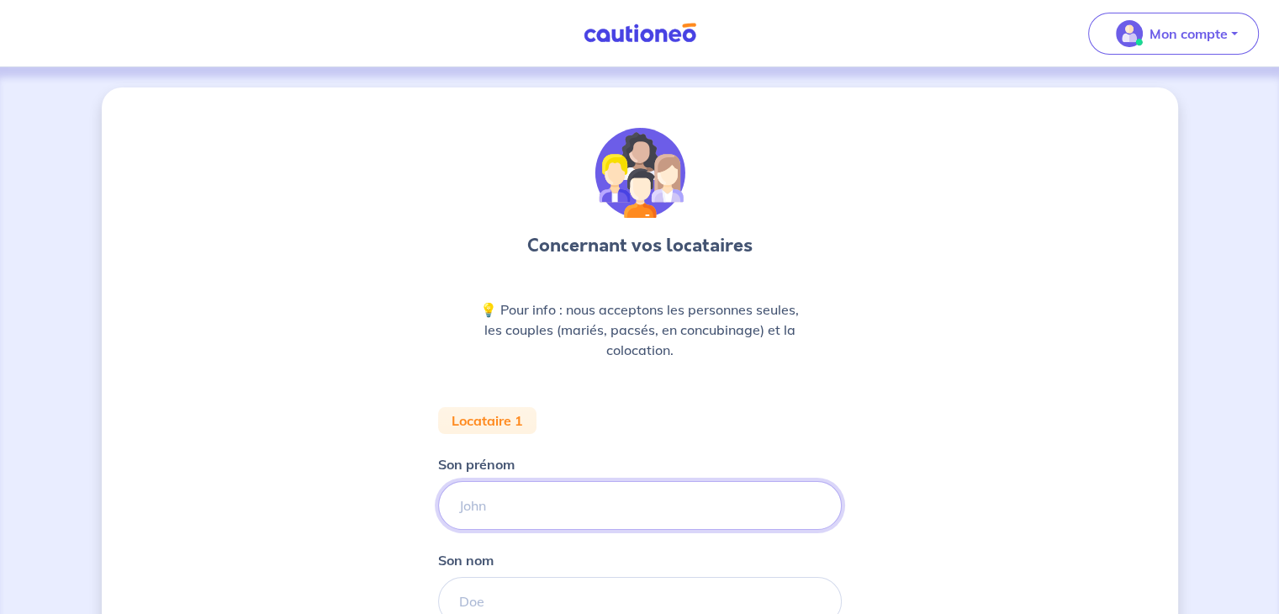
click at [583, 522] on input "Son prénom" at bounding box center [640, 505] width 404 height 49
type input "marina"
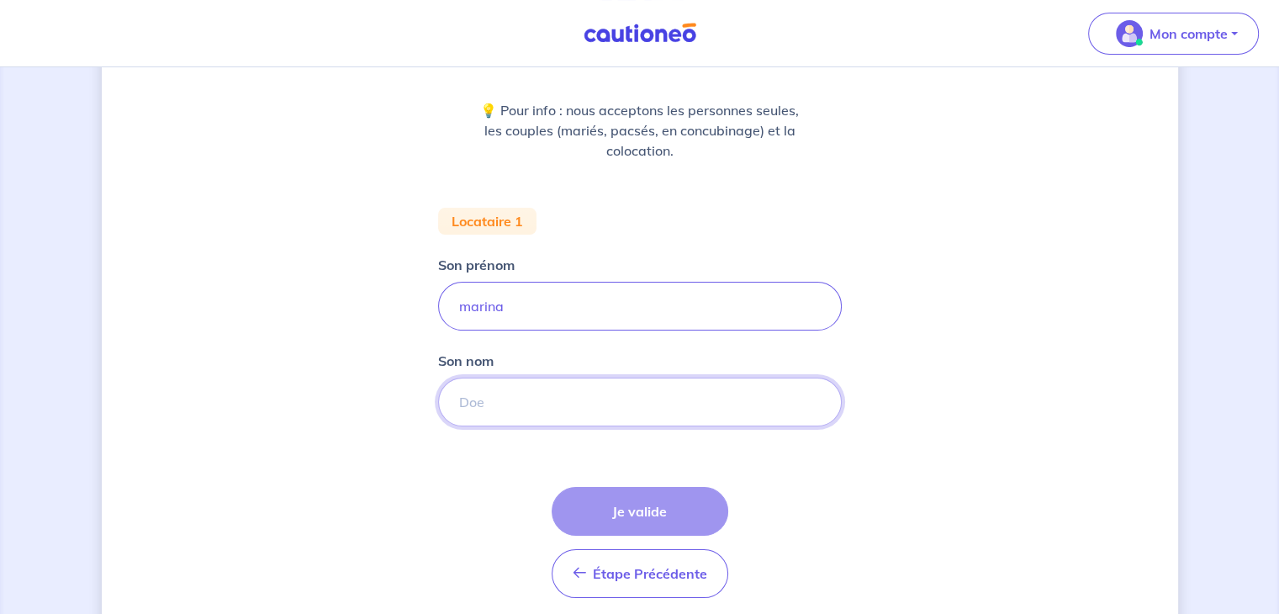
click at [646, 394] on input "Son nom" at bounding box center [640, 401] width 404 height 49
type input "jouault"
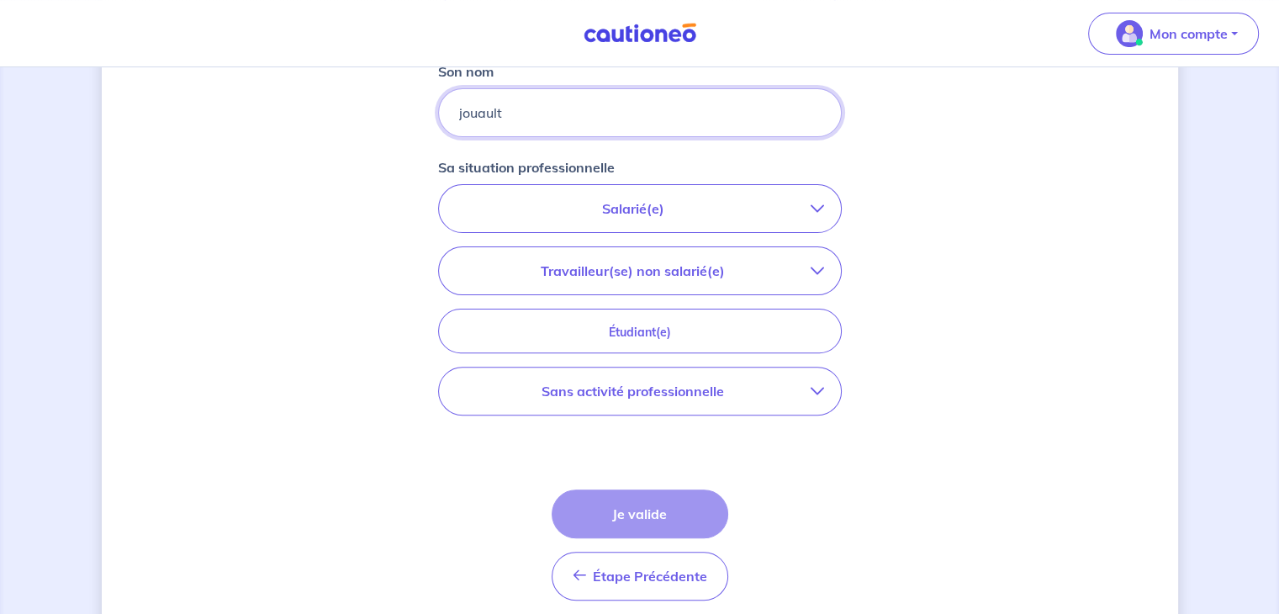
scroll to position [504, 0]
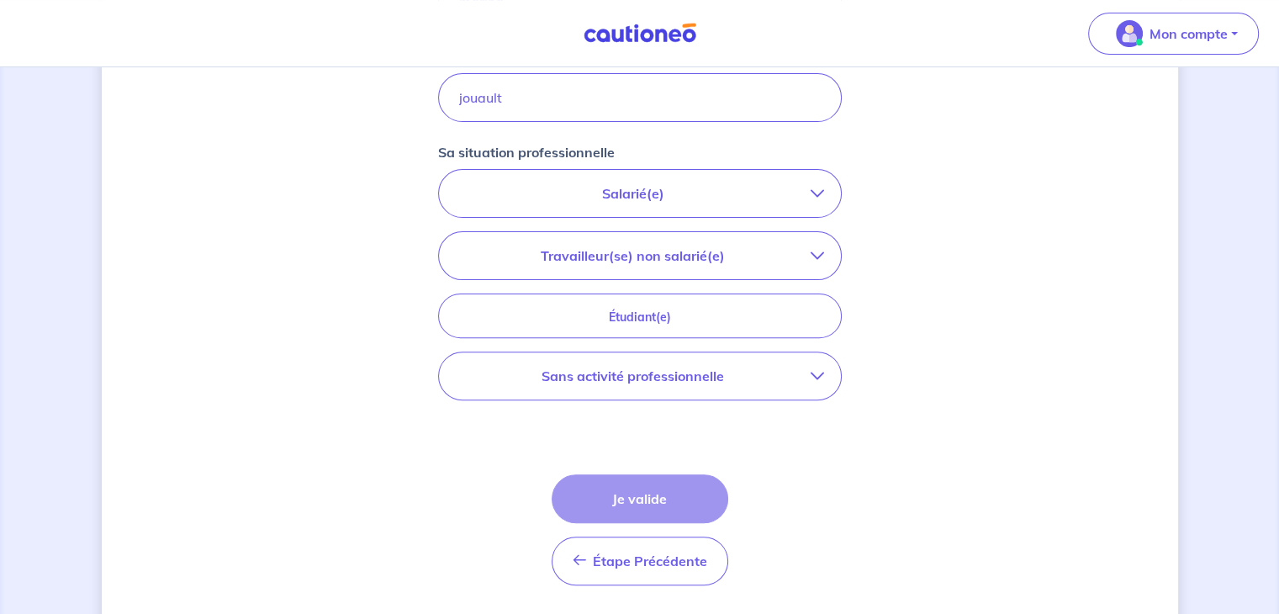
click at [818, 374] on icon "button" at bounding box center [816, 375] width 13 height 13
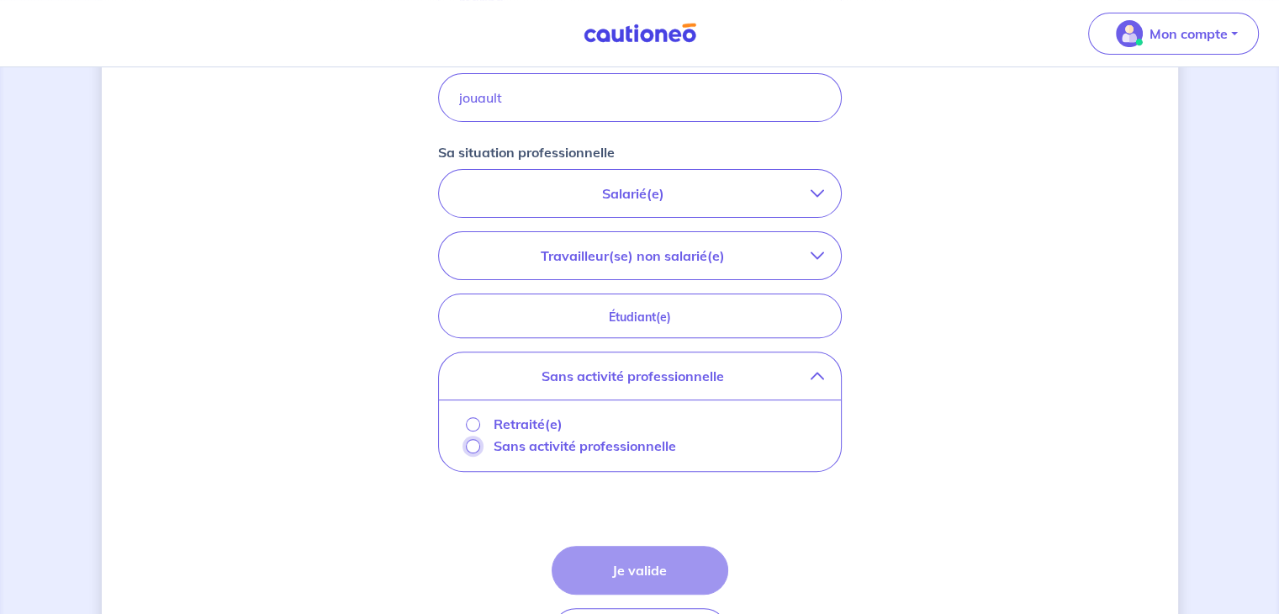
click at [478, 441] on input "Sans activité professionnelle" at bounding box center [473, 446] width 14 height 14
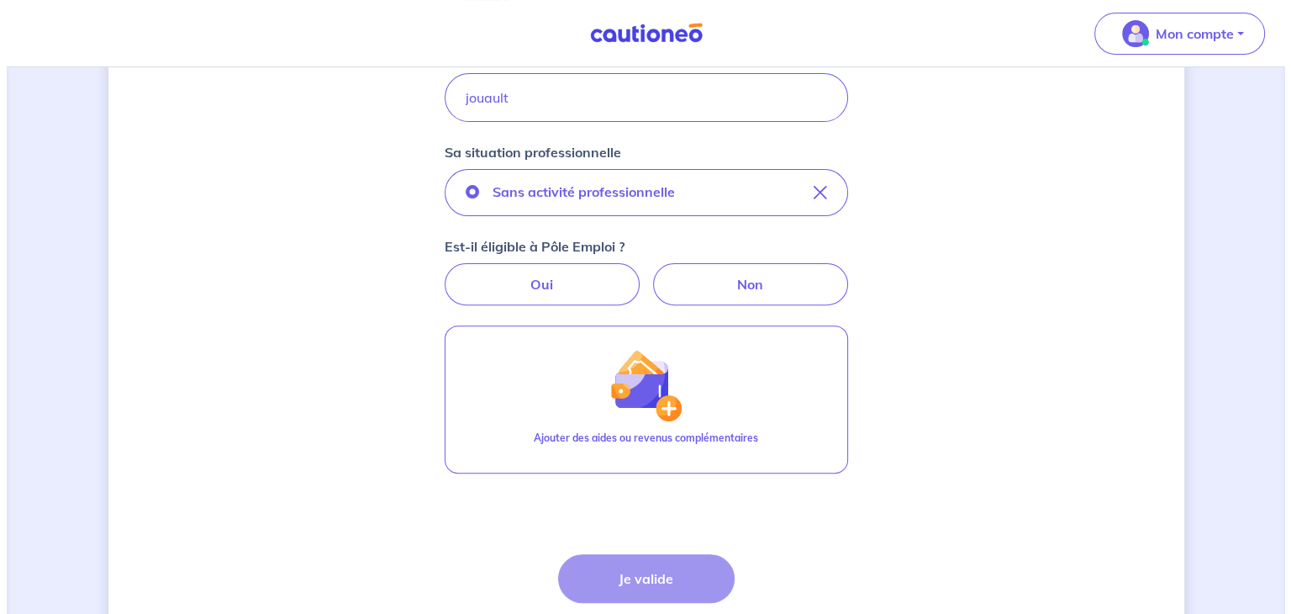
scroll to position [634, 0]
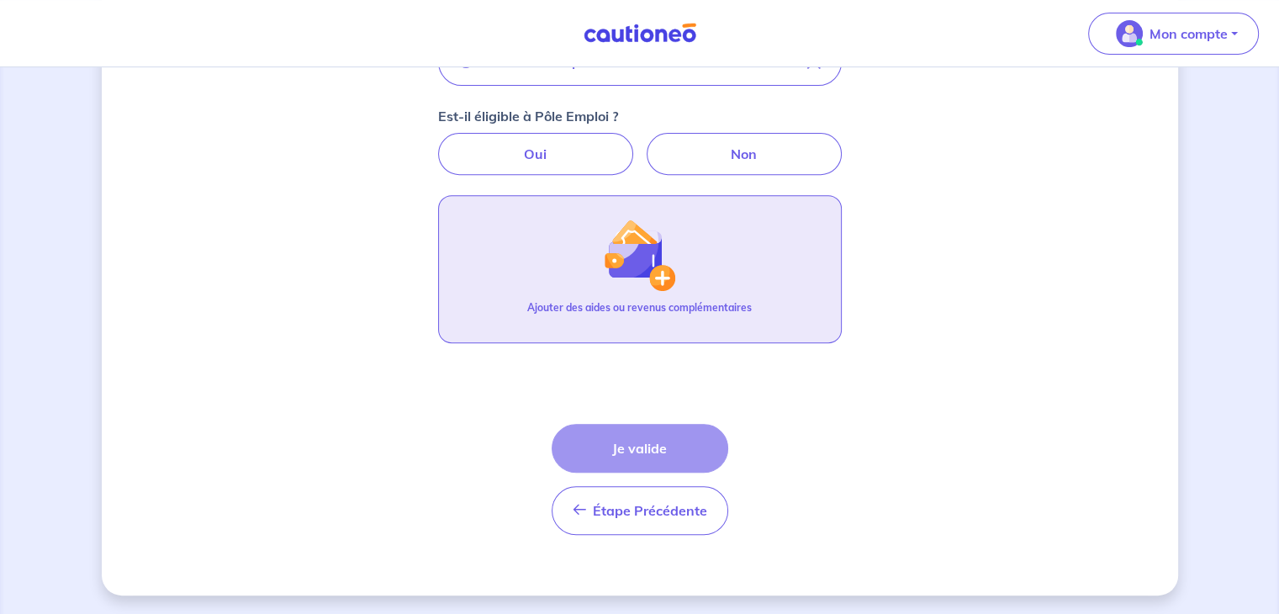
click at [678, 267] on button "Ajouter des aides ou revenus complémentaires" at bounding box center [640, 269] width 404 height 148
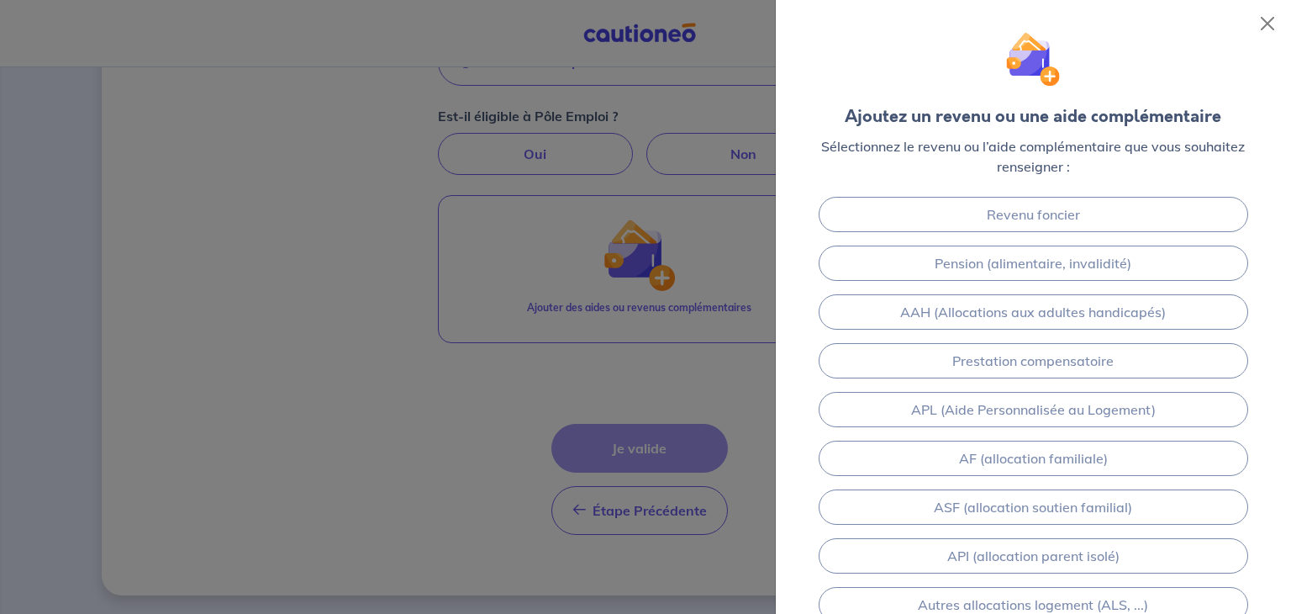
click at [662, 183] on div at bounding box center [645, 307] width 1291 height 614
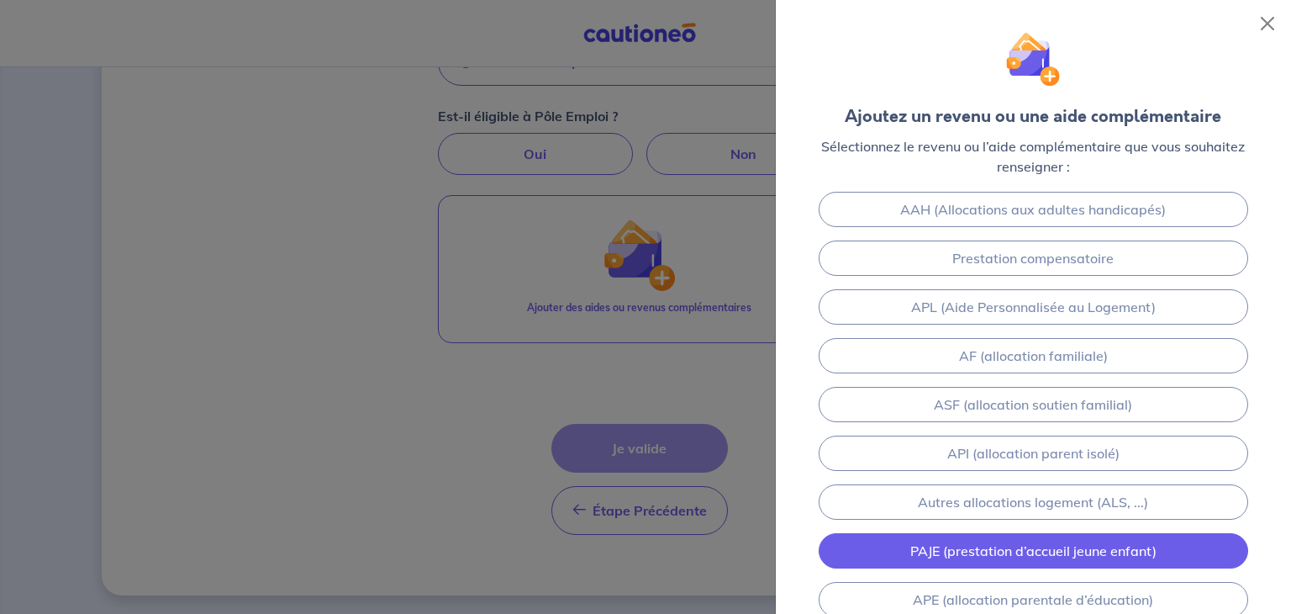
click at [1086, 547] on link "PAJE (prestation d’accueil jeune enfant)" at bounding box center [1034, 550] width 430 height 35
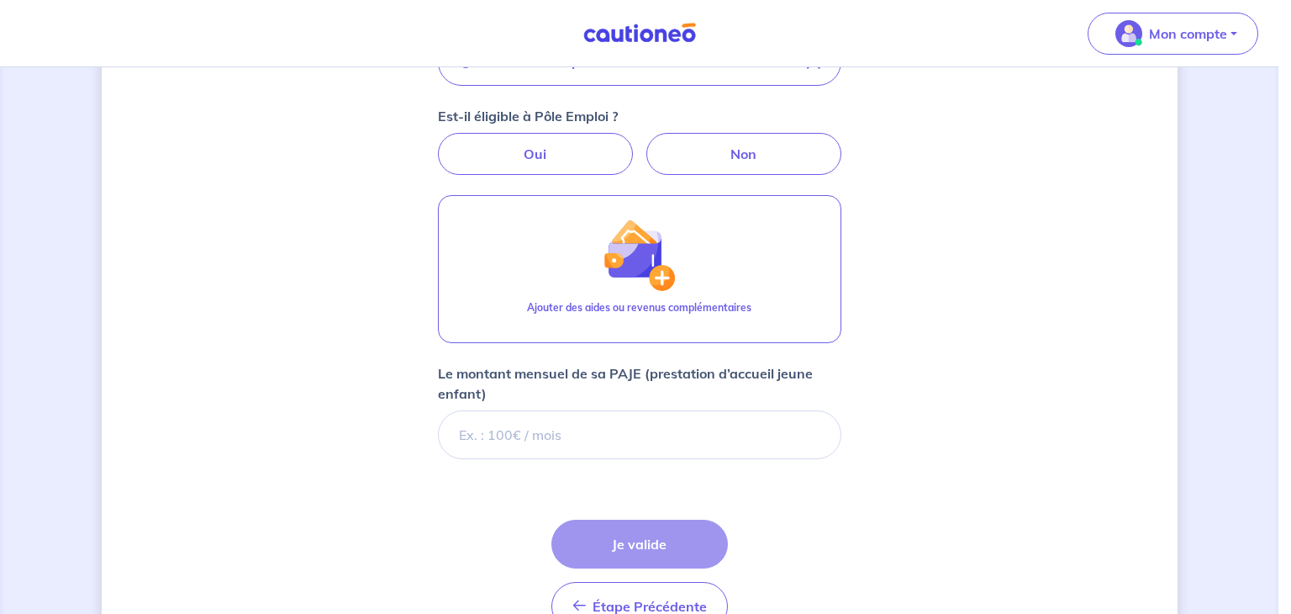
scroll to position [730, 0]
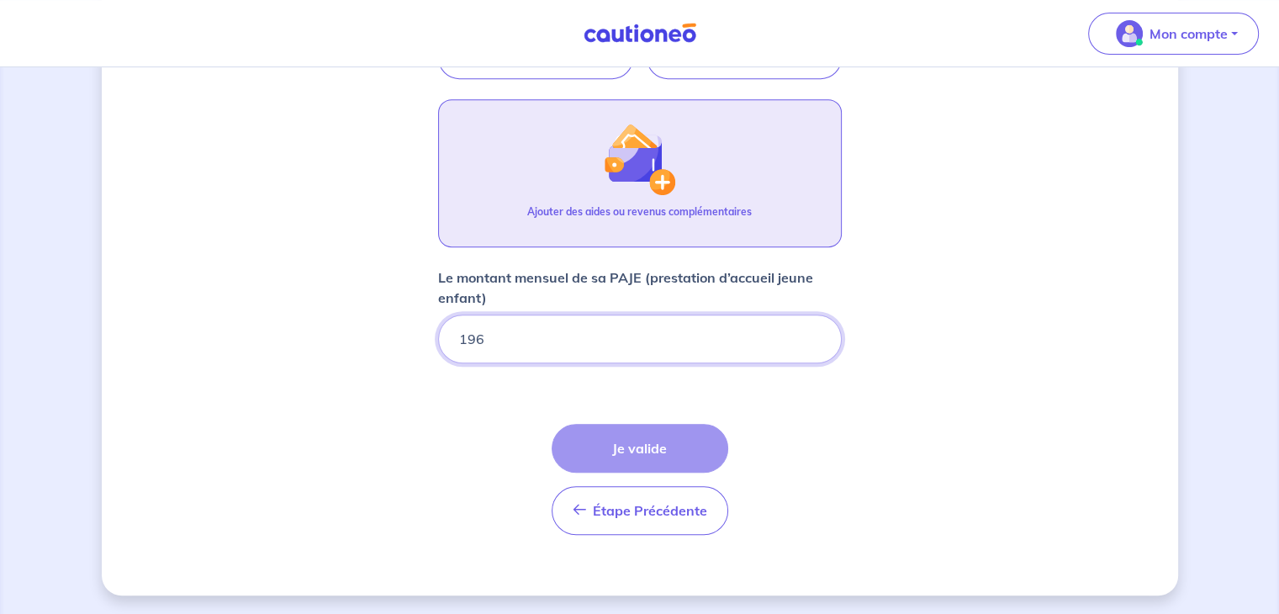
type input "196"
click at [757, 240] on button "Ajouter des aides ou revenus complémentaires" at bounding box center [640, 173] width 404 height 148
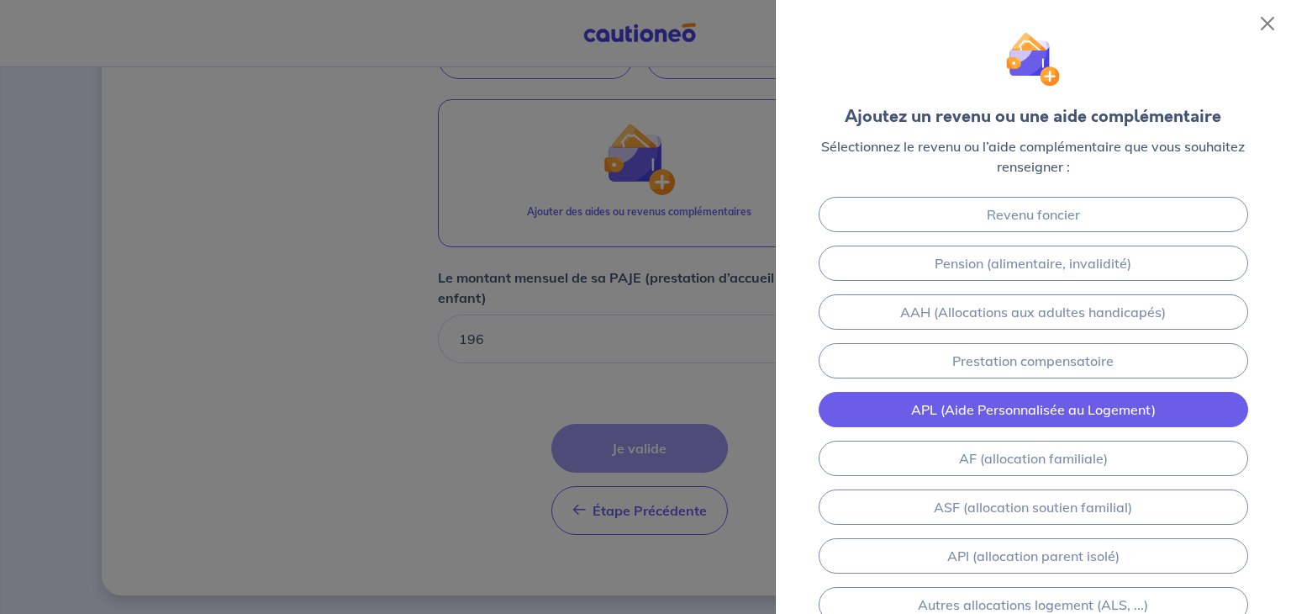
click at [951, 407] on link "APL (Aide Personnalisée au Logement)" at bounding box center [1034, 409] width 430 height 35
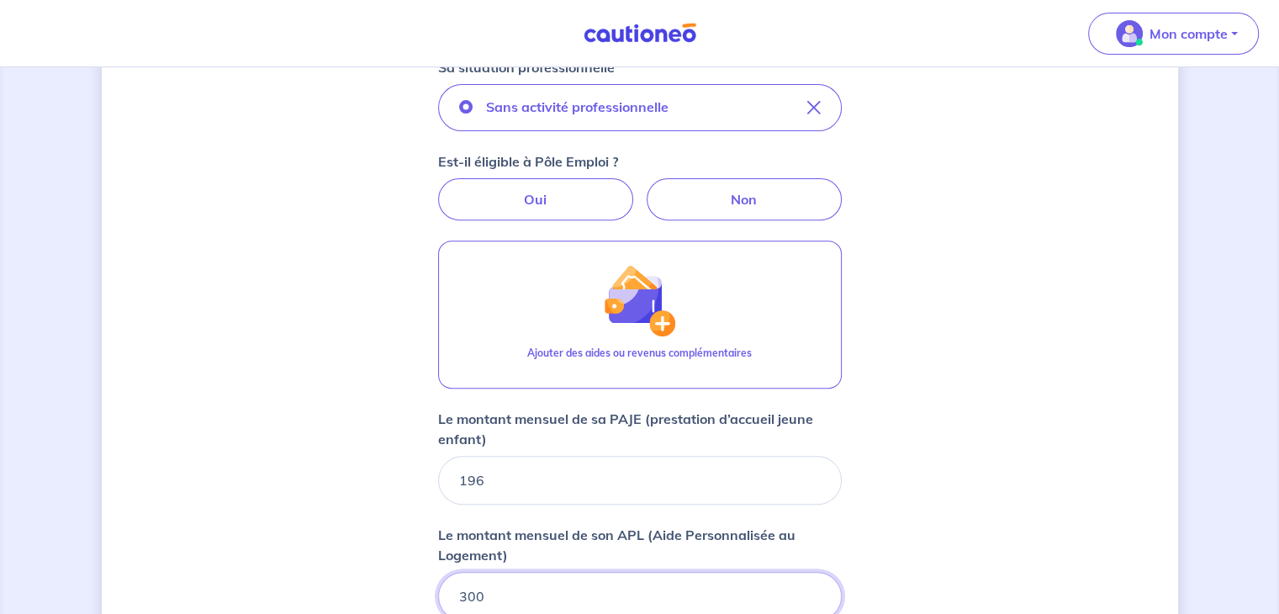
scroll to position [577, 0]
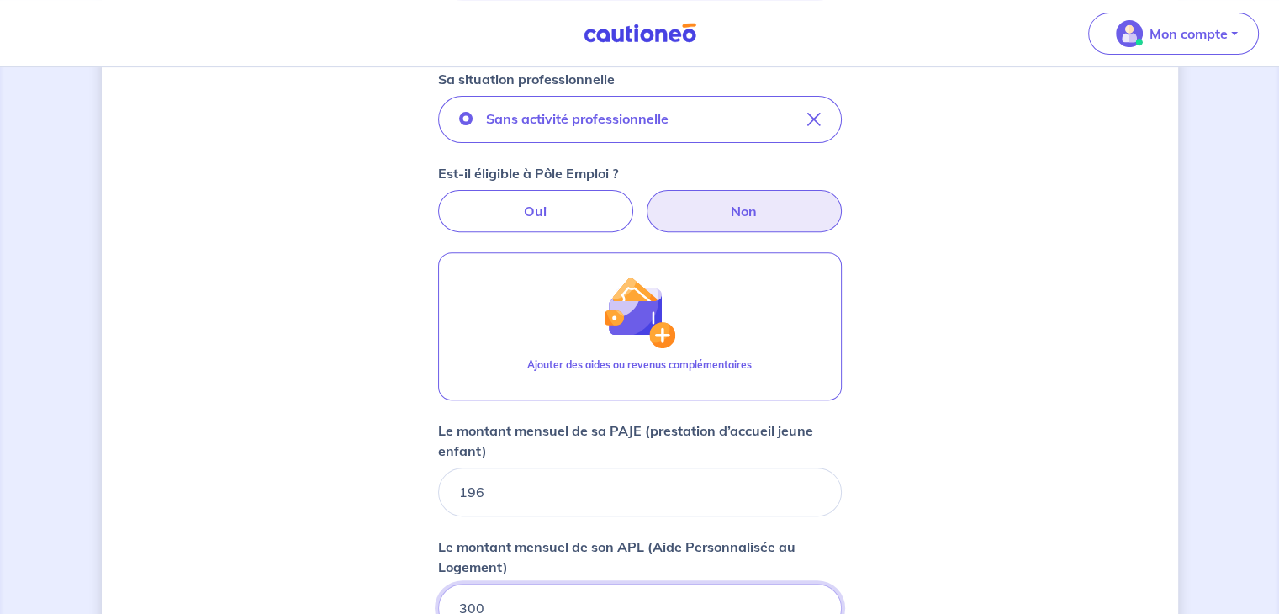
type input "300"
click at [806, 214] on label "Non" at bounding box center [743, 211] width 195 height 42
click at [645, 201] on input "Non" at bounding box center [639, 195] width 11 height 11
radio input "true"
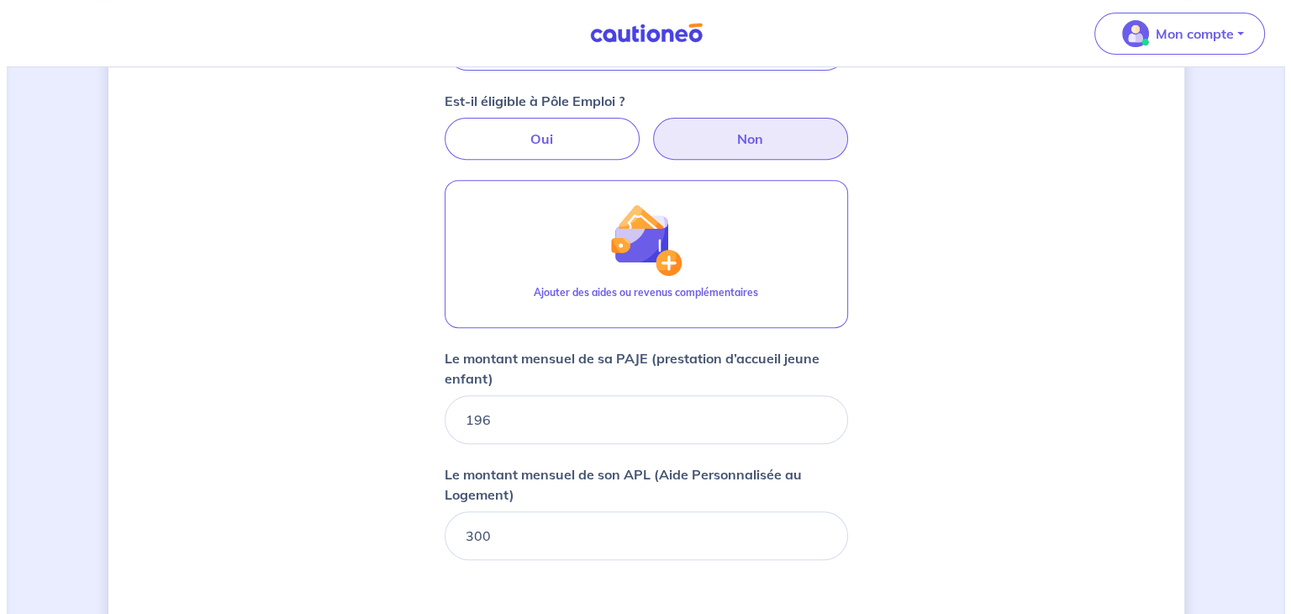
scroll to position [644, 0]
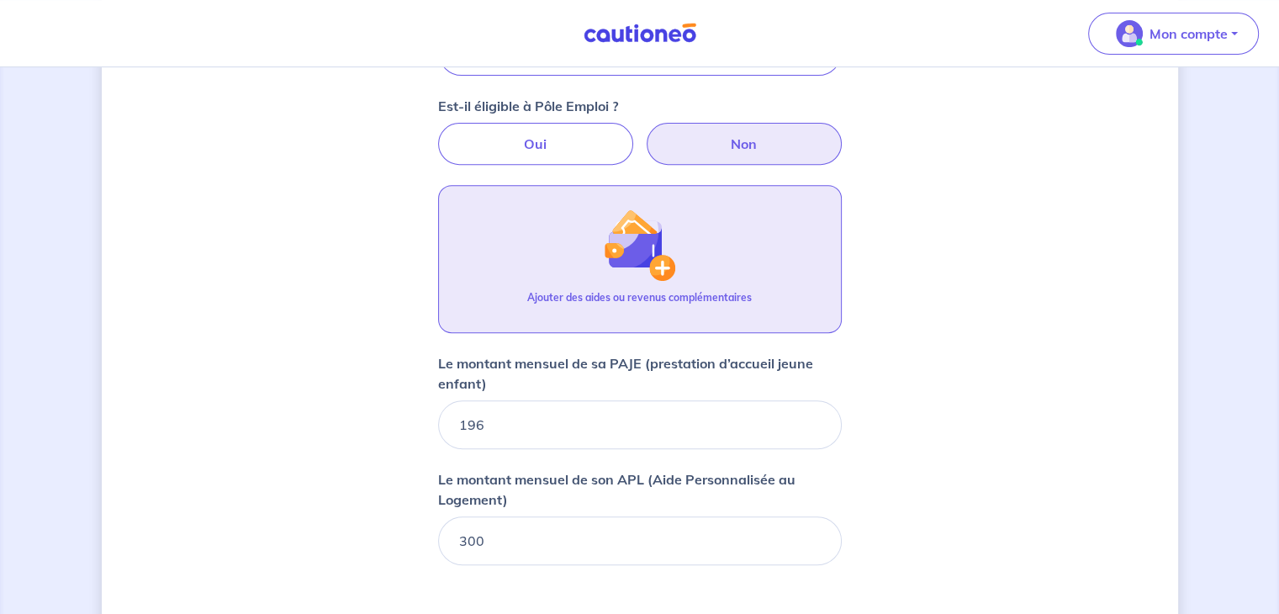
click at [790, 287] on button "Ajouter des aides ou revenus complémentaires" at bounding box center [640, 259] width 404 height 148
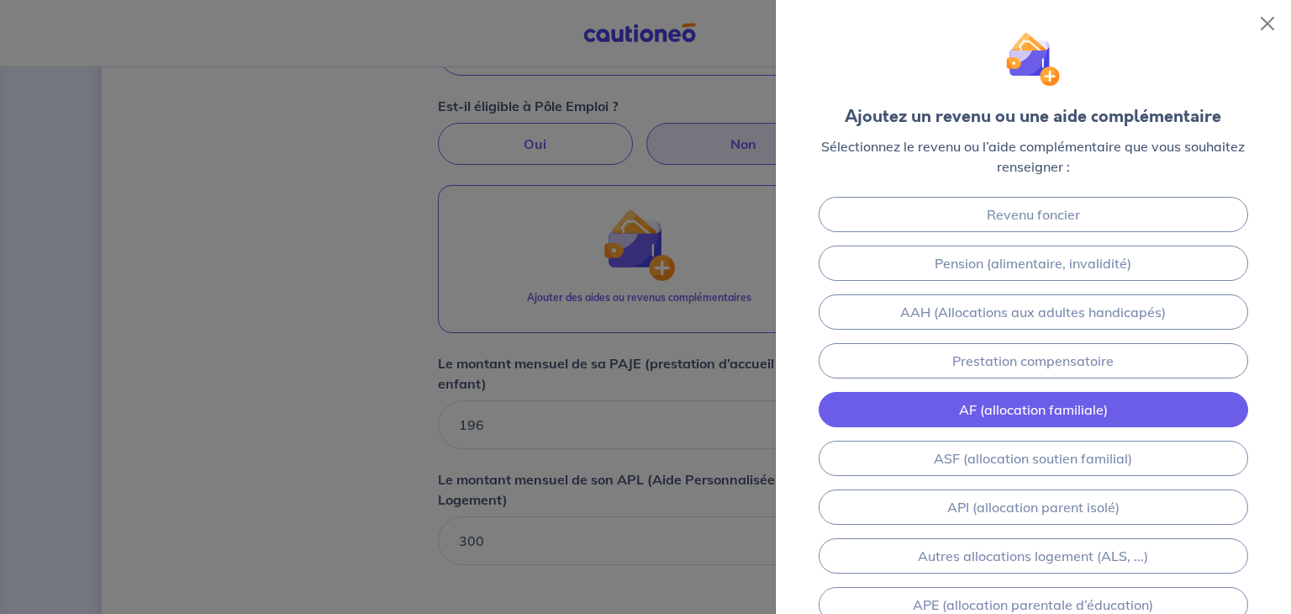
click at [1026, 409] on link "AF (allocation familiale)" at bounding box center [1034, 409] width 430 height 35
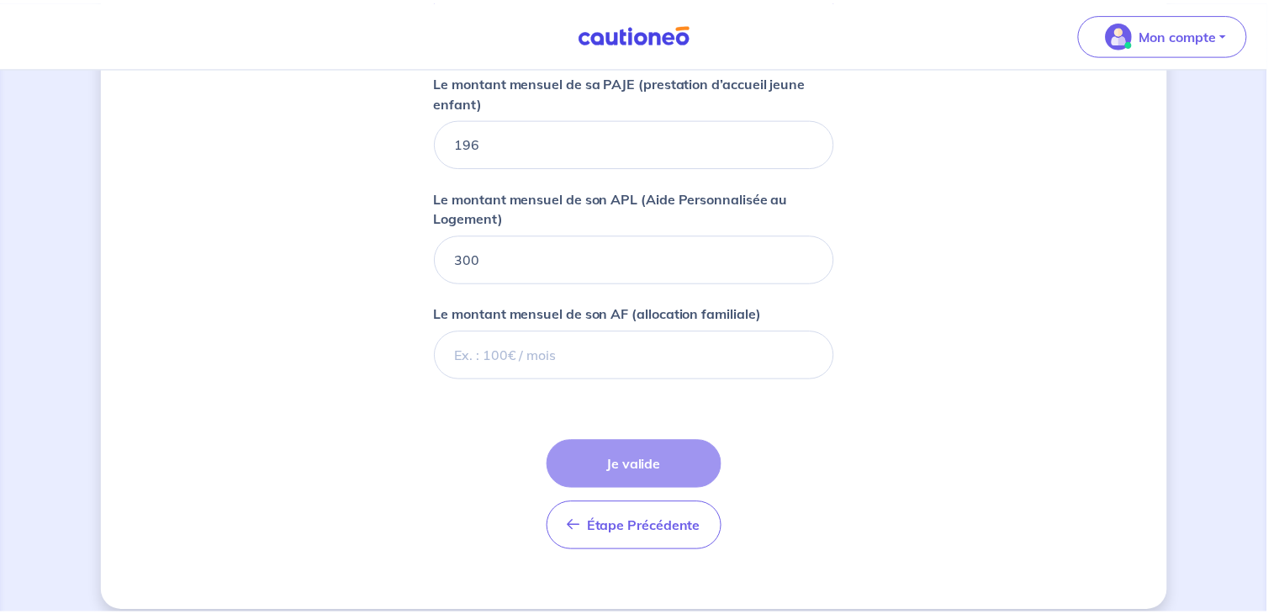
scroll to position [941, 0]
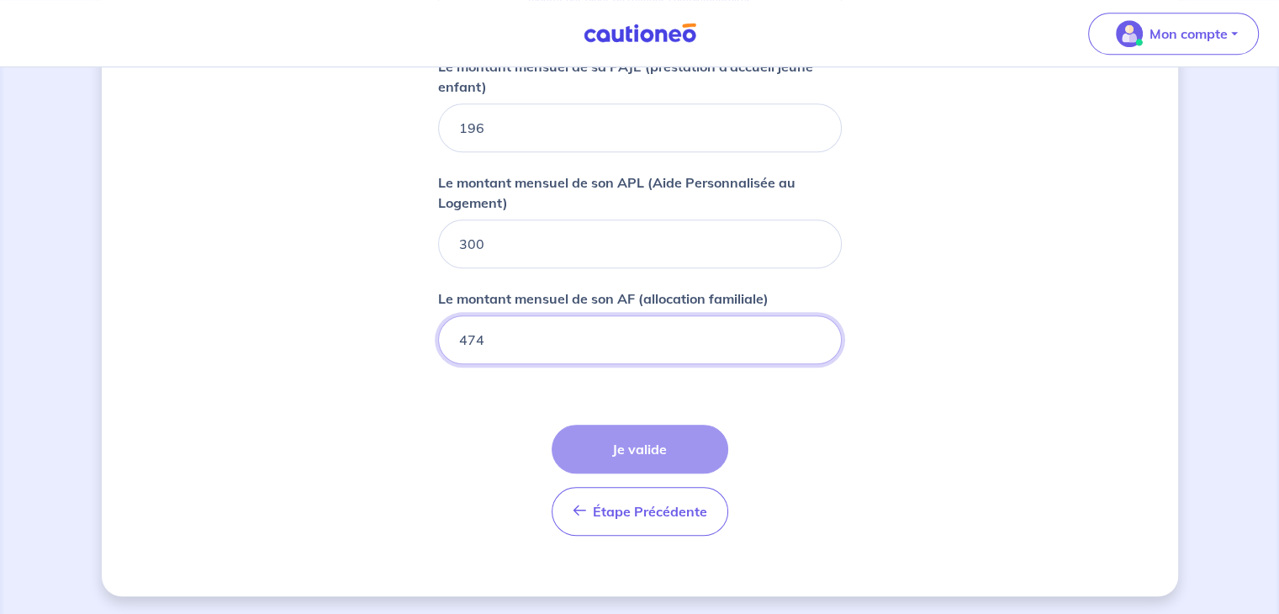
type input "474"
click at [790, 458] on form "Locataire 1 Son prénom marina Son nom jouault Sa situation professionnelle Sans…" at bounding box center [640, 7] width 404 height 1083
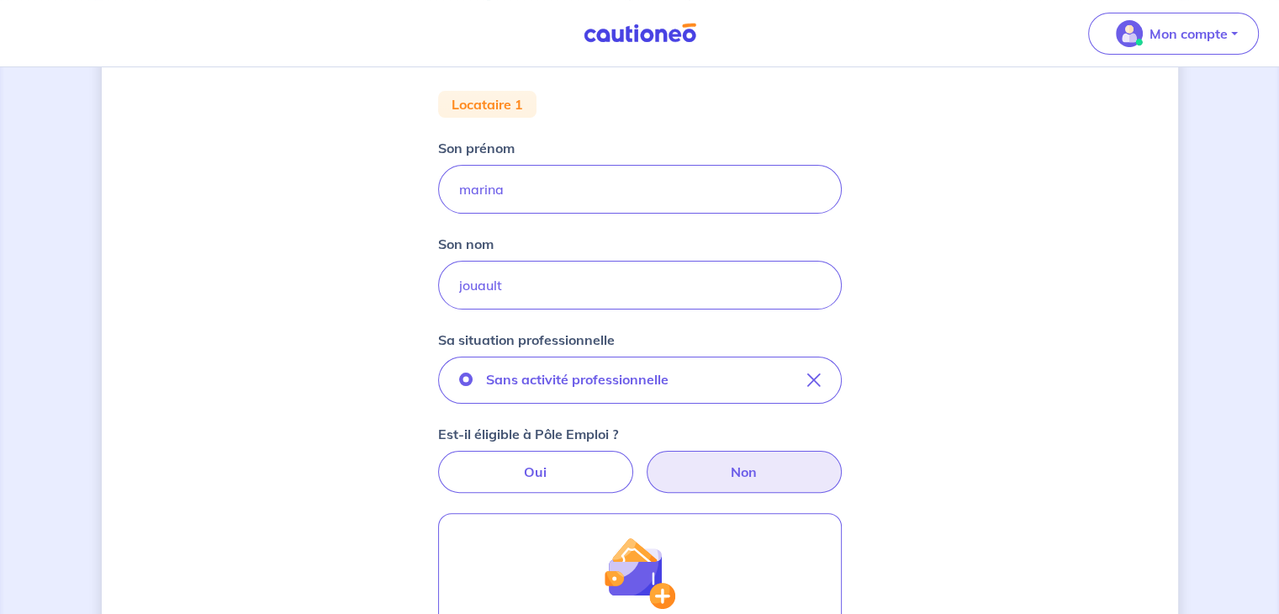
scroll to position [322, 0]
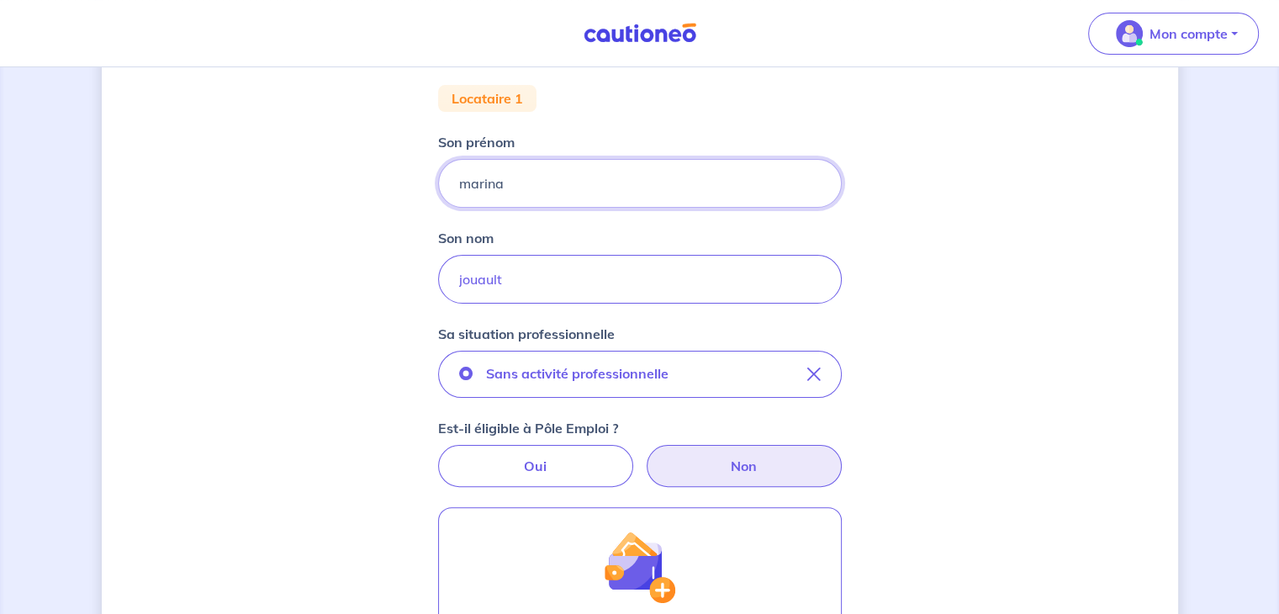
click at [501, 189] on input "marina" at bounding box center [640, 183] width 404 height 49
type input "m"
type input "[PERSON_NAME]"
click at [514, 283] on input "jouault" at bounding box center [640, 279] width 404 height 49
type input "j"
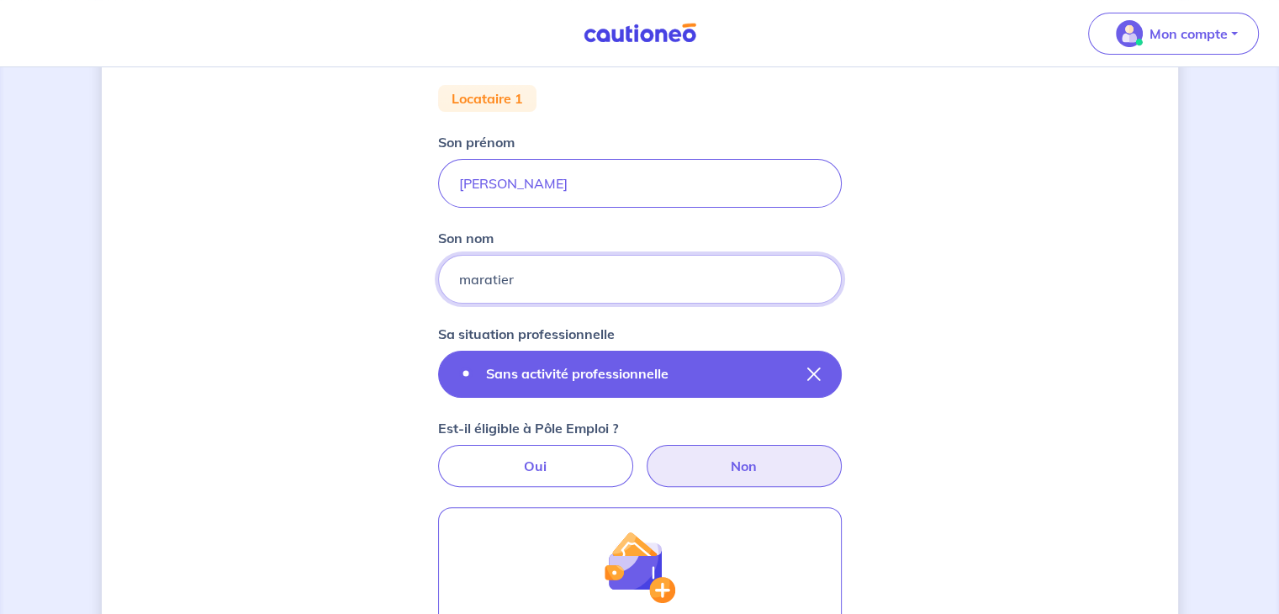
type input "maratier"
click at [812, 363] on button "Sans activité professionnelle" at bounding box center [640, 374] width 404 height 47
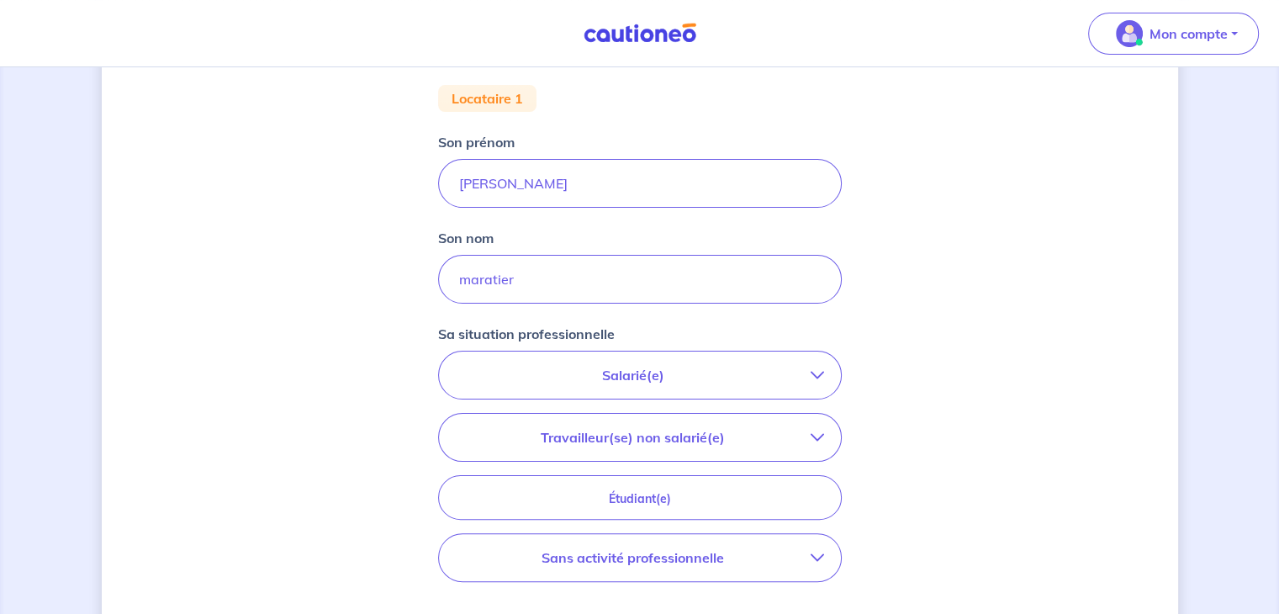
click at [729, 381] on p "Salarié(e)" at bounding box center [633, 375] width 355 height 20
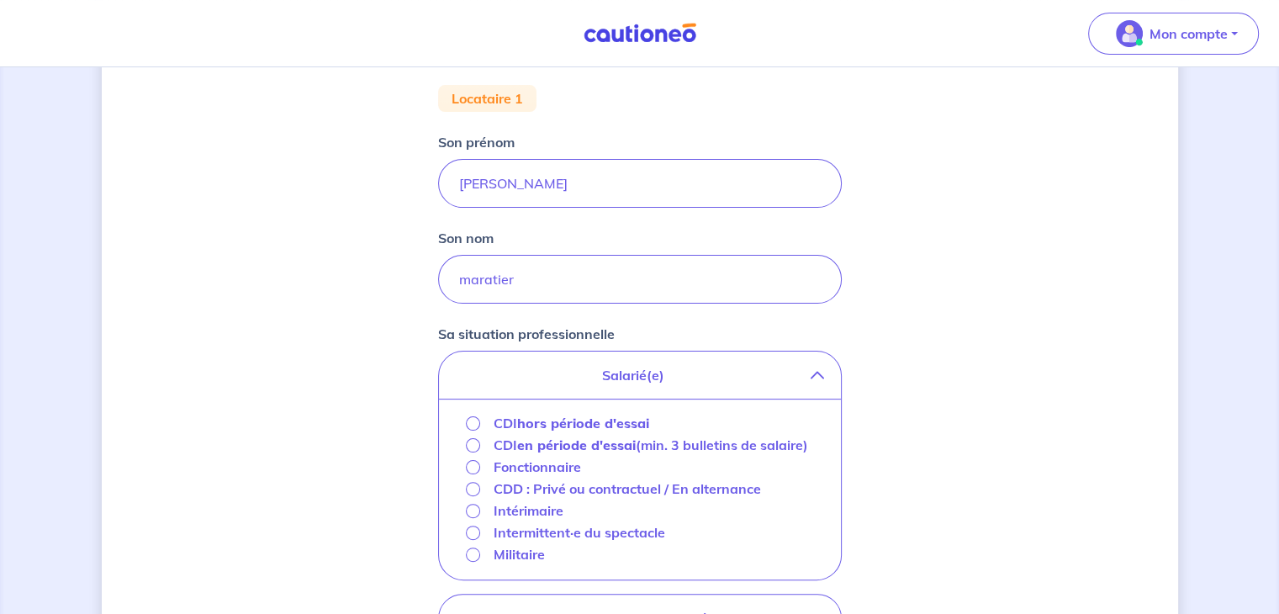
click at [644, 422] on strong "hors période d'essai" at bounding box center [583, 422] width 132 height 17
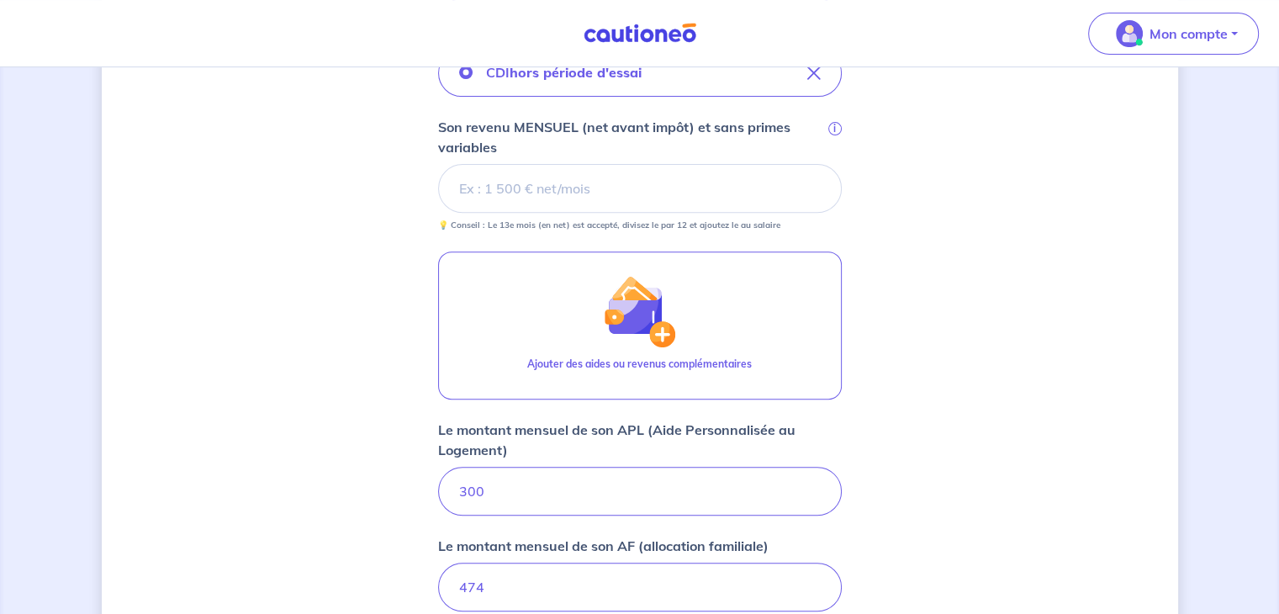
scroll to position [599, 0]
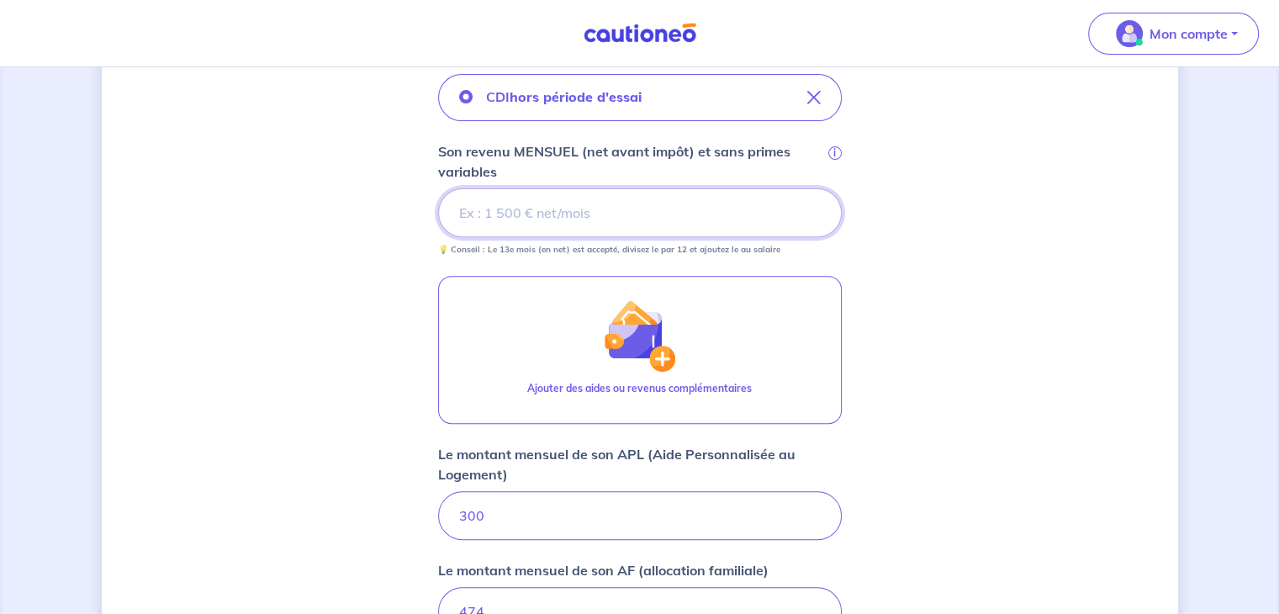
click at [777, 208] on input "Son revenu MENSUEL (net avant impôt) et sans primes variables i" at bounding box center [640, 212] width 404 height 49
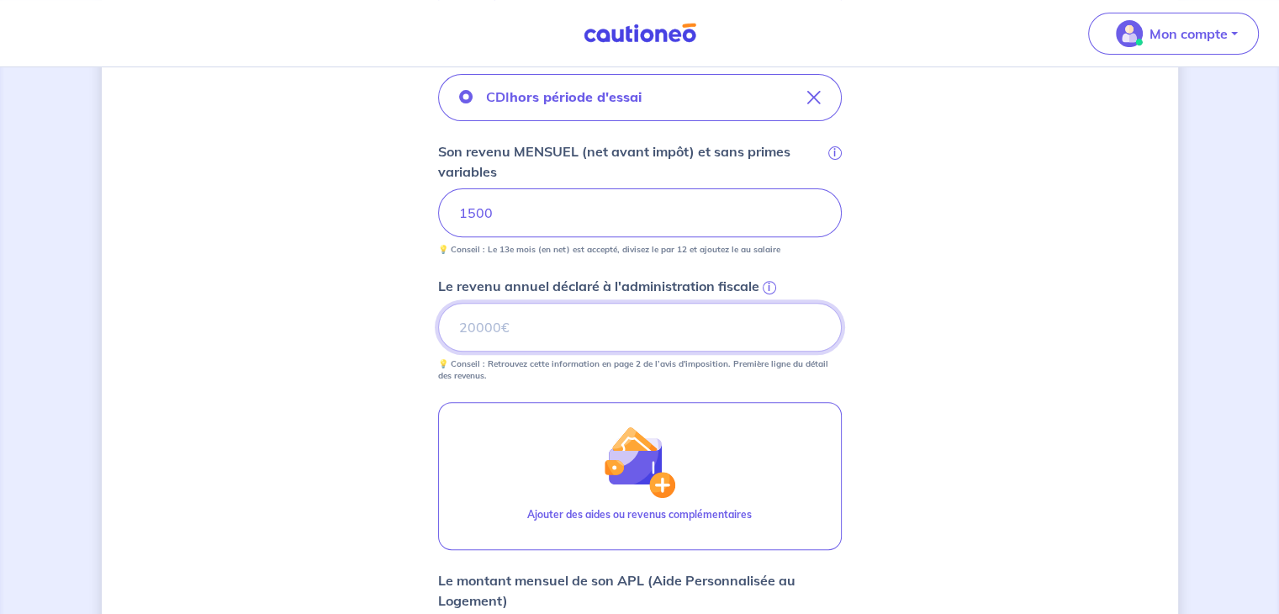
click at [632, 316] on input "Le revenu annuel déclaré à l'administration fiscale i" at bounding box center [640, 327] width 404 height 49
type input "15957"
click at [966, 425] on div "Concernant vos locataires 💡 Pour info : nous acceptons les personnes seules, le…" at bounding box center [640, 299] width 1076 height 1621
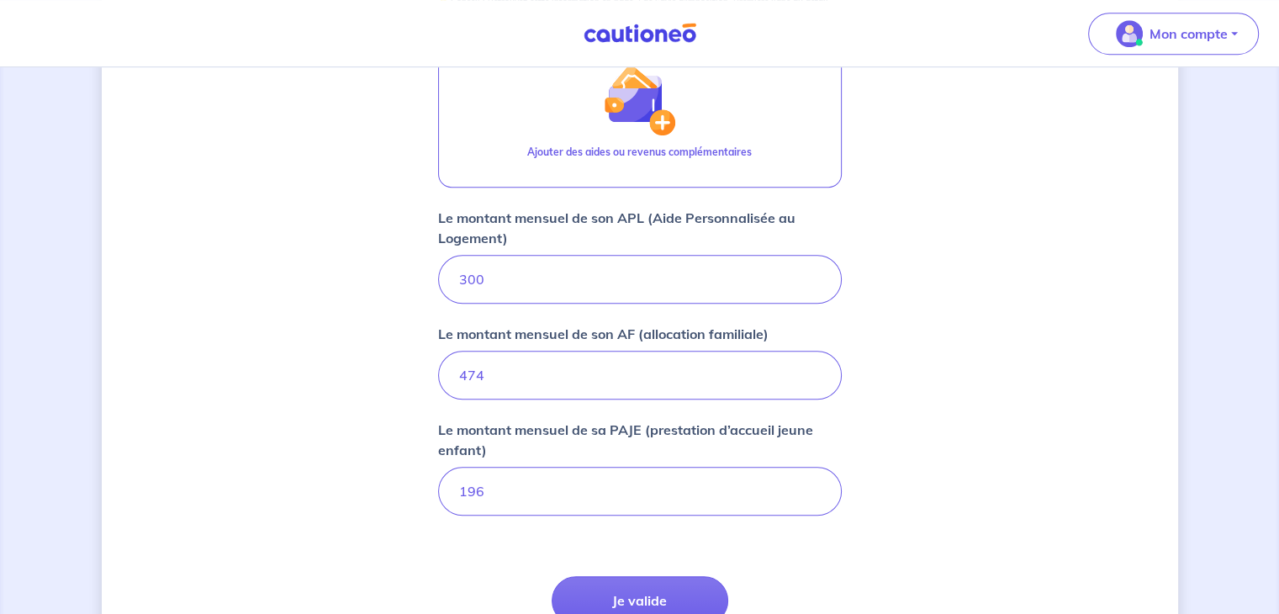
scroll to position [1111, 0]
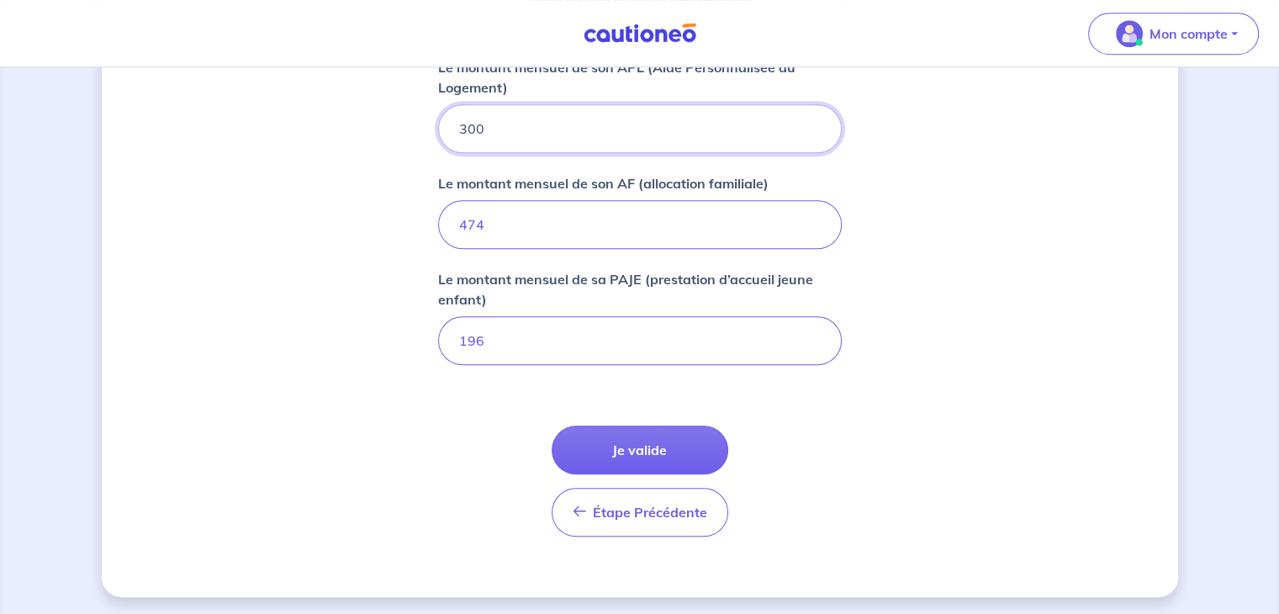
click at [526, 139] on input "300" at bounding box center [640, 128] width 404 height 49
type input "3"
click at [515, 224] on input "47" at bounding box center [640, 224] width 404 height 49
type input "4"
click at [501, 316] on input "196" at bounding box center [640, 340] width 404 height 49
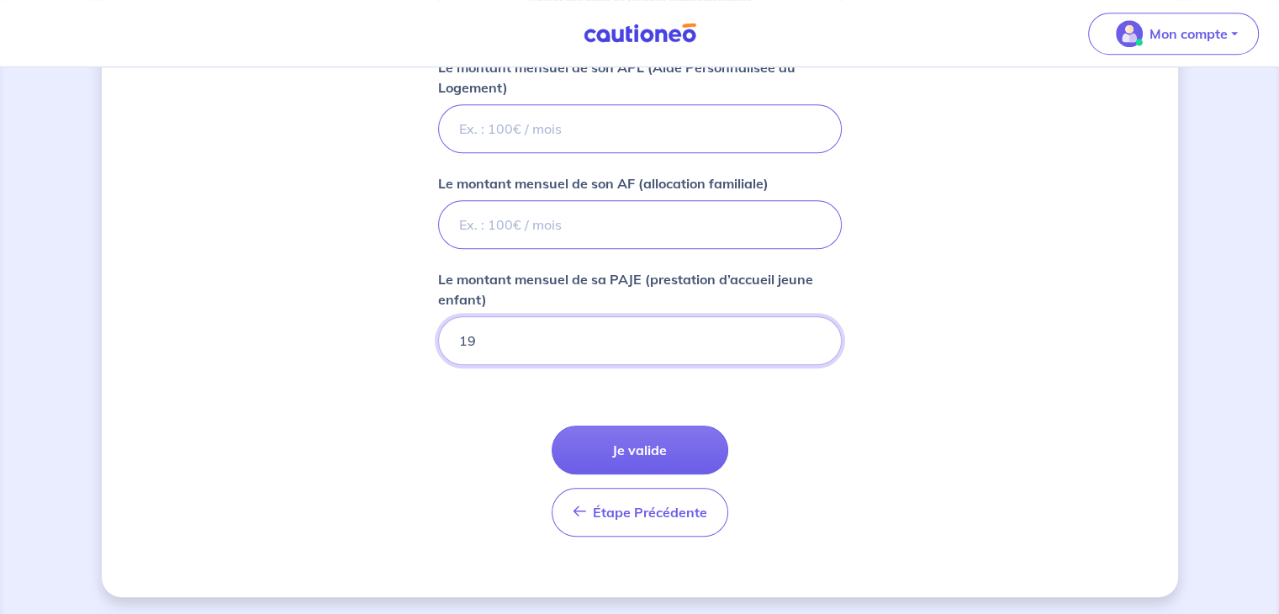
type input "1"
click at [599, 435] on button "Je valide" at bounding box center [639, 449] width 177 height 49
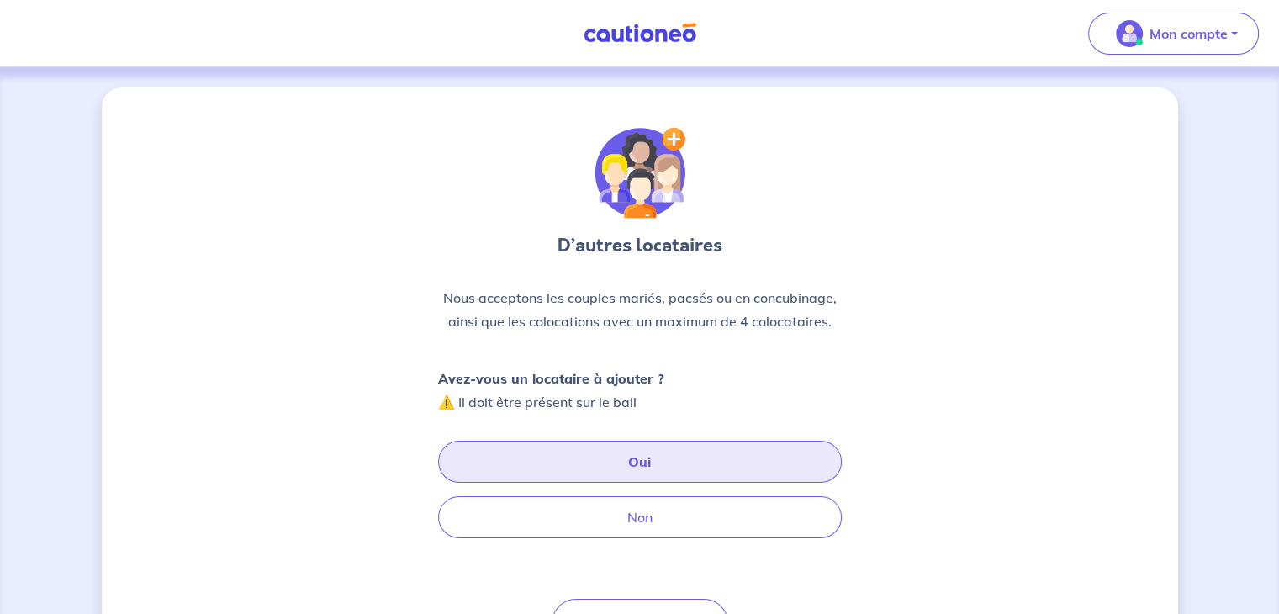
click at [597, 475] on button "Oui" at bounding box center [640, 462] width 404 height 42
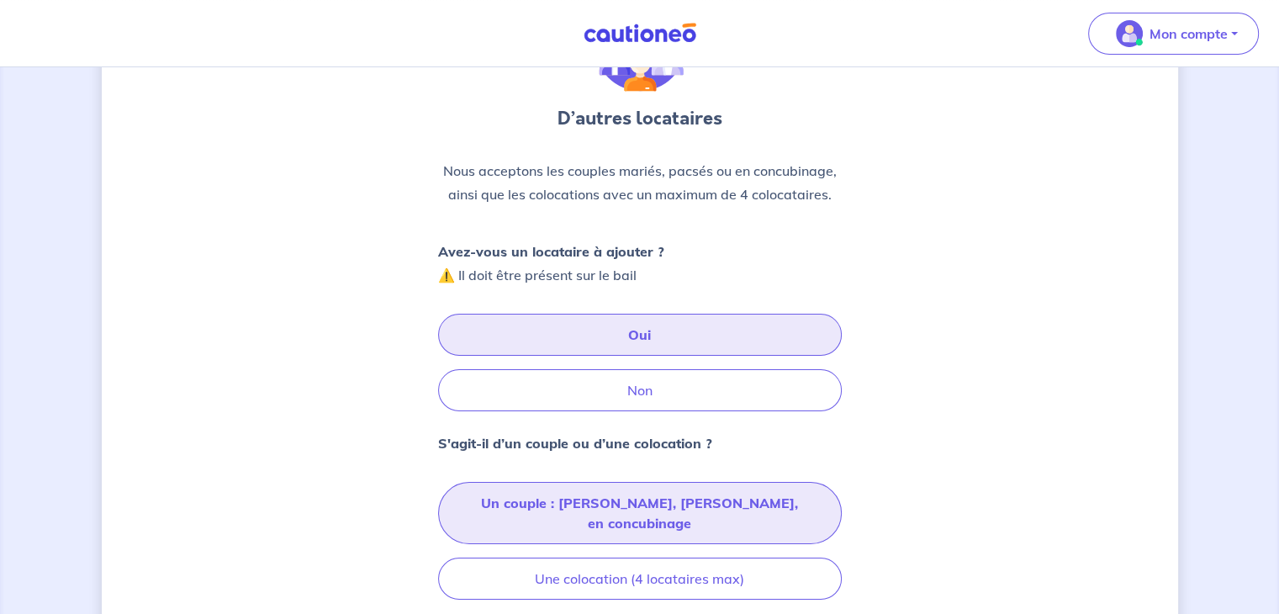
click at [666, 514] on button "Un couple : [PERSON_NAME], [PERSON_NAME], en concubinage" at bounding box center [640, 513] width 404 height 62
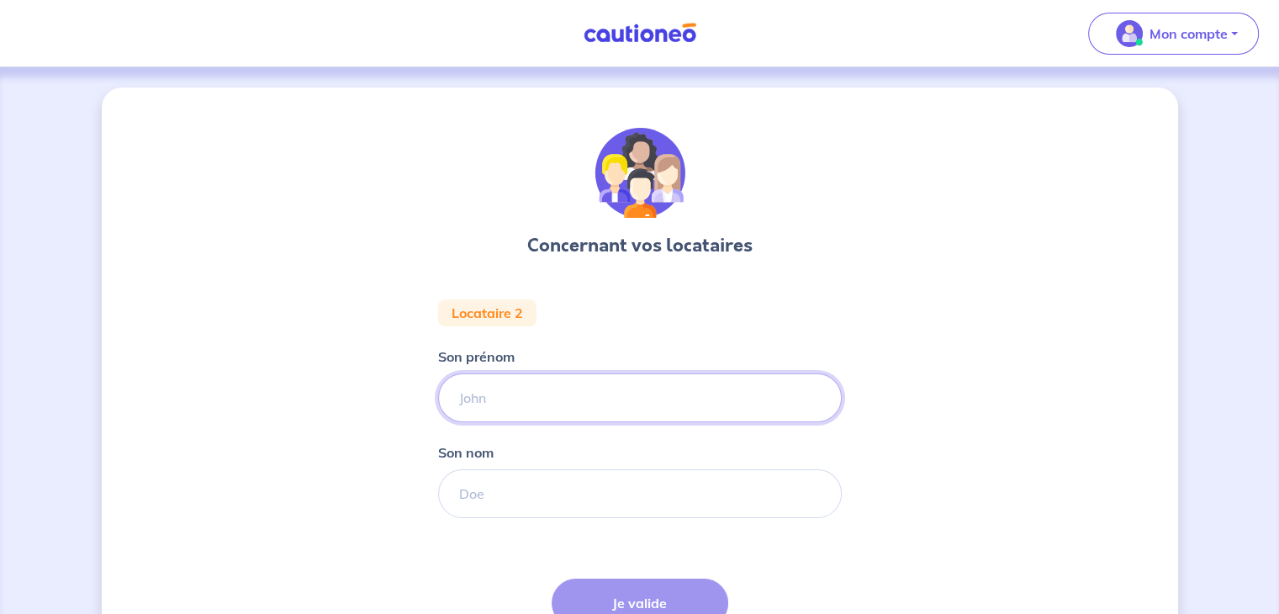
click at [620, 399] on input "Son prénom" at bounding box center [640, 397] width 404 height 49
type input "marina"
click at [541, 493] on input "Son nom" at bounding box center [640, 493] width 404 height 49
type input "jouault"
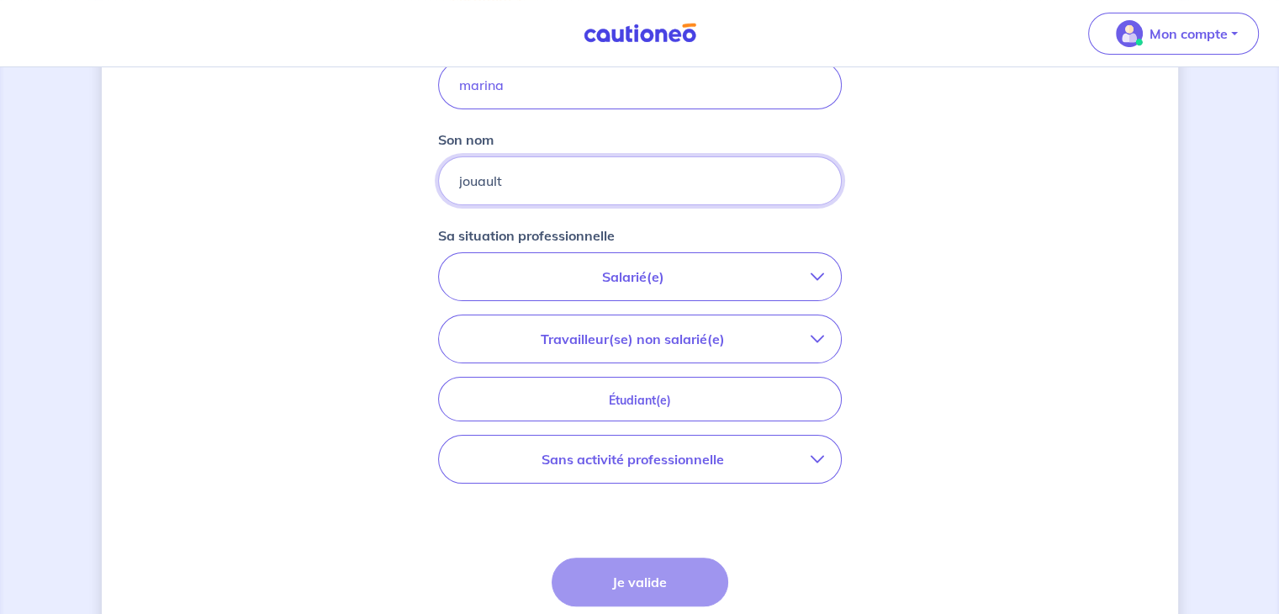
scroll to position [349, 0]
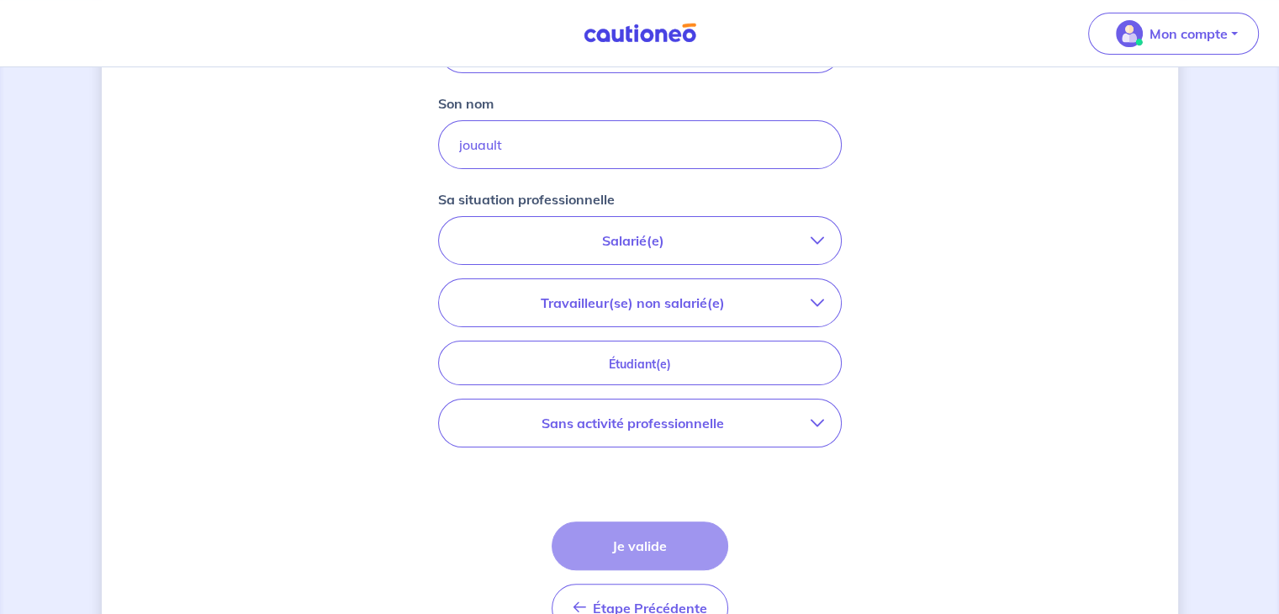
click at [680, 428] on p "Sans activité professionnelle" at bounding box center [633, 423] width 355 height 20
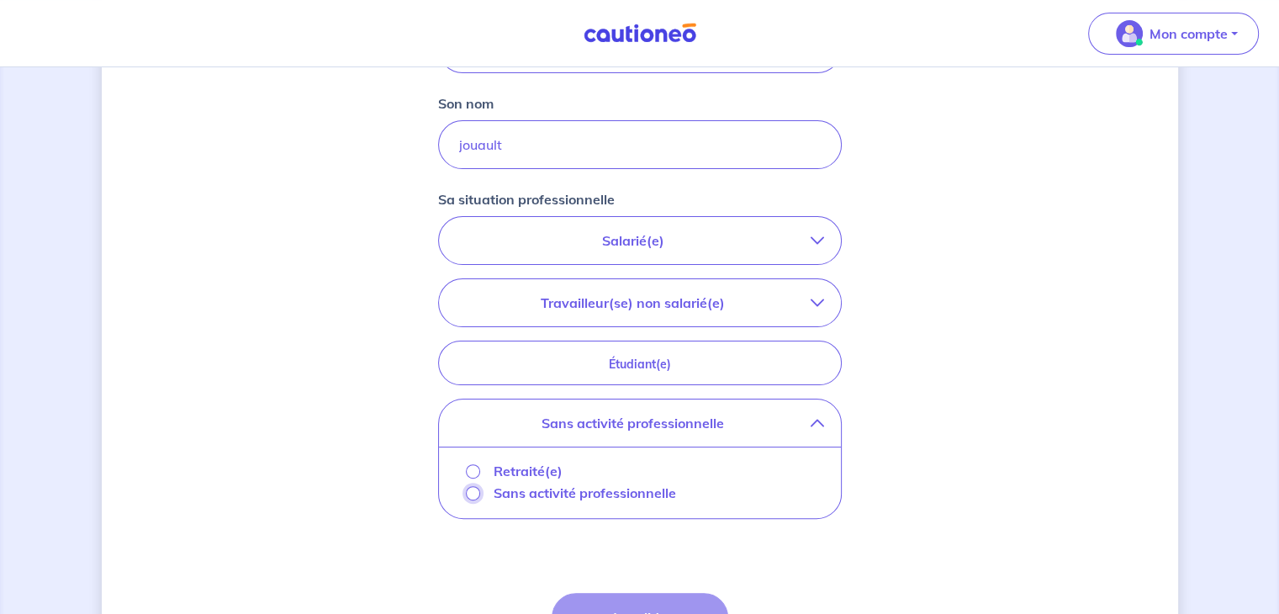
click at [475, 493] on input "Sans activité professionnelle" at bounding box center [473, 493] width 14 height 14
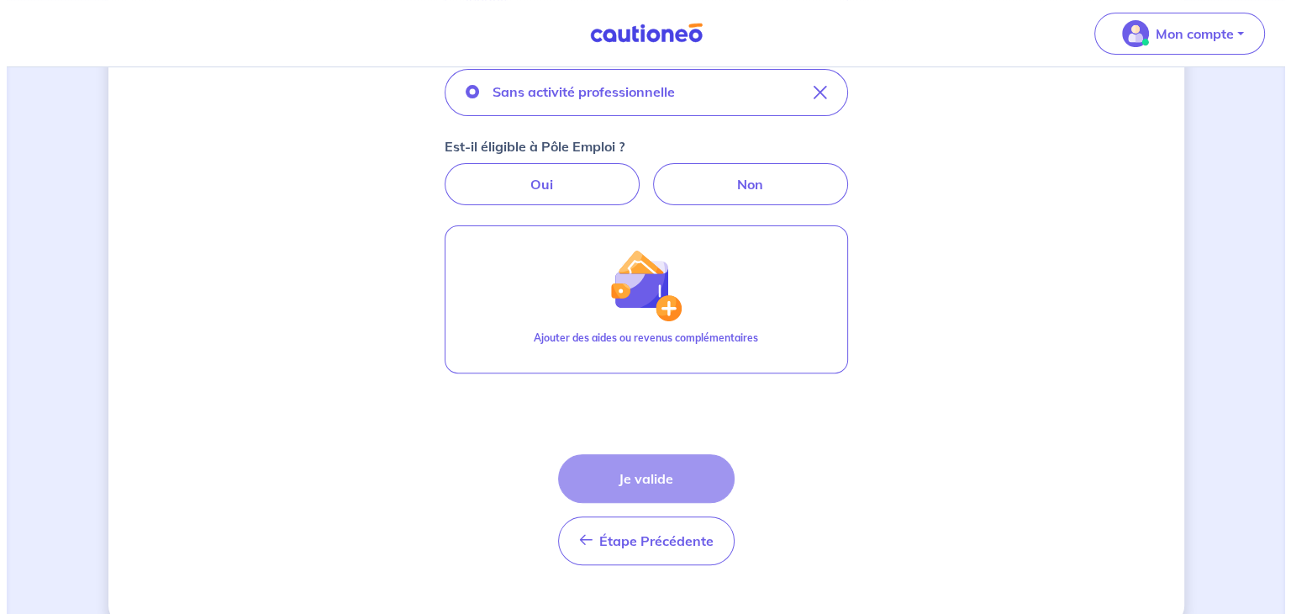
scroll to position [506, 0]
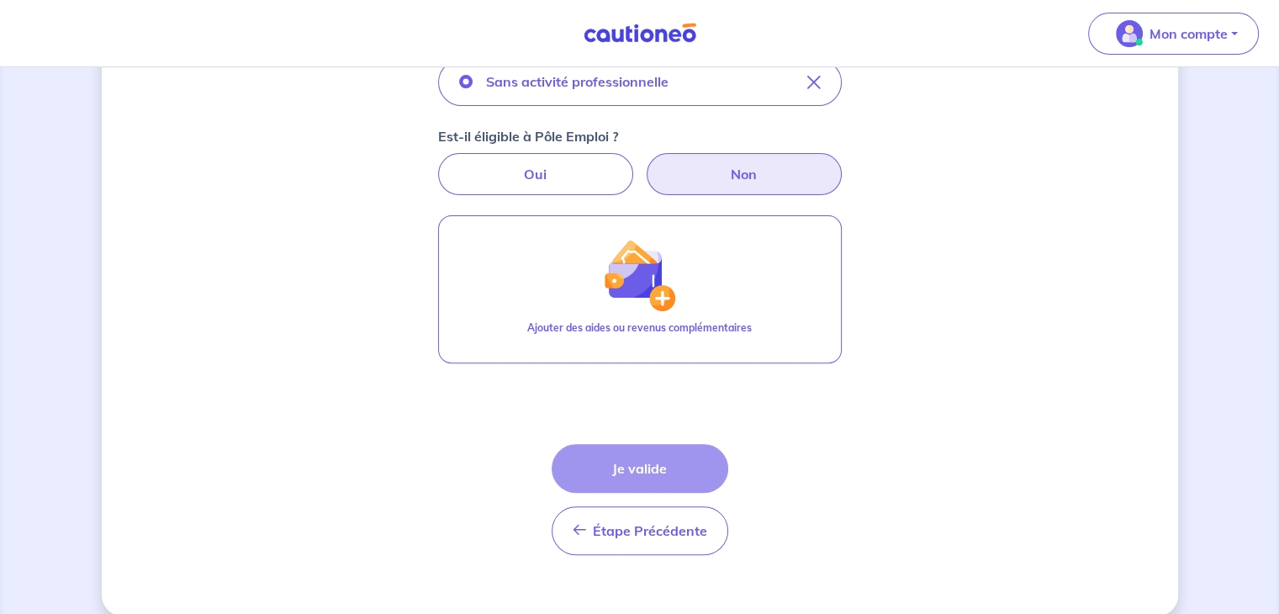
click at [787, 187] on label "Non" at bounding box center [743, 174] width 195 height 42
click at [645, 164] on input "Non" at bounding box center [639, 158] width 11 height 11
radio input "true"
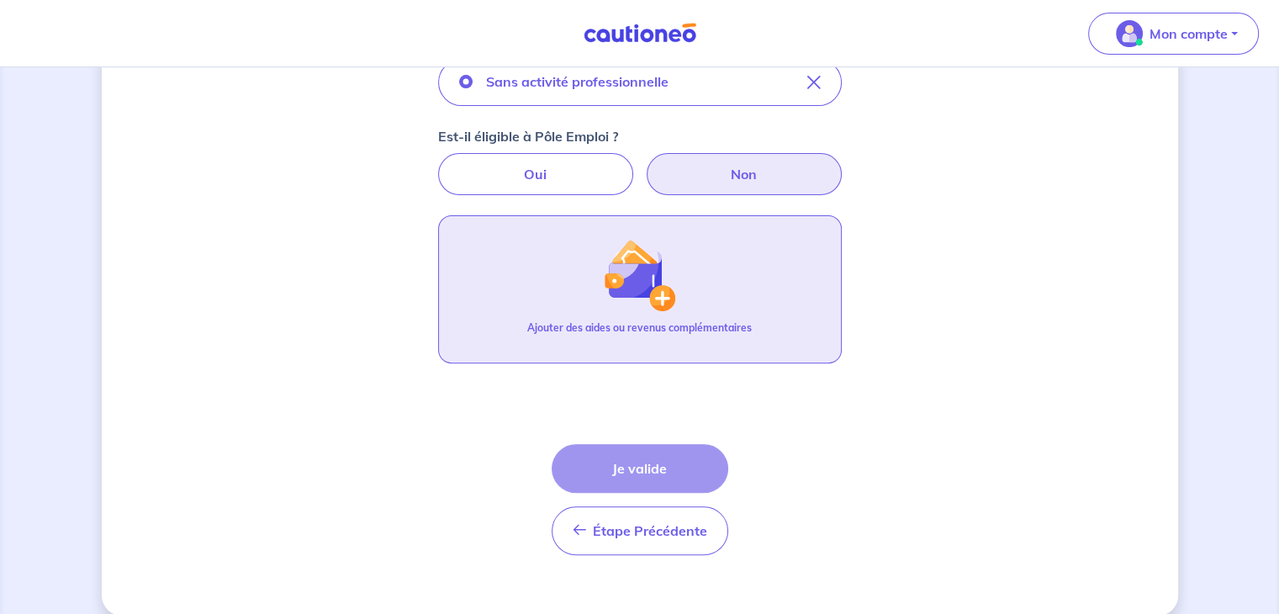
click at [715, 283] on button "Ajouter des aides ou revenus complémentaires" at bounding box center [640, 289] width 404 height 148
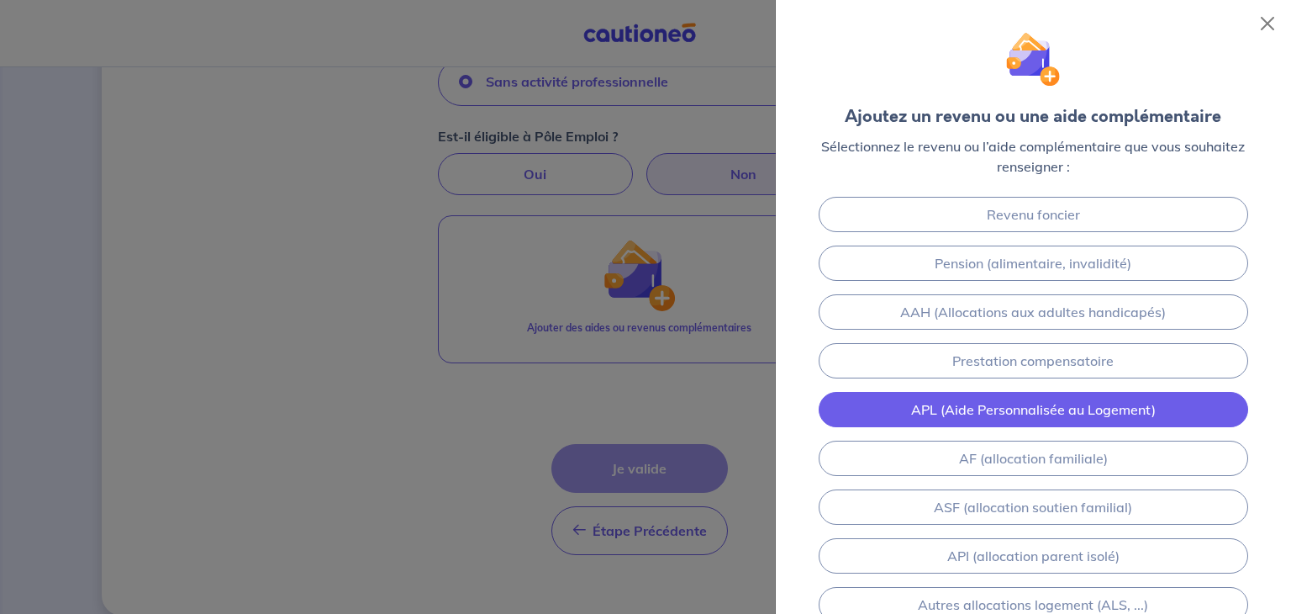
click at [1026, 404] on link "APL (Aide Personnalisée au Logement)" at bounding box center [1034, 409] width 430 height 35
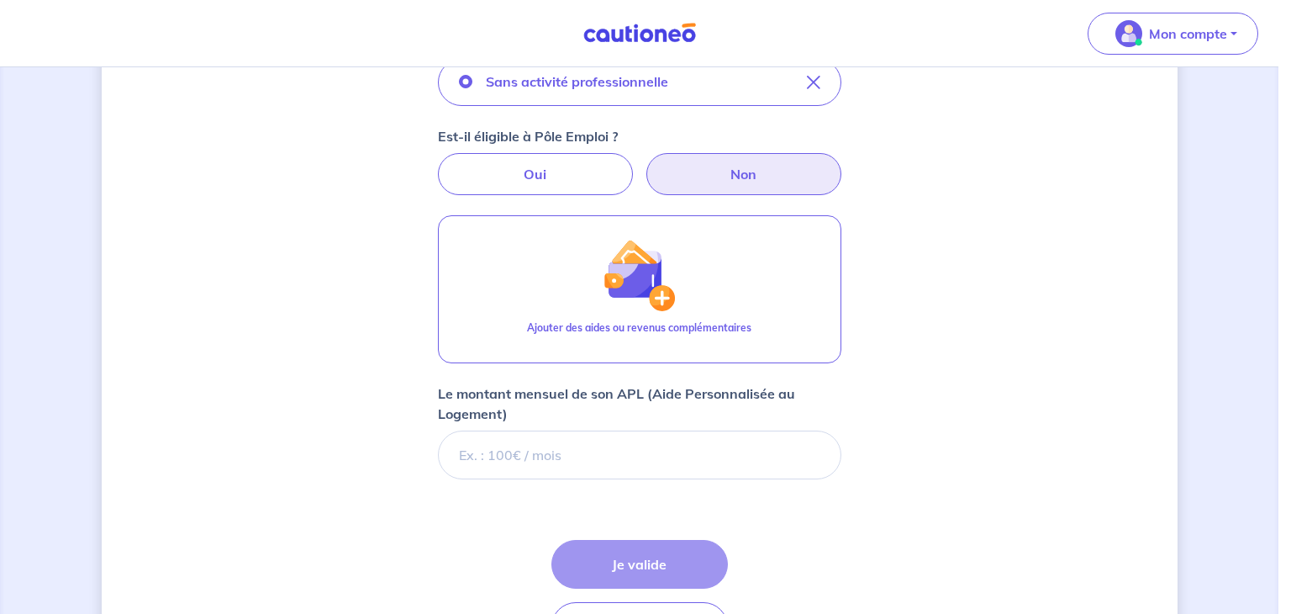
scroll to position [622, 0]
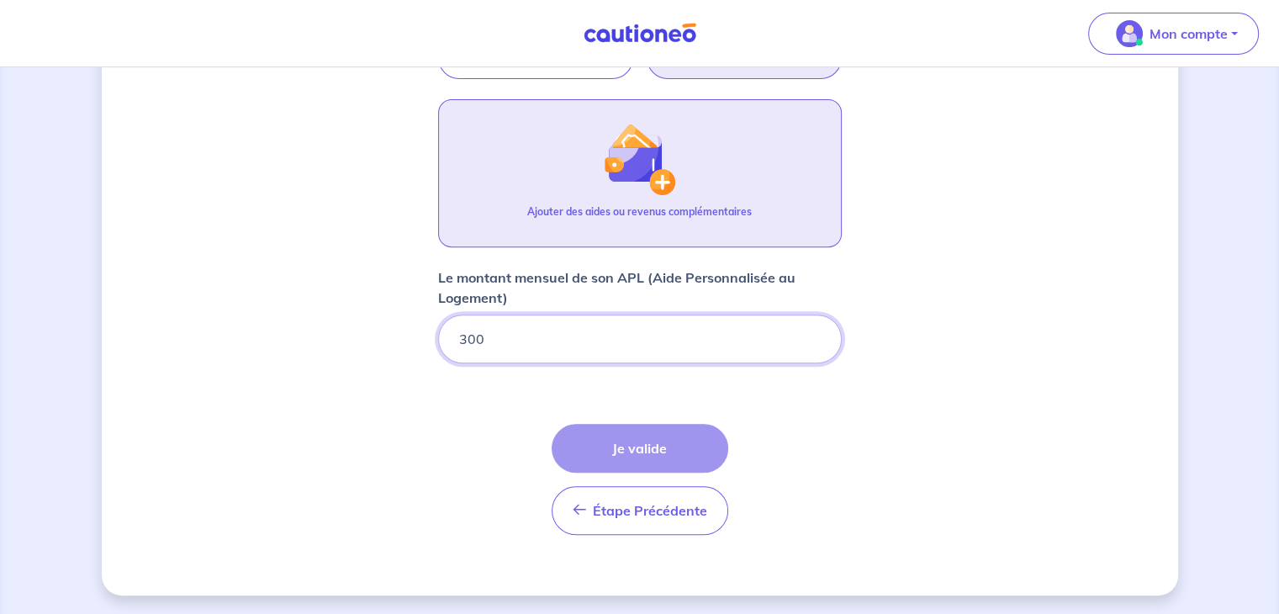
type input "300"
click at [686, 225] on div "Ajouter des aides ou revenus complémentaires" at bounding box center [639, 218] width 224 height 29
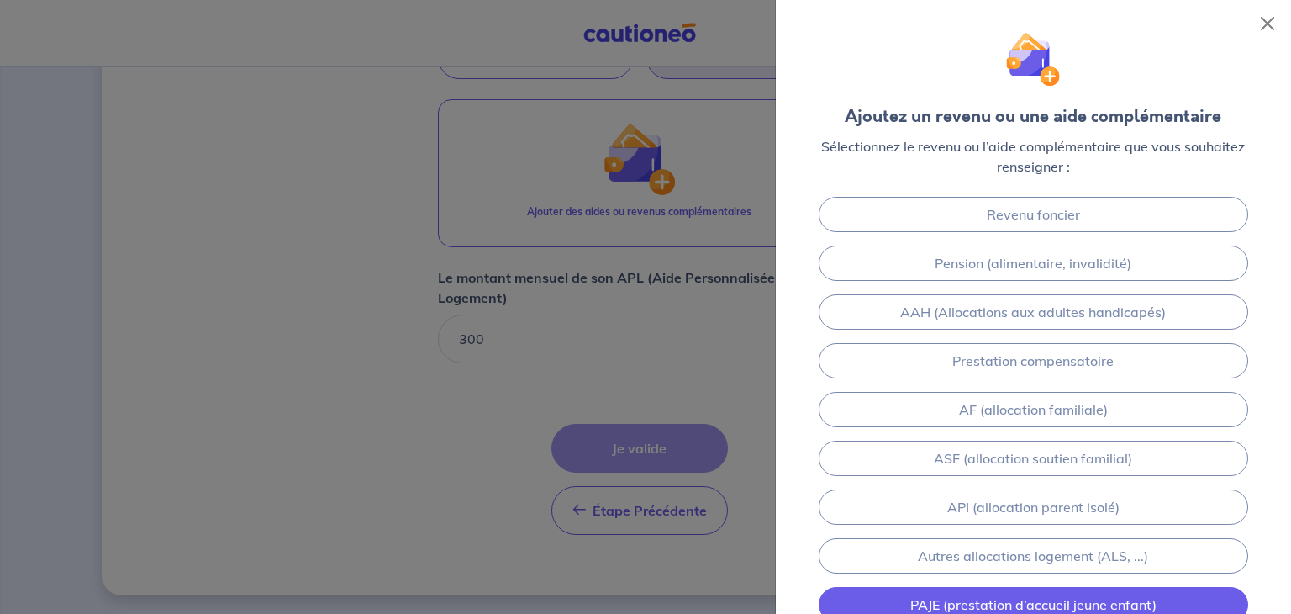
click at [1155, 600] on link "PAJE (prestation d’accueil jeune enfant)" at bounding box center [1034, 604] width 430 height 35
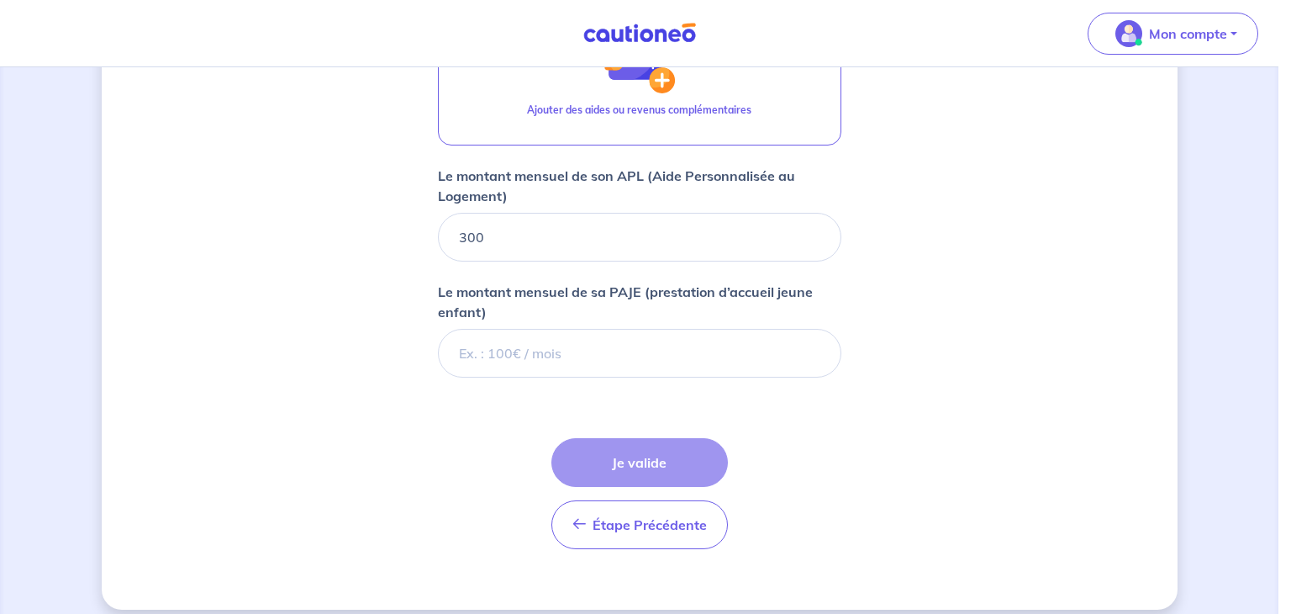
scroll to position [737, 0]
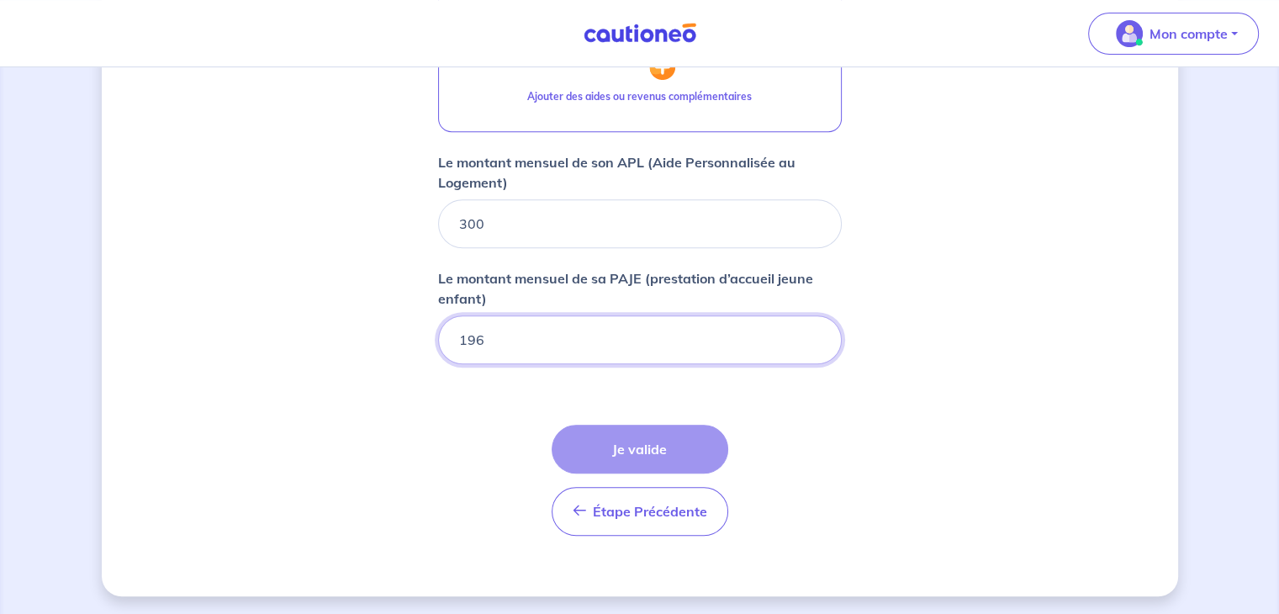
type input "196"
click at [721, 135] on form "Locataire 2 Son prénom marina Son nom jouault Sa situation professionnelle Sans…" at bounding box center [640, 55] width 404 height 987
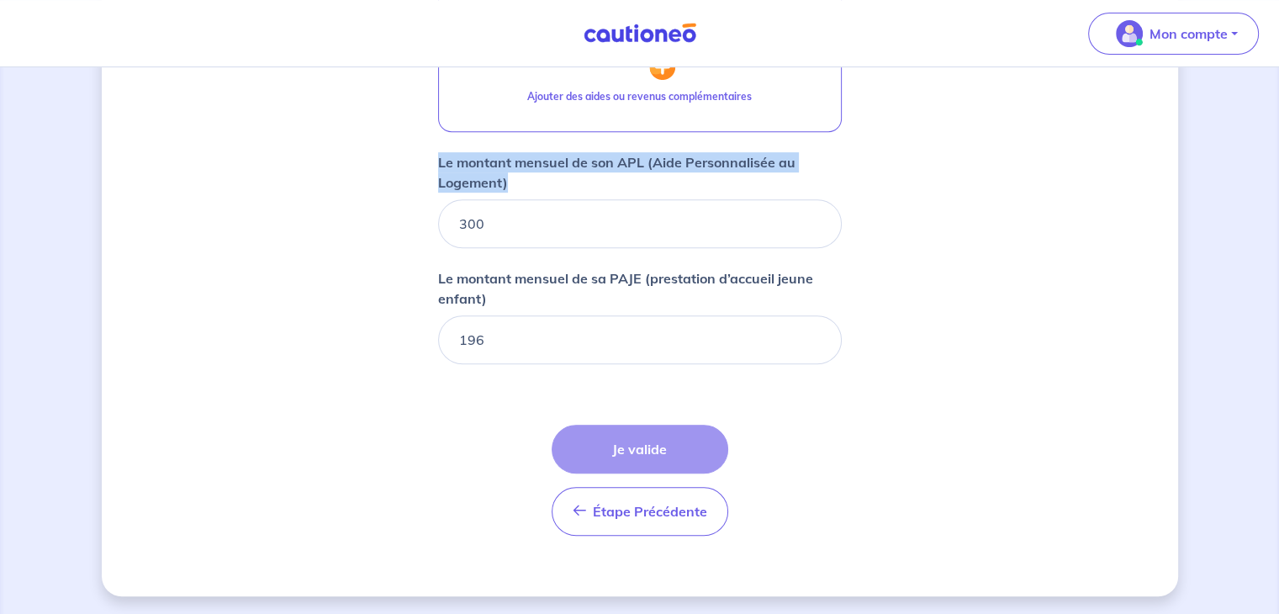
click at [721, 135] on form "Locataire 2 Son prénom marina Son nom jouault Sa situation professionnelle Sans…" at bounding box center [640, 55] width 404 height 987
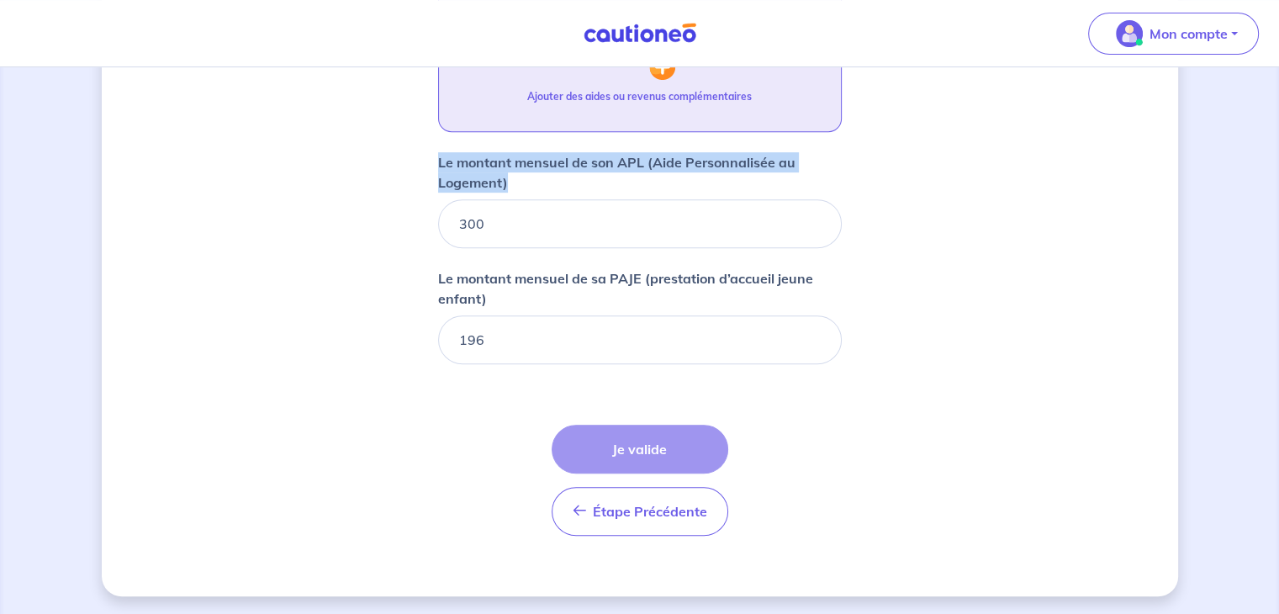
click at [707, 116] on button "Ajouter des aides ou revenus complémentaires" at bounding box center [640, 58] width 404 height 148
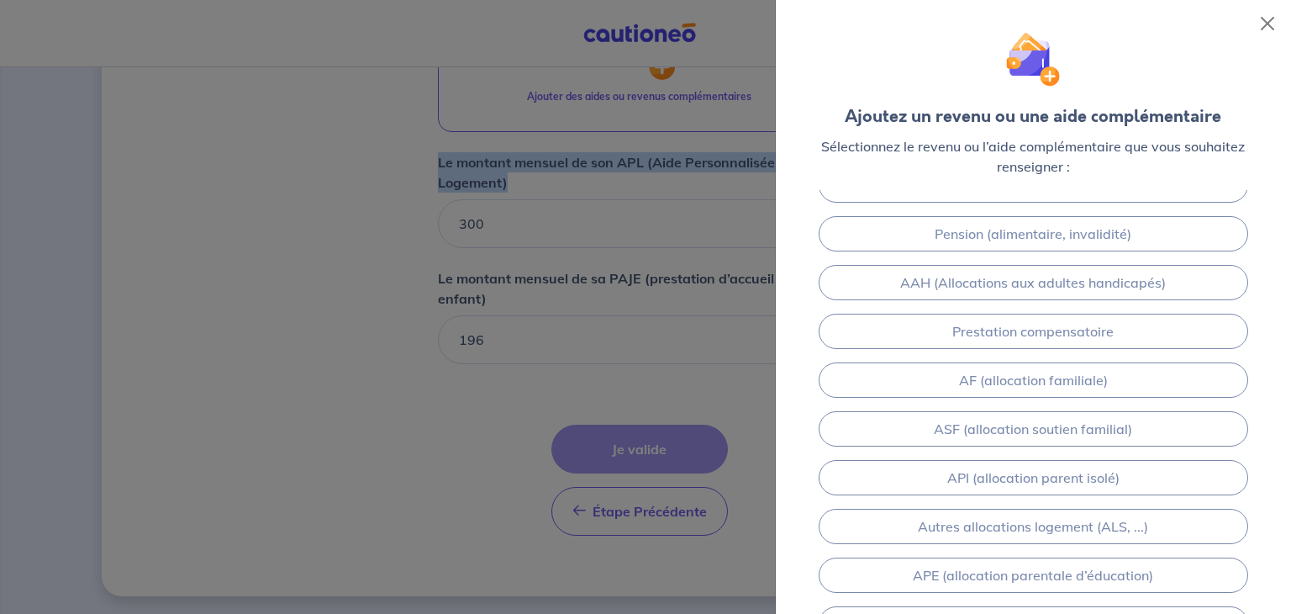
scroll to position [30, 0]
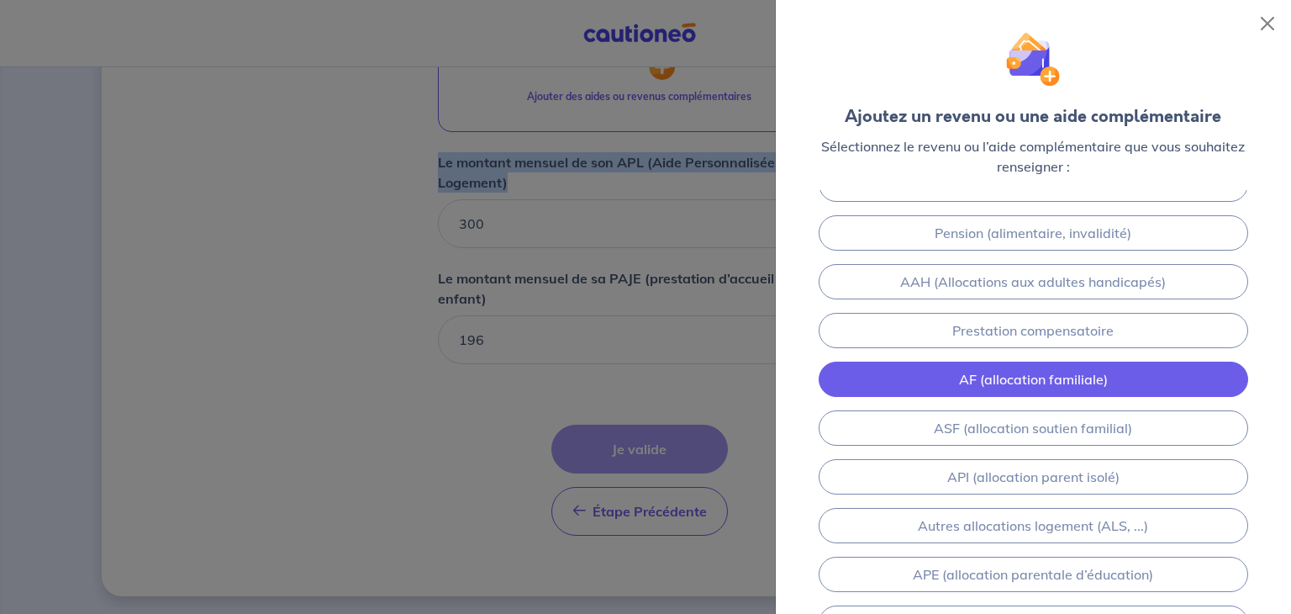
click at [1052, 368] on link "AF (allocation familiale)" at bounding box center [1034, 378] width 430 height 35
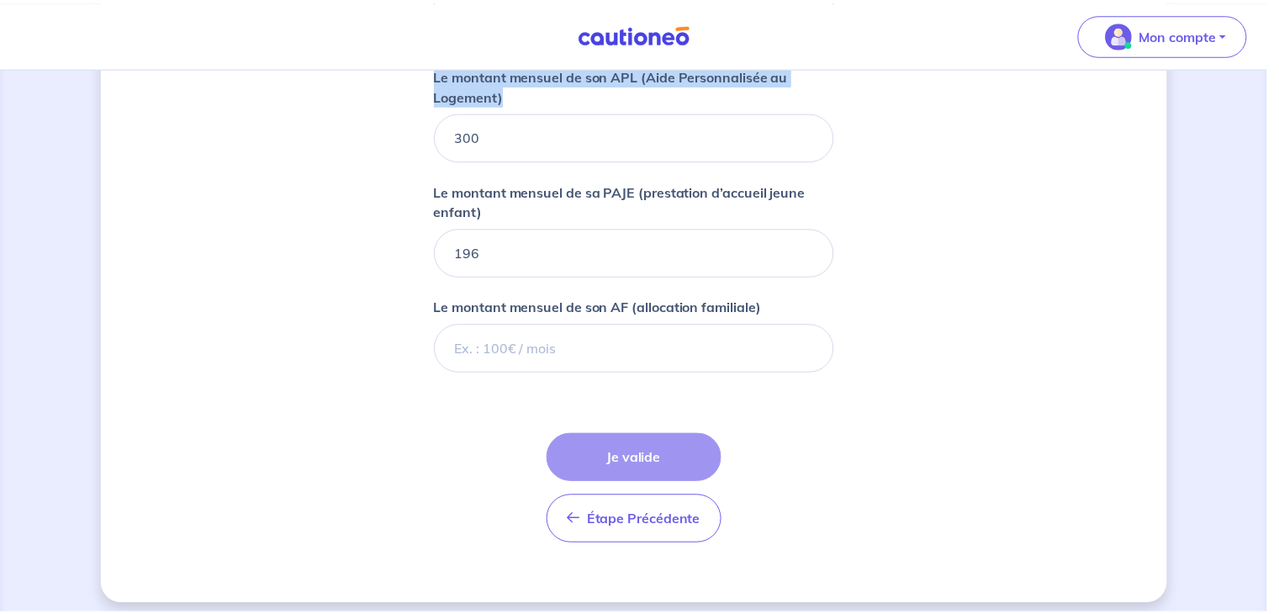
scroll to position [833, 0]
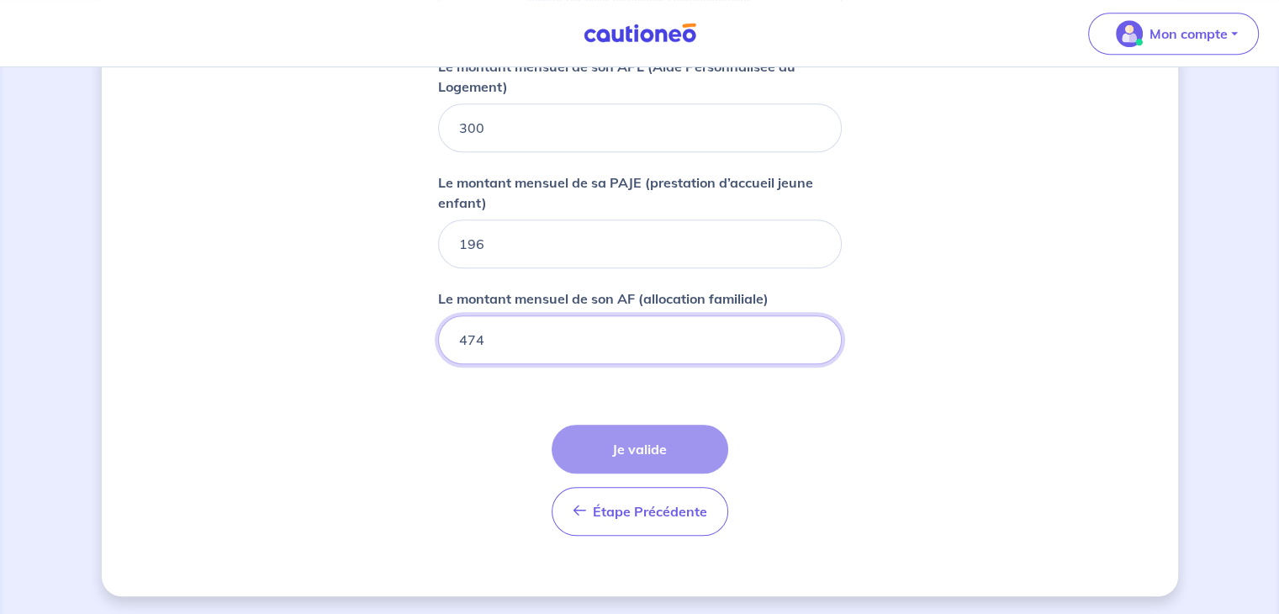
type input "474"
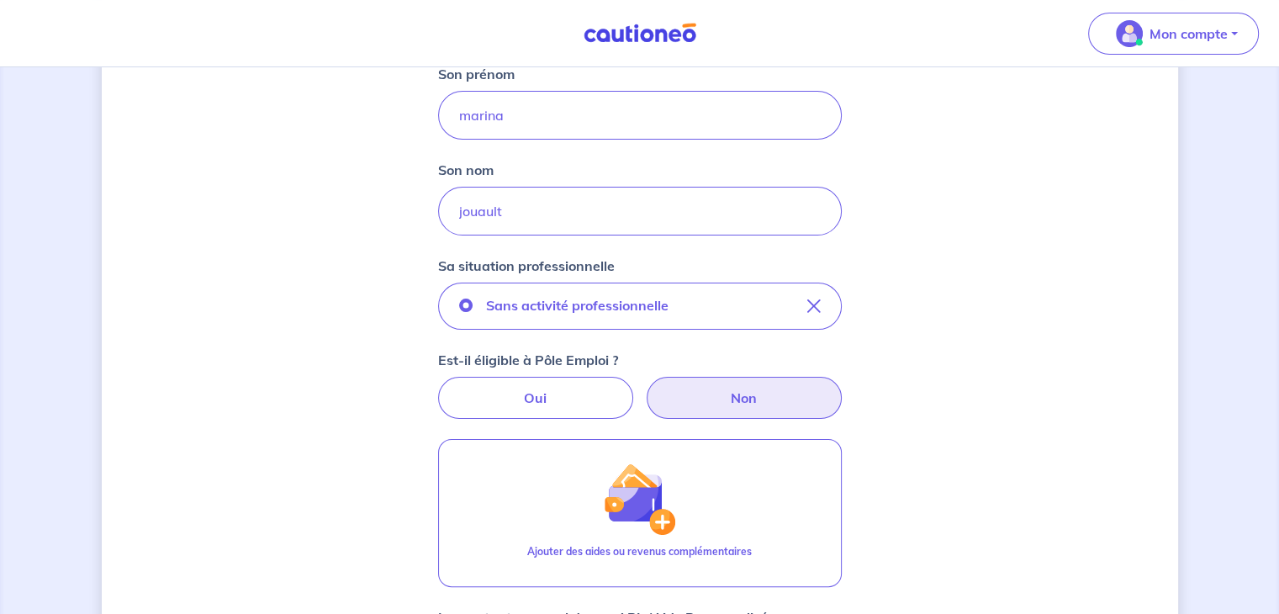
scroll to position [270, 0]
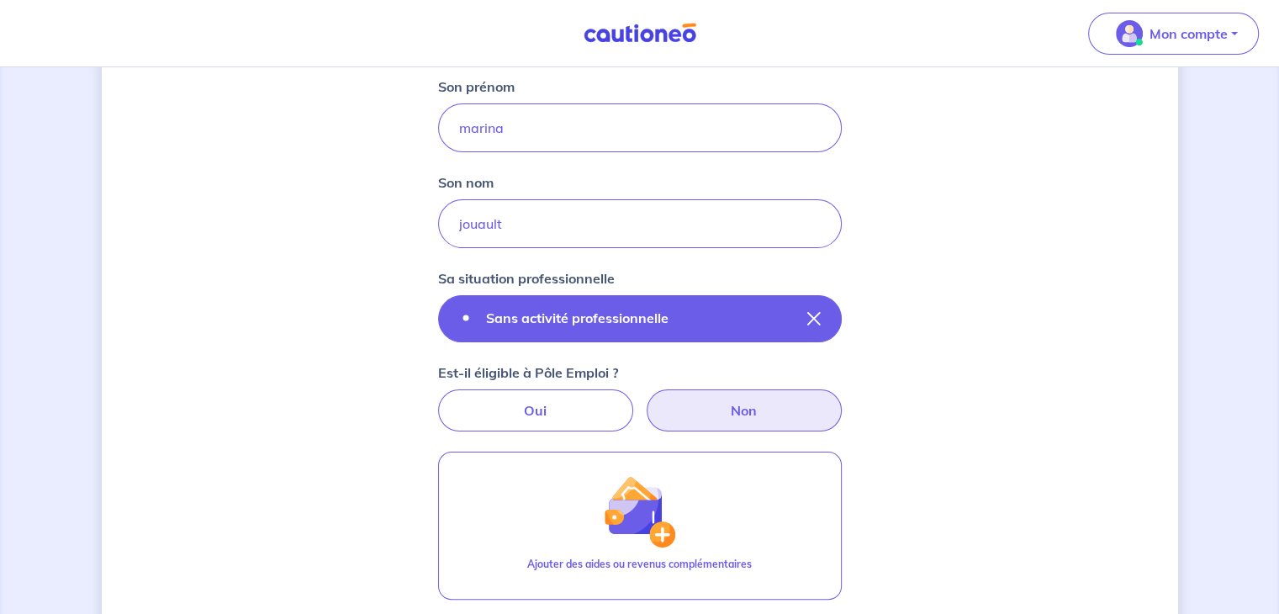
click at [812, 319] on icon "button" at bounding box center [813, 318] width 13 height 13
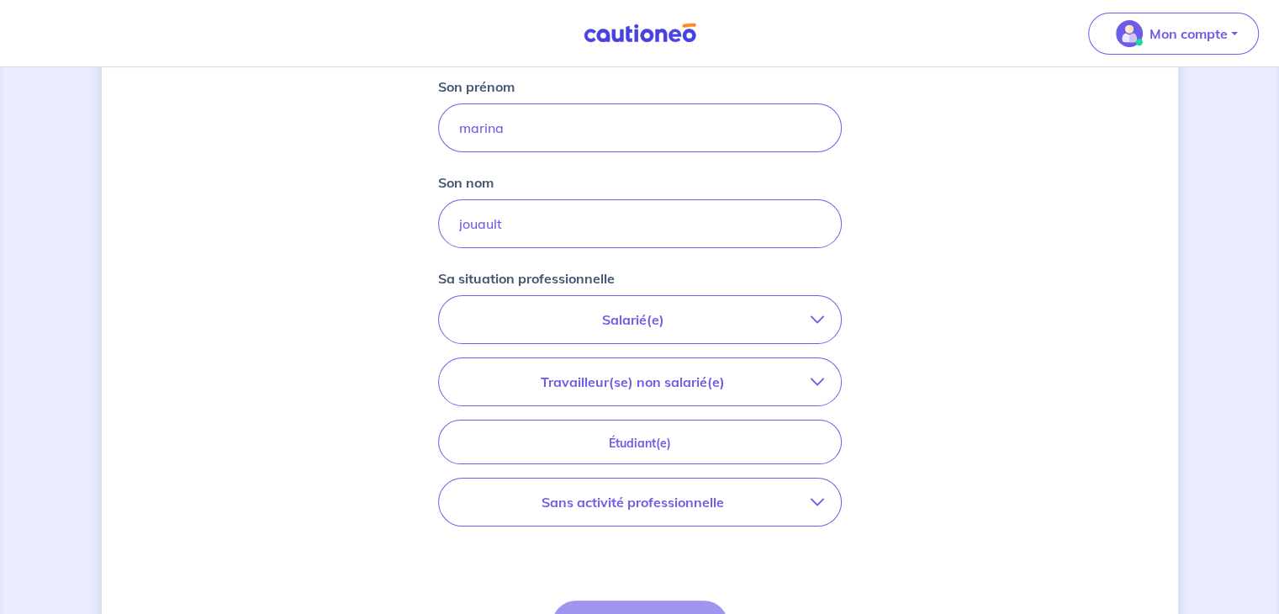
click at [698, 376] on p "Travailleur(se) non salarié(e)" at bounding box center [633, 382] width 355 height 20
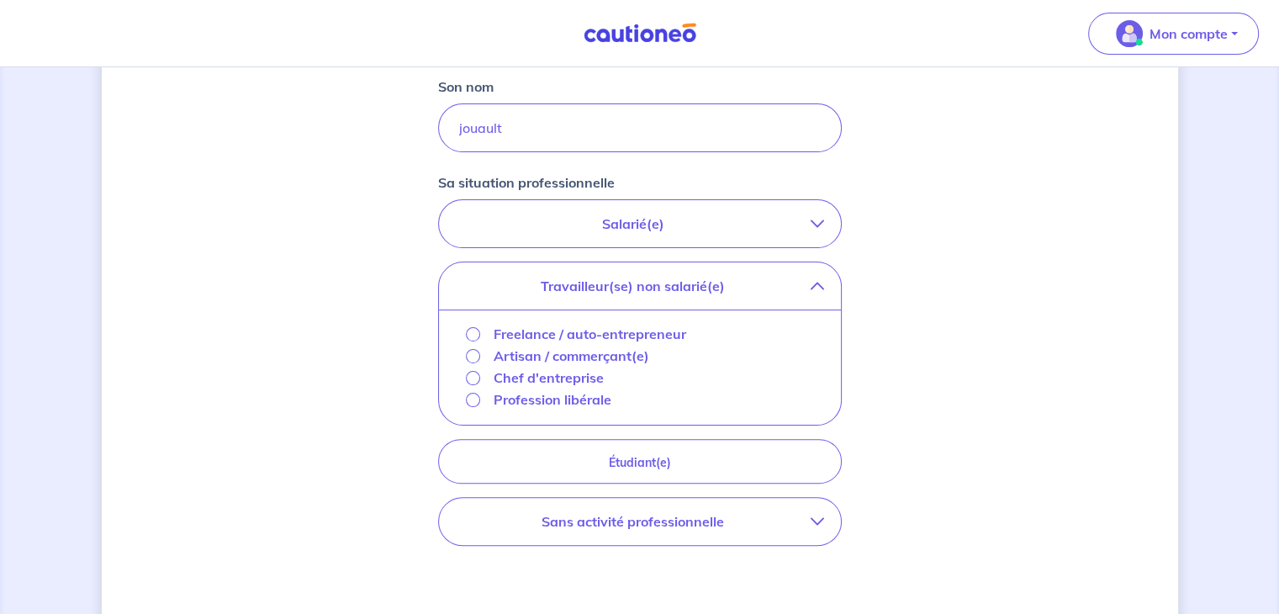
scroll to position [367, 0]
click at [810, 519] on icon "button" at bounding box center [816, 520] width 13 height 13
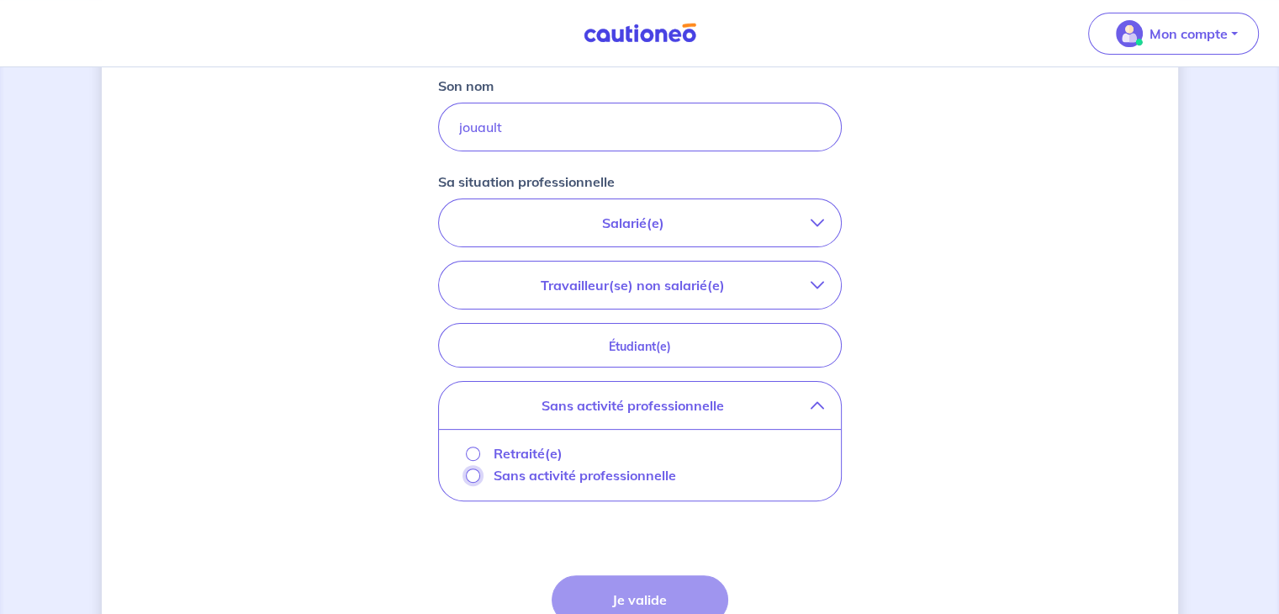
click at [474, 477] on input "Sans activité professionnelle" at bounding box center [473, 475] width 14 height 14
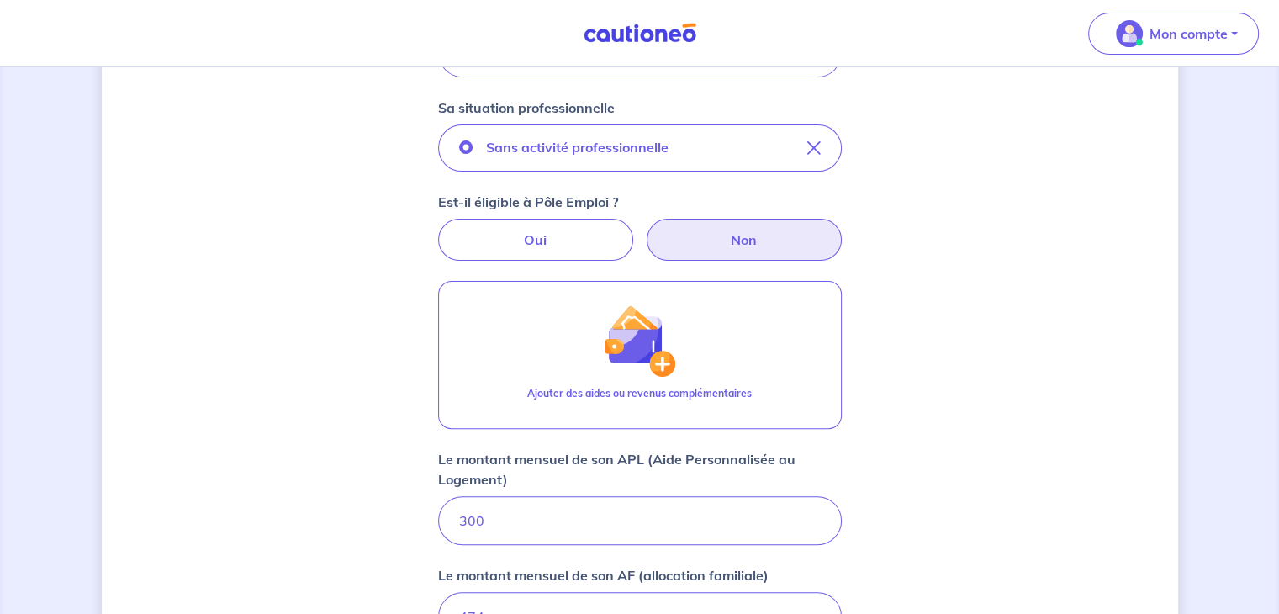
scroll to position [434, 0]
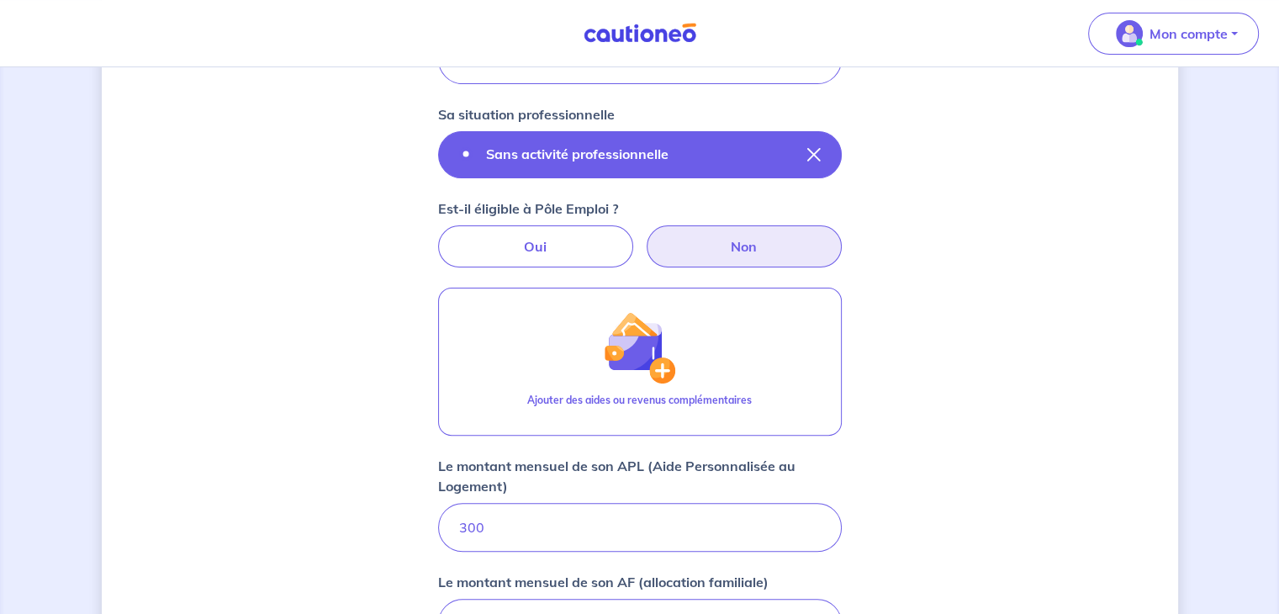
click at [814, 160] on icon "button" at bounding box center [813, 154] width 13 height 13
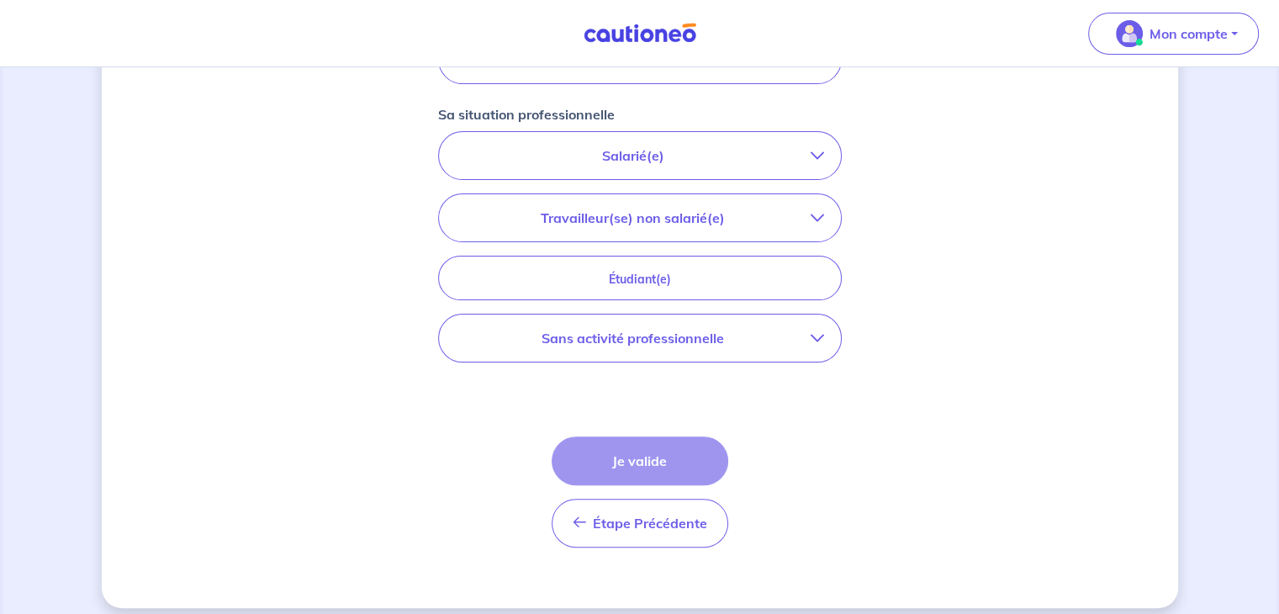
click at [676, 159] on p "Salarié(e)" at bounding box center [633, 155] width 355 height 20
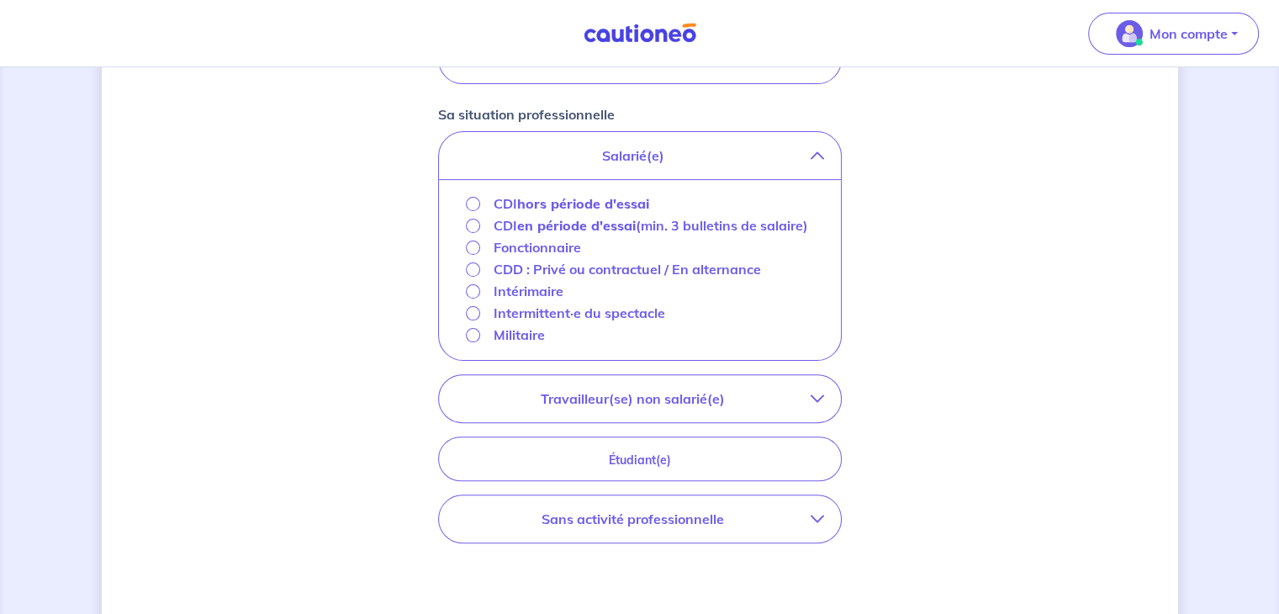
click at [630, 197] on strong "hors période d'essai" at bounding box center [583, 203] width 132 height 17
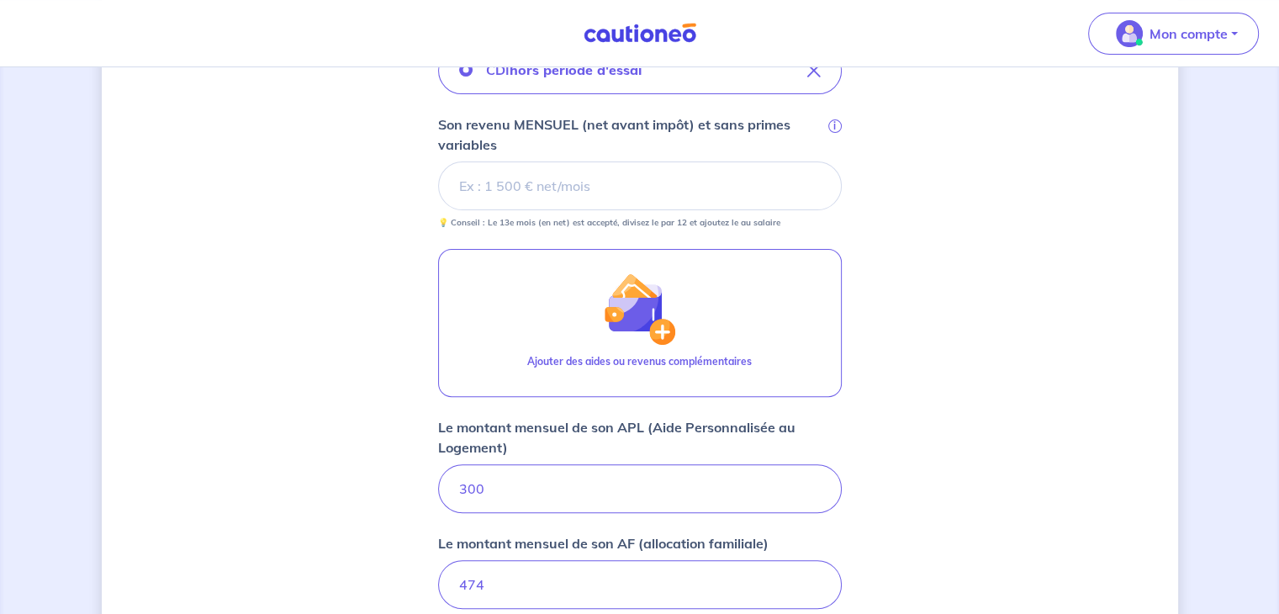
scroll to position [509, 0]
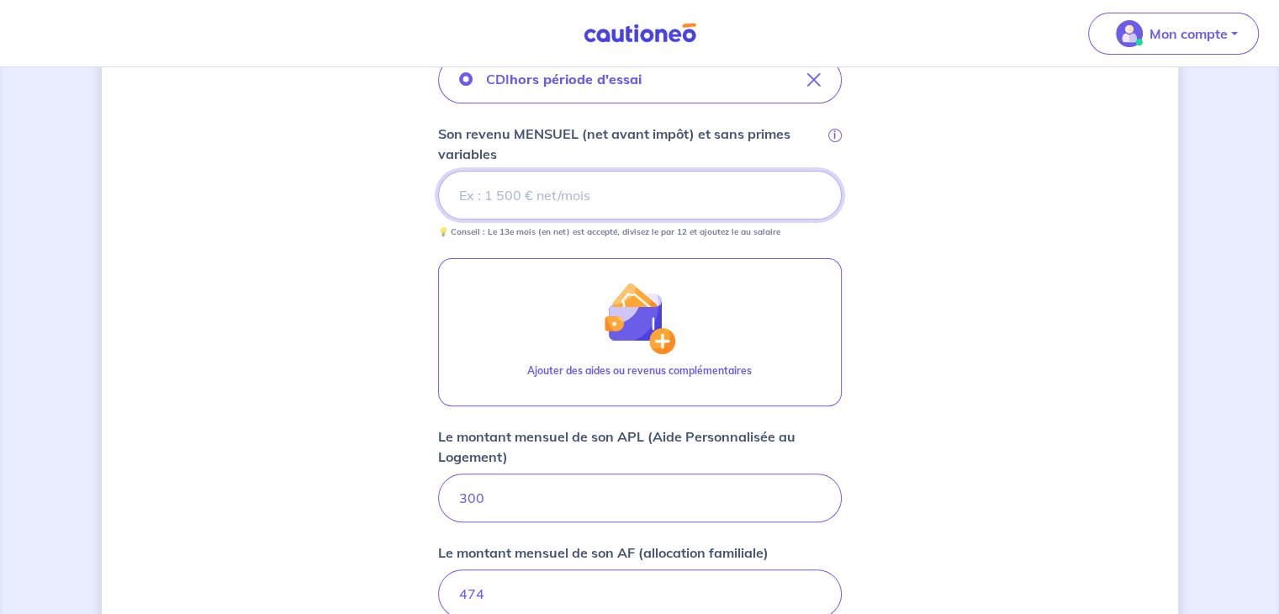
click at [764, 182] on input "Son revenu MENSUEL (net avant impôt) et sans primes variables i" at bounding box center [640, 195] width 404 height 49
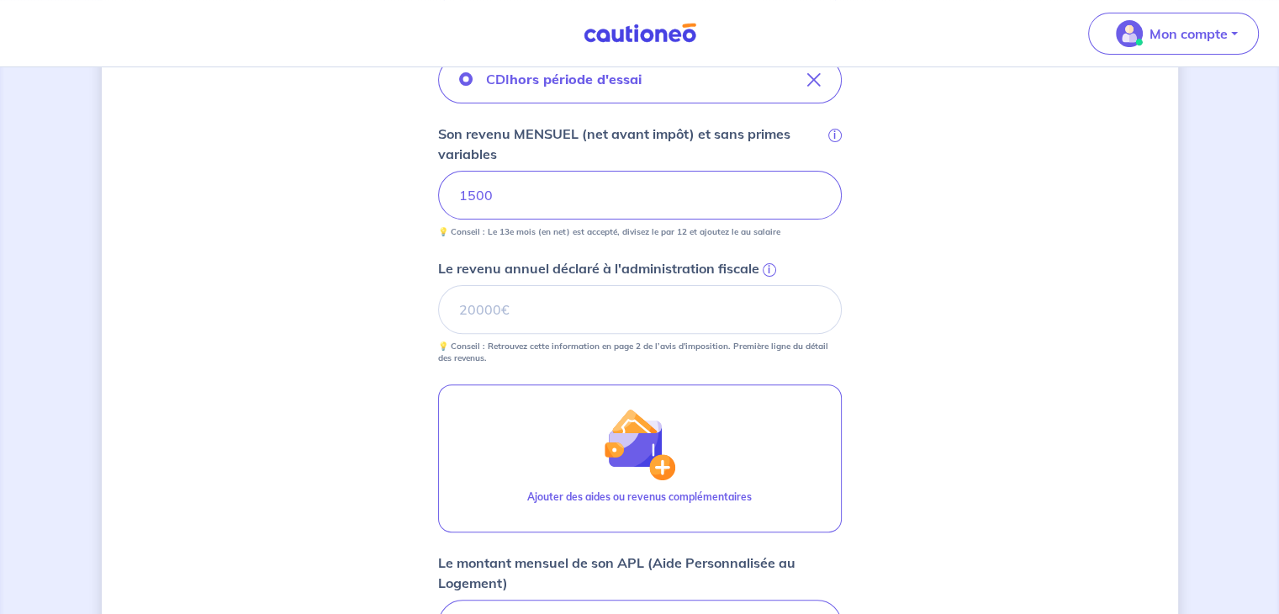
click at [1100, 283] on div "Concernant vos locataires Locataire 2 Son prénom marina Son nom jouault Sa situ…" at bounding box center [640, 335] width 1076 height 1513
click at [736, 301] on input "Le revenu annuel déclaré à l'administration fiscale i" at bounding box center [640, 309] width 404 height 49
type input "15000"
click at [935, 331] on div "Concernant vos locataires Locataire 2 Son prénom marina Son nom jouault Sa situ…" at bounding box center [640, 335] width 1076 height 1513
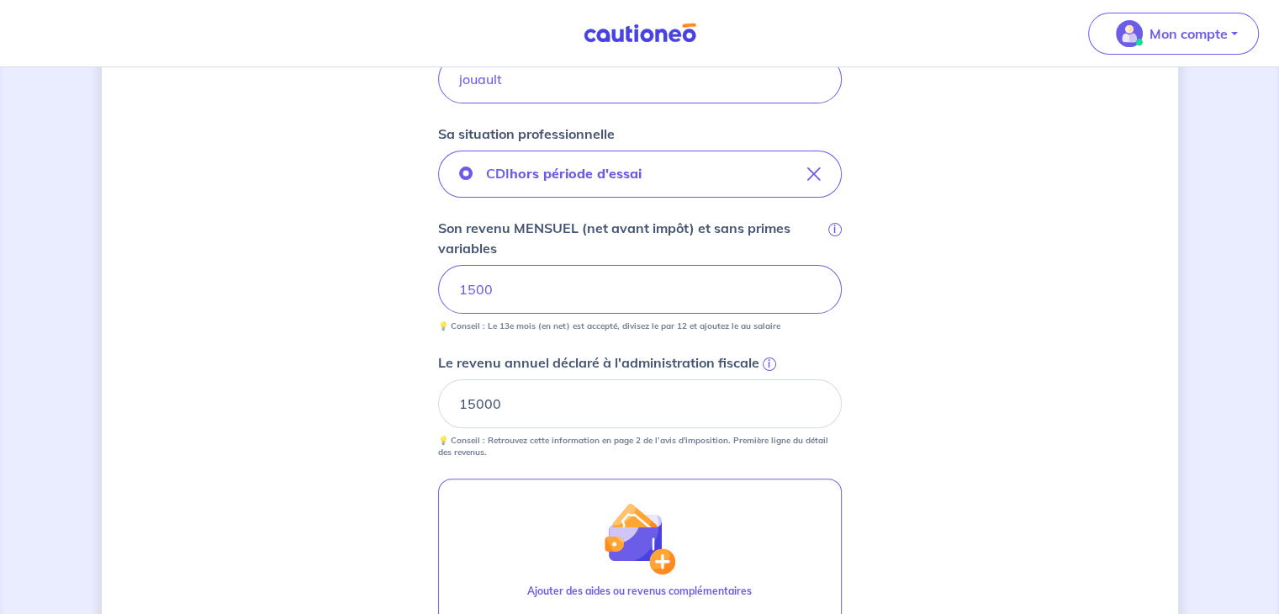
scroll to position [393, 0]
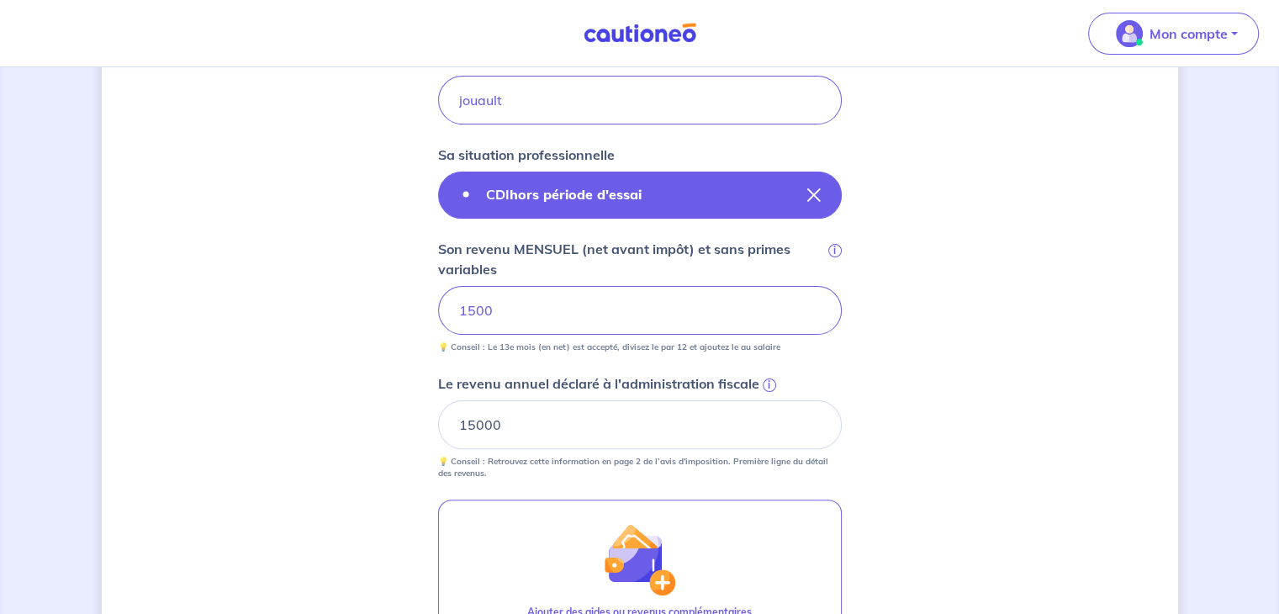
click at [822, 183] on button "CDI hors période d'essai" at bounding box center [640, 194] width 404 height 47
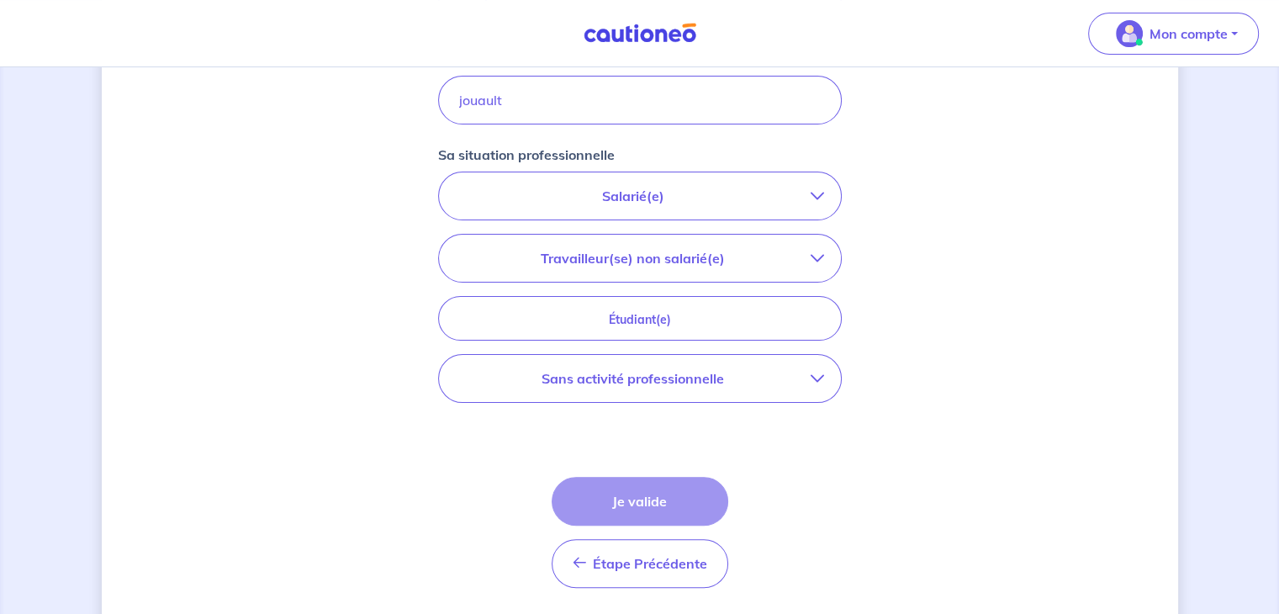
click at [693, 370] on p "Sans activité professionnelle" at bounding box center [633, 378] width 355 height 20
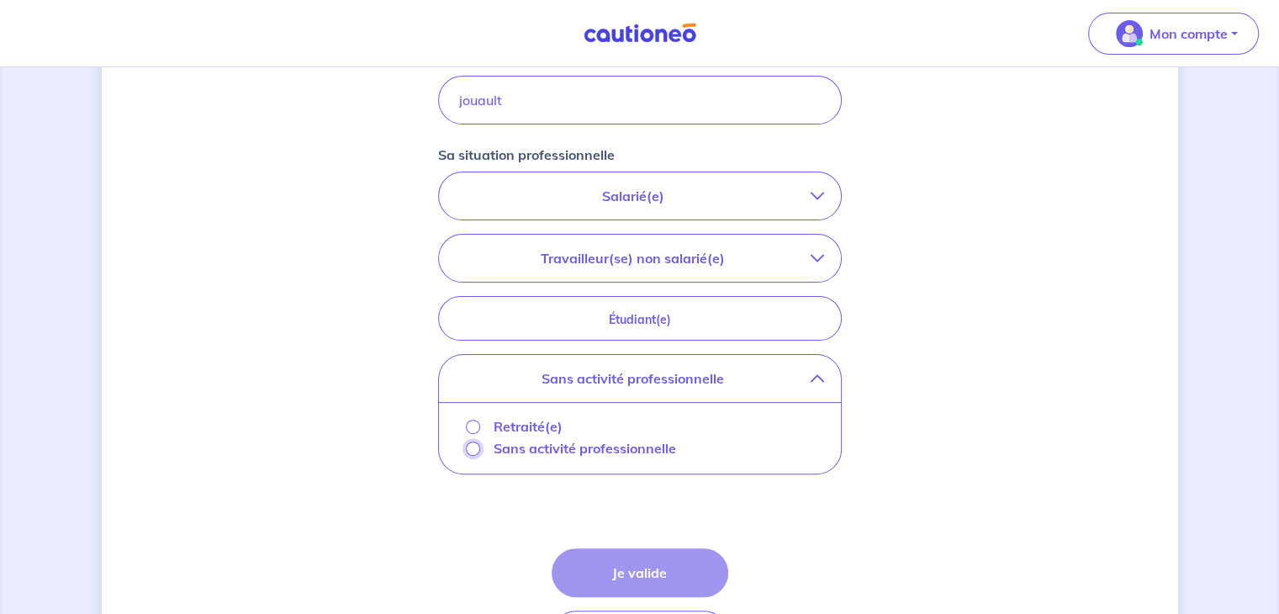
click at [475, 446] on input "Sans activité professionnelle" at bounding box center [473, 448] width 14 height 14
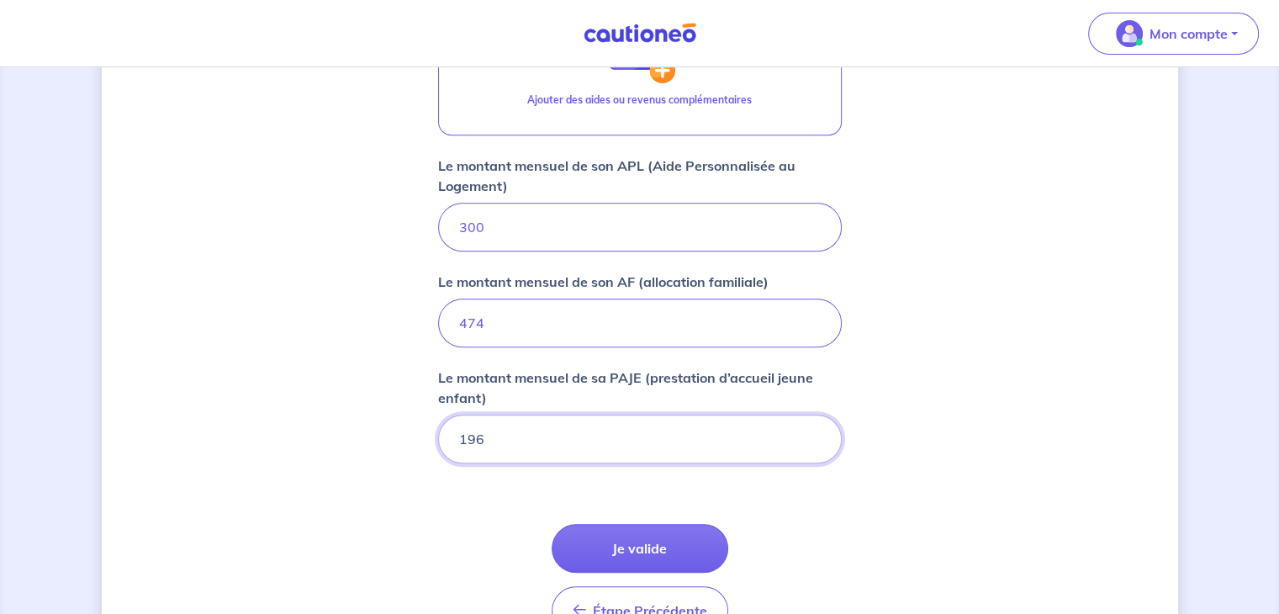
scroll to position [737, 0]
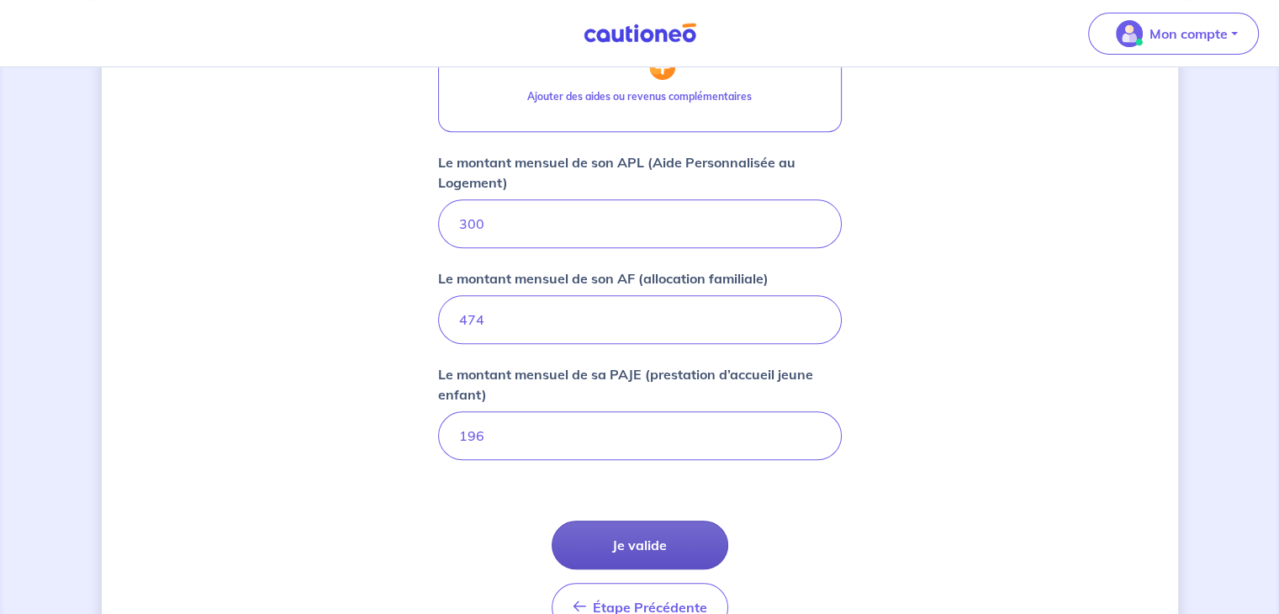
click at [663, 541] on button "Je valide" at bounding box center [639, 544] width 177 height 49
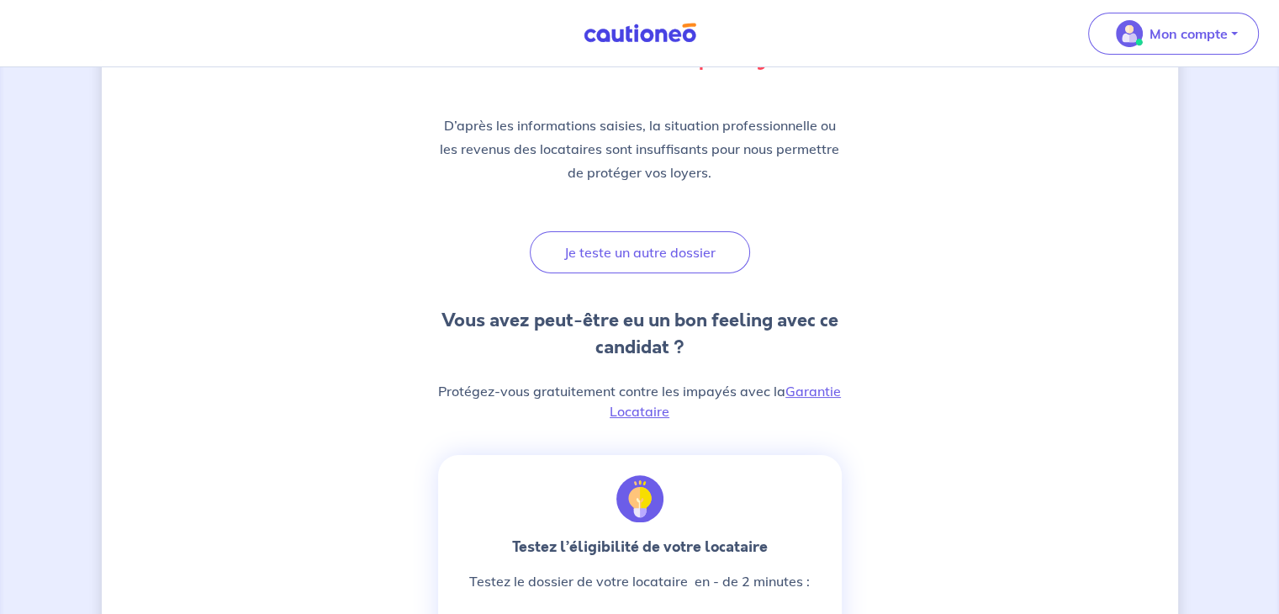
scroll to position [215, 0]
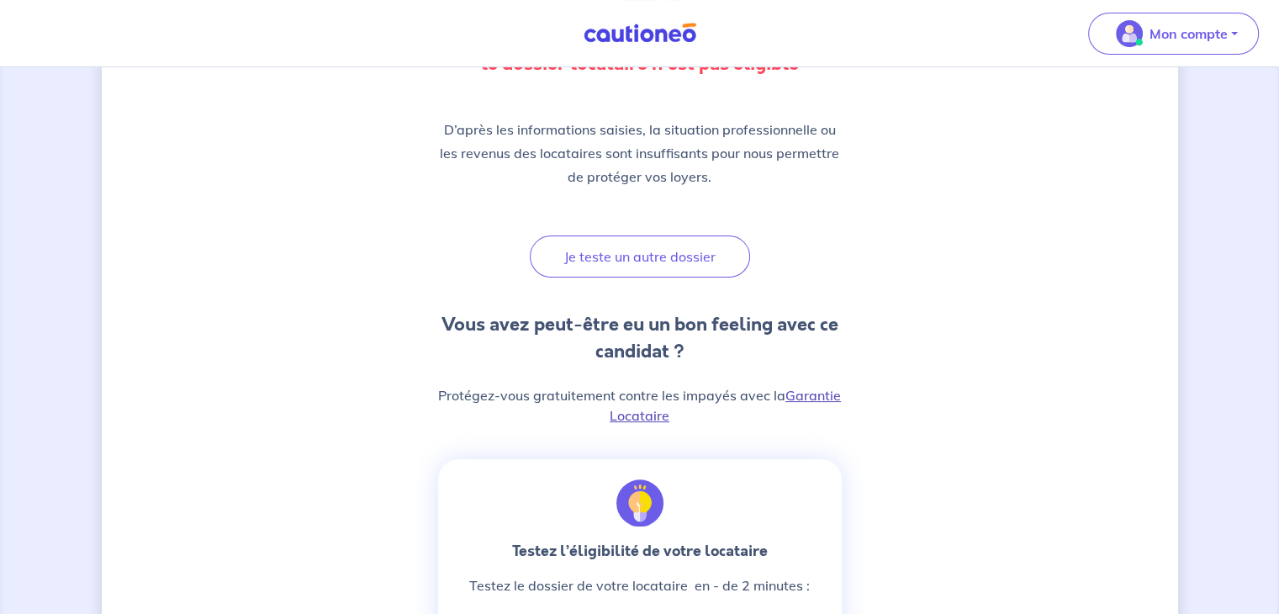
click at [815, 394] on link "Garantie Locataire" at bounding box center [724, 405] width 231 height 37
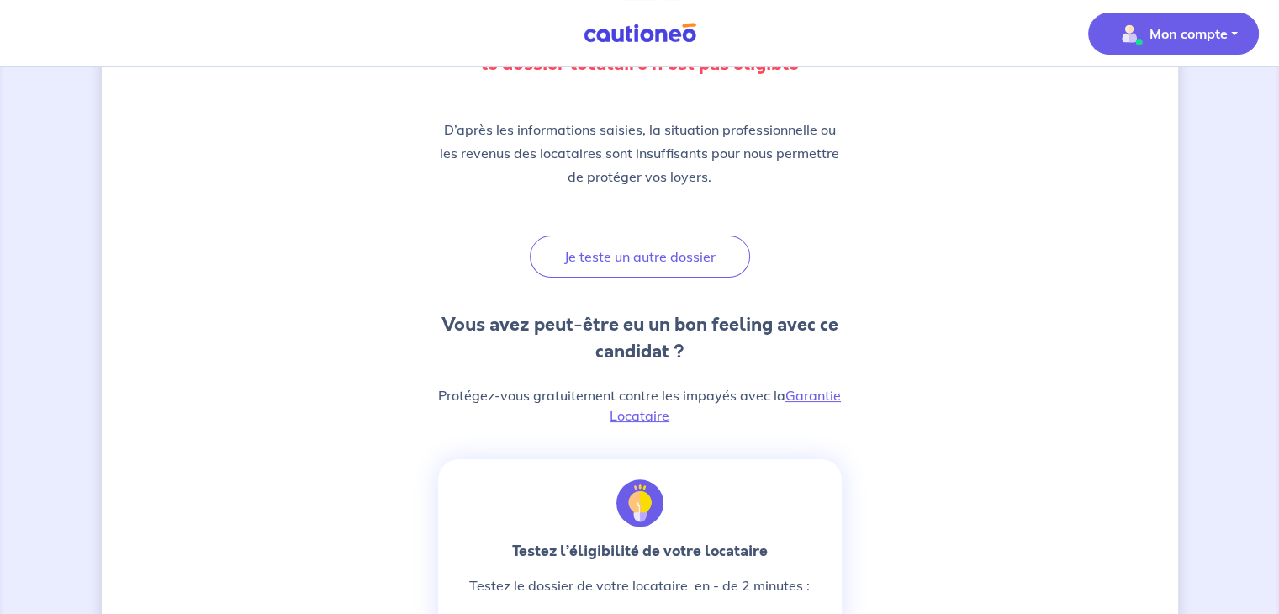
click at [1241, 40] on button "Mon compte" at bounding box center [1173, 34] width 171 height 42
click at [1131, 150] on link "Me déconnecter" at bounding box center [1156, 144] width 135 height 27
